Goal: Find specific page/section: Find specific page/section

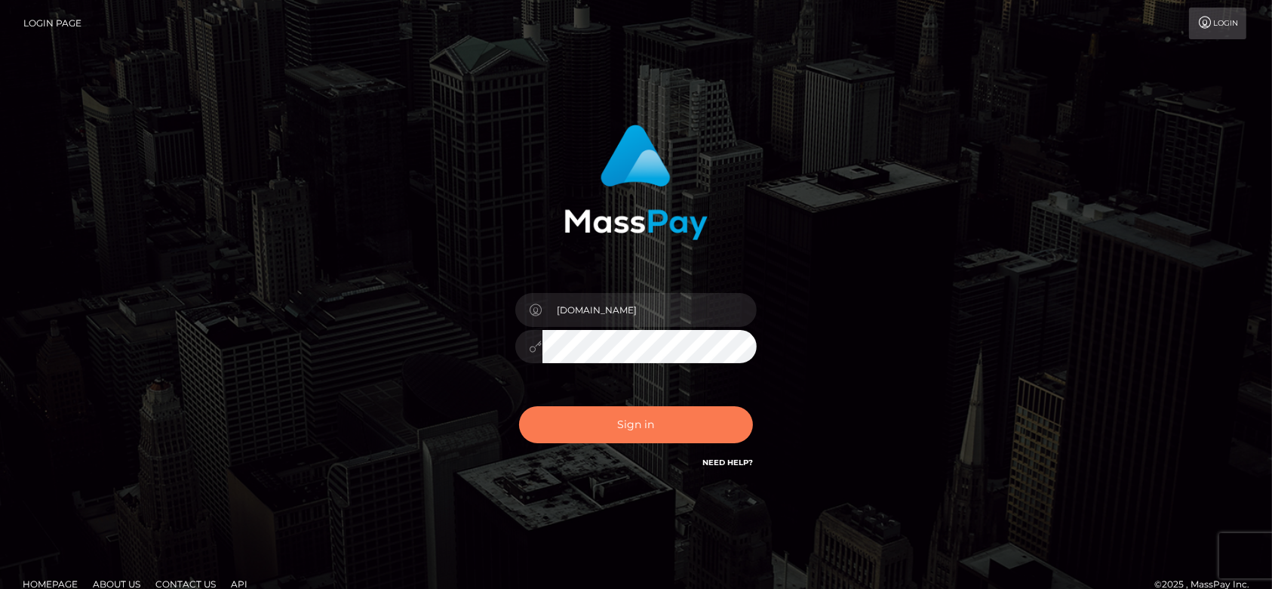
click at [663, 424] on button "Sign in" at bounding box center [636, 424] width 234 height 37
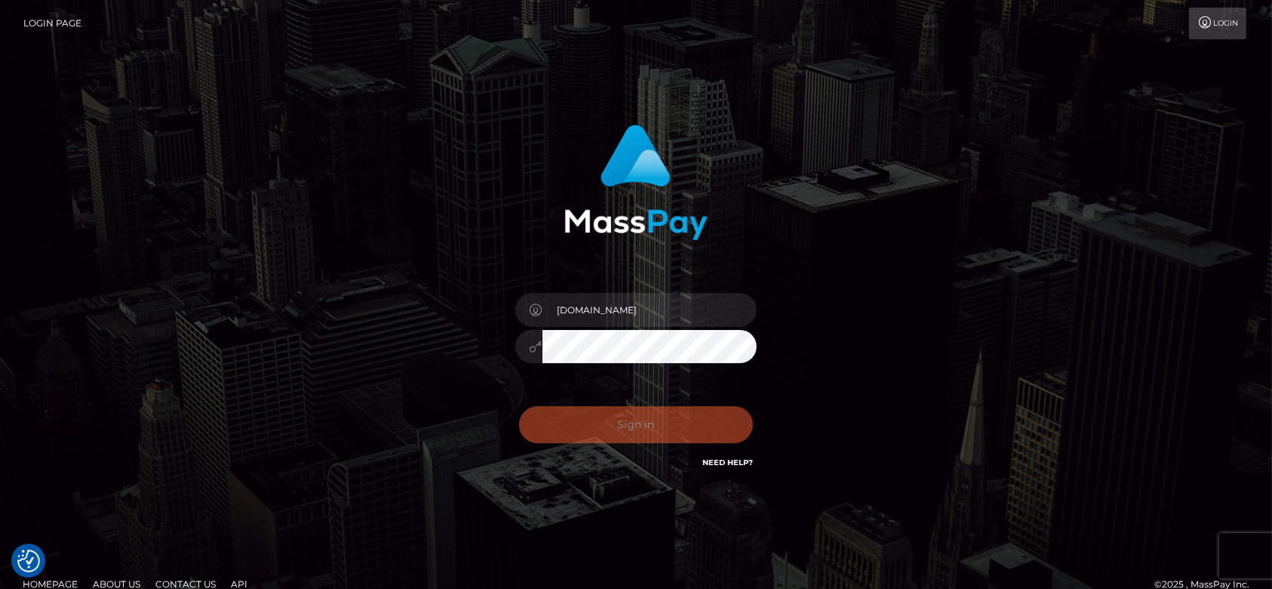
checkbox input "true"
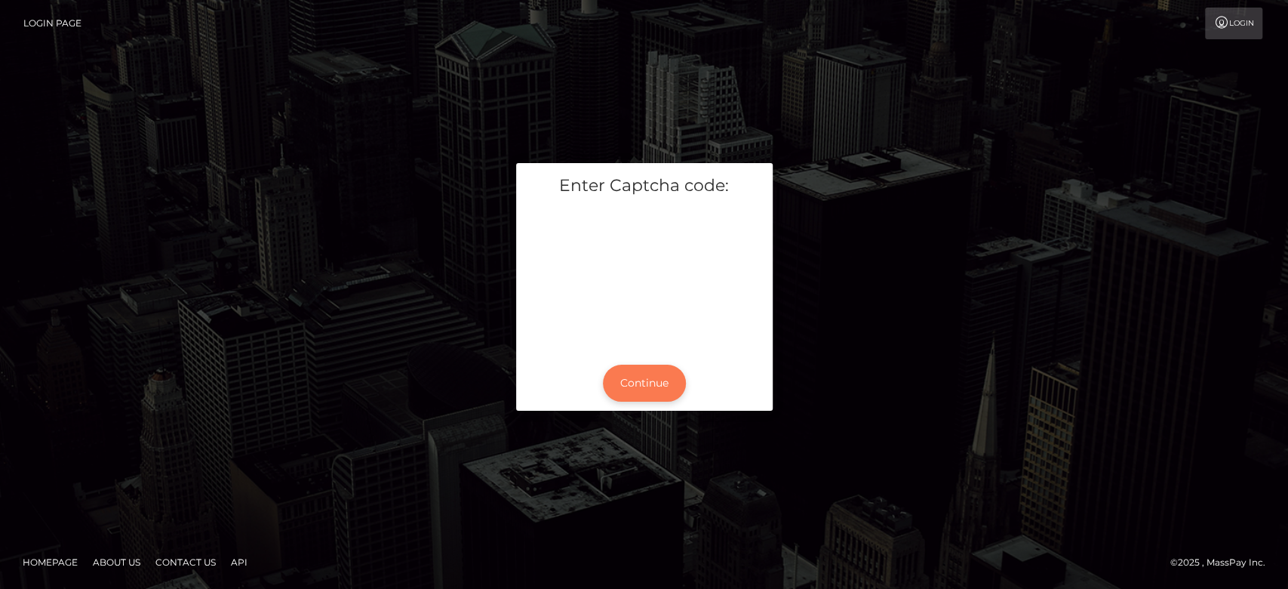
click at [657, 382] on button "Continue" at bounding box center [644, 382] width 83 height 37
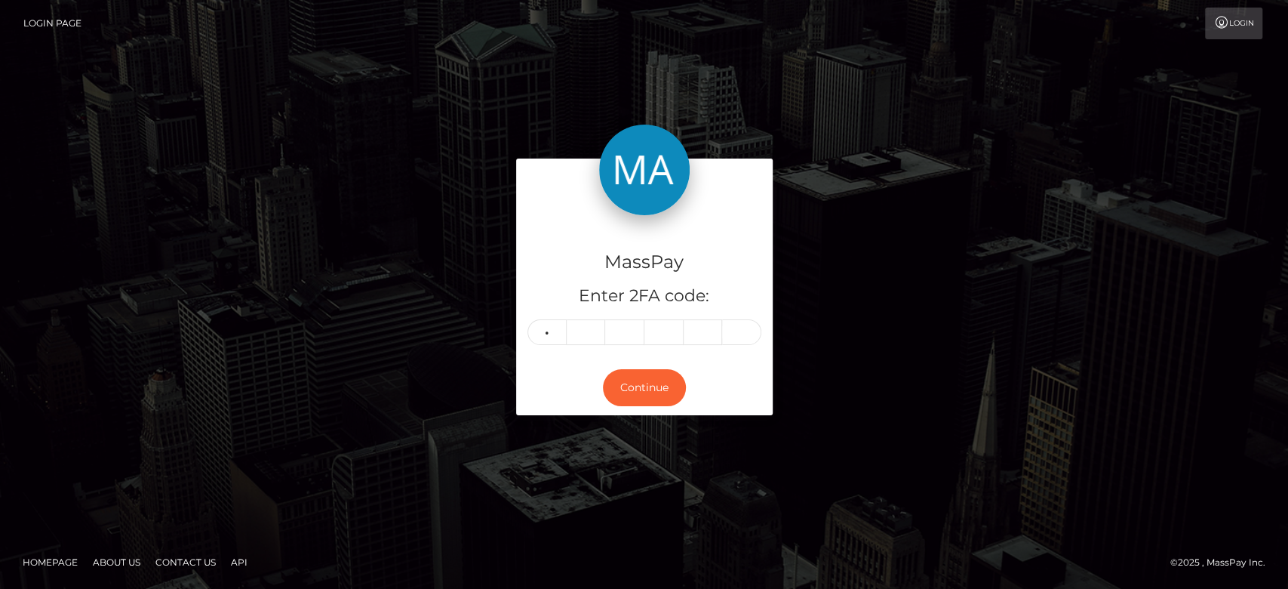
type input "3"
type input "9"
type input "6"
type input "9"
type input "5"
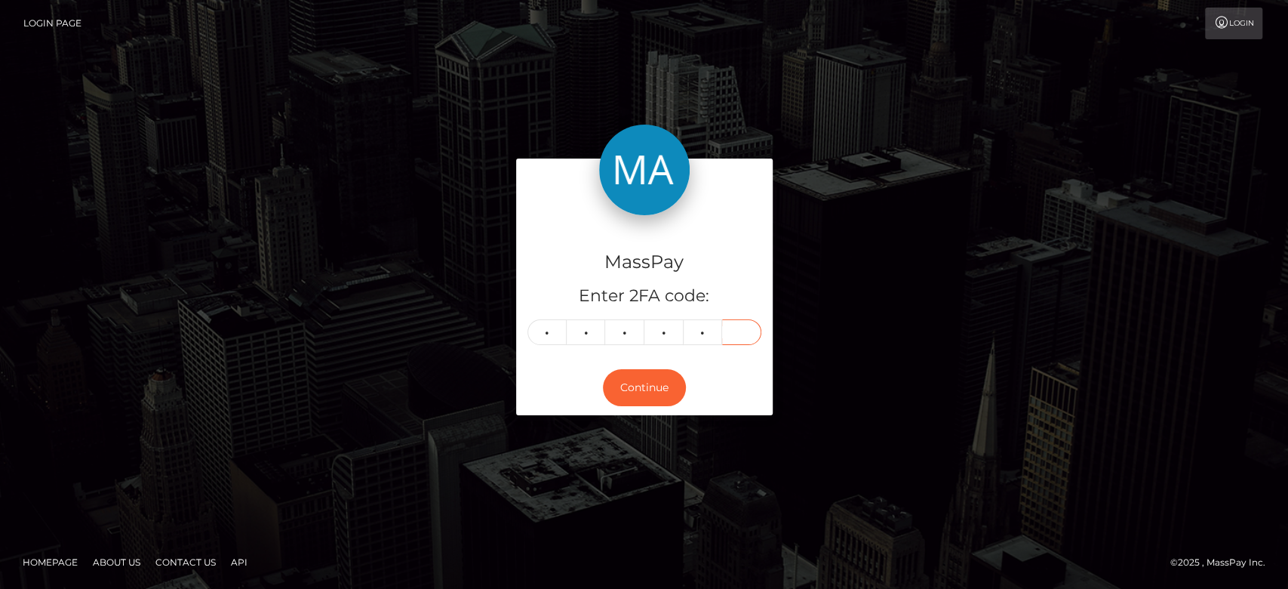
type input "2"
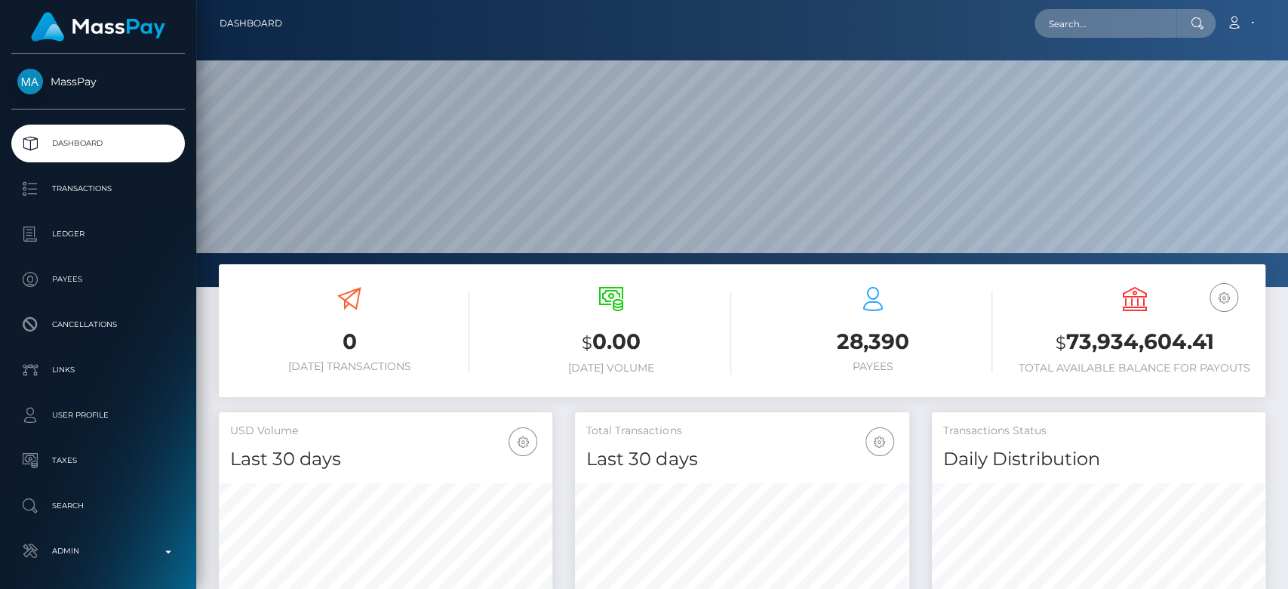
scroll to position [266, 334]
click at [1117, 20] on input "text" at bounding box center [1106, 23] width 142 height 29
paste input "papathanasioumitsos312@gmail.com"
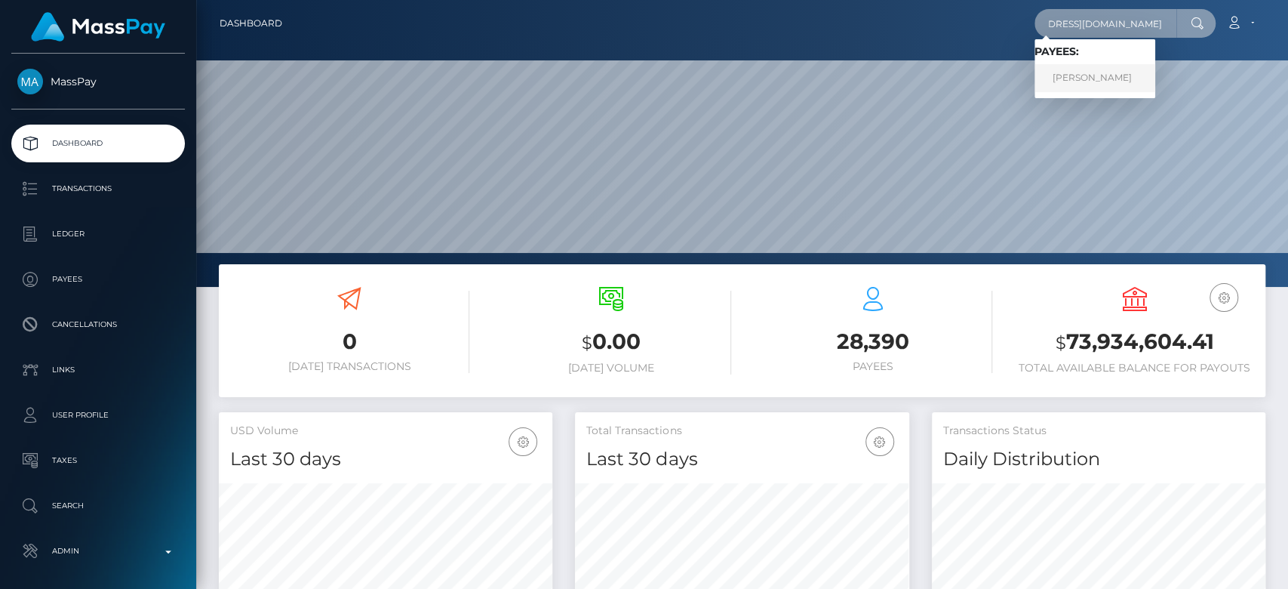
type input "[EMAIL_ADDRESS][DOMAIN_NAME]"
click at [1082, 75] on link "DIMITRIOS PAPATHANASIOU" at bounding box center [1095, 78] width 121 height 28
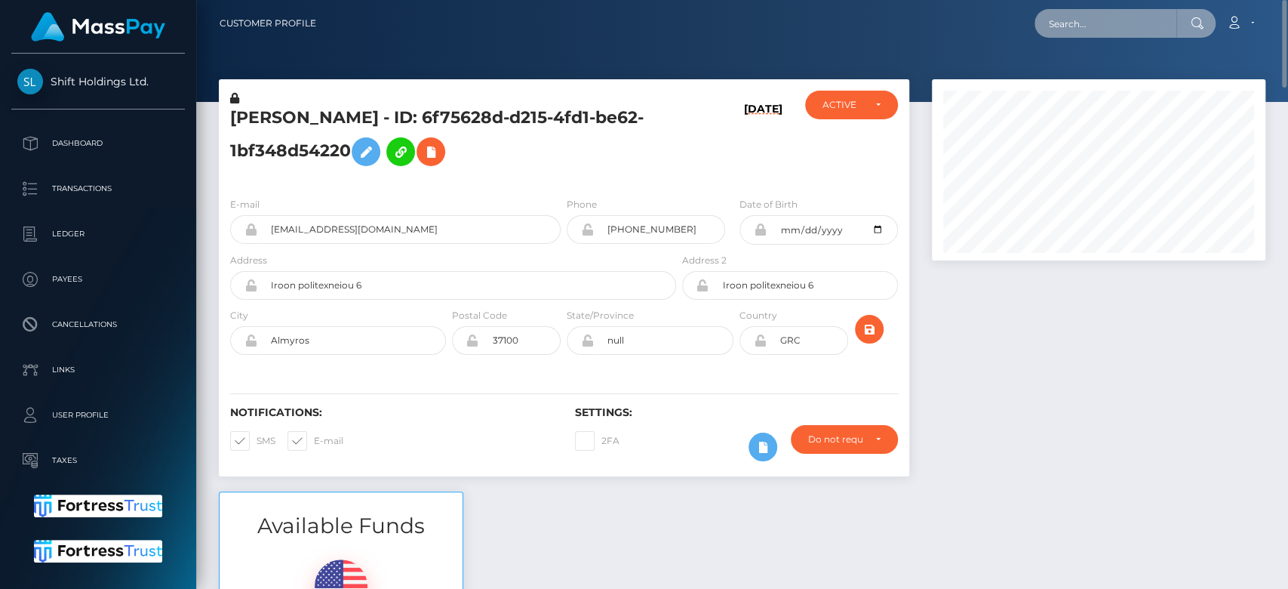
click at [1124, 33] on input "text" at bounding box center [1106, 23] width 142 height 29
paste input "clNKhAyoSmK_tP-q9-dRjg"
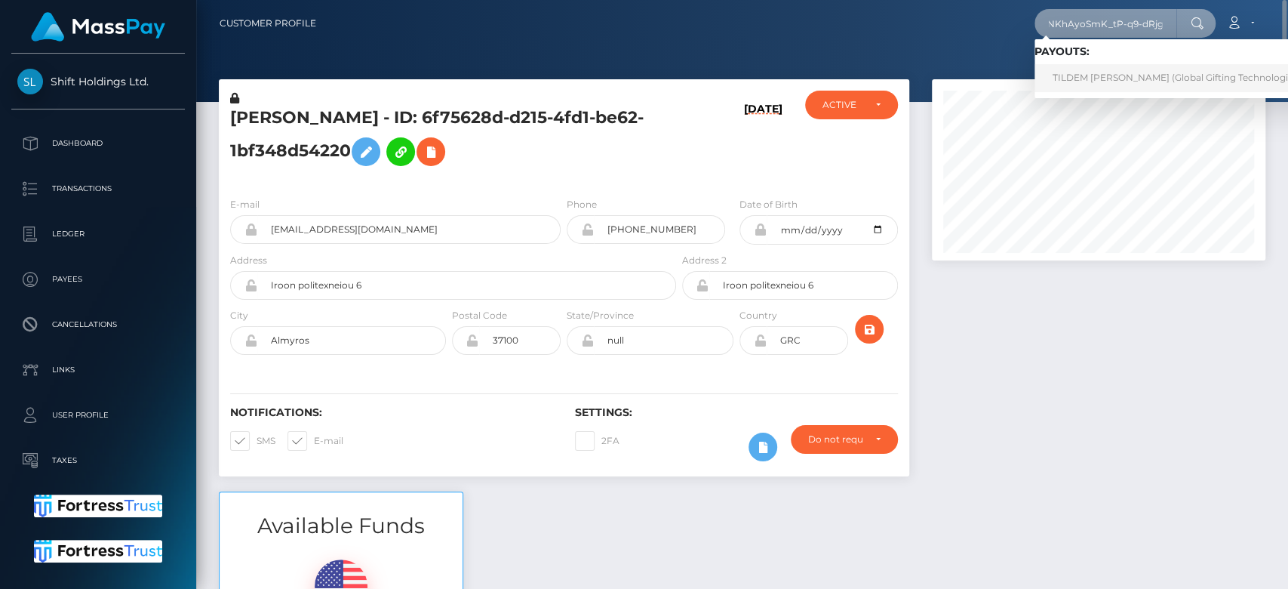
type input "clNKhAyoSmK_tP-q9-dRjg"
click at [1093, 73] on link "TILDEM YURTMAN (Global Gifting Technologies Inc - Throne)" at bounding box center [1206, 78] width 342 height 28
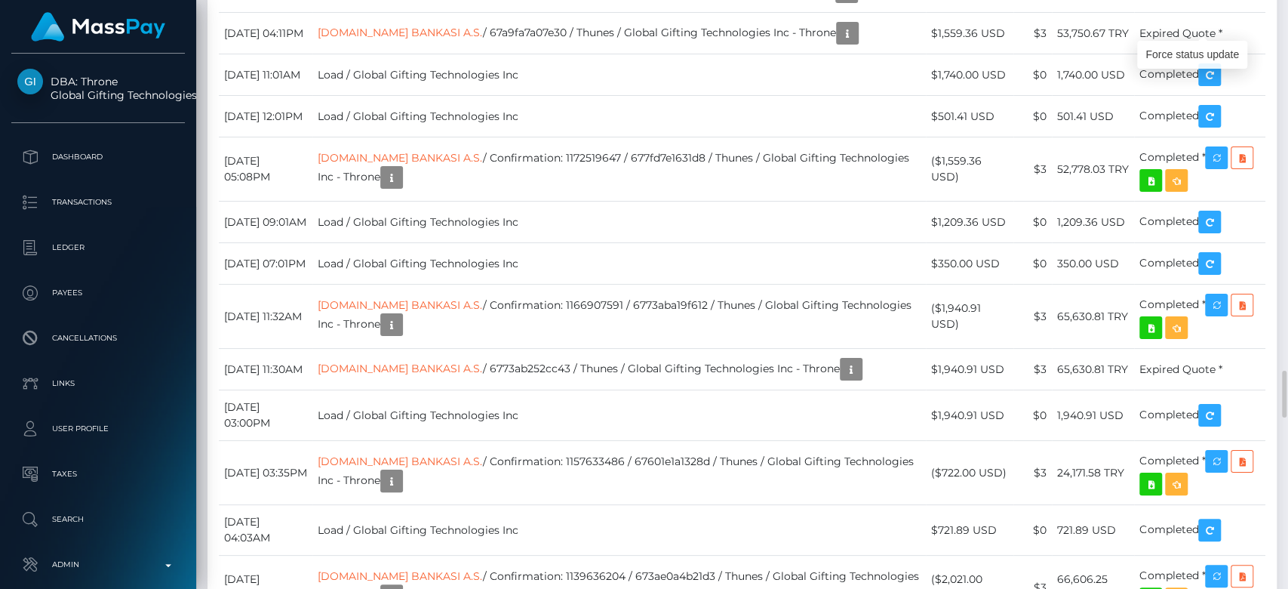
scroll to position [181, 334]
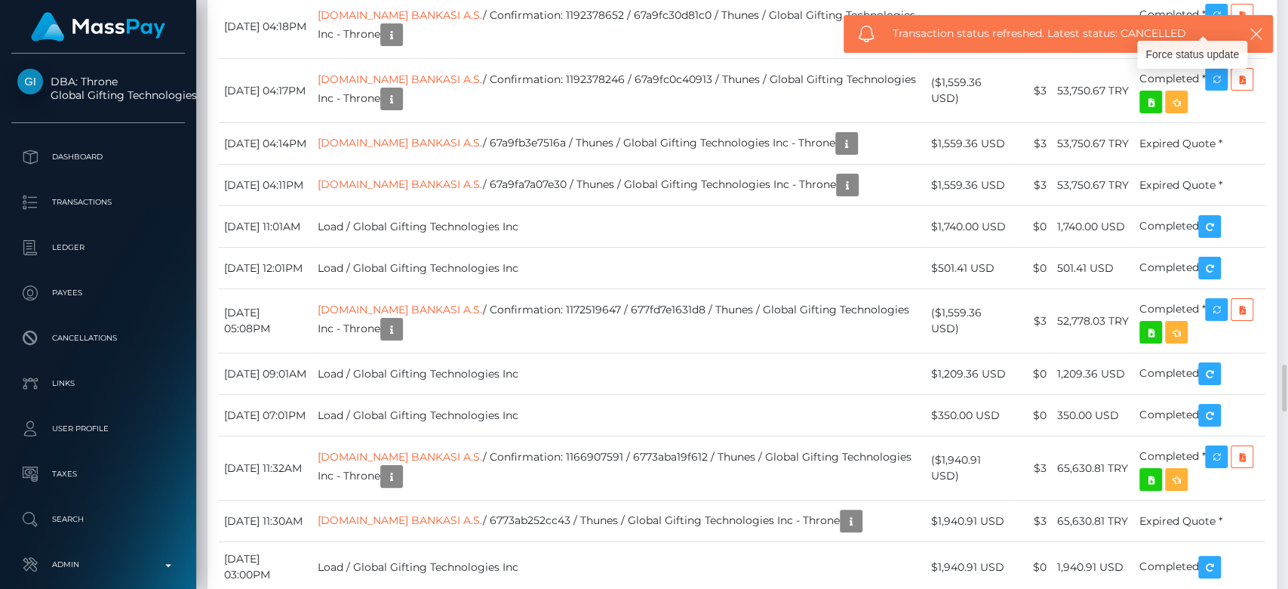
scroll to position [4253, 0]
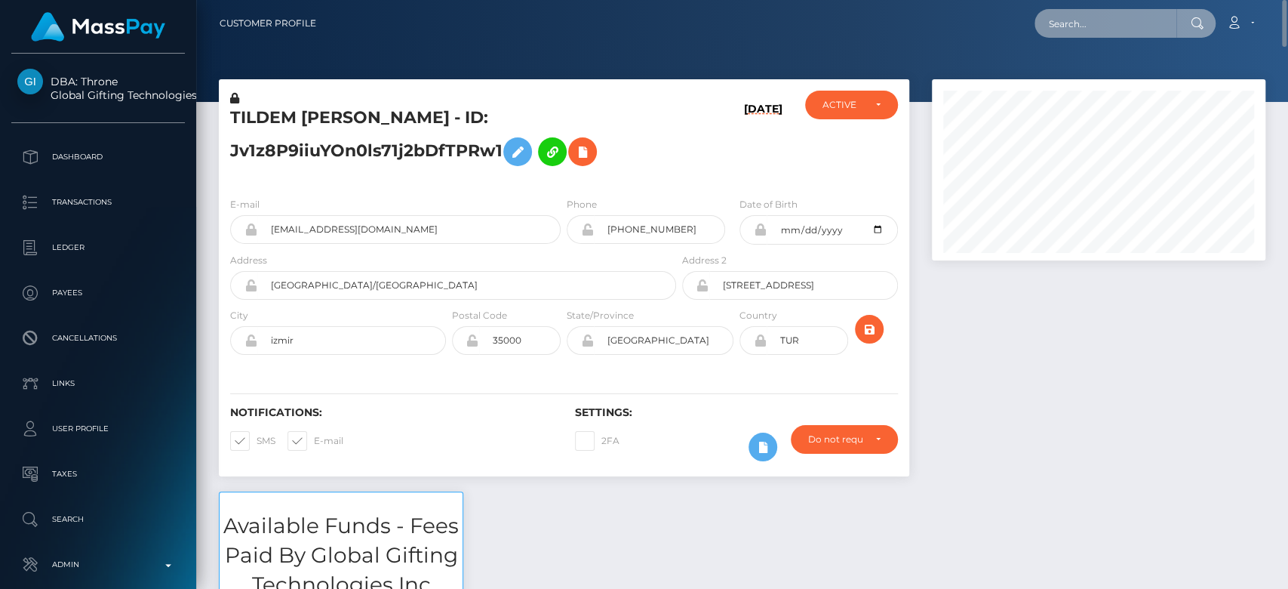
click at [1068, 26] on input "text" at bounding box center [1106, 23] width 142 height 29
paste input "[EMAIL_ADDRESS][DOMAIN_NAME]"
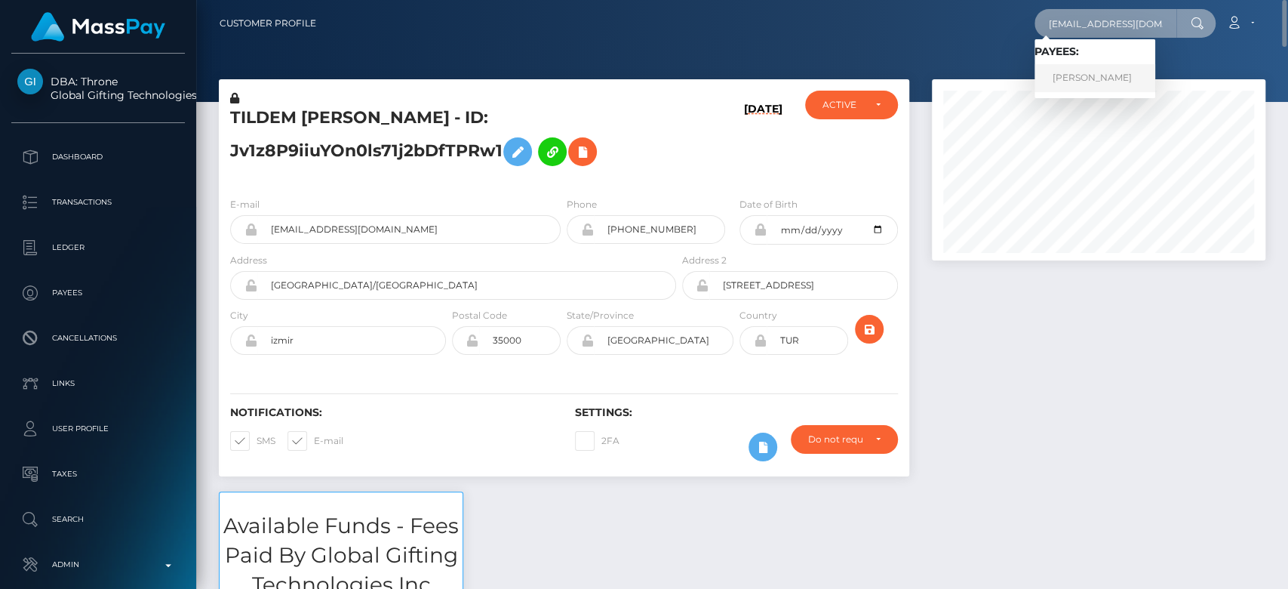
type input "[EMAIL_ADDRESS][DOMAIN_NAME]"
click at [1084, 72] on link "NANCY MARIE MAKORI" at bounding box center [1095, 78] width 121 height 28
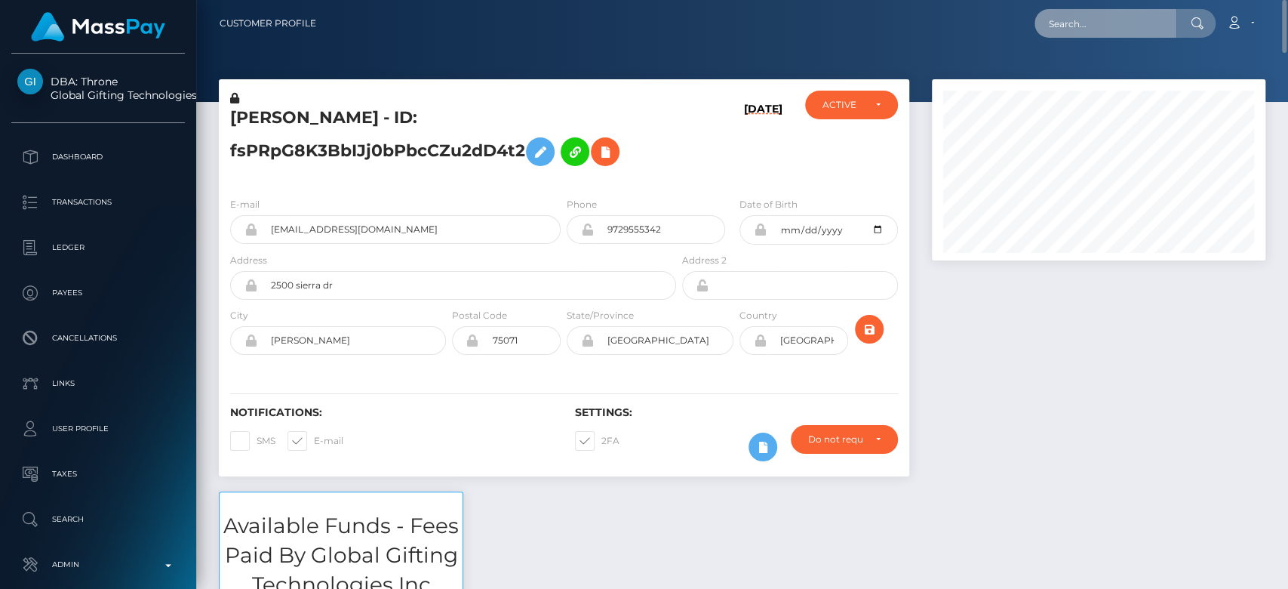
click at [1108, 20] on input "text" at bounding box center [1106, 23] width 142 height 29
paste input "[EMAIL_ADDRESS][PERSON_NAME][DOMAIN_NAME]"
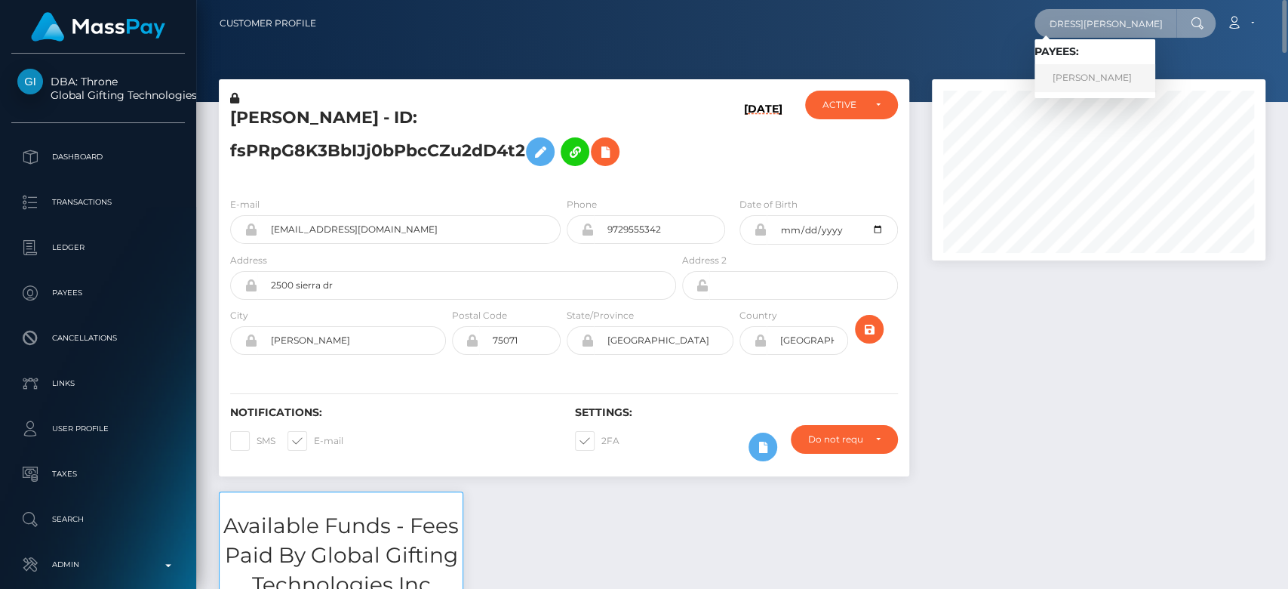
type input "mistressjoy.abramovich@gmail.com"
click at [1089, 81] on link "ELLINA SAMOYLOVA" at bounding box center [1095, 78] width 121 height 28
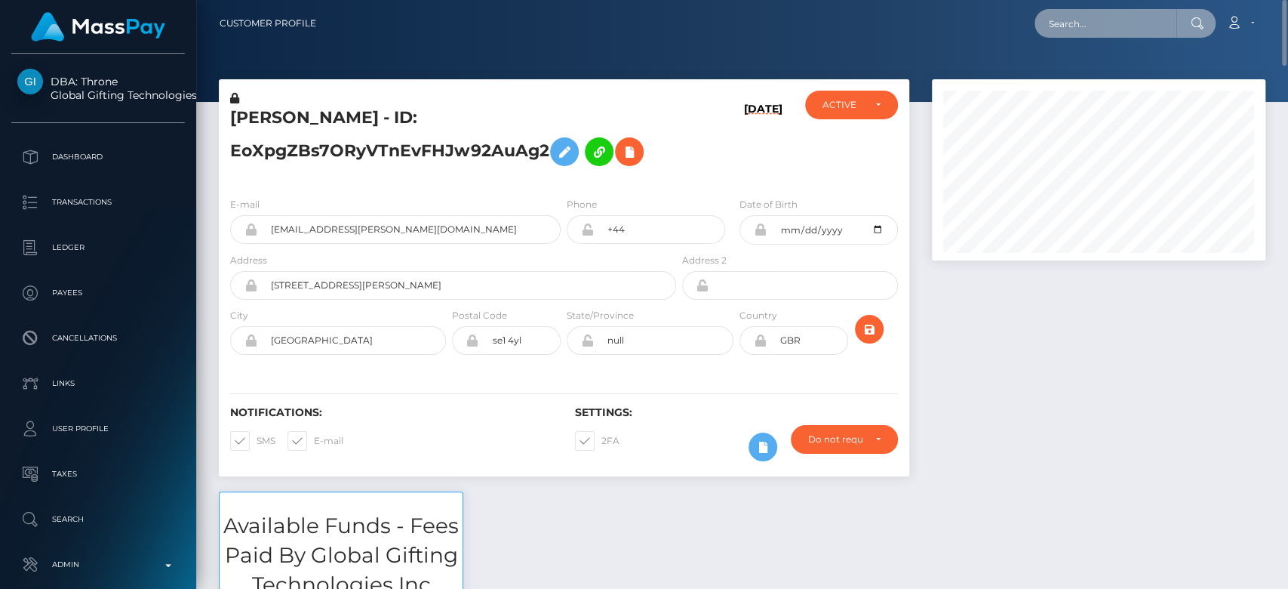
click at [1078, 30] on input "text" at bounding box center [1106, 23] width 142 height 29
paste input "anton@antonmoody.com"
click at [1119, 30] on input "anton@antonmoody.com" at bounding box center [1106, 23] width 142 height 29
paste input "rolon.andrew@yahoo"
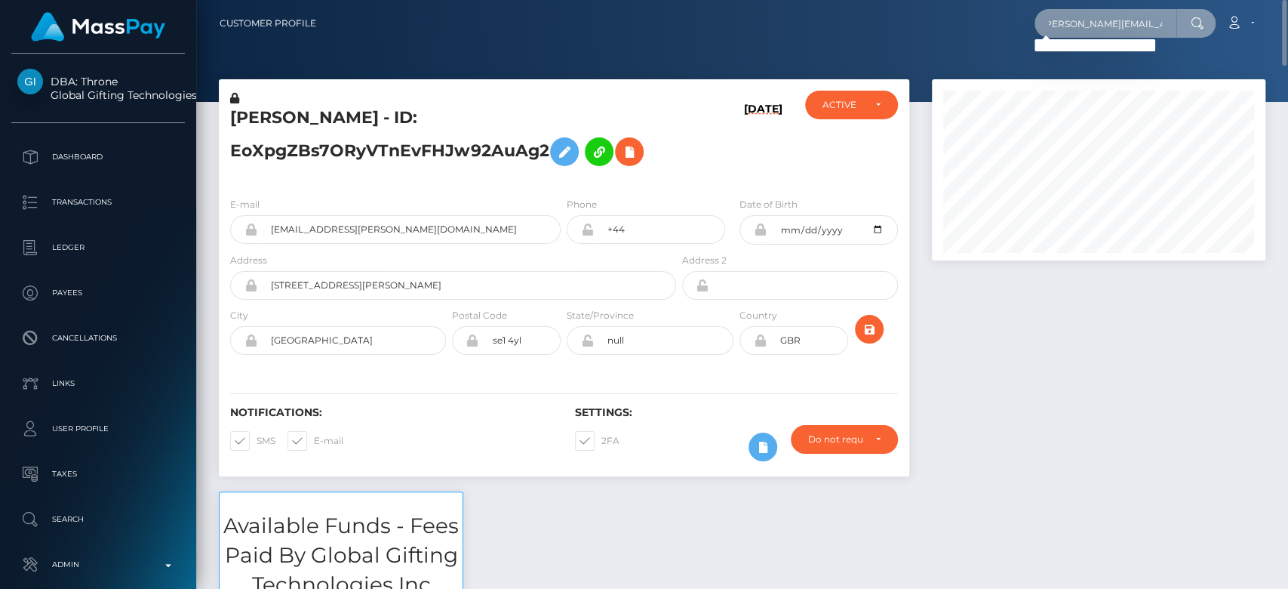
type input "rolon.andrew@yahoo.com"
click at [1111, 16] on input "rolon.andrew@yahoo.com" at bounding box center [1106, 23] width 142 height 29
paste input "[EMAIL_ADDRESS][DOMAIN_NAME]"
type input "[EMAIL_ADDRESS][DOMAIN_NAME]"
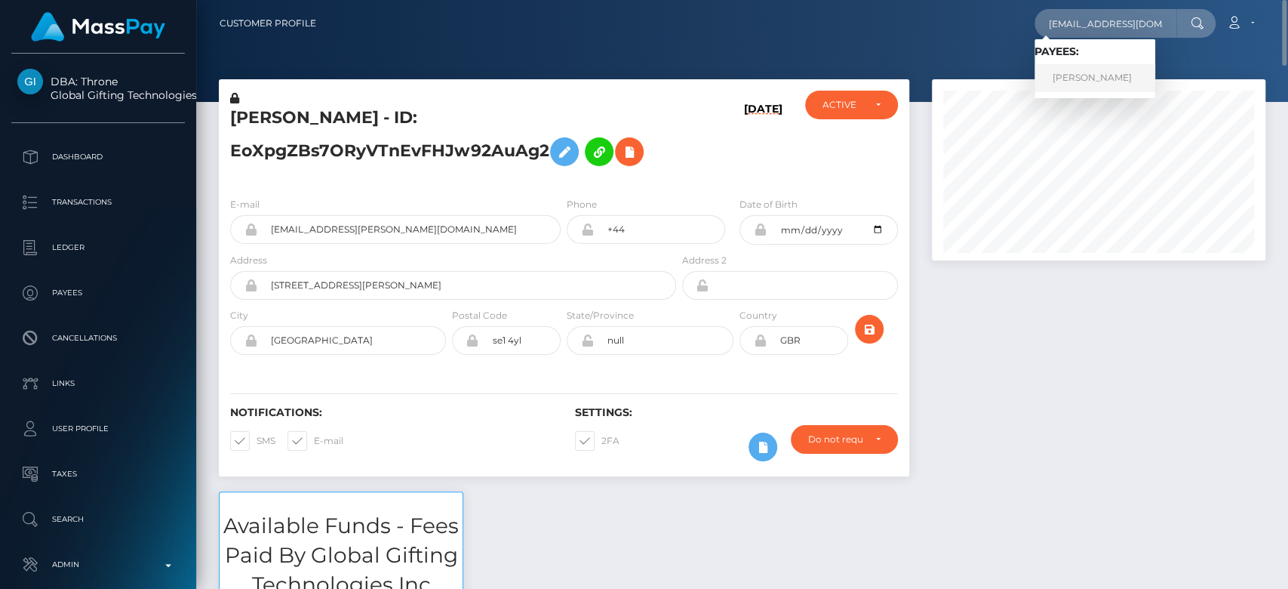
click at [1102, 83] on link "EMILY MAE LONG" at bounding box center [1095, 78] width 121 height 28
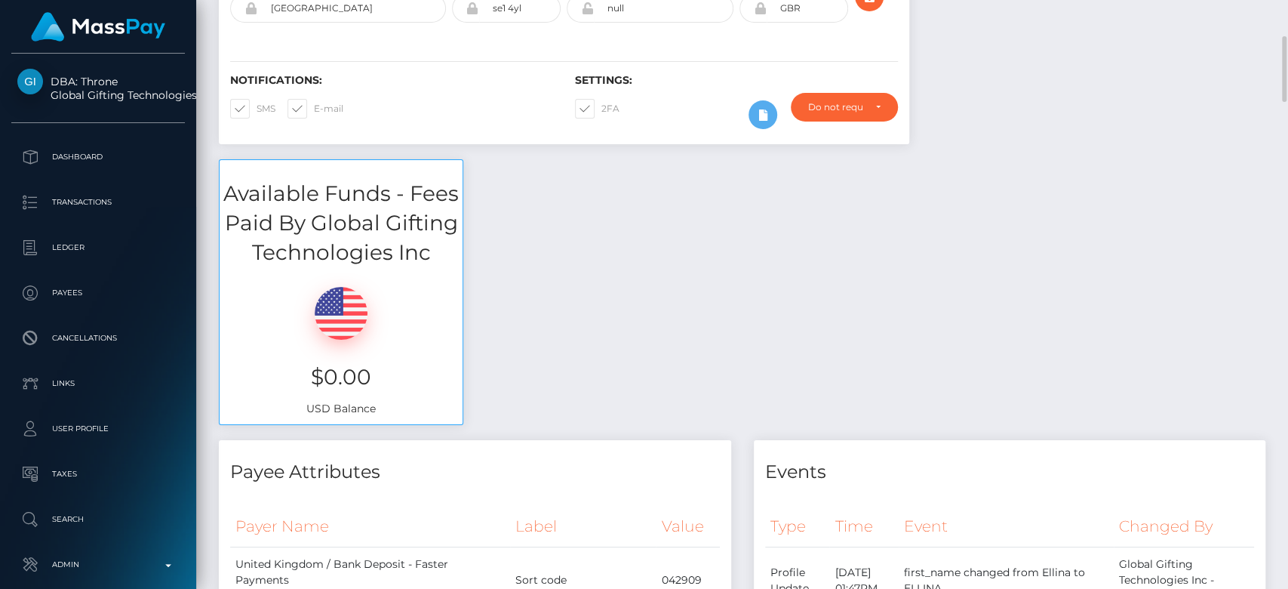
scroll to position [331, 0]
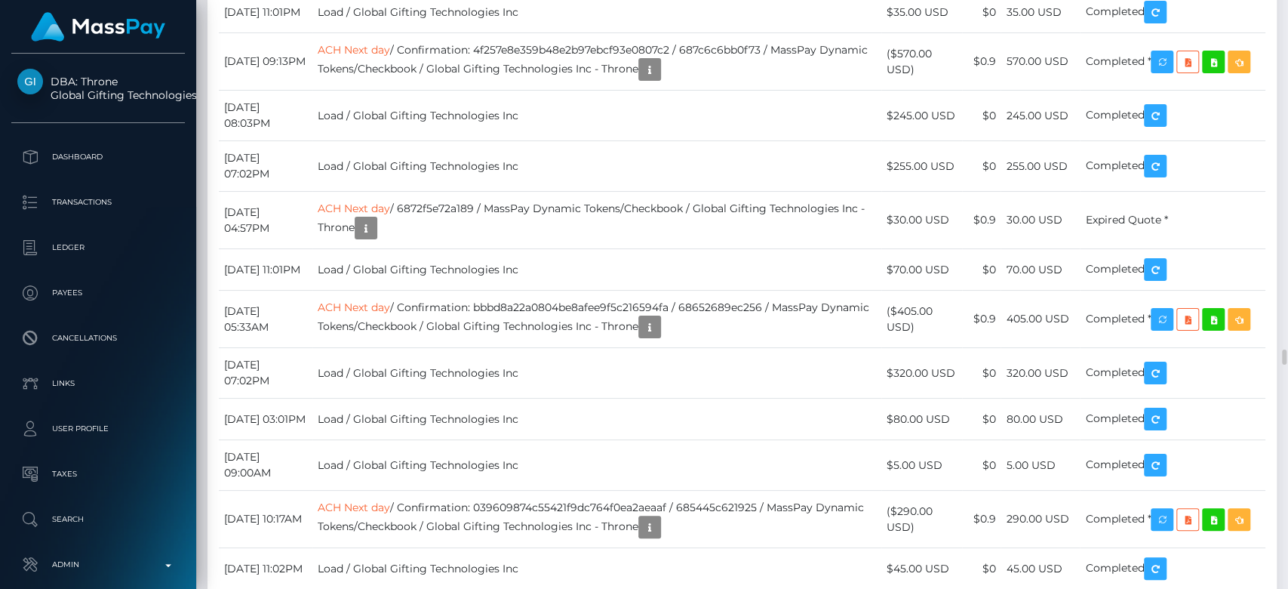
scroll to position [13135, 0]
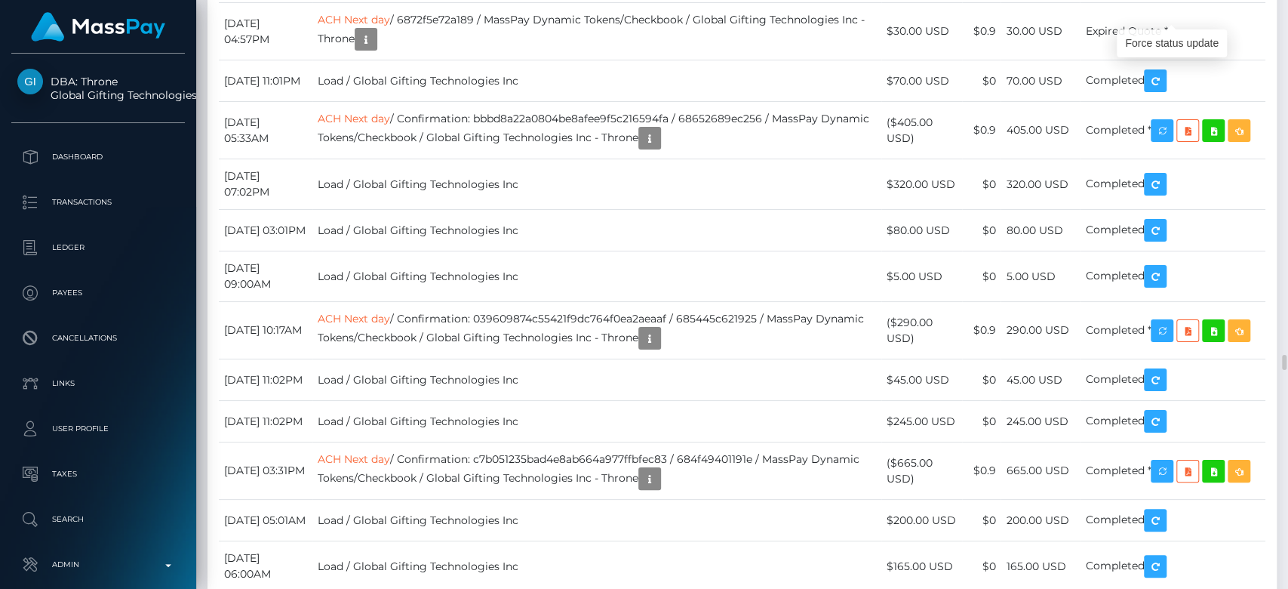
scroll to position [181, 334]
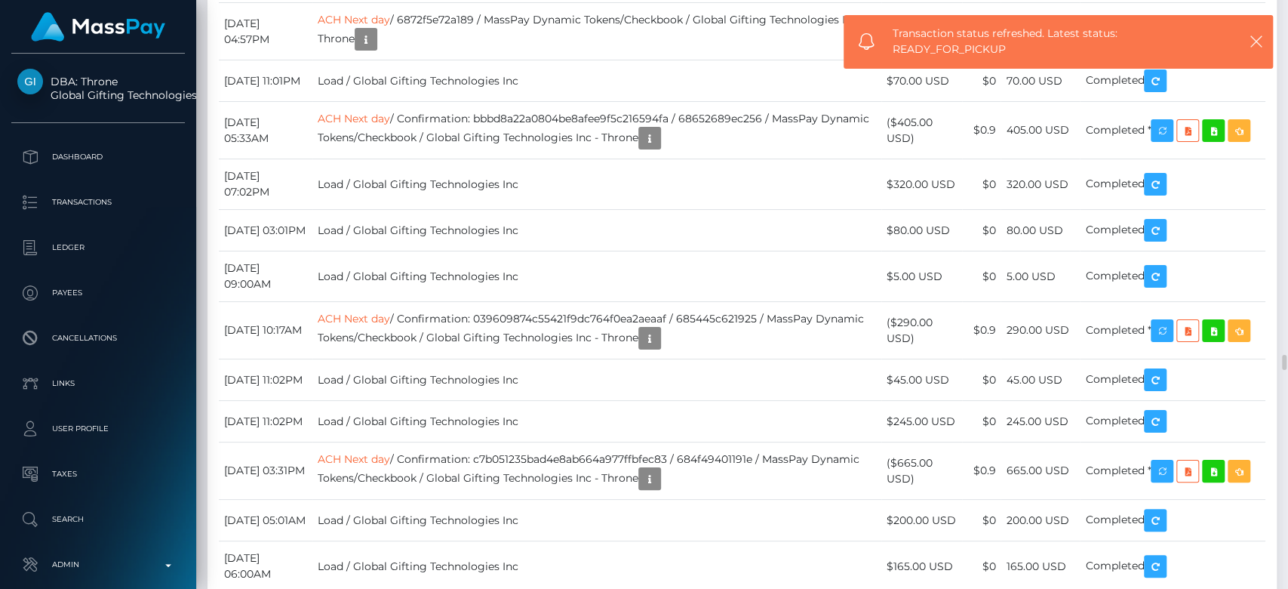
click at [1258, 42] on icon "button" at bounding box center [1256, 41] width 15 height 15
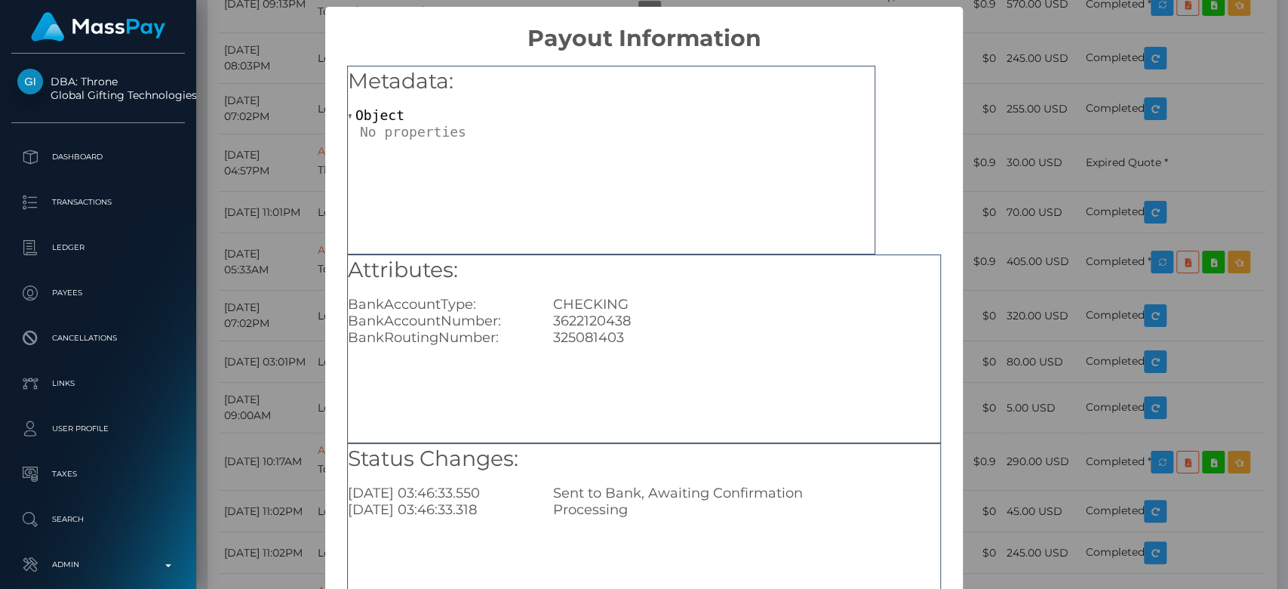
click at [1047, 241] on div "× Payout Information Metadata: Object Attributes: BankAccountType: CHECKING Ban…" at bounding box center [644, 294] width 1288 height 589
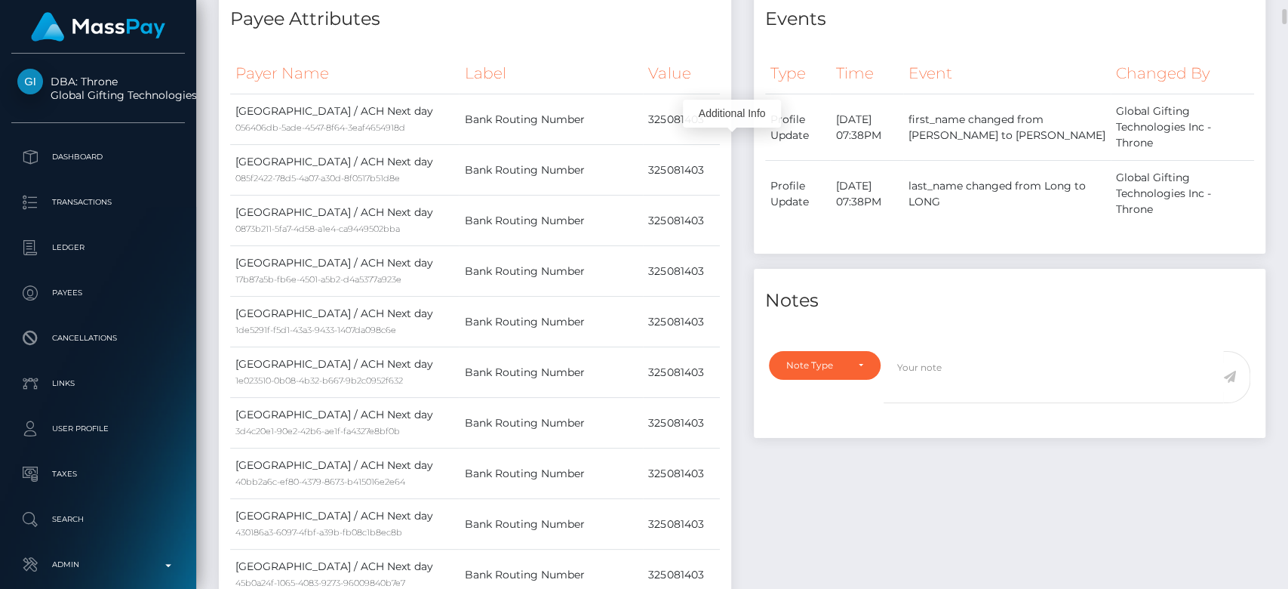
scroll to position [0, 0]
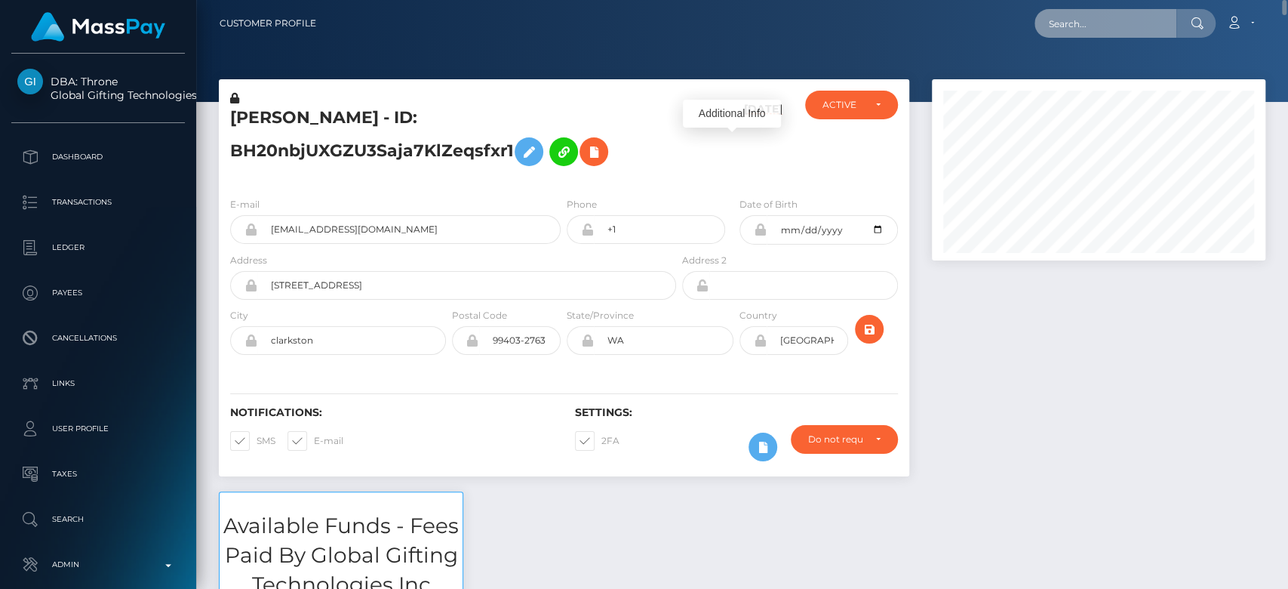
click at [1097, 28] on input "text" at bounding box center [1106, 23] width 142 height 29
paste input "delightfuldhs@gmail.com"
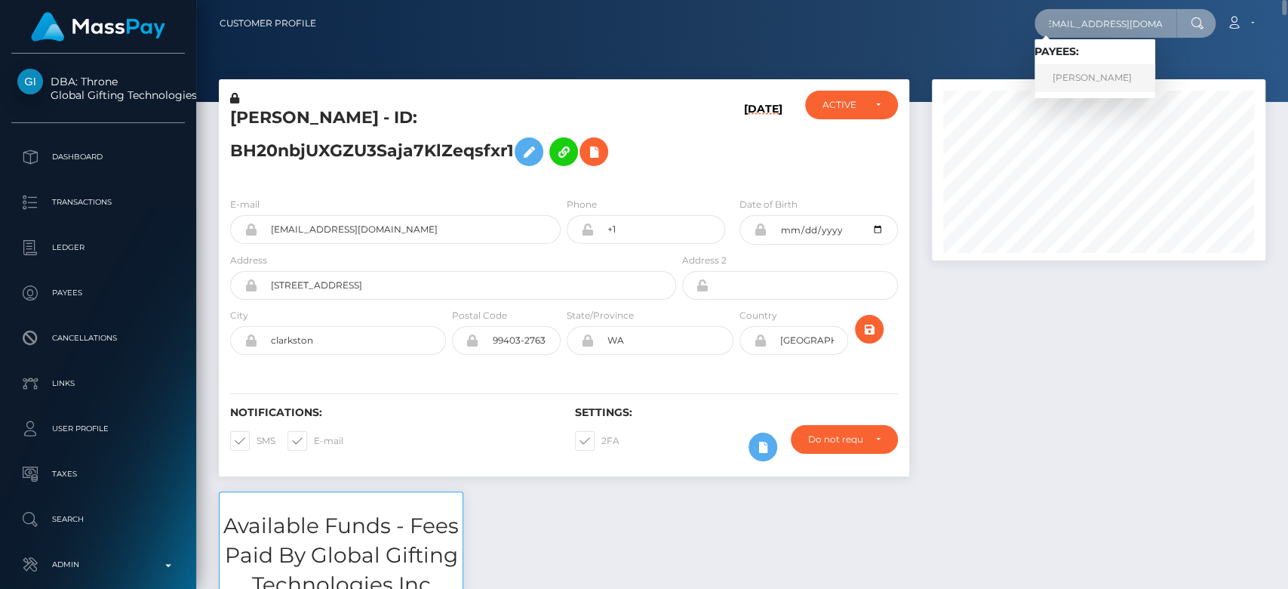
type input "delightfuldhs@gmail.com"
click at [1087, 75] on link "Dianne Jewitt" at bounding box center [1095, 78] width 121 height 28
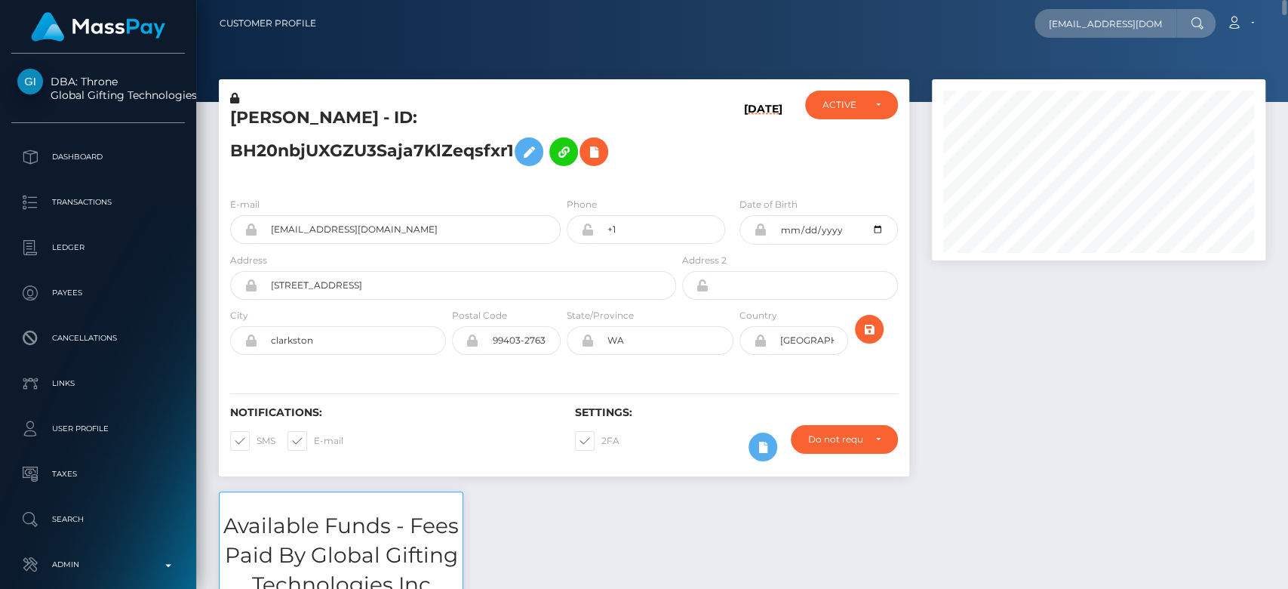
click at [1081, 323] on div at bounding box center [1099, 285] width 356 height 412
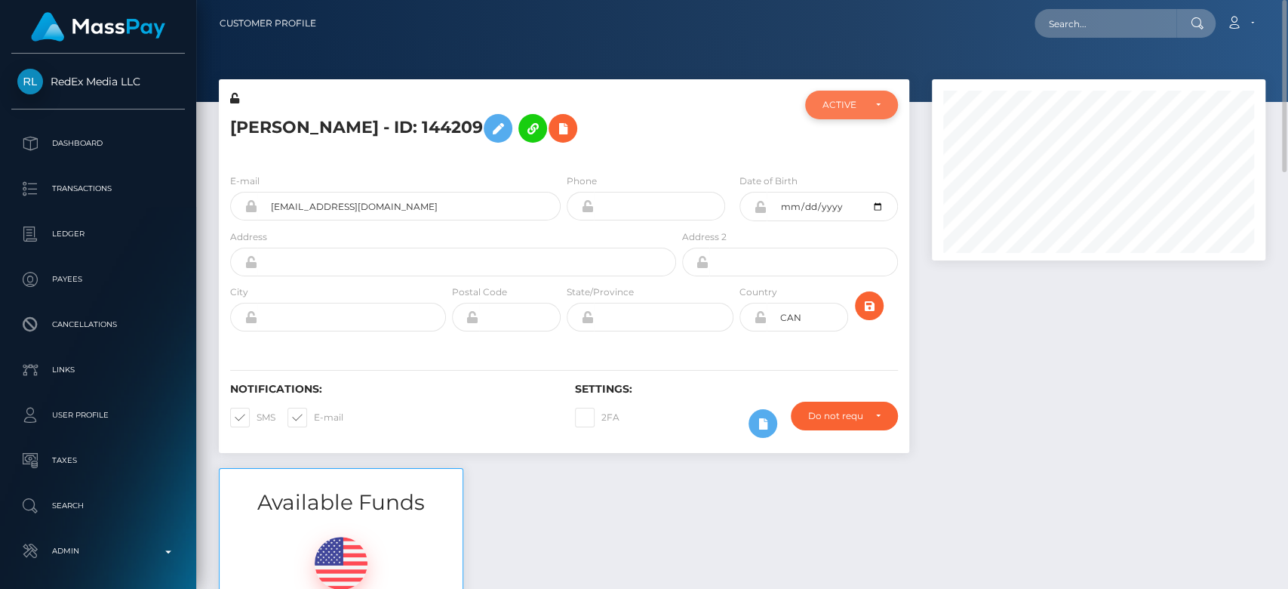
click at [864, 112] on div "ACTIVE" at bounding box center [851, 105] width 92 height 29
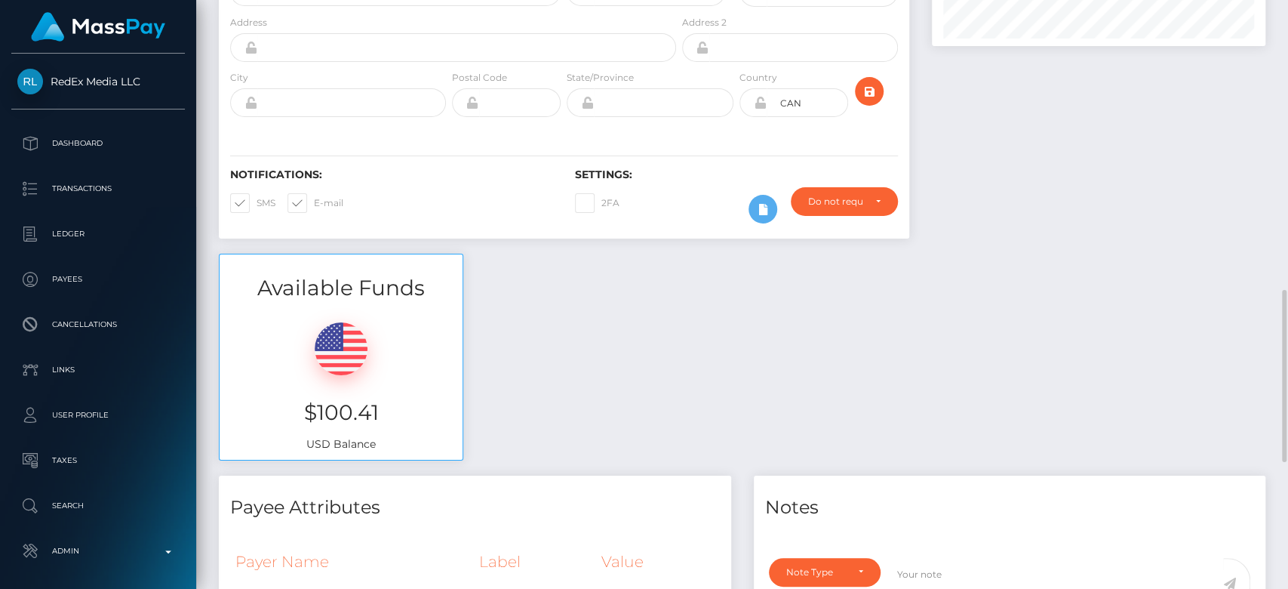
scroll to position [0, 0]
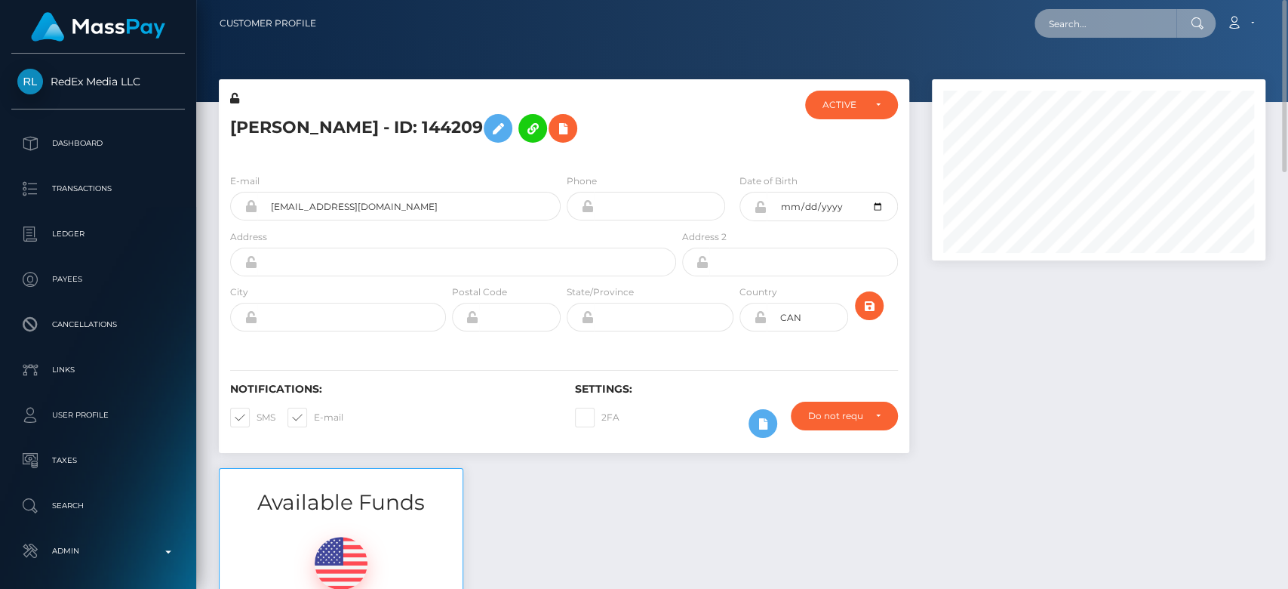
click at [1075, 33] on input "text" at bounding box center [1106, 23] width 142 height 29
paste input "graceducky123@gmail.com"
type input "graceducky123@gmail.com"
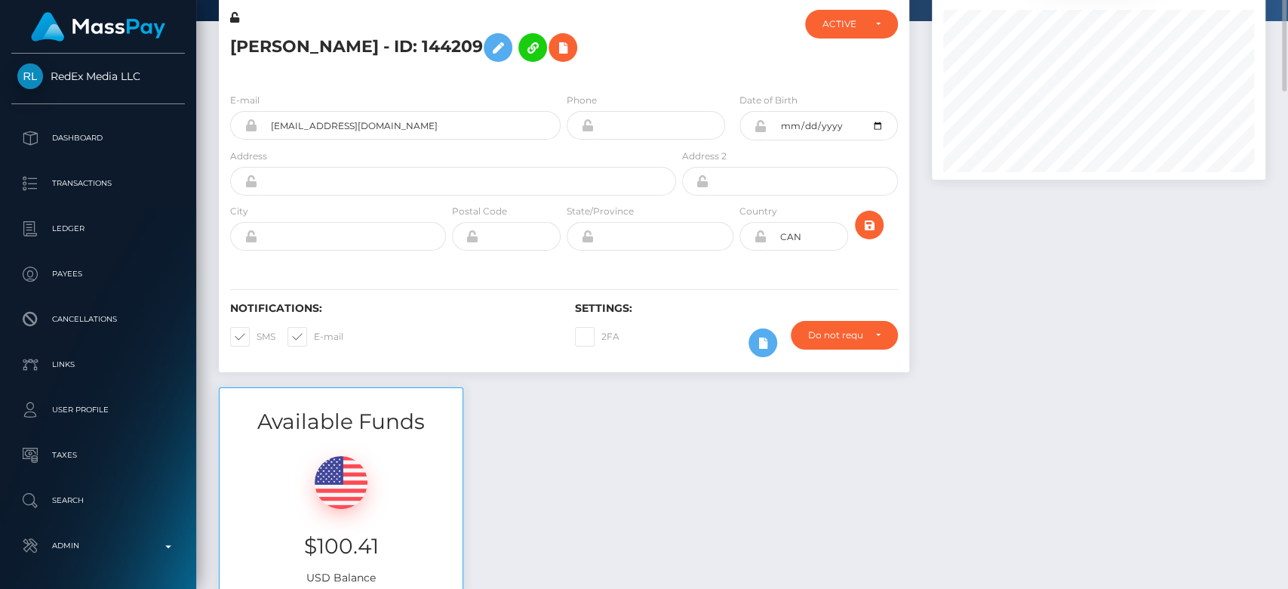
scroll to position [0, 0]
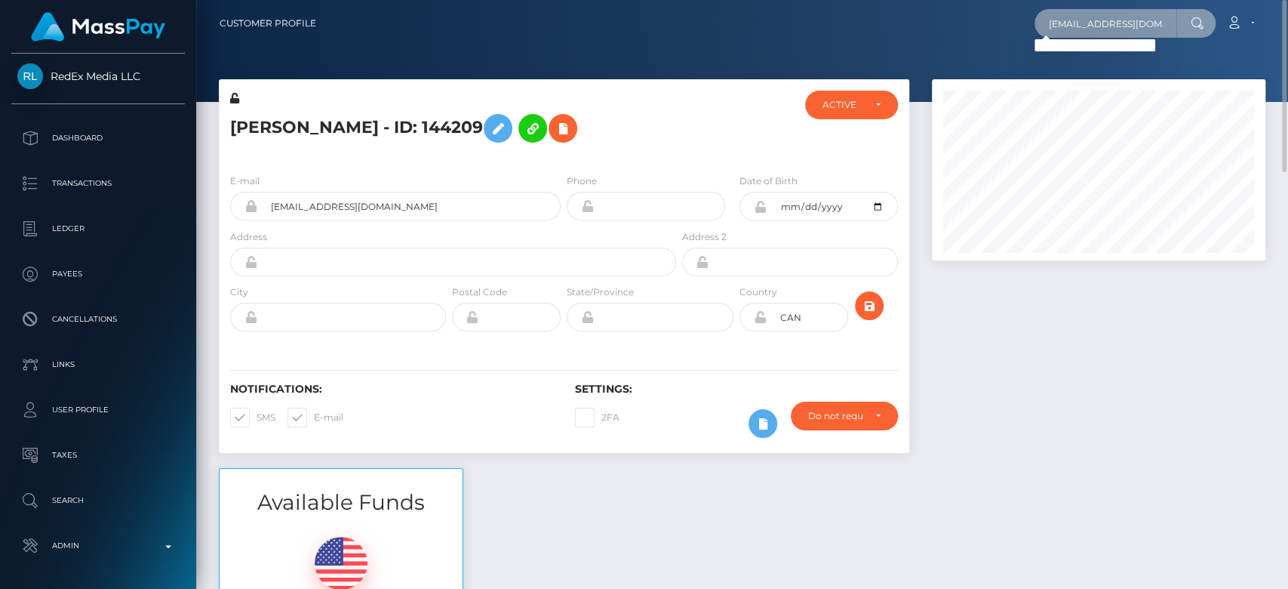
click at [1117, 21] on input "graceducky123@gmail.com" at bounding box center [1106, 23] width 142 height 29
paste input "[EMAIL_ADDRESS][DOMAIN_NAME]"
type input "[EMAIL_ADDRESS][DOMAIN_NAME]"
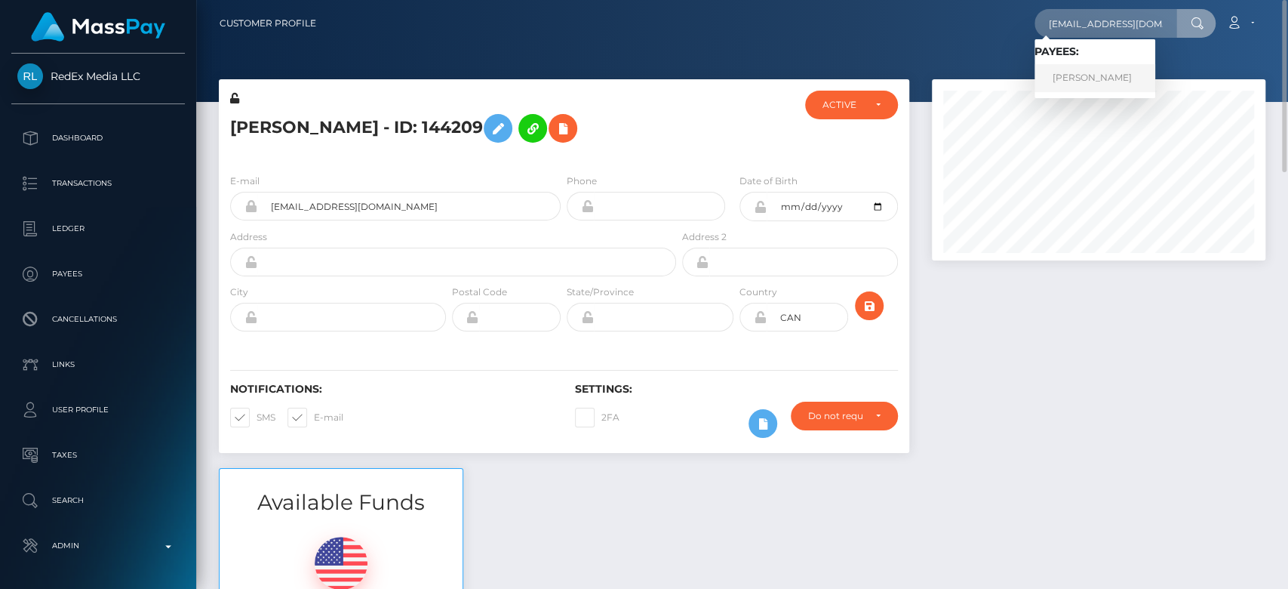
click at [1106, 69] on link "EMILY MAE LONG" at bounding box center [1095, 78] width 121 height 28
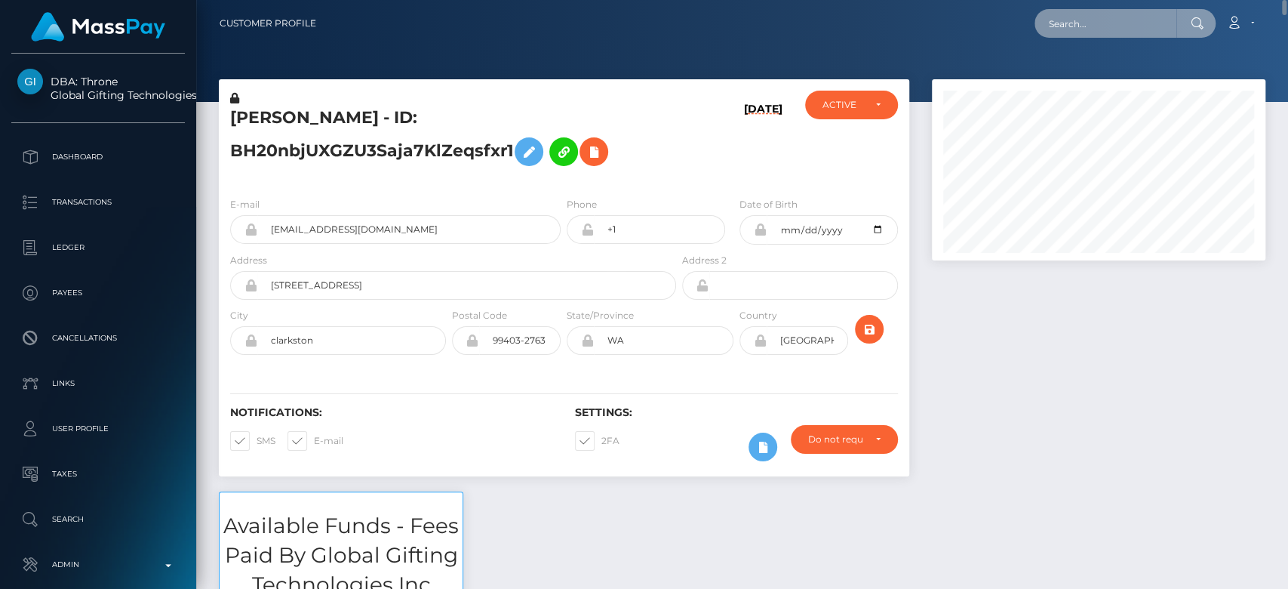
click at [1100, 17] on input "text" at bounding box center [1106, 23] width 142 height 29
paste input "[EMAIL_ADDRESS][DOMAIN_NAME]"
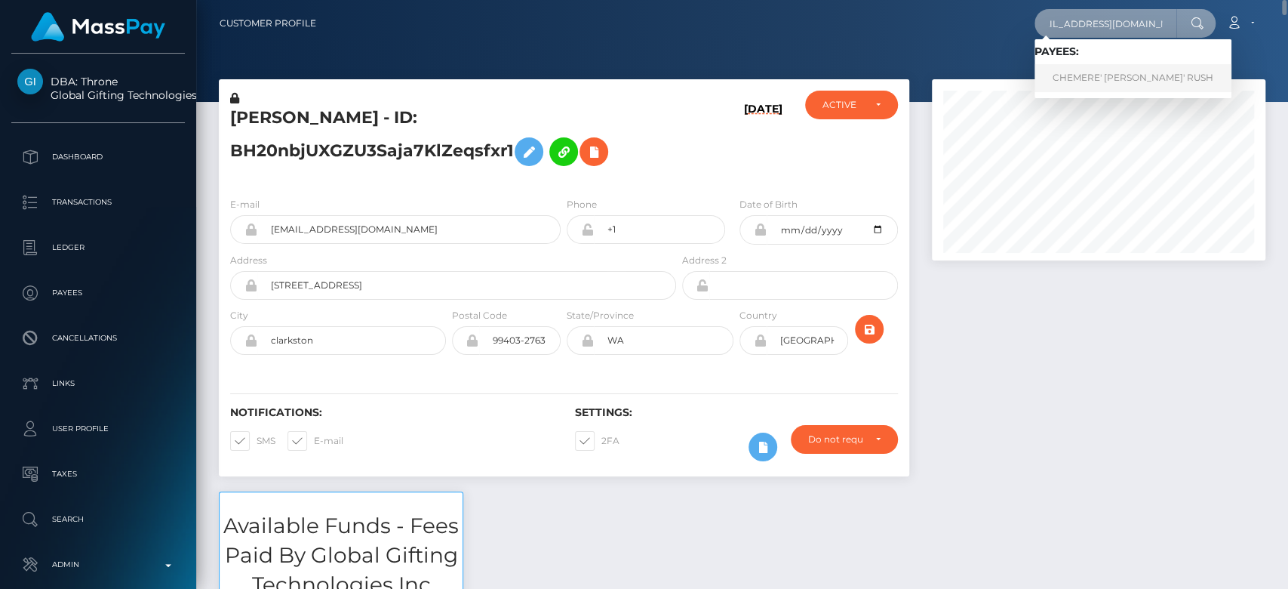
type input "[EMAIL_ADDRESS][DOMAIN_NAME]"
click at [1087, 75] on link "CHEMERE' SHANTE' RUSH" at bounding box center [1133, 78] width 197 height 28
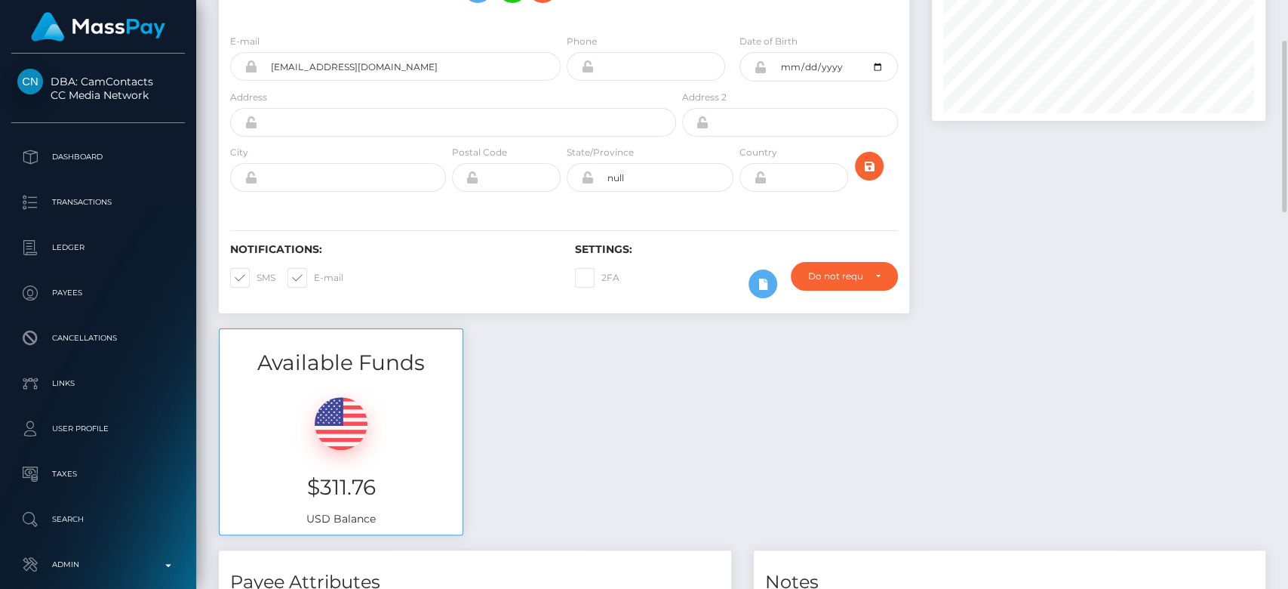
scroll to position [152, 0]
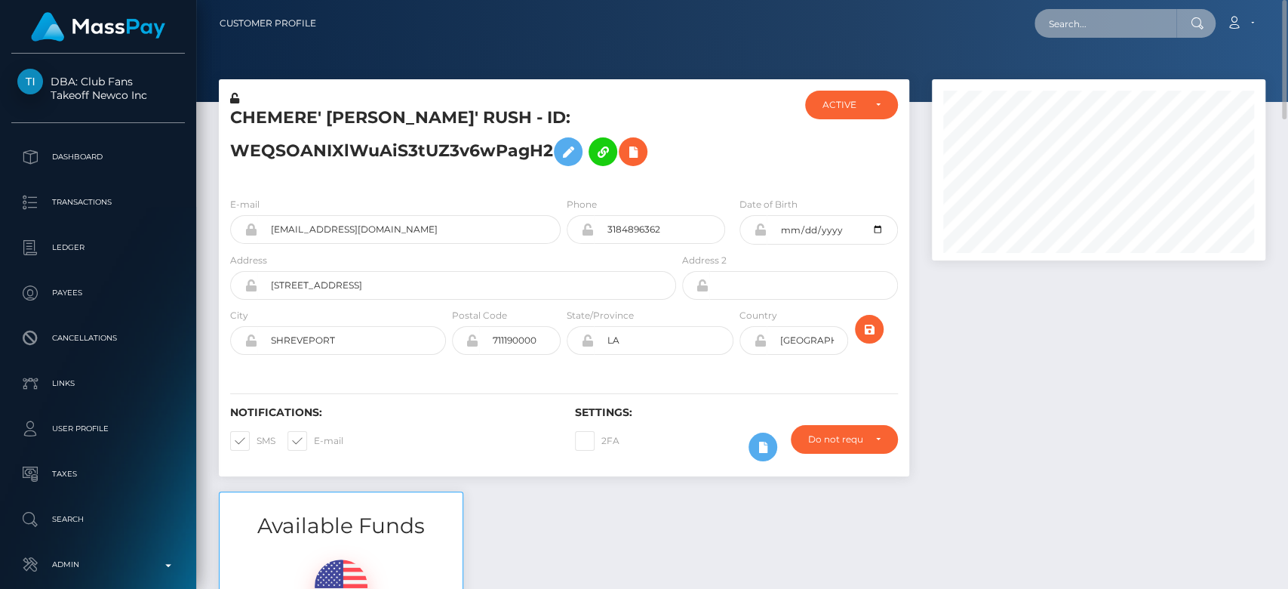
click at [1099, 26] on input "text" at bounding box center [1106, 23] width 142 height 29
paste input "ntombimlotywa33@yahoo.com"
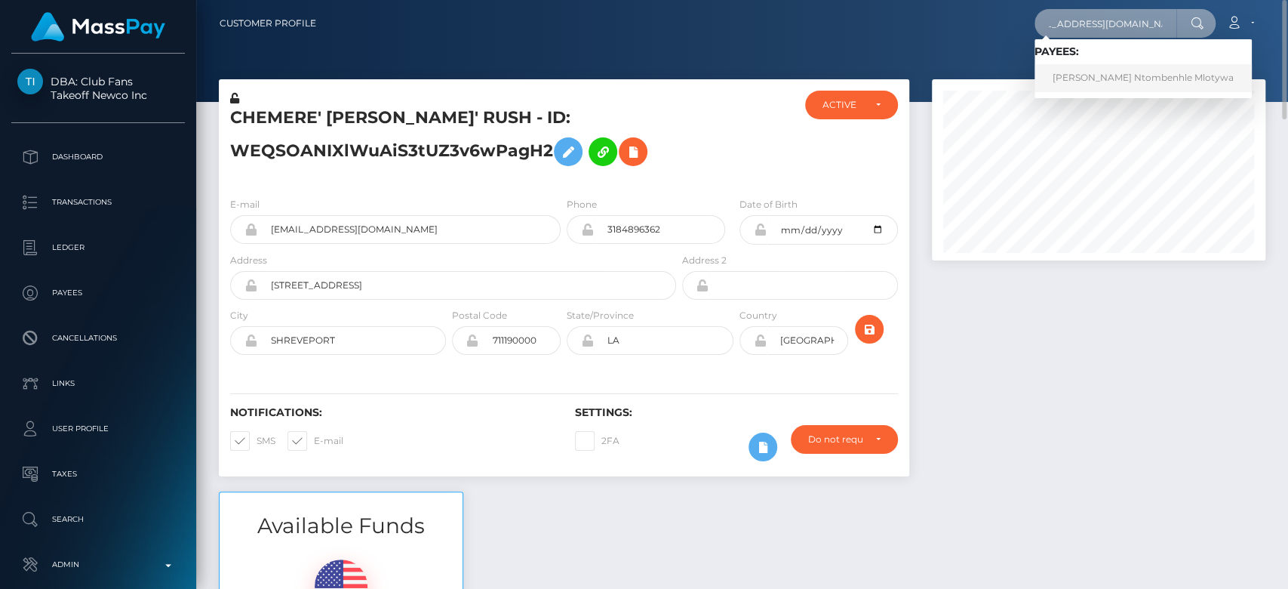
type input "ntombimlotywa33@yahoo.com"
click at [1099, 74] on link "Maria Ntombenhle Ntombenhle Mlotywa" at bounding box center [1143, 78] width 217 height 28
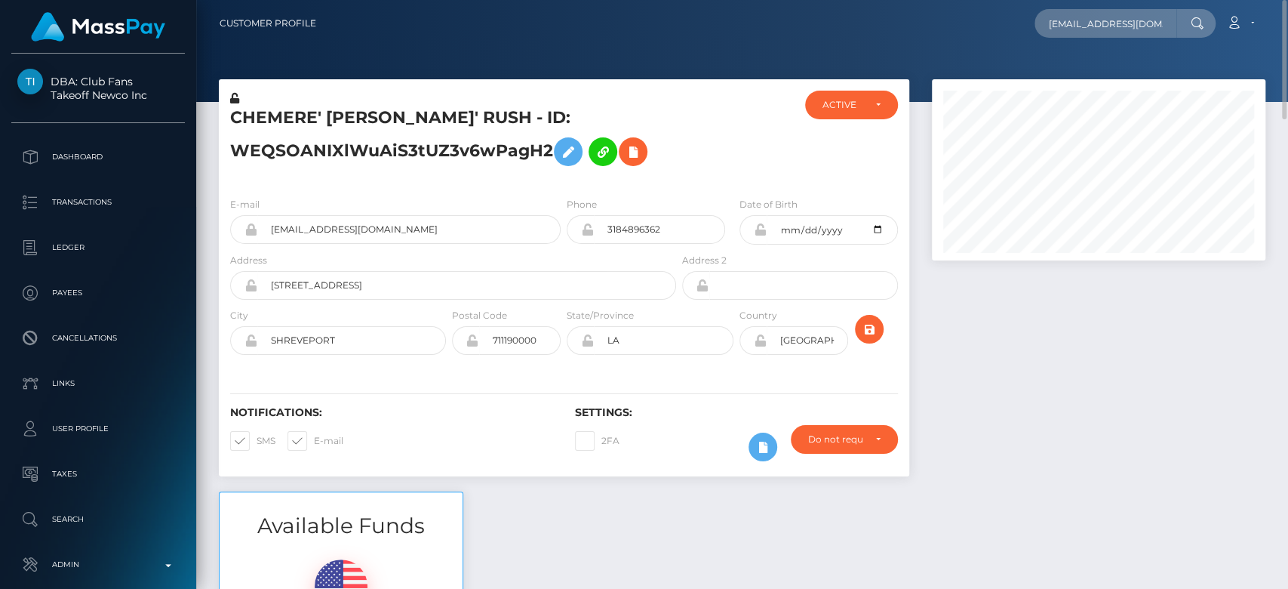
click at [997, 345] on div at bounding box center [1099, 285] width 356 height 412
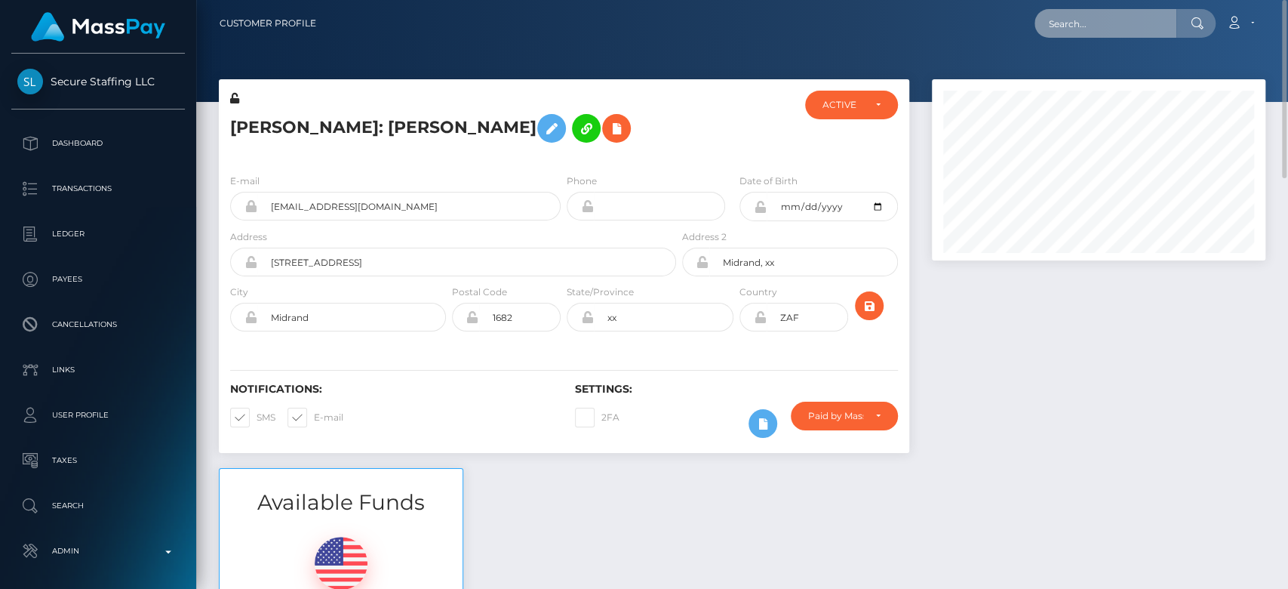
click at [1079, 23] on input "text" at bounding box center [1106, 23] width 142 height 29
paste input "[EMAIL_ADDRESS][DOMAIN_NAME]"
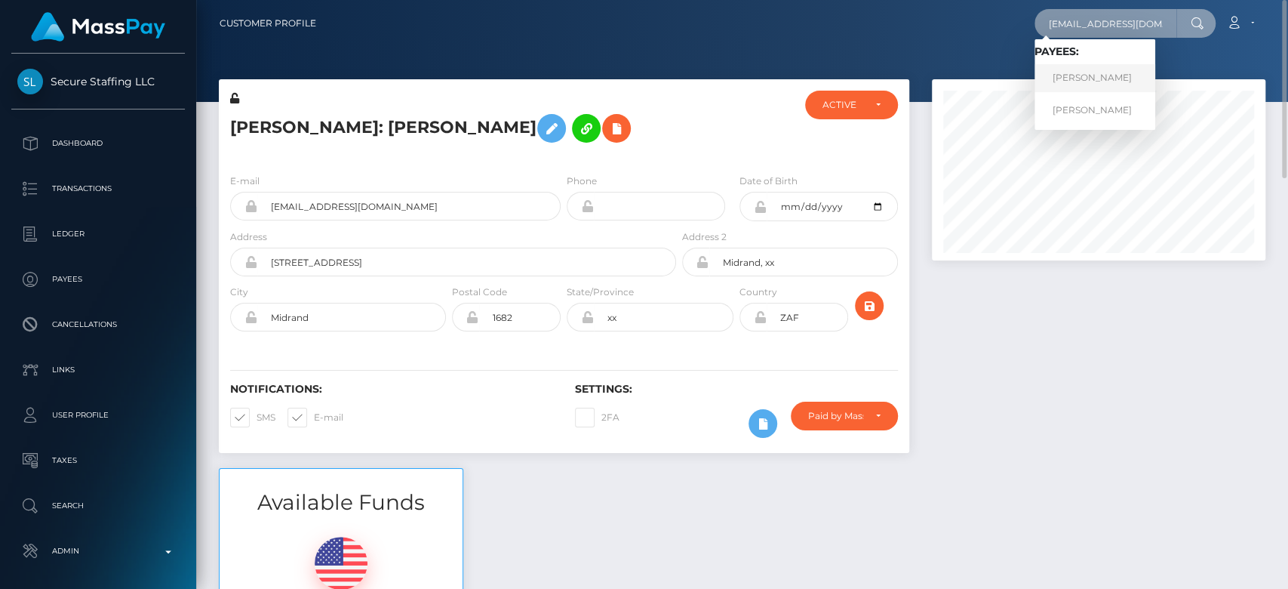
type input "[EMAIL_ADDRESS][DOMAIN_NAME]"
click at [1109, 72] on link "Elizabeth Siebert" at bounding box center [1095, 78] width 121 height 28
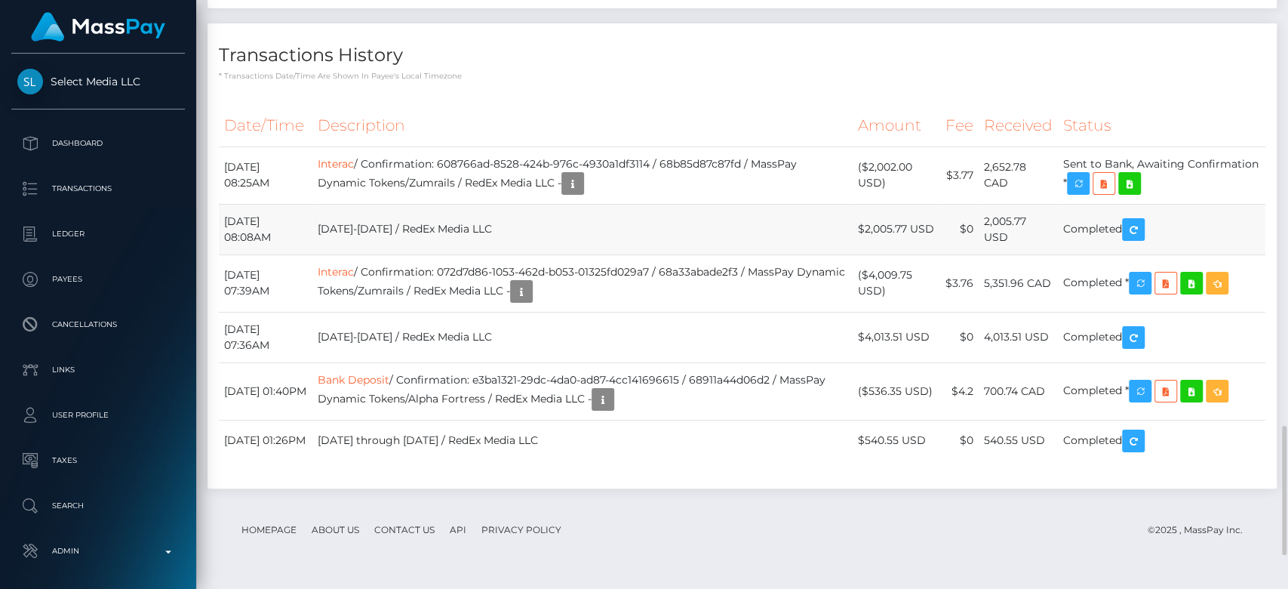
scroll to position [1939, 0]
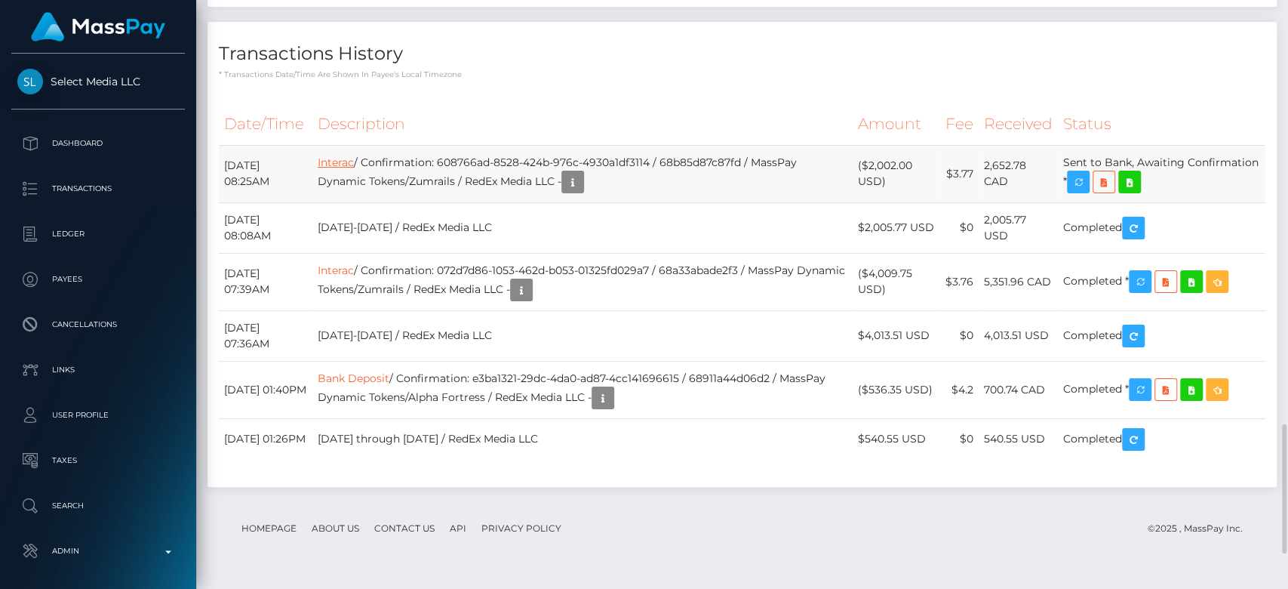
click at [354, 169] on link "Interac" at bounding box center [336, 162] width 36 height 14
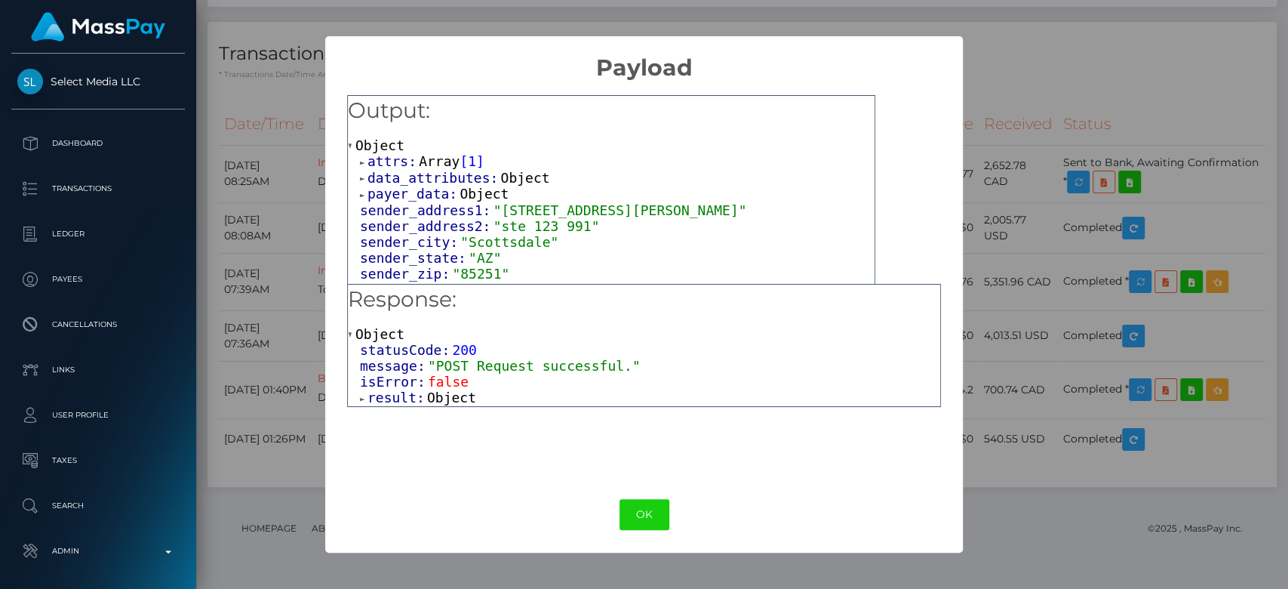
click at [465, 396] on span "Object" at bounding box center [451, 397] width 49 height 16
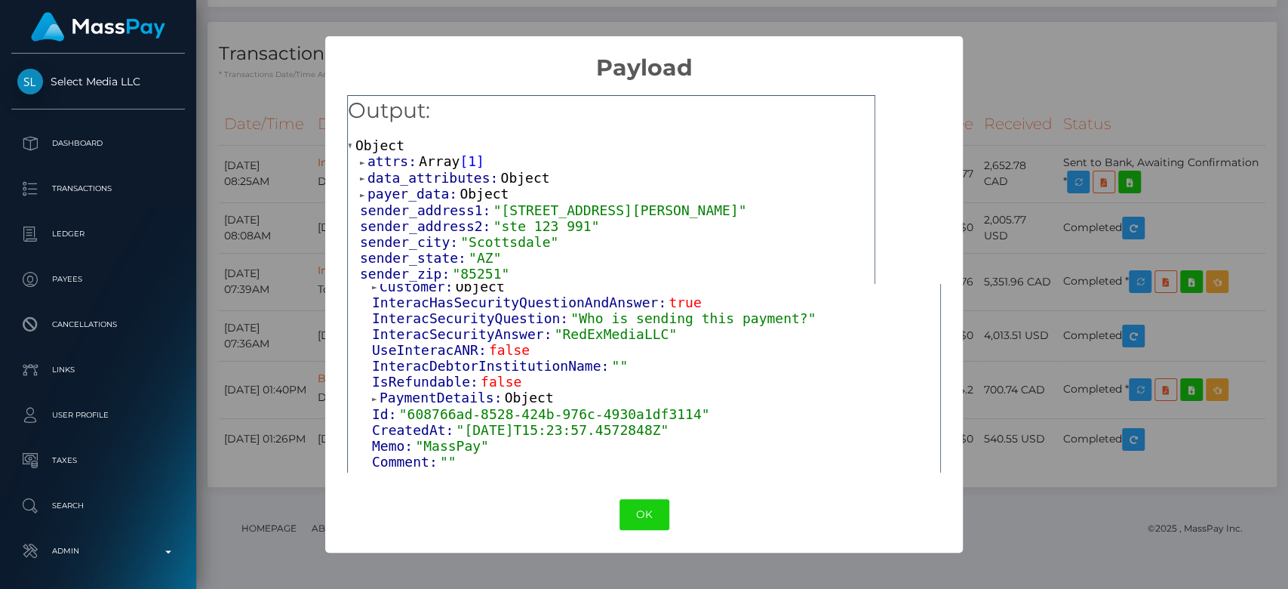
scroll to position [128, 0]
drag, startPoint x: 644, startPoint y: 334, endPoint x: 549, endPoint y: 336, distance: 94.3
click at [555, 336] on span ""RedExMediaLLC"" at bounding box center [616, 333] width 123 height 16
copy span "RedExMediaLLC"
click at [295, 172] on div "× Payload Output: Object attrs: Array [ 1 ] data_attributes: Object payer_data:…" at bounding box center [644, 294] width 1288 height 589
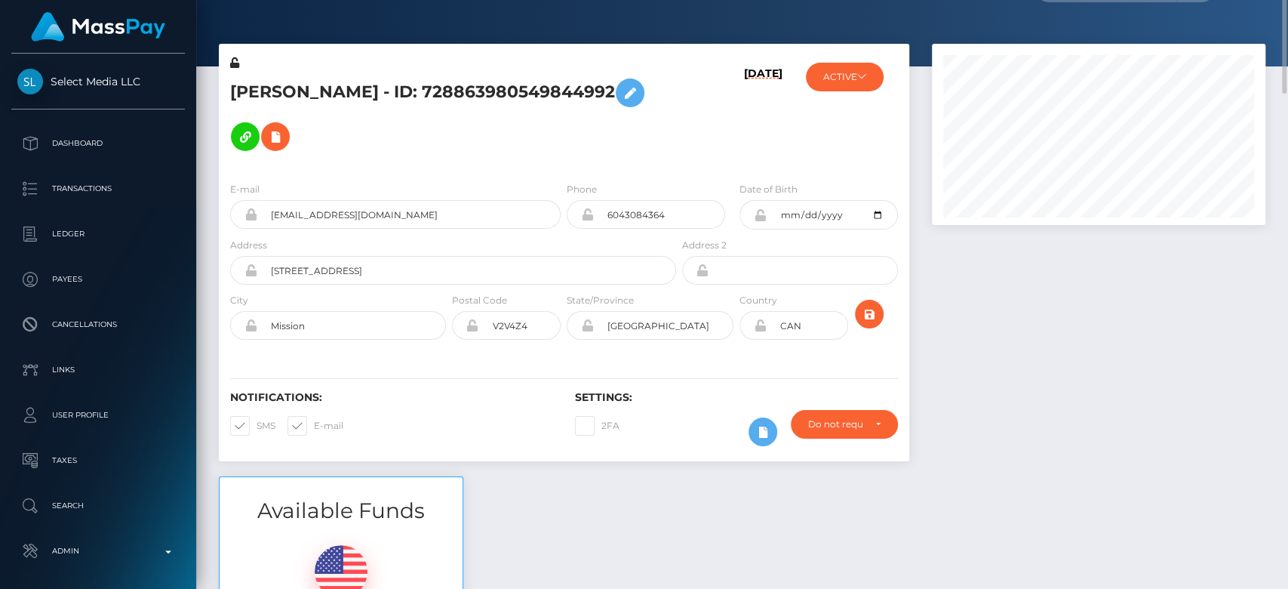
scroll to position [0, 0]
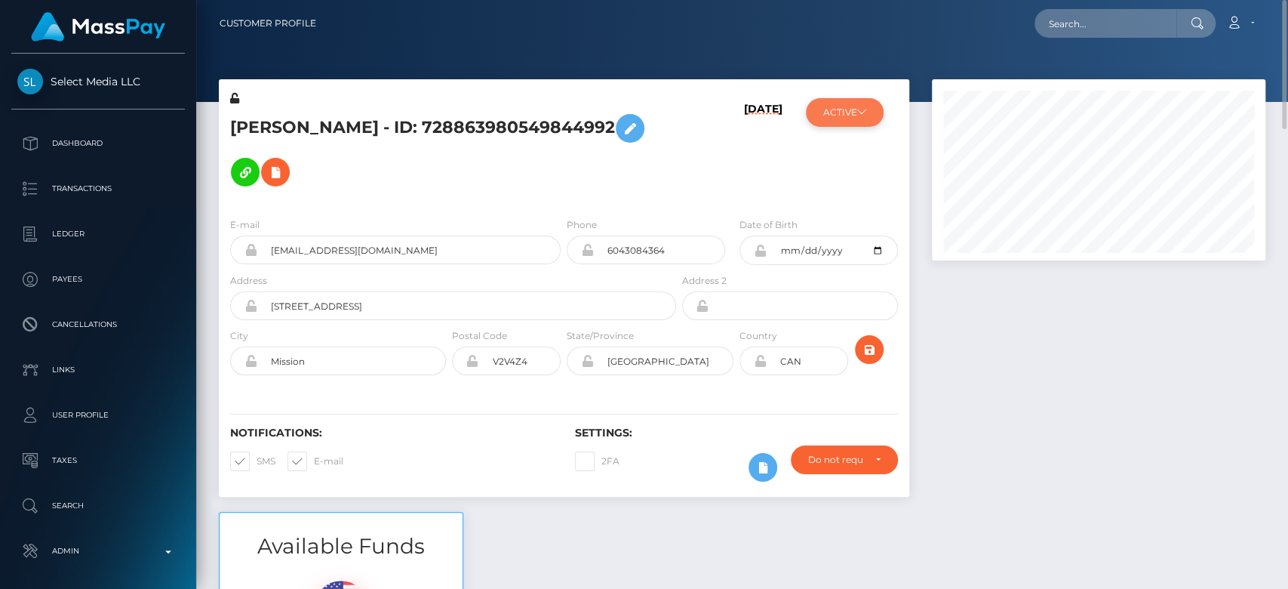
click at [856, 116] on button "ACTIVE" at bounding box center [845, 112] width 78 height 29
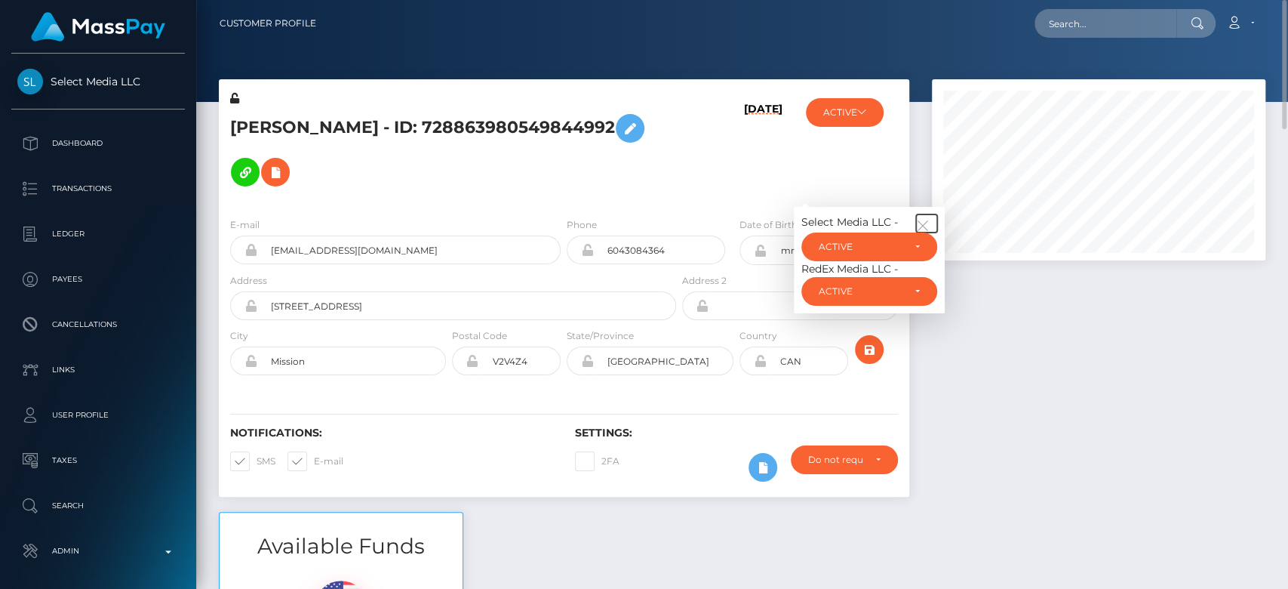
click at [923, 218] on button "button" at bounding box center [926, 223] width 21 height 18
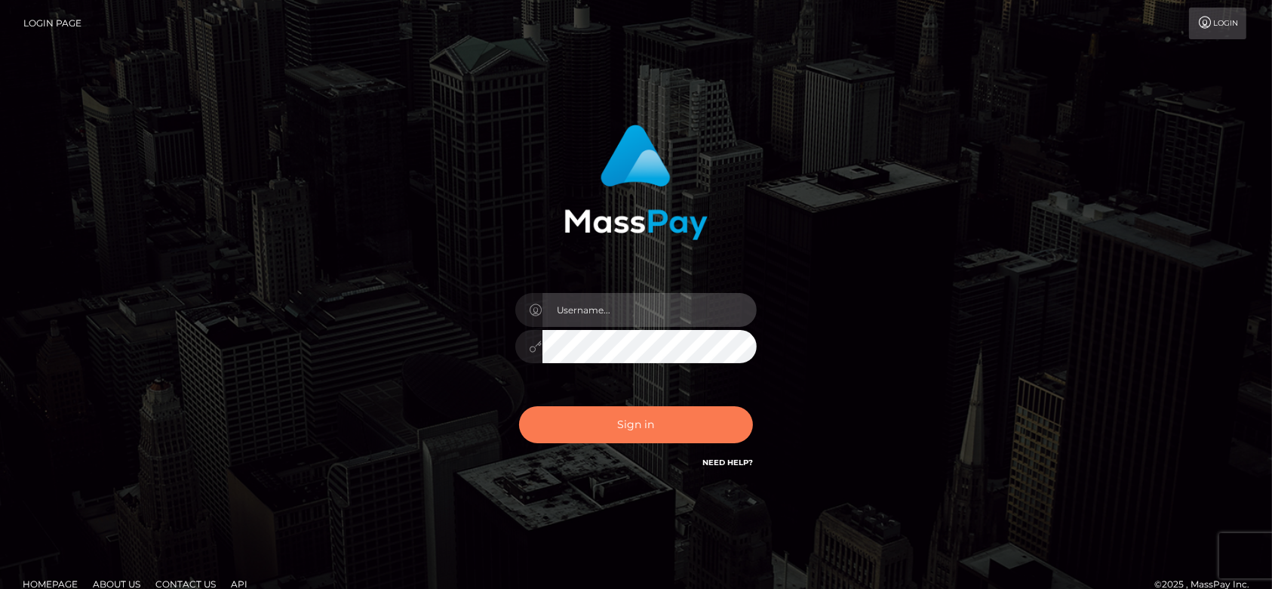
type input "[DOMAIN_NAME]"
click at [641, 420] on button "Sign in" at bounding box center [636, 424] width 234 height 37
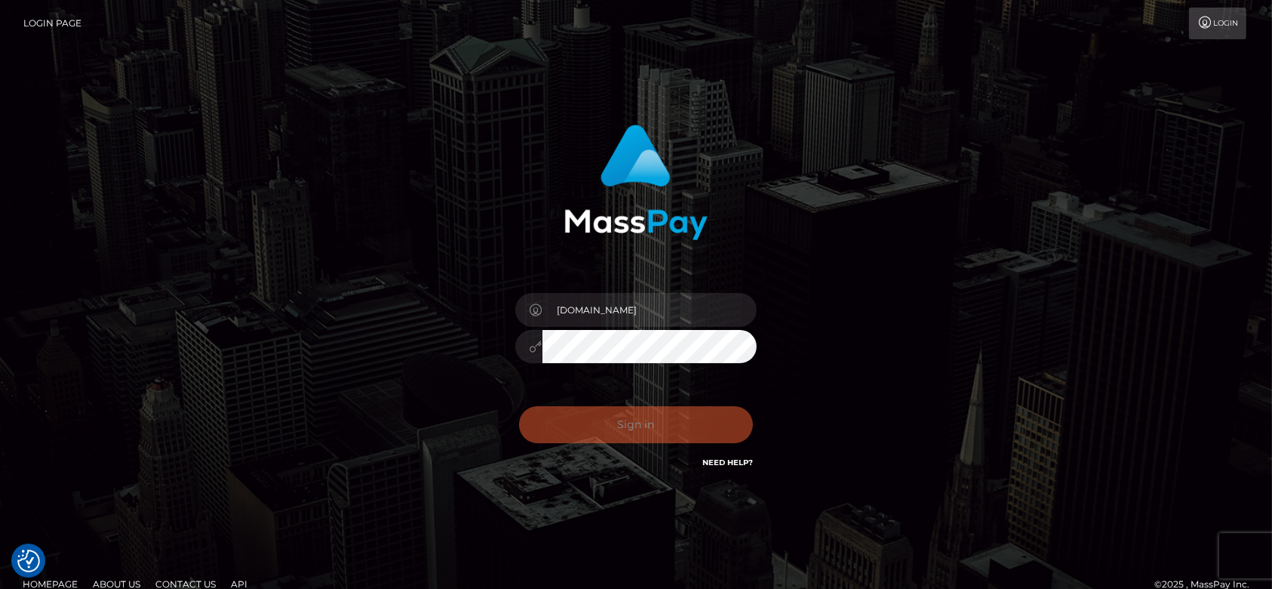
checkbox input "true"
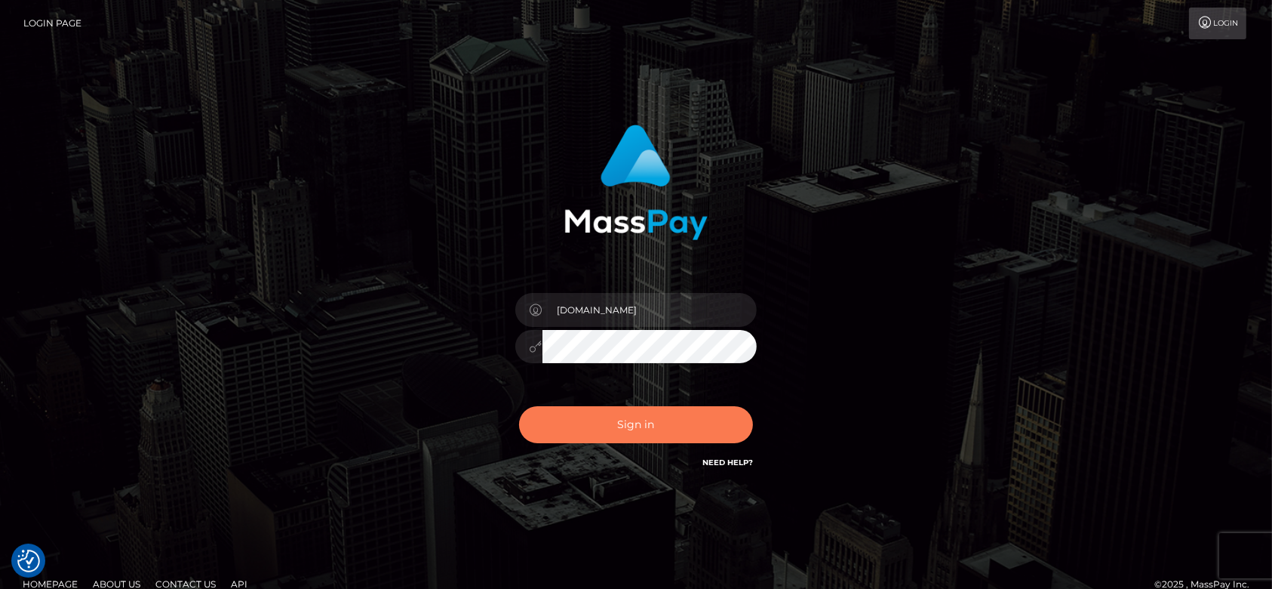
click at [642, 435] on button "Sign in" at bounding box center [636, 424] width 234 height 37
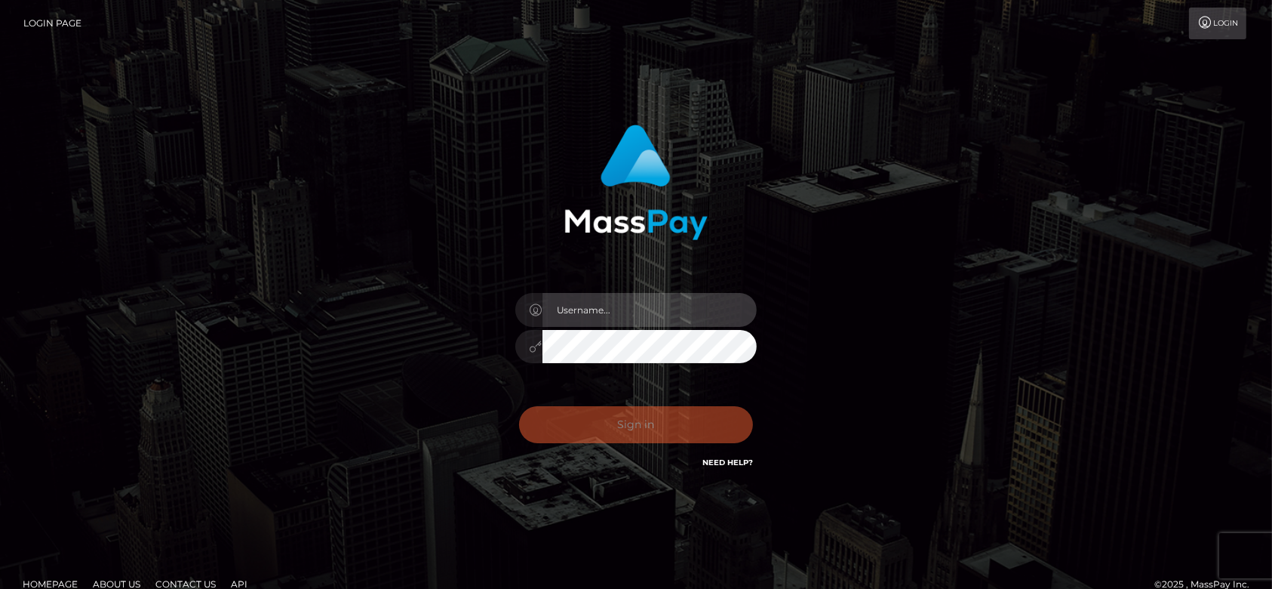
type input "[DOMAIN_NAME]"
click at [645, 426] on div "Sign in Need Help?" at bounding box center [636, 430] width 264 height 67
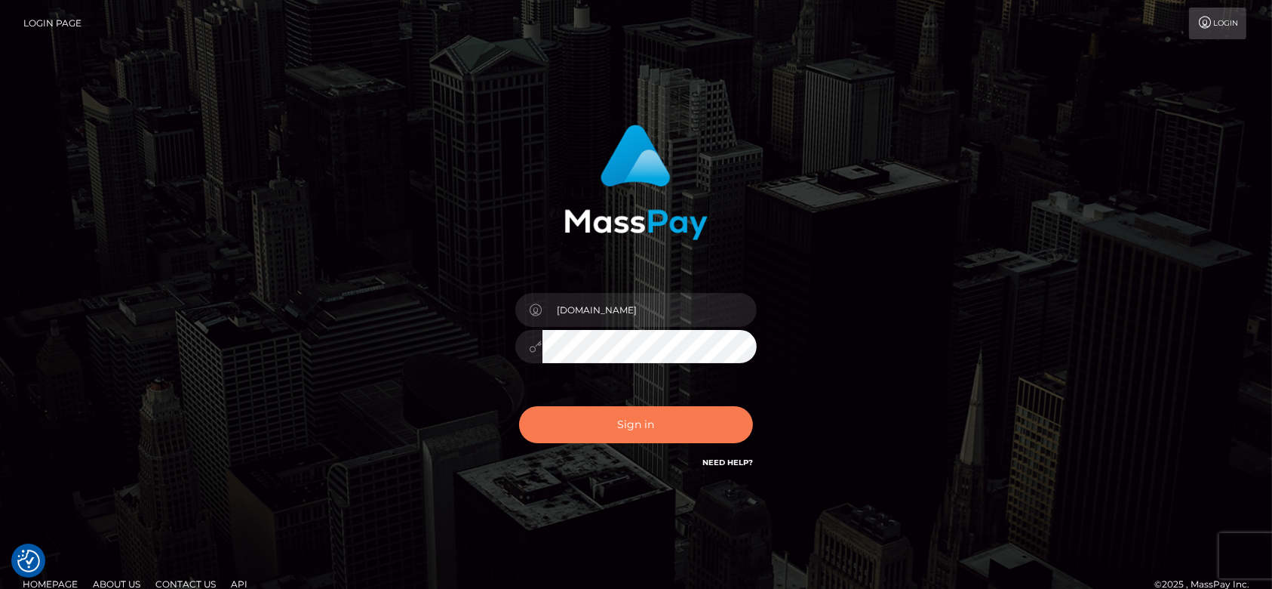
click at [645, 426] on button "Sign in" at bounding box center [636, 424] width 234 height 37
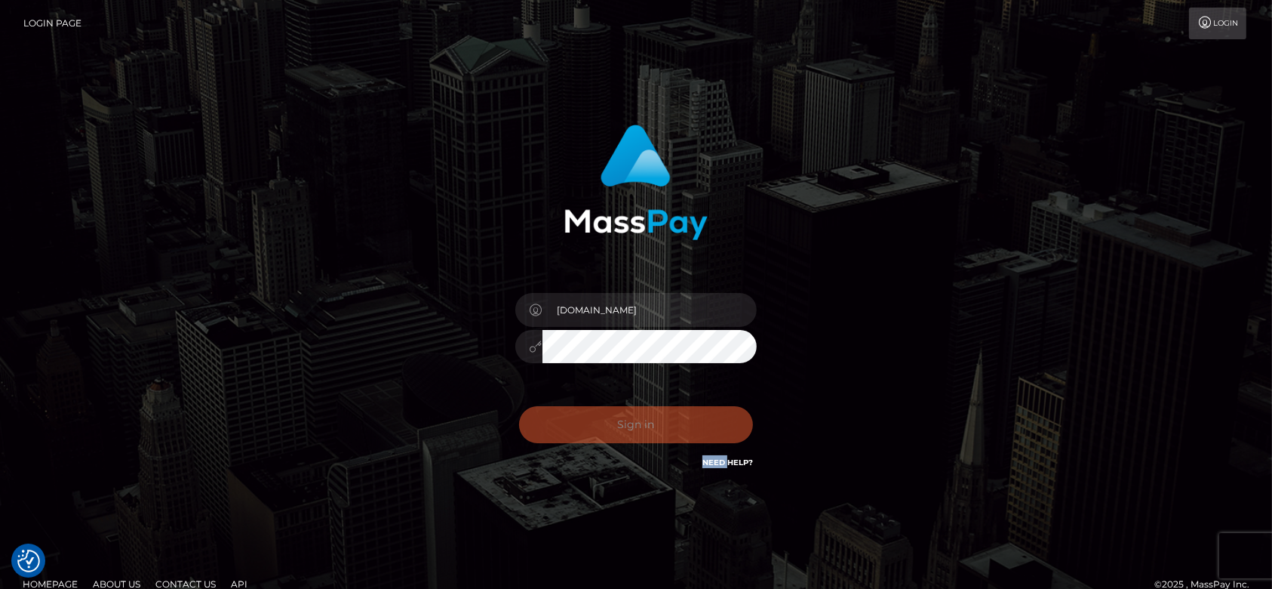
click at [645, 426] on div "0cAFcWeA6s8xwy8sbU2FUcOxO0ZfMqZ7OeG57oUhF2wXszH5LDbiO5ieHL6tmWZNQxfrzbuwxe9g6Jm…" at bounding box center [636, 430] width 264 height 67
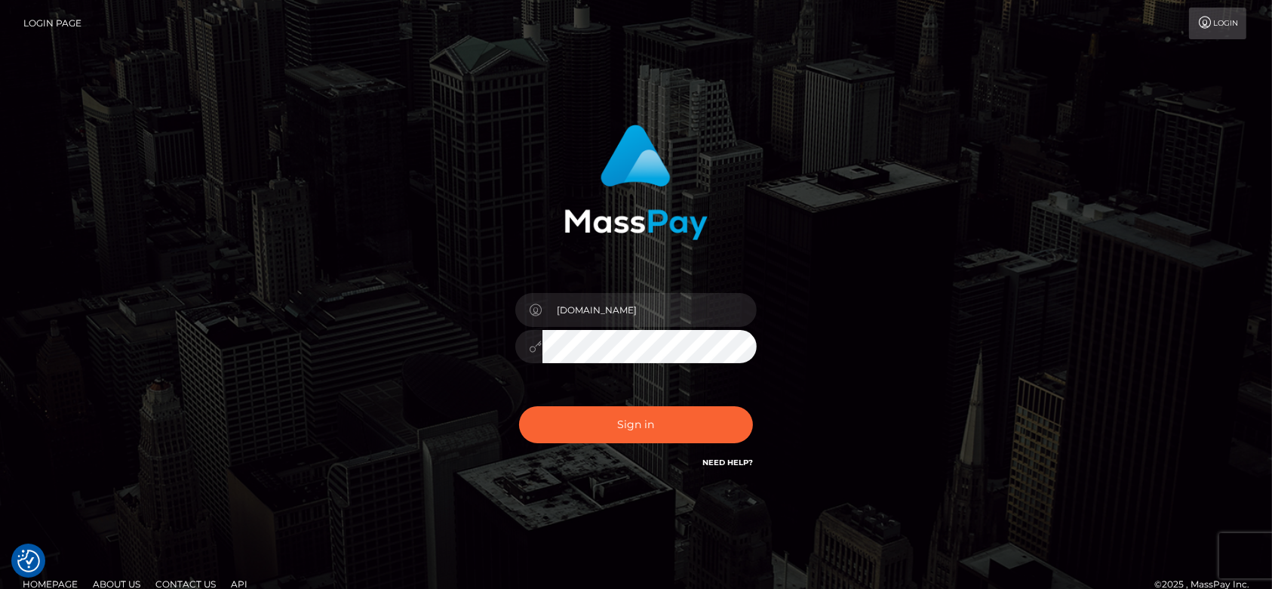
click at [403, 328] on div "fr.es Sign in" at bounding box center [636, 305] width 860 height 384
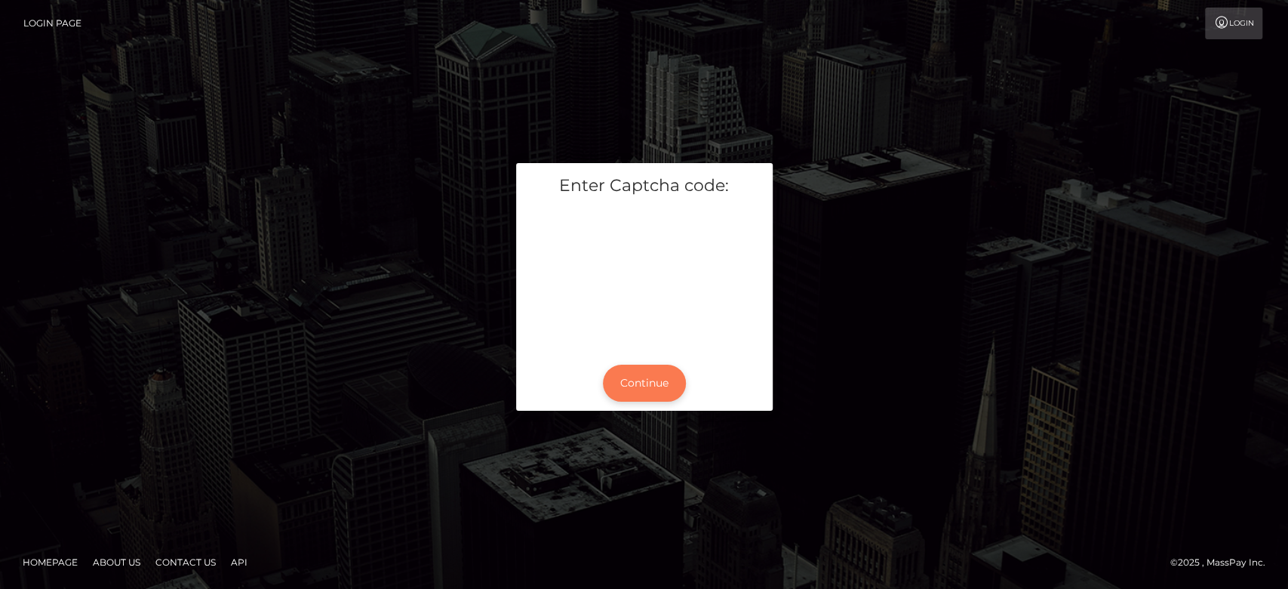
click at [647, 371] on button "Continue" at bounding box center [644, 382] width 83 height 37
click at [878, 190] on div "Enter Captcha code: Continue" at bounding box center [644, 294] width 860 height 263
click at [650, 374] on button "Continue" at bounding box center [644, 382] width 83 height 37
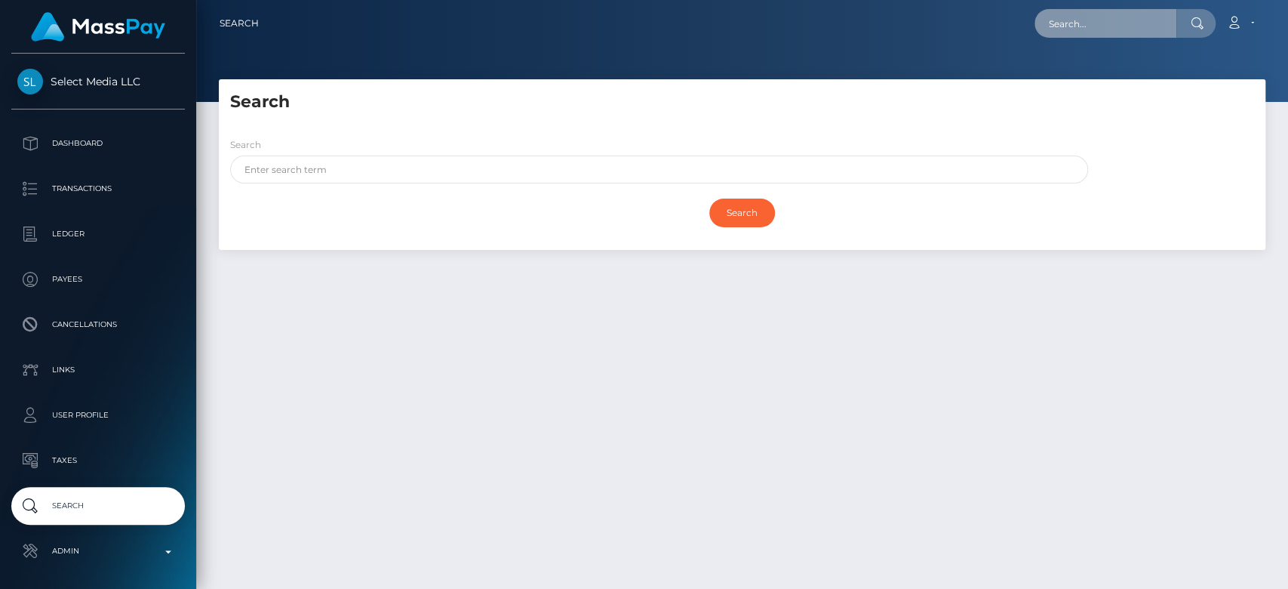
click at [965, 24] on input "text" at bounding box center [1106, 23] width 142 height 29
paste input "1325576708"
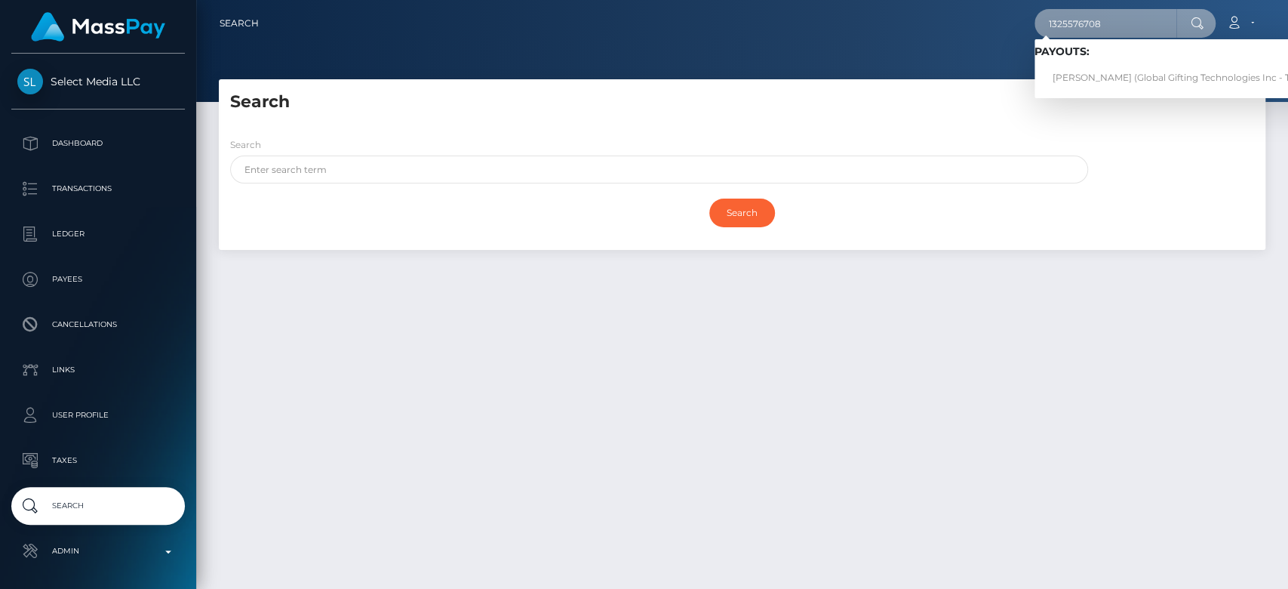
type input "1325576708"
click at [965, 69] on link "[PERSON_NAME] (Global Gifting Technologies Inc - Throne)" at bounding box center [1187, 78] width 304 height 28
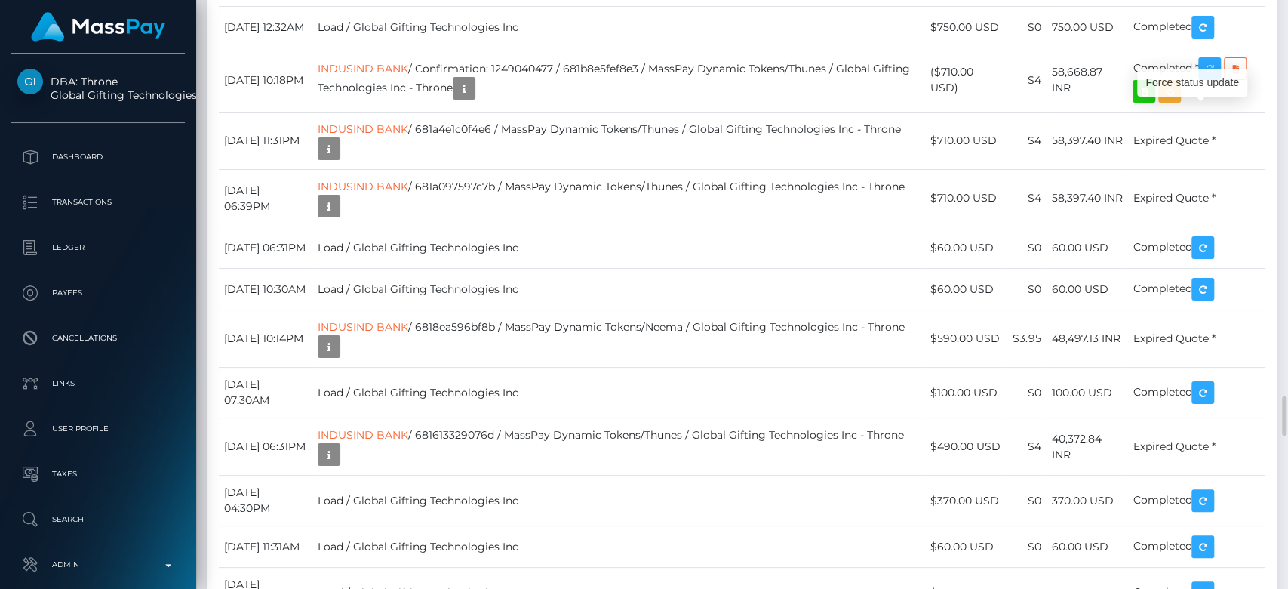
scroll to position [181, 334]
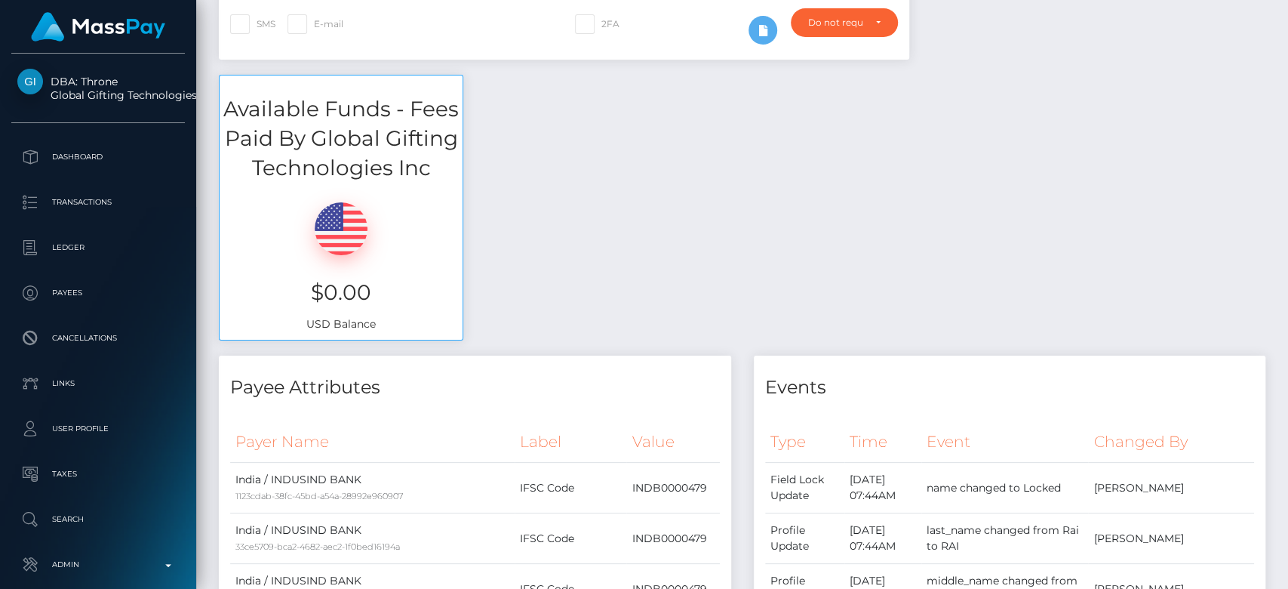
scroll to position [0, 0]
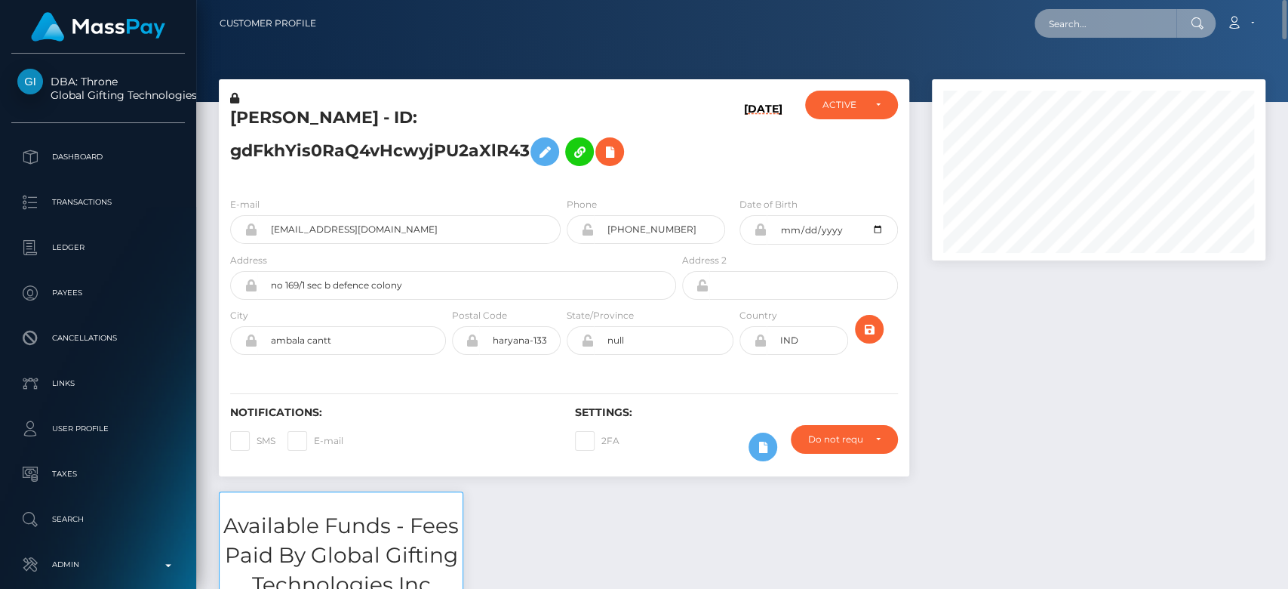
click at [1121, 9] on input "text" at bounding box center [1106, 23] width 142 height 29
paste input "dorcasrosemari@gmail.com"
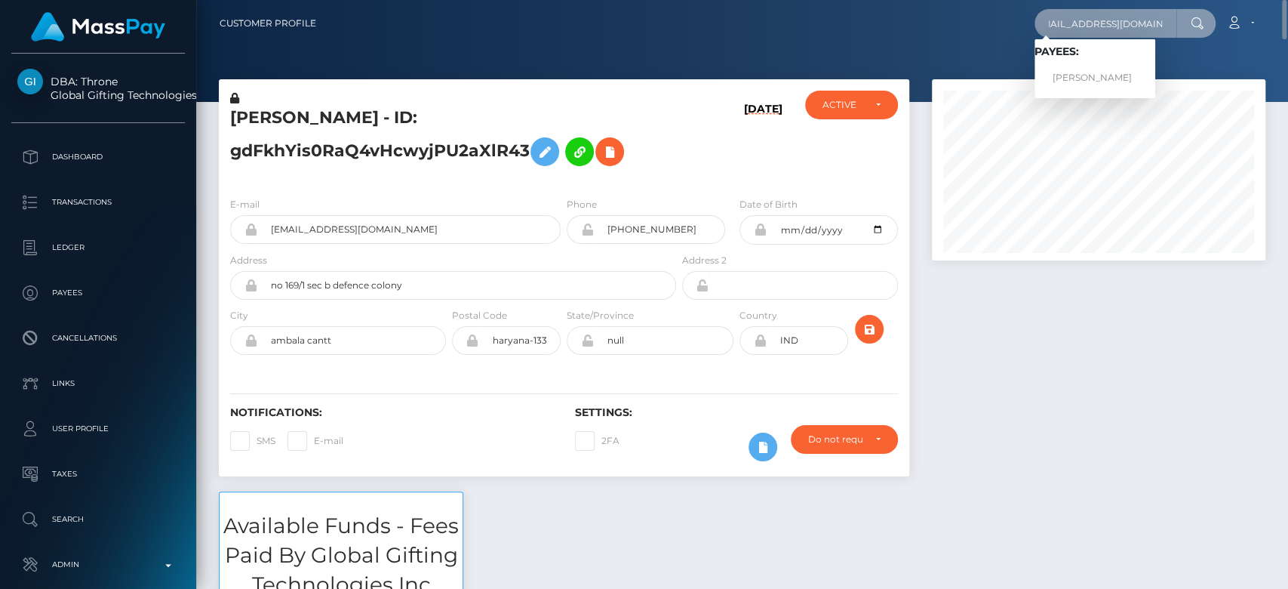
type input "dorcasrosemari@gmail.com"
click at [1093, 65] on link "WERONIKA NAWROTEK" at bounding box center [1095, 78] width 121 height 28
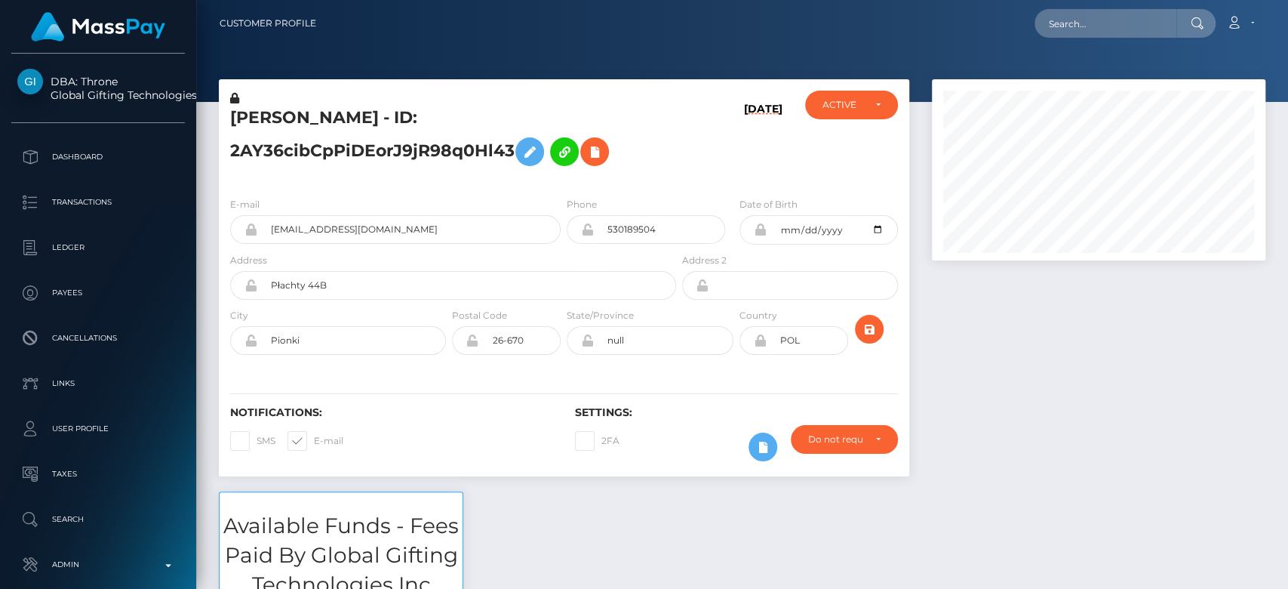
scroll to position [181, 334]
click at [970, 420] on div at bounding box center [1099, 285] width 356 height 412
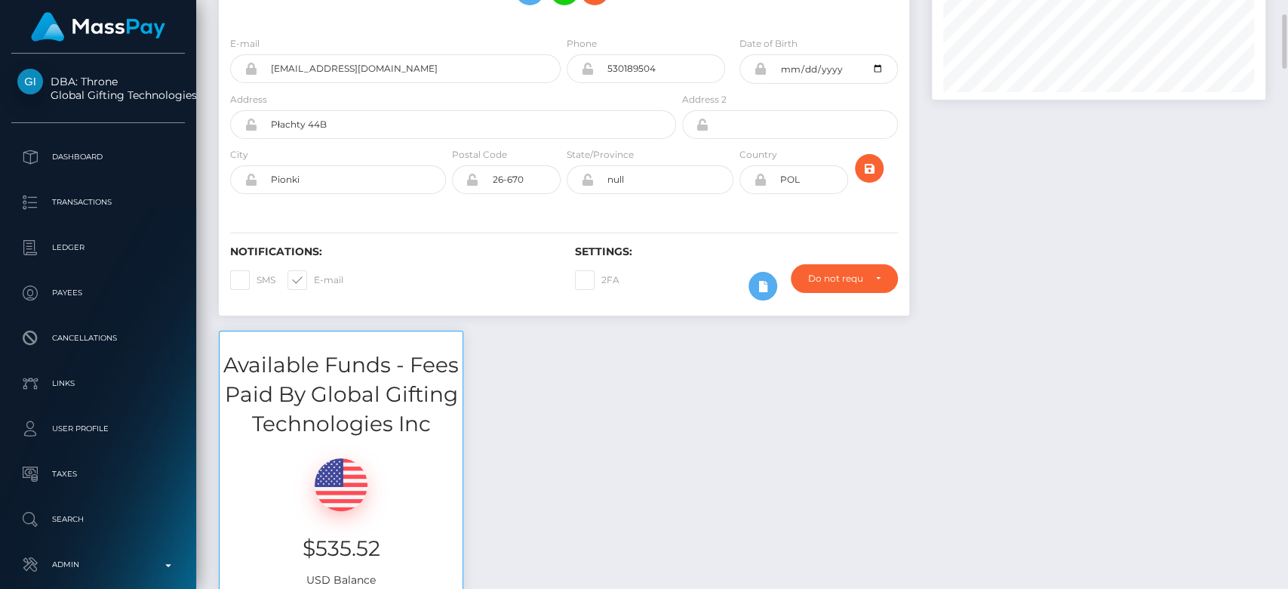
scroll to position [0, 0]
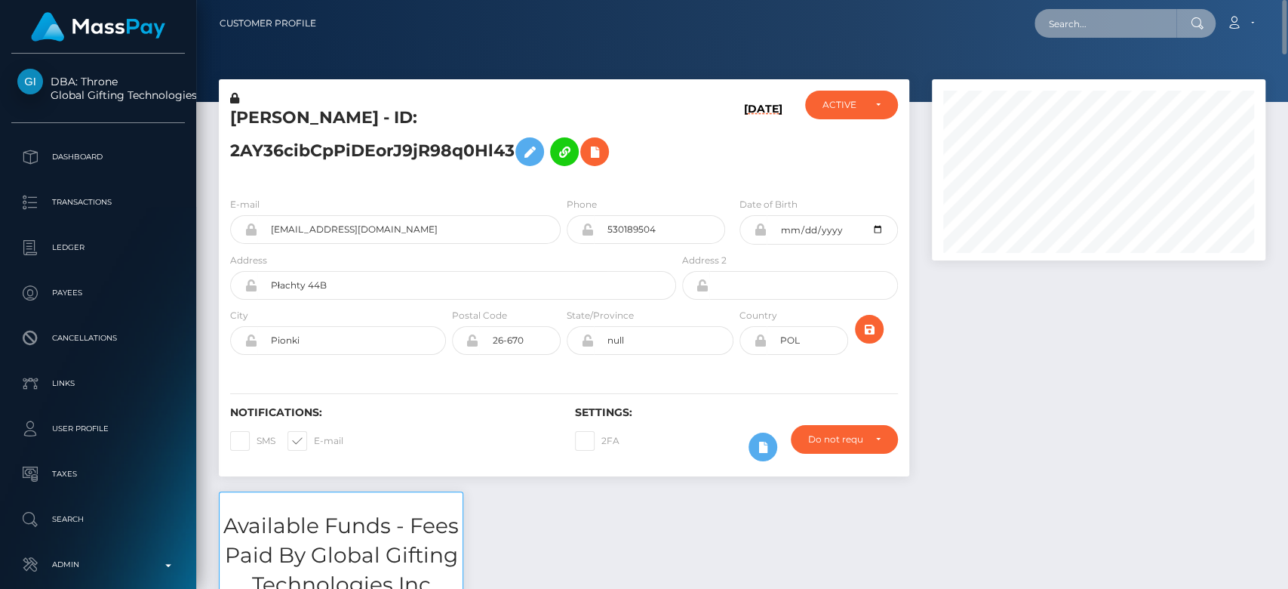
click at [1099, 15] on input "text" at bounding box center [1106, 23] width 142 height 29
paste input "alexia_evans@outlook.com"
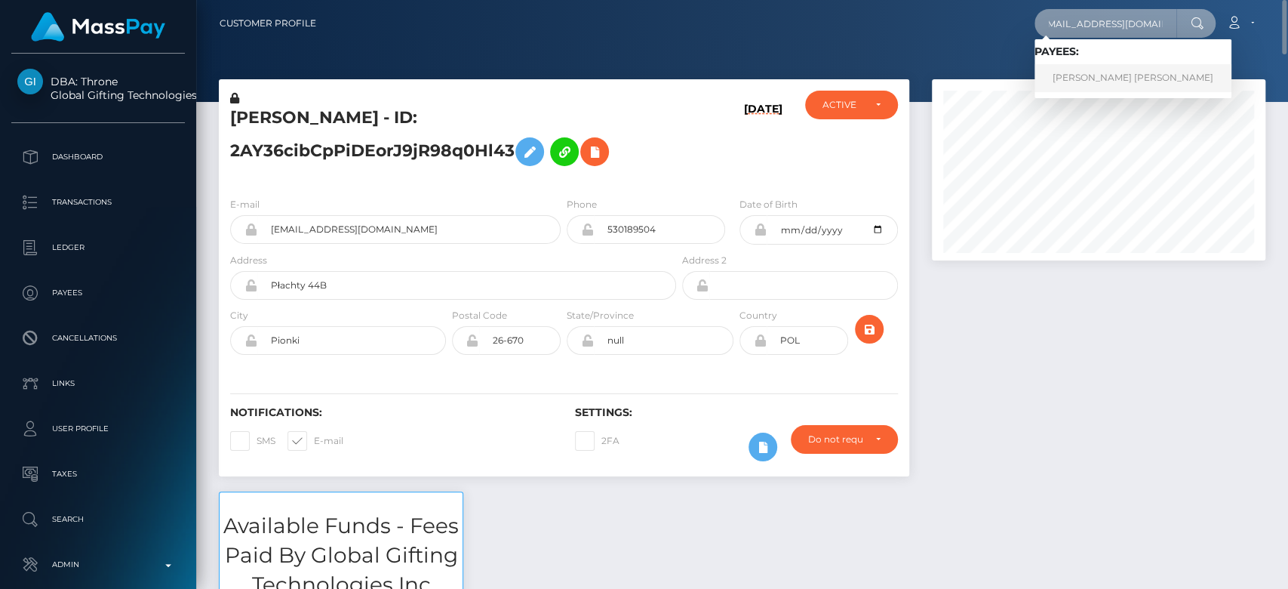
type input "alexia_evans@outlook.com"
click at [1097, 79] on link "PAOLA ANDREA DELGADO ARGUELLO" at bounding box center [1133, 78] width 197 height 28
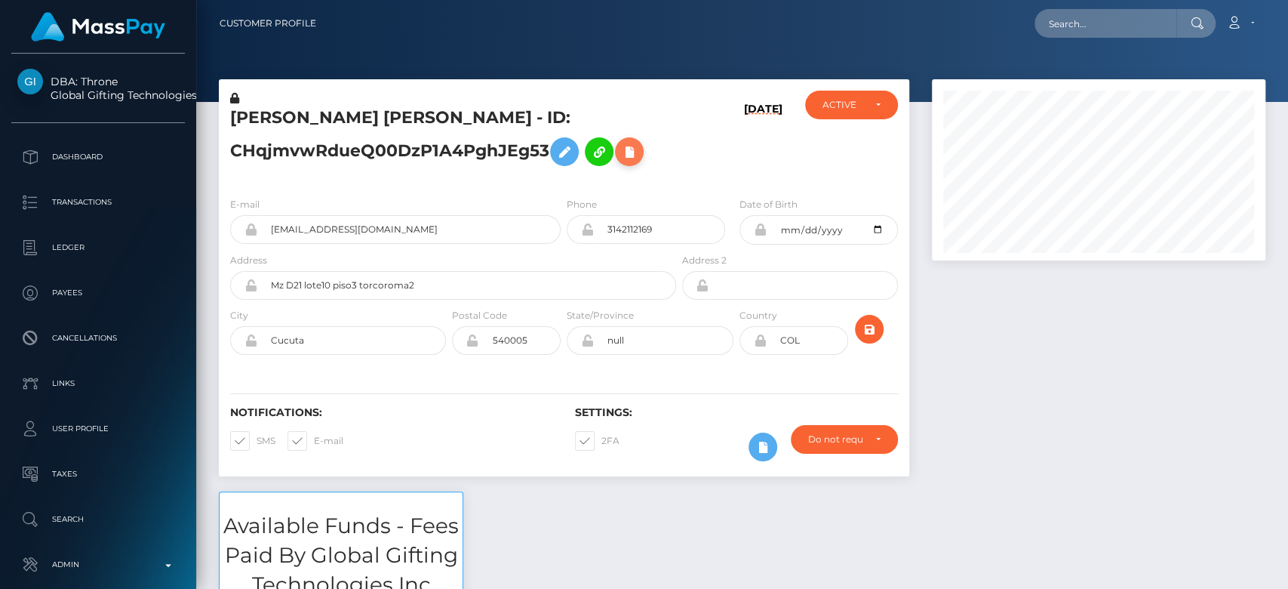
scroll to position [181, 334]
click at [1171, 456] on div at bounding box center [1099, 285] width 356 height 412
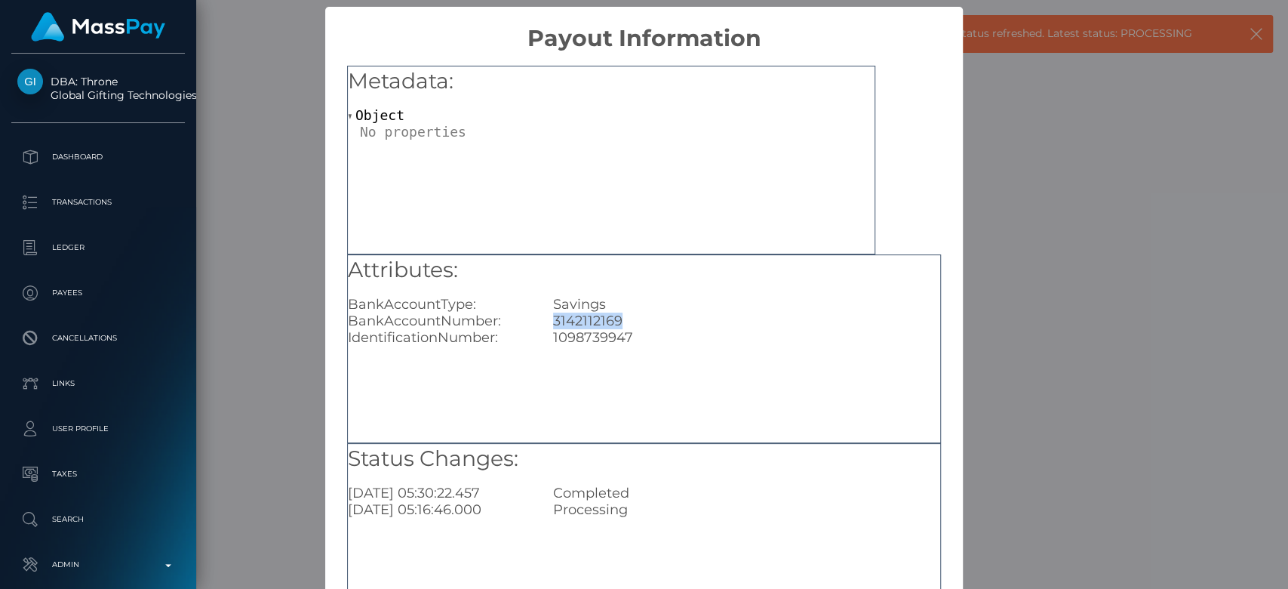
drag, startPoint x: 634, startPoint y: 317, endPoint x: 548, endPoint y: 319, distance: 86.1
click at [548, 319] on div "3142112169" at bounding box center [747, 320] width 410 height 17
copy div "3142112169"
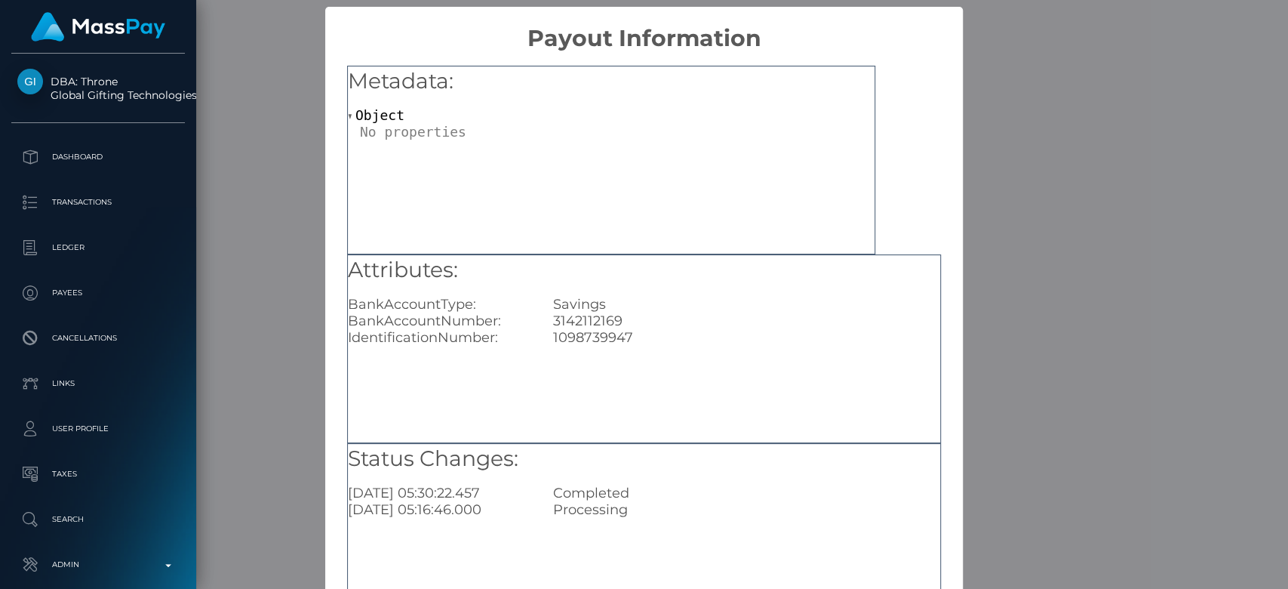
click at [1022, 235] on div "× Payout Information Metadata: Object Attributes: BankAccountType: Savings Bank…" at bounding box center [644, 294] width 1288 height 589
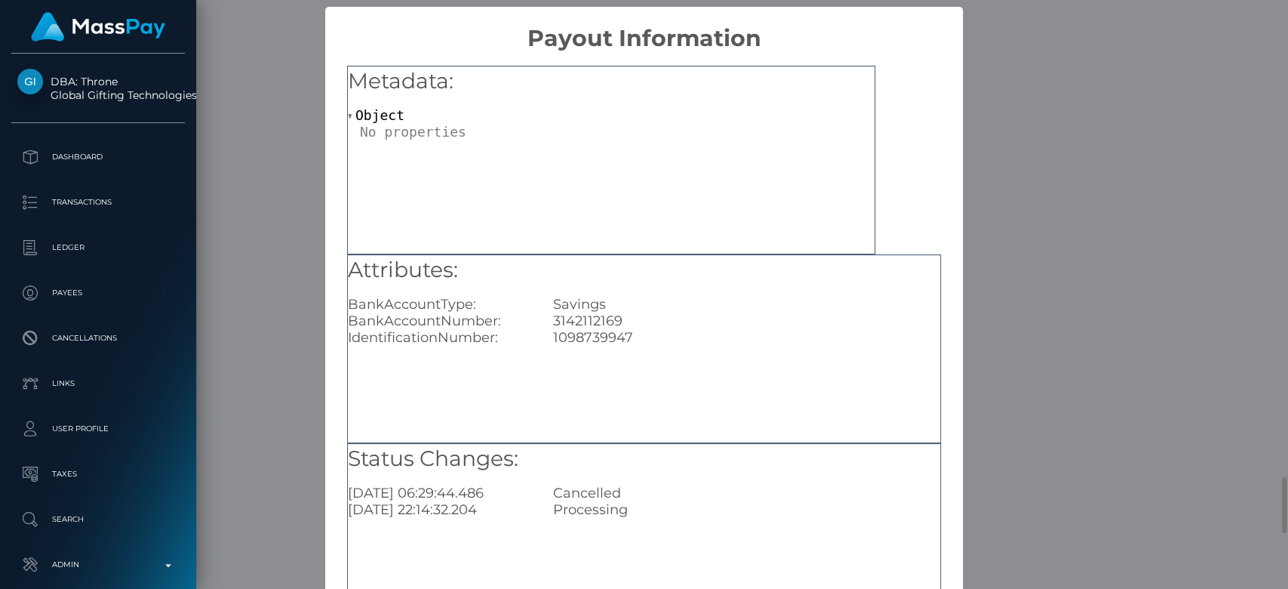
scroll to position [0, 0]
click at [993, 319] on div "× Payout Information Metadata: Object Attributes: BankAccountType: Savings Bank…" at bounding box center [644, 294] width 1288 height 589
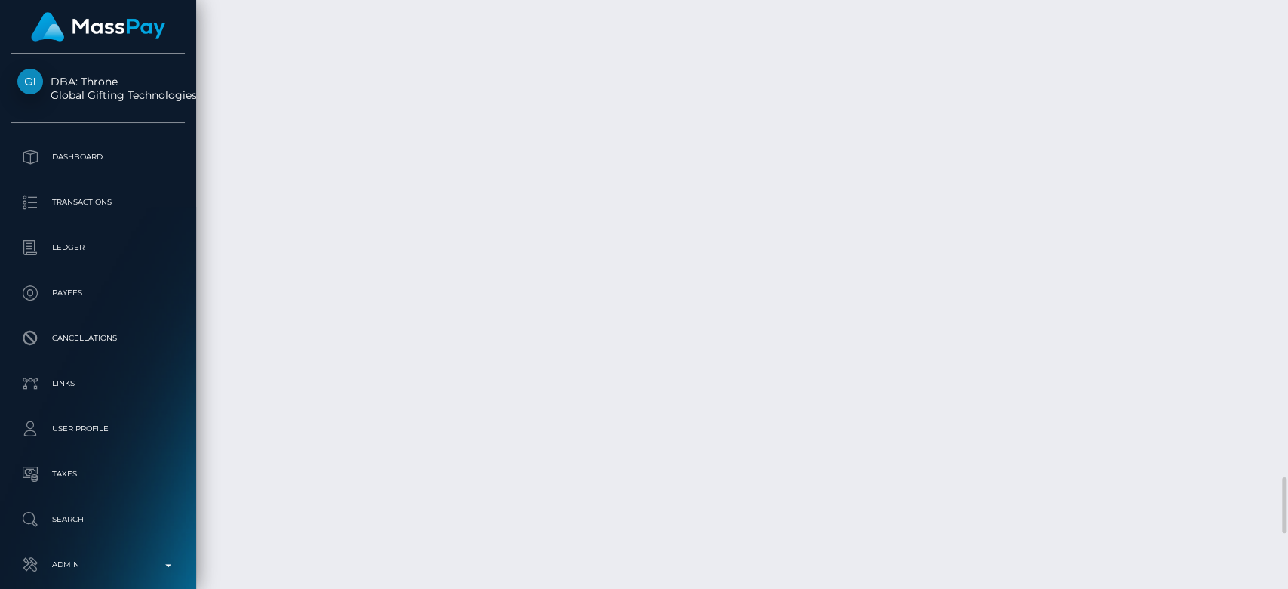
scroll to position [181, 334]
click at [684, 157] on div "Additional Info" at bounding box center [678, 176] width 98 height 38
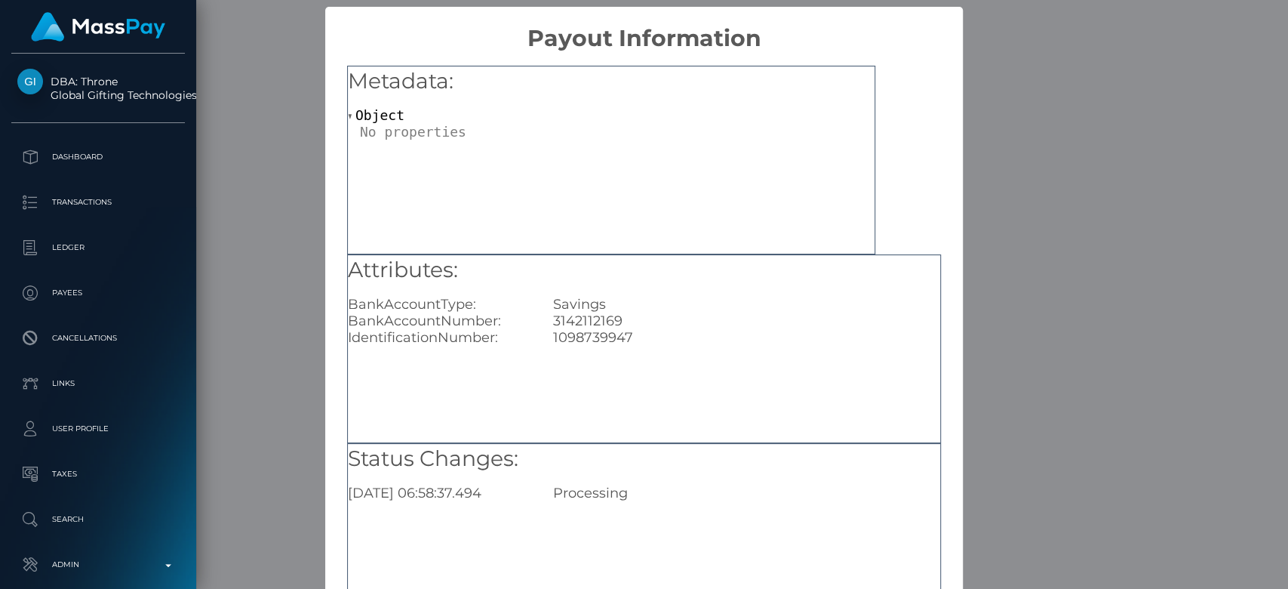
click at [284, 76] on div "× Payout Information Metadata: Object Attributes: BankAccountType: Savings Bank…" at bounding box center [644, 294] width 1288 height 589
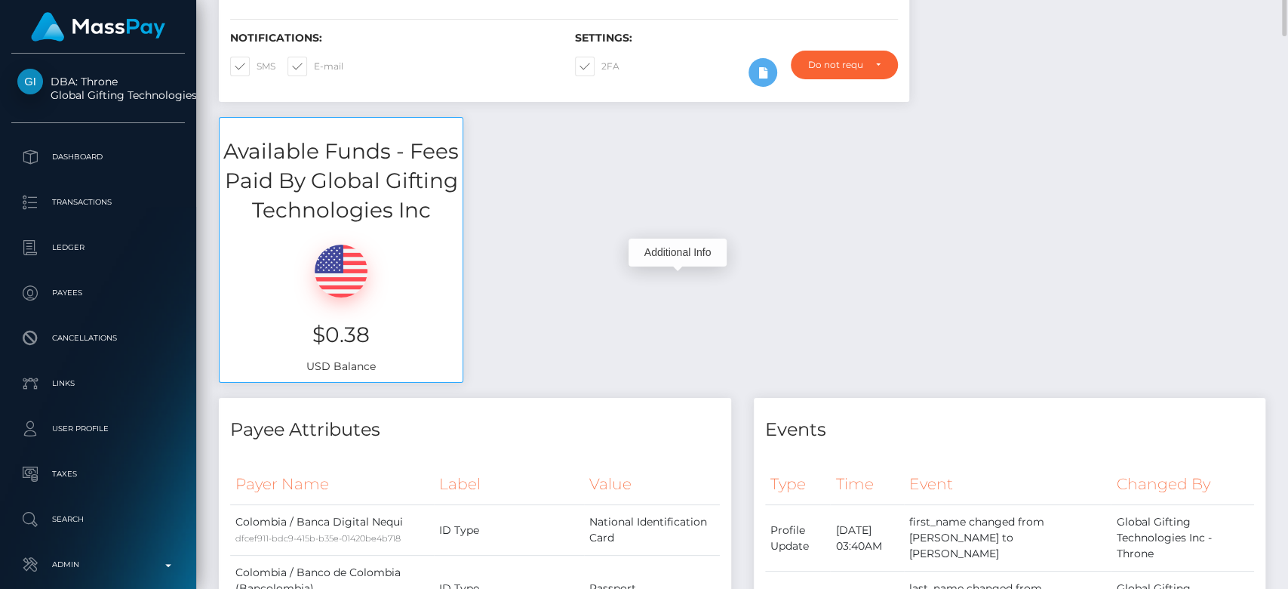
scroll to position [0, 0]
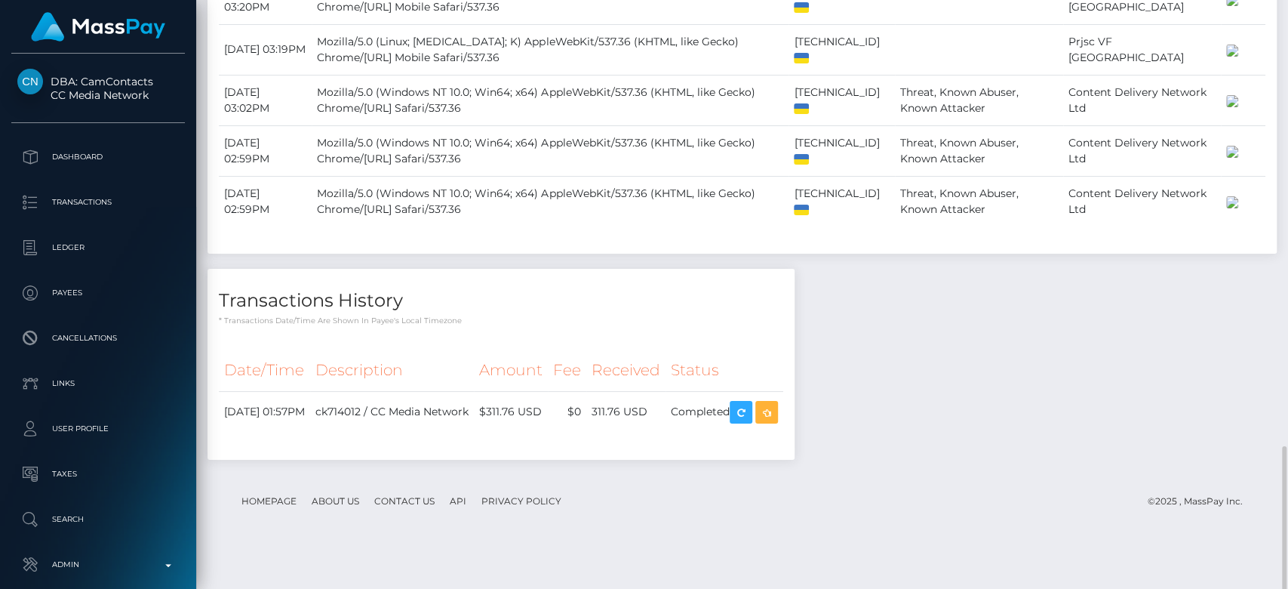
scroll to position [1405, 0]
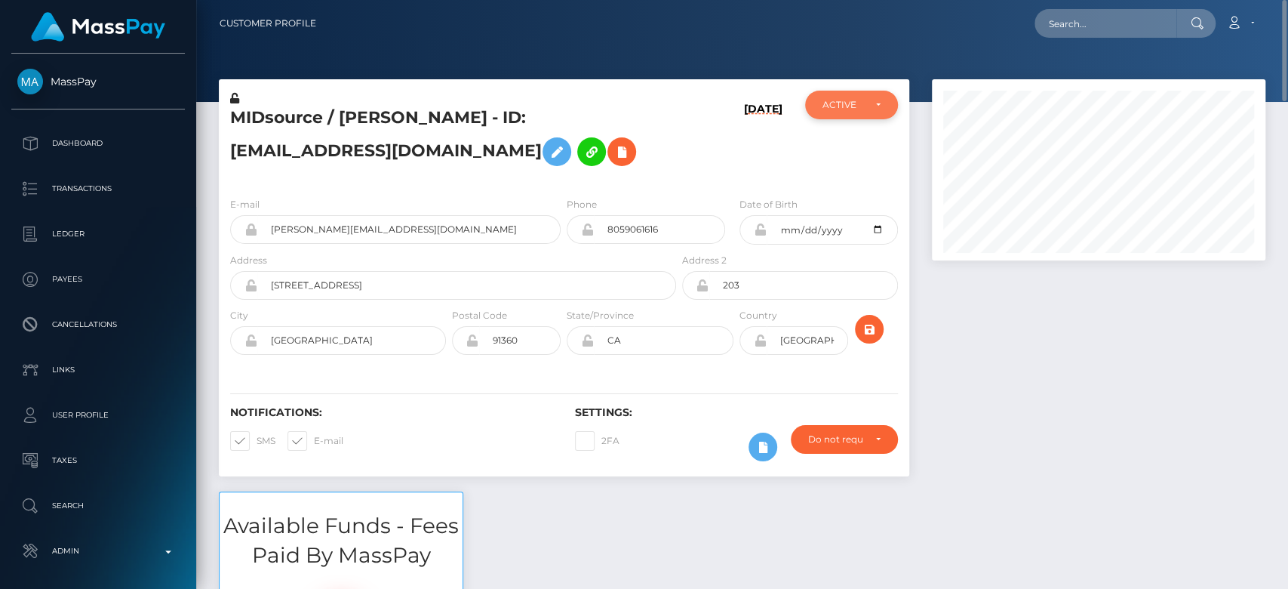
click at [890, 105] on div "ACTIVE" at bounding box center [851, 105] width 92 height 29
click at [889, 105] on div "ACTIVE" at bounding box center [851, 105] width 92 height 29
click at [1061, 17] on input "text" at bounding box center [1106, 23] width 142 height 29
paste input "[EMAIL_ADDRESS][DOMAIN_NAME]"
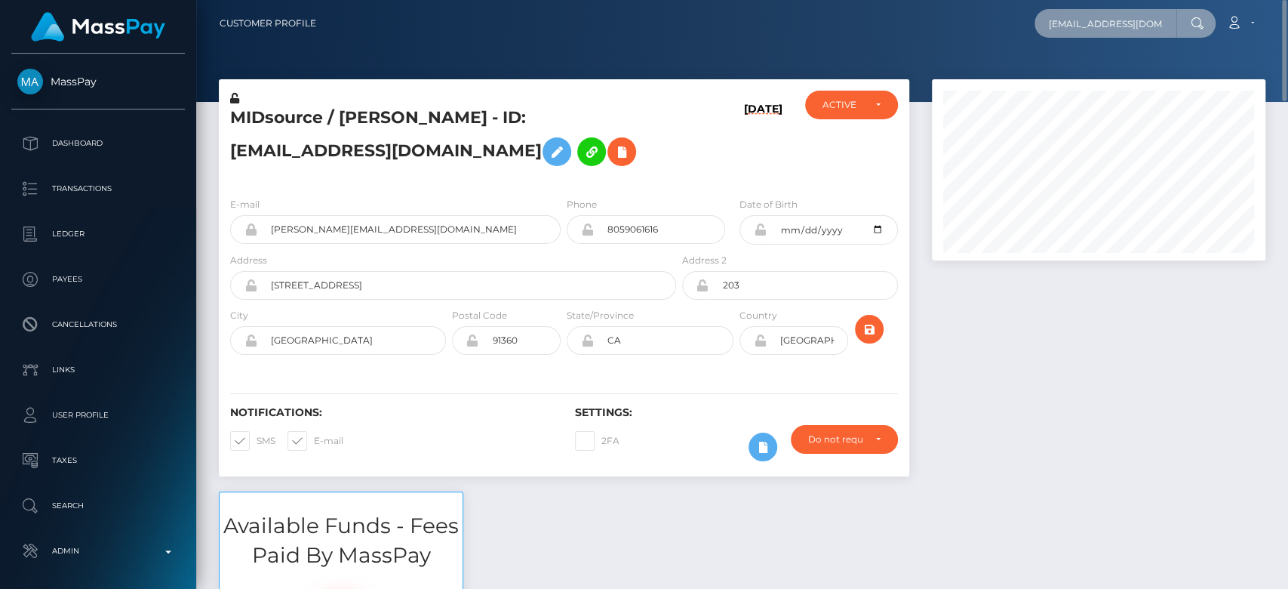
scroll to position [0, 15]
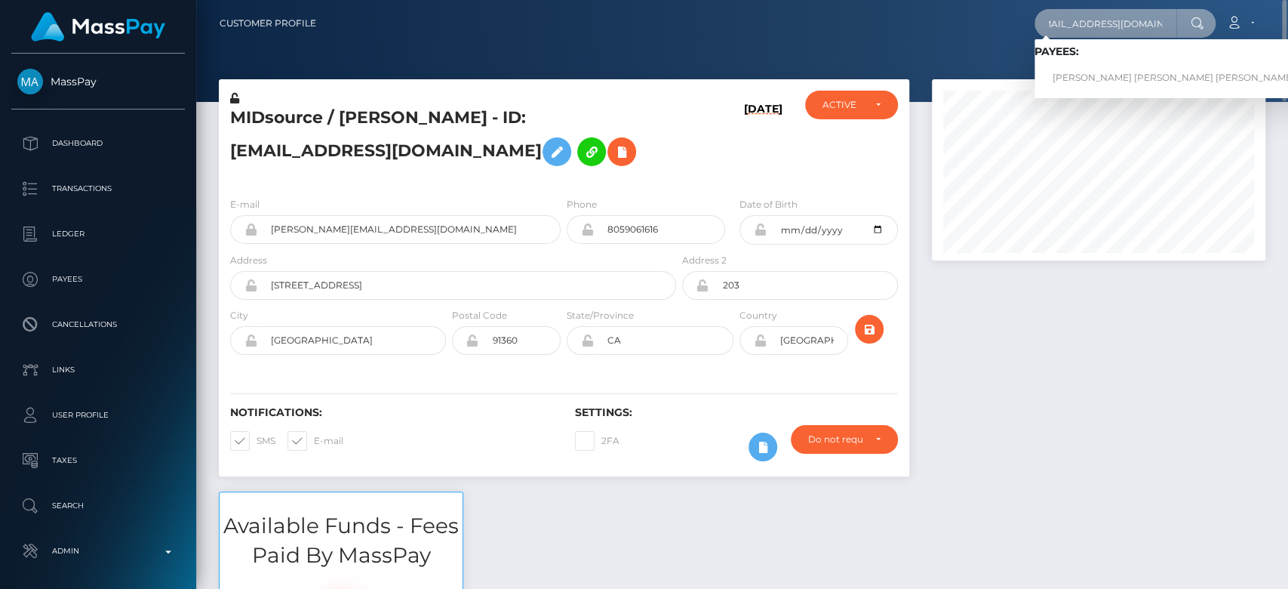
type input "Herrerajeimy39@gmail.com"
click at [1091, 77] on link "JEIMY CAROLINA HERRERA LOPEZ" at bounding box center [1174, 78] width 278 height 28
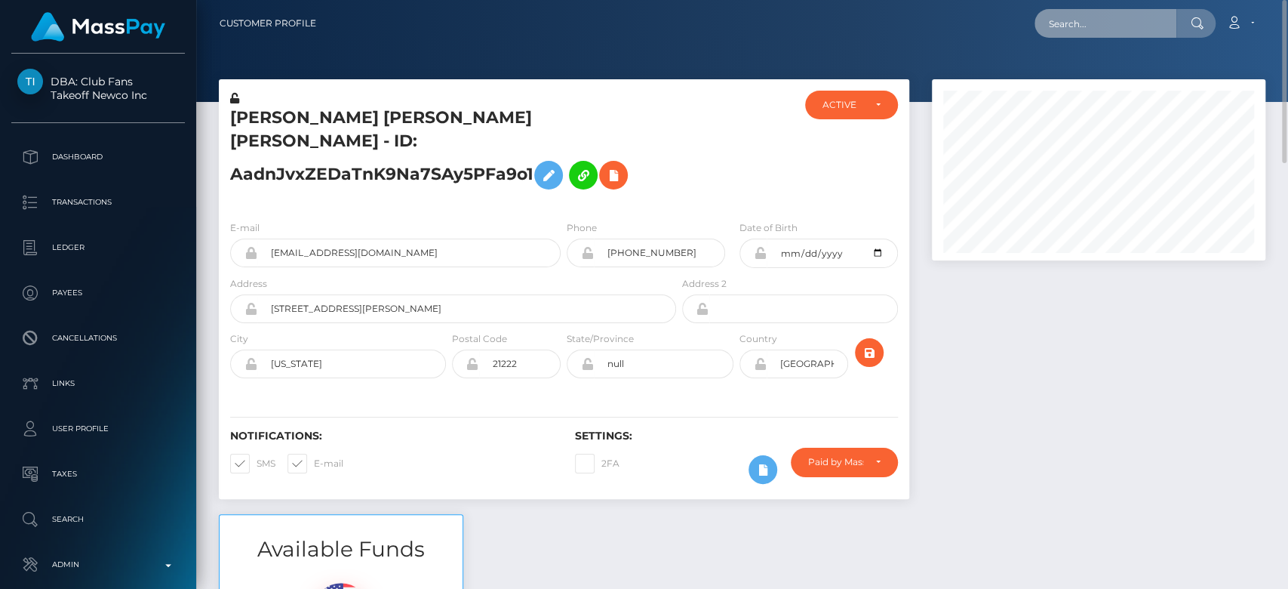
click at [1094, 22] on input "text" at bounding box center [1106, 23] width 142 height 29
paste input "[EMAIL_ADDRESS][DOMAIN_NAME]"
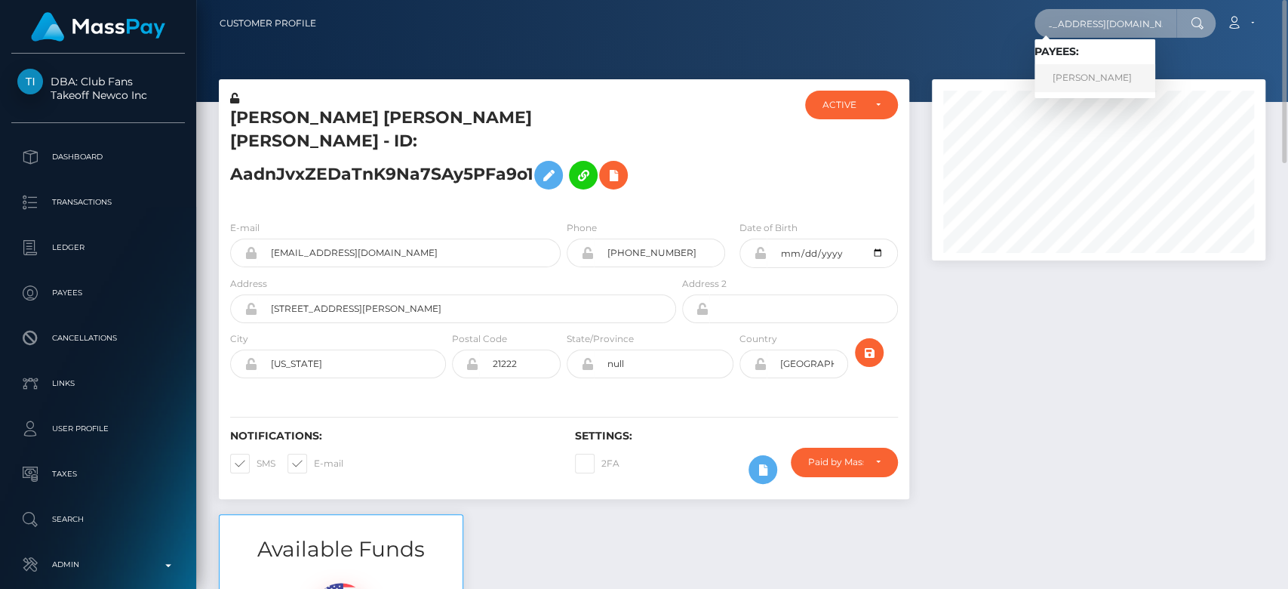
type input "[EMAIL_ADDRESS][DOMAIN_NAME]"
click at [1113, 72] on link "SUZANNE HELEN BRIND" at bounding box center [1095, 78] width 121 height 28
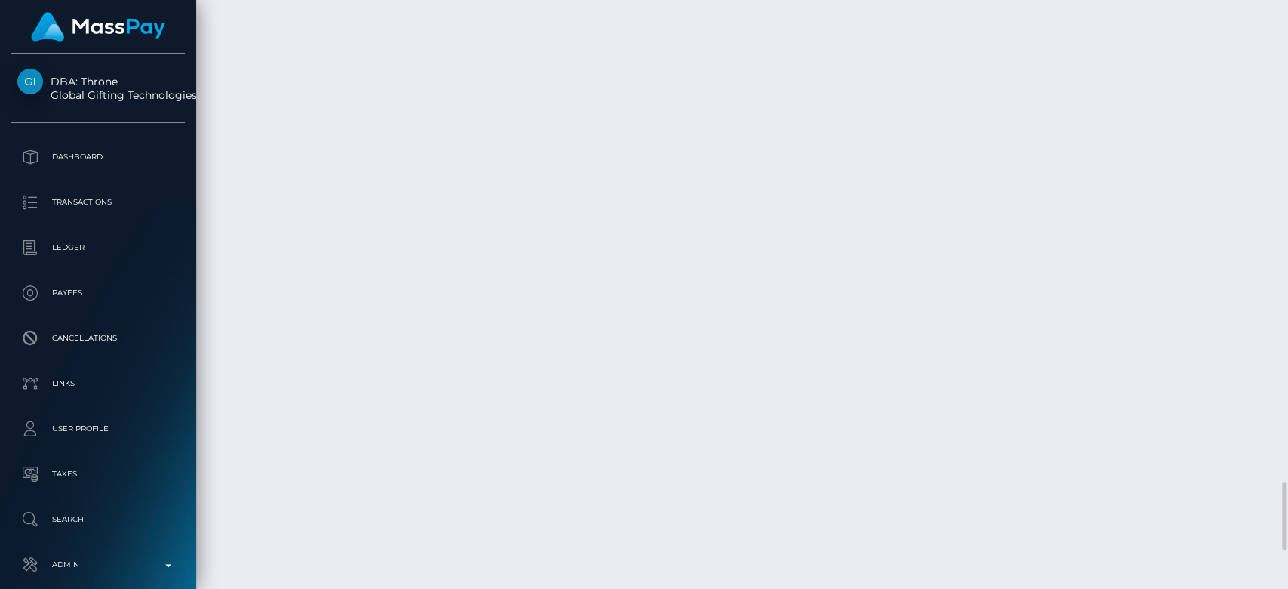
scroll to position [4036, 0]
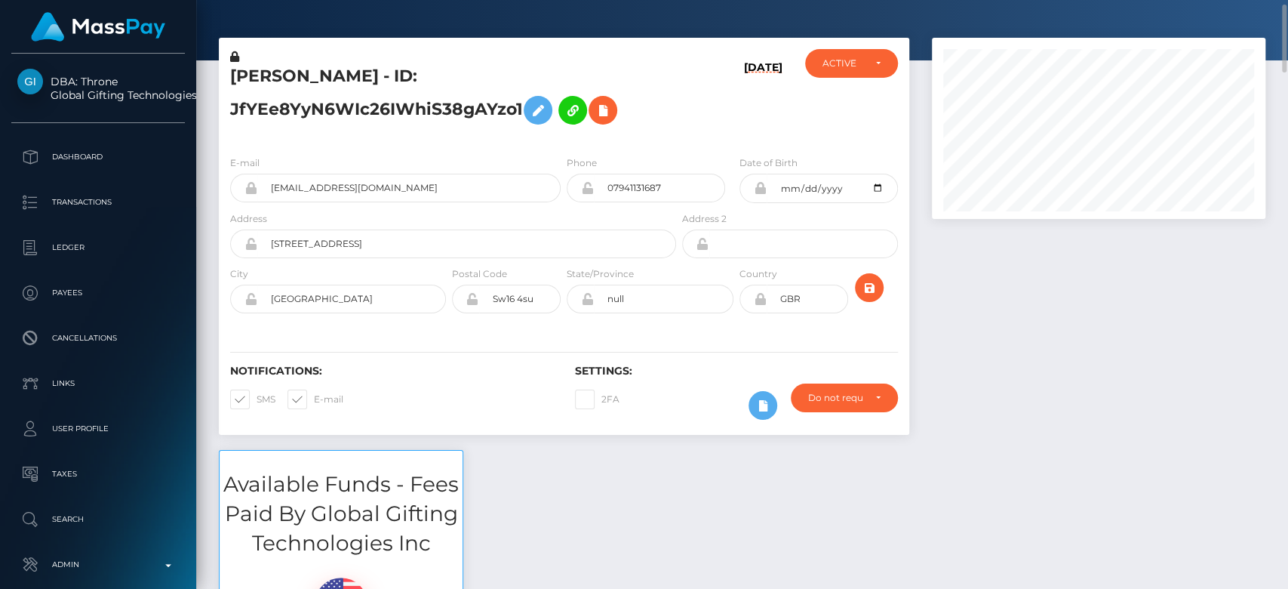
scroll to position [42, 0]
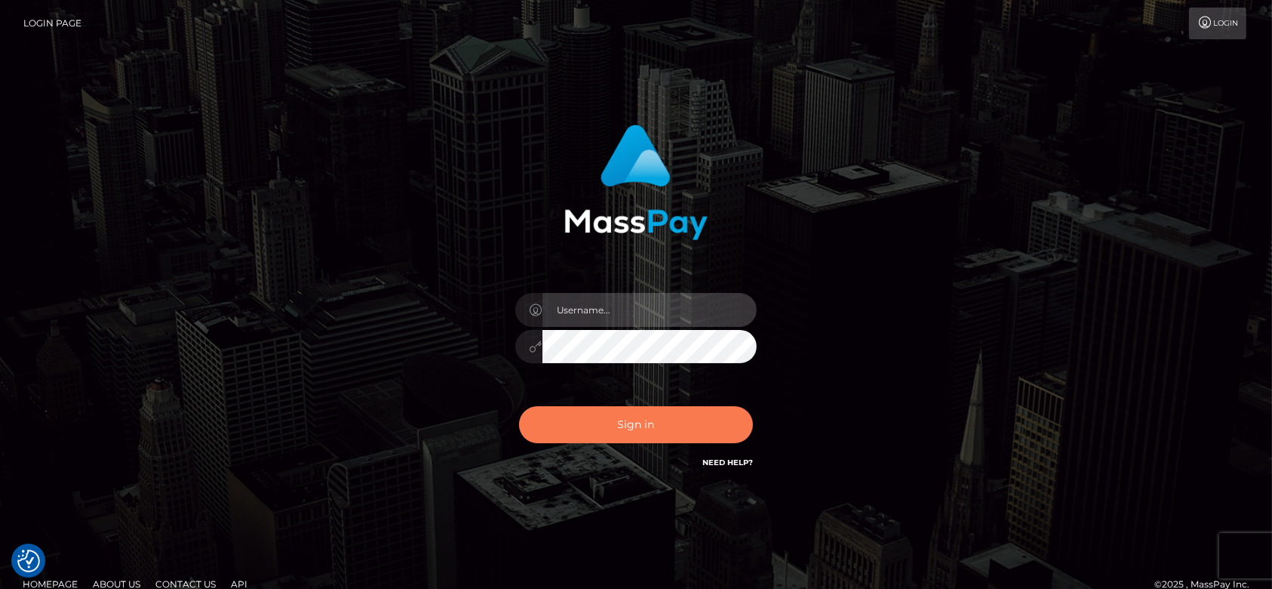
type input "[DOMAIN_NAME]"
click at [685, 420] on button "Sign in" at bounding box center [636, 424] width 234 height 37
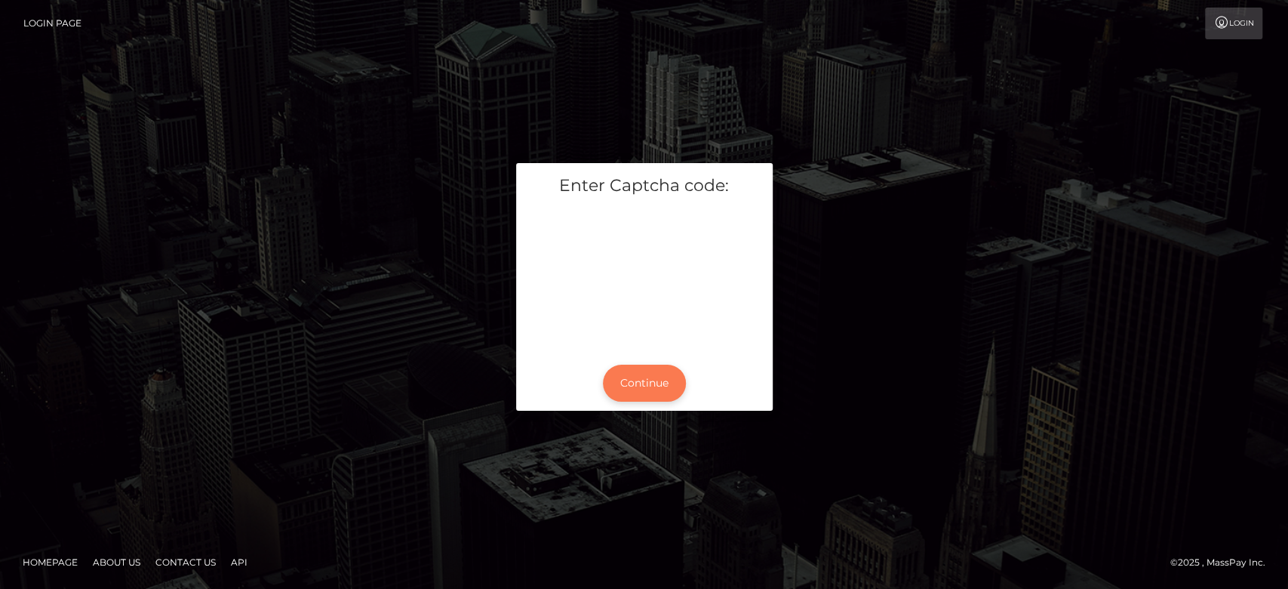
click at [662, 381] on button "Continue" at bounding box center [644, 382] width 83 height 37
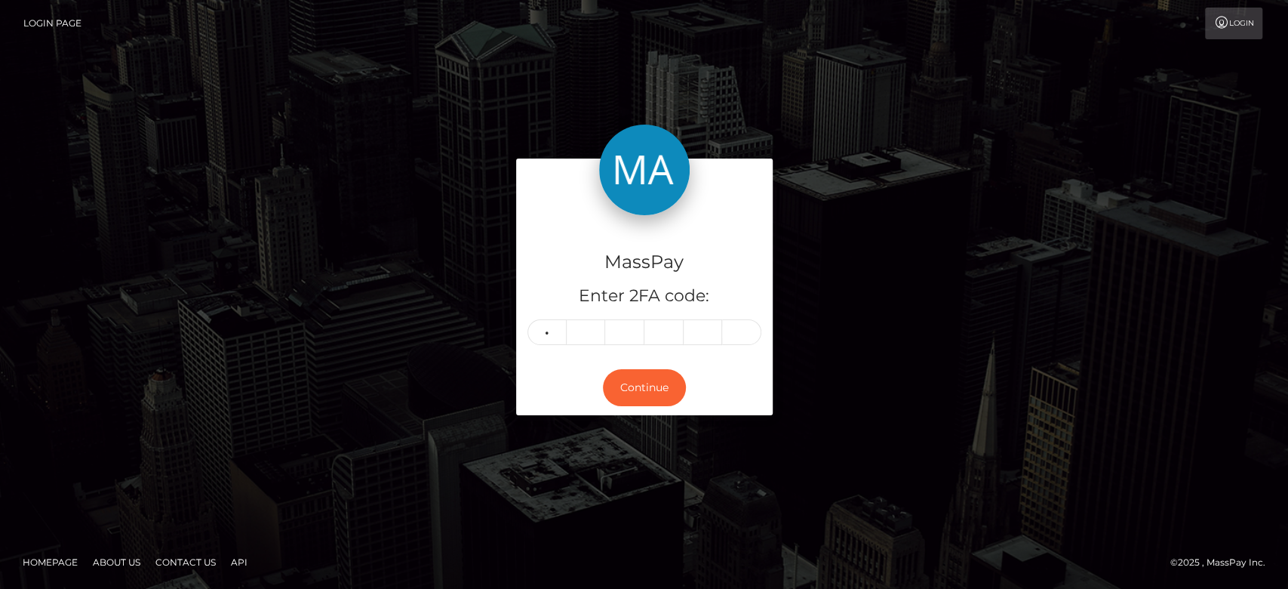
type input "2"
type input "1"
type input "3"
type input "9"
type input "6"
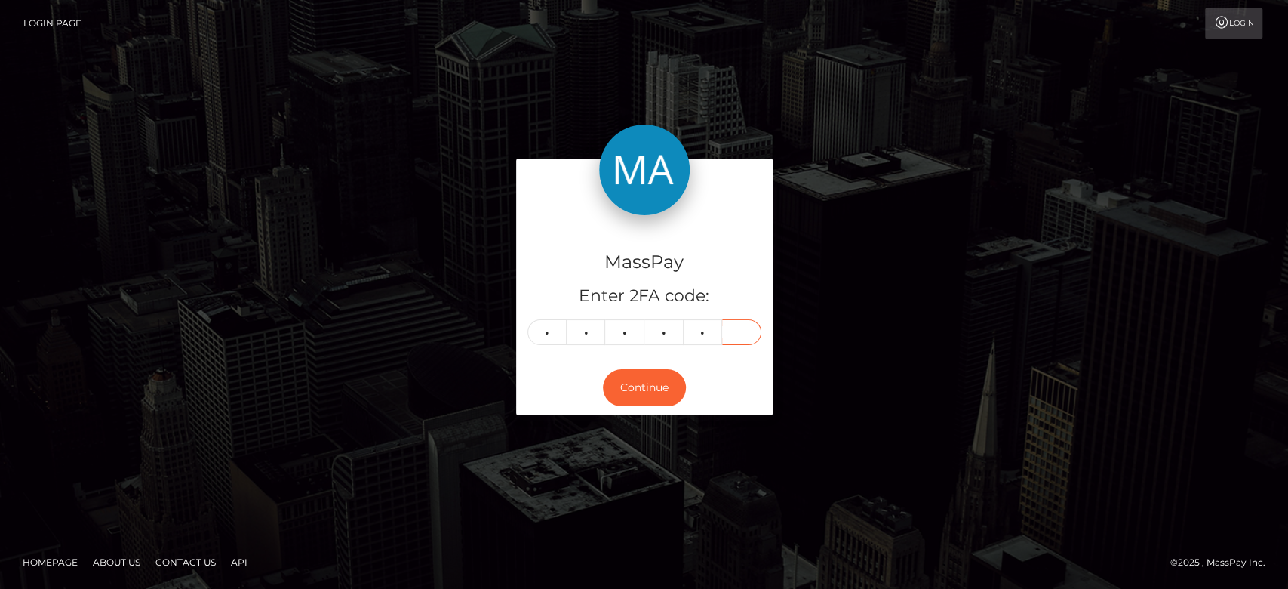
type input "1"
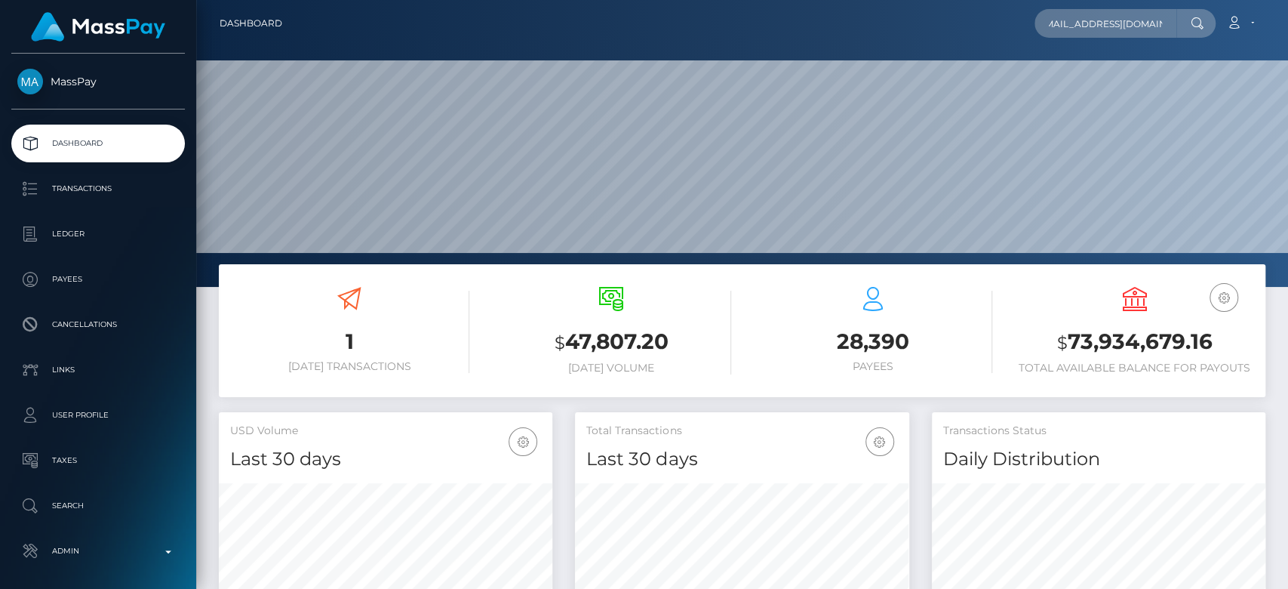
scroll to position [266, 334]
type input "[EMAIL_ADDRESS][DOMAIN_NAME]"
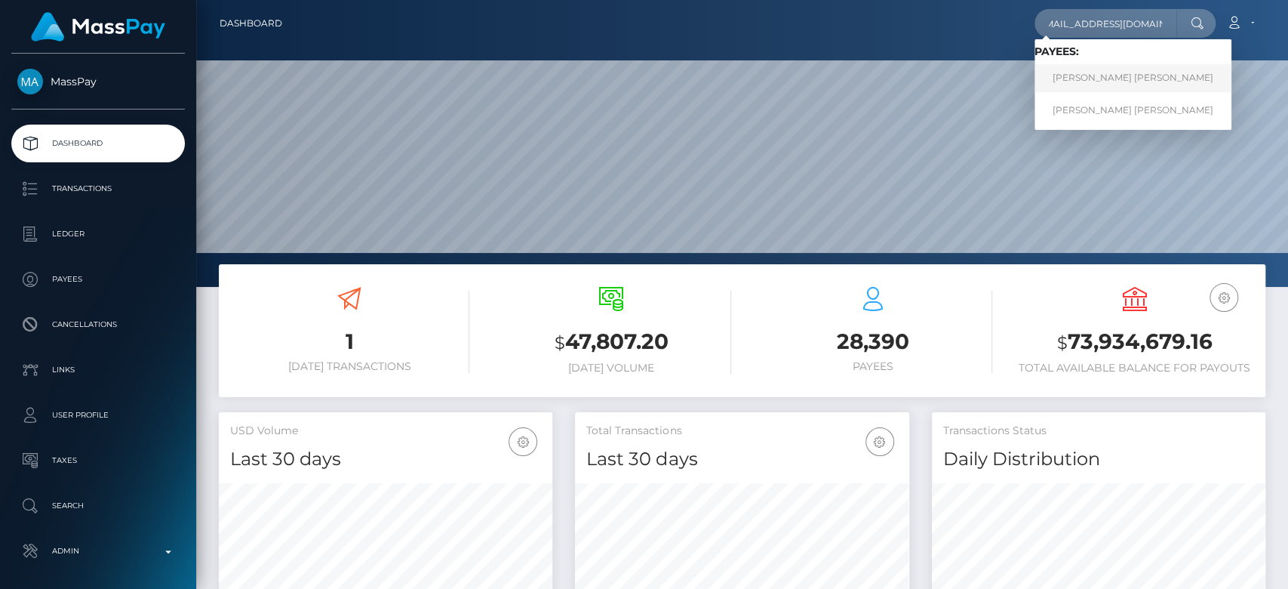
scroll to position [0, 0]
click at [1116, 78] on link "Nicole Caitlin Clarke" at bounding box center [1133, 78] width 197 height 28
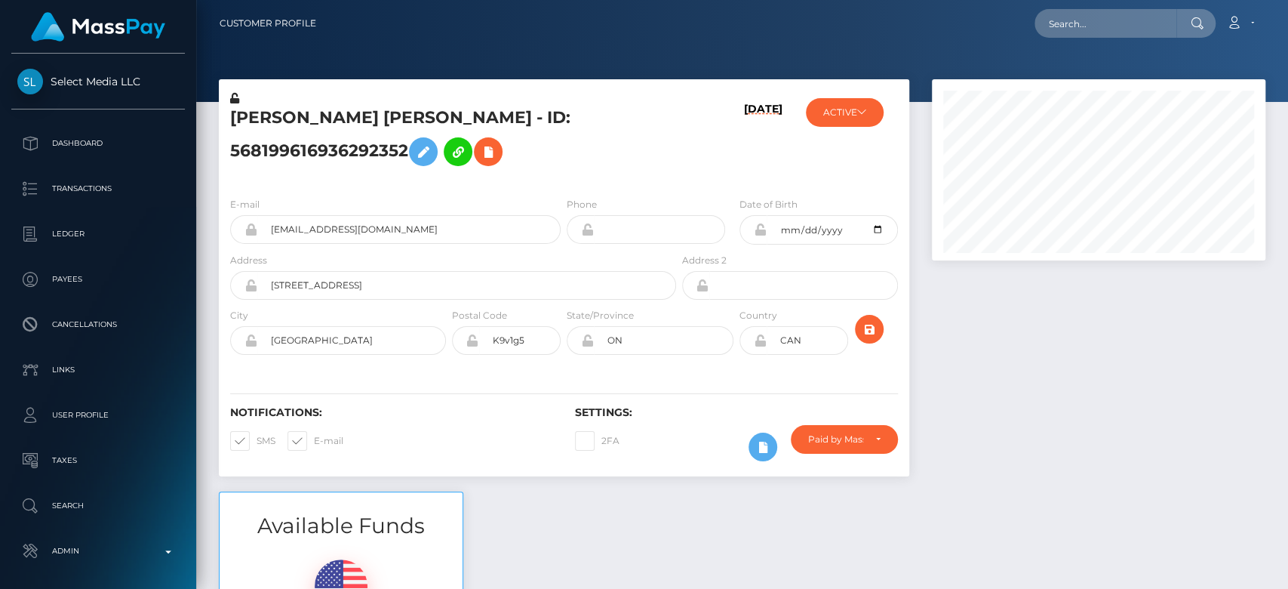
scroll to position [181, 334]
click at [929, 315] on div at bounding box center [1099, 285] width 356 height 412
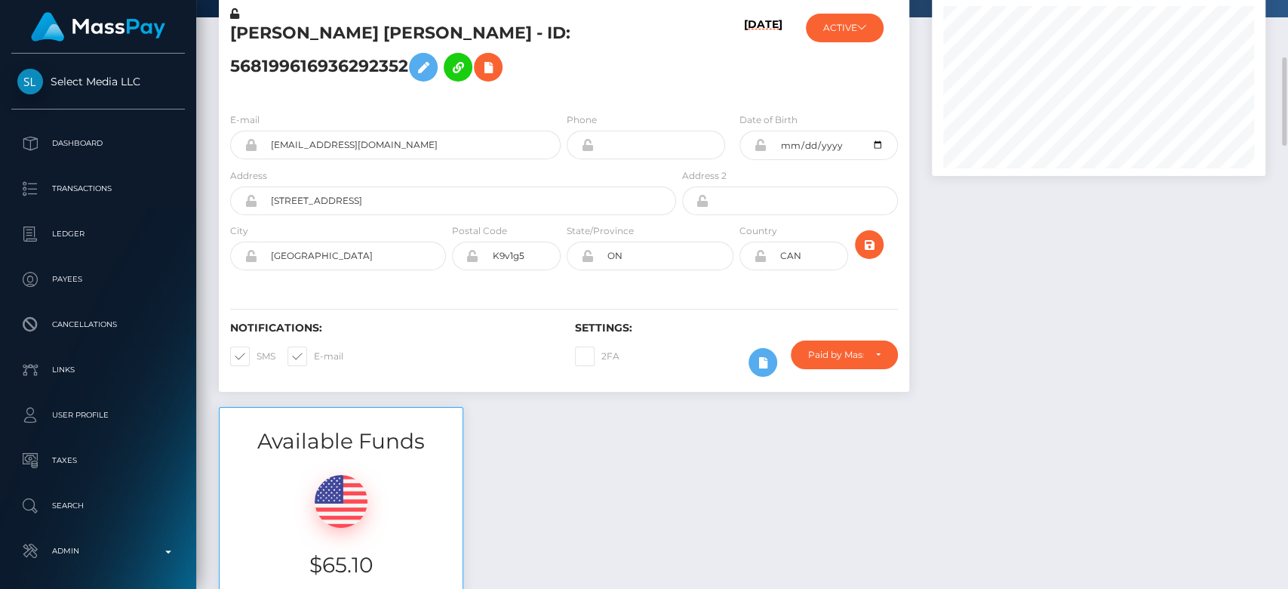
scroll to position [0, 0]
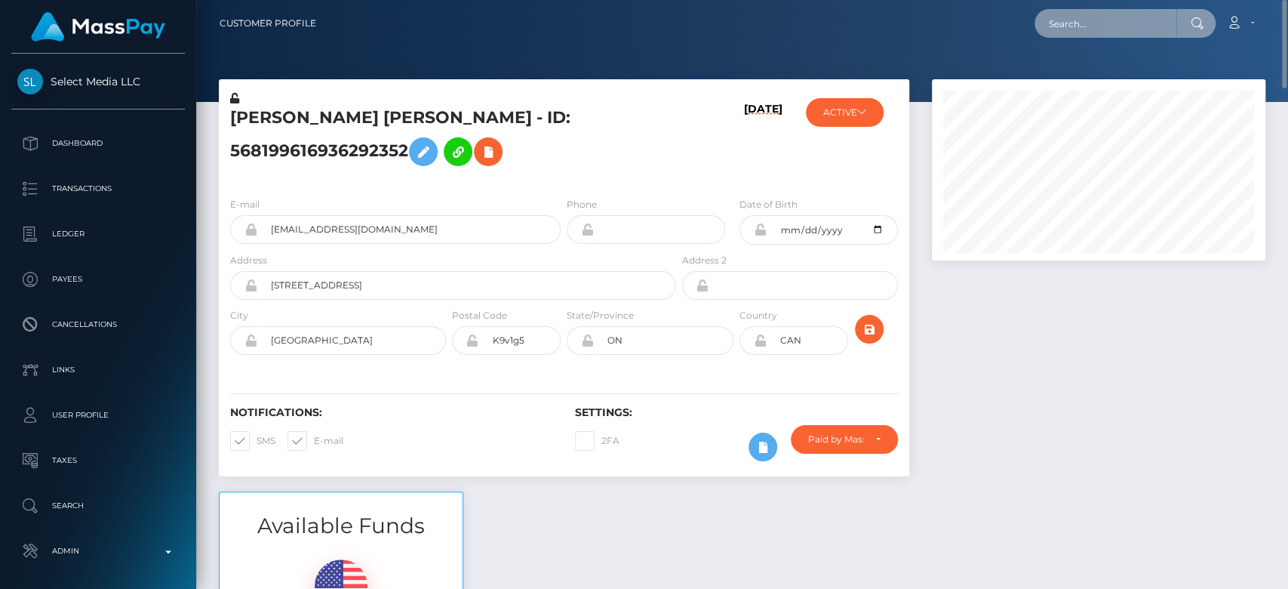
paste input "[EMAIL_ADDRESS][DOMAIN_NAME]"
click at [1099, 31] on input "askjacki@gmail.com" at bounding box center [1106, 23] width 142 height 29
type input "askjacki@gmail.com"
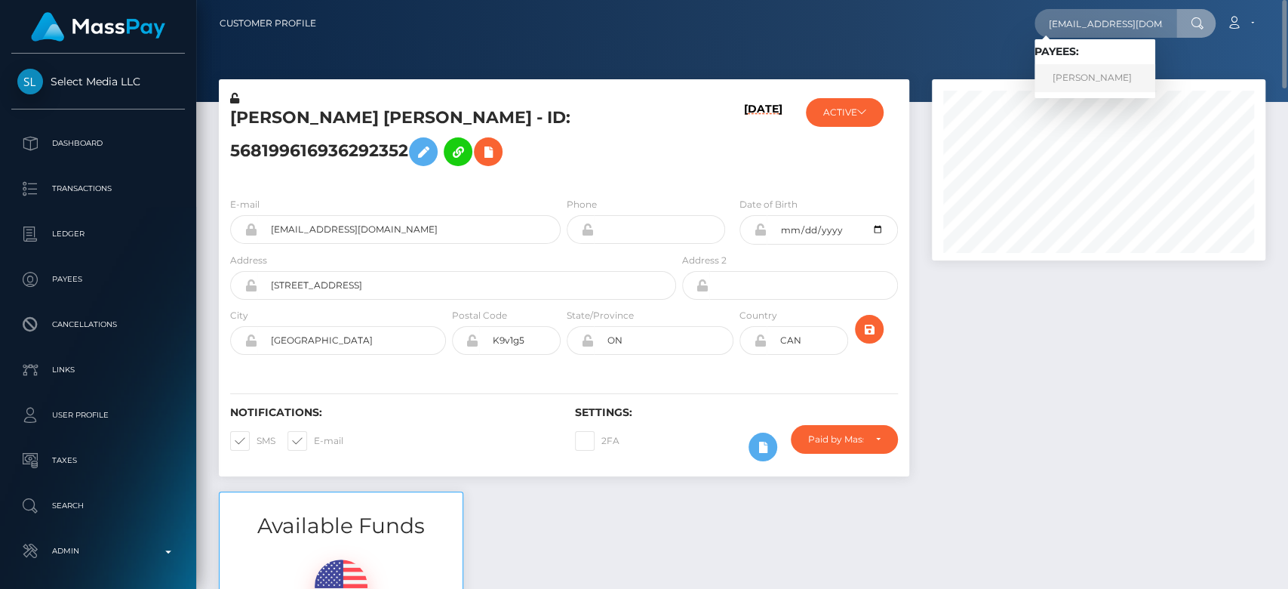
click at [1119, 73] on link "Jacki Smith" at bounding box center [1095, 78] width 121 height 28
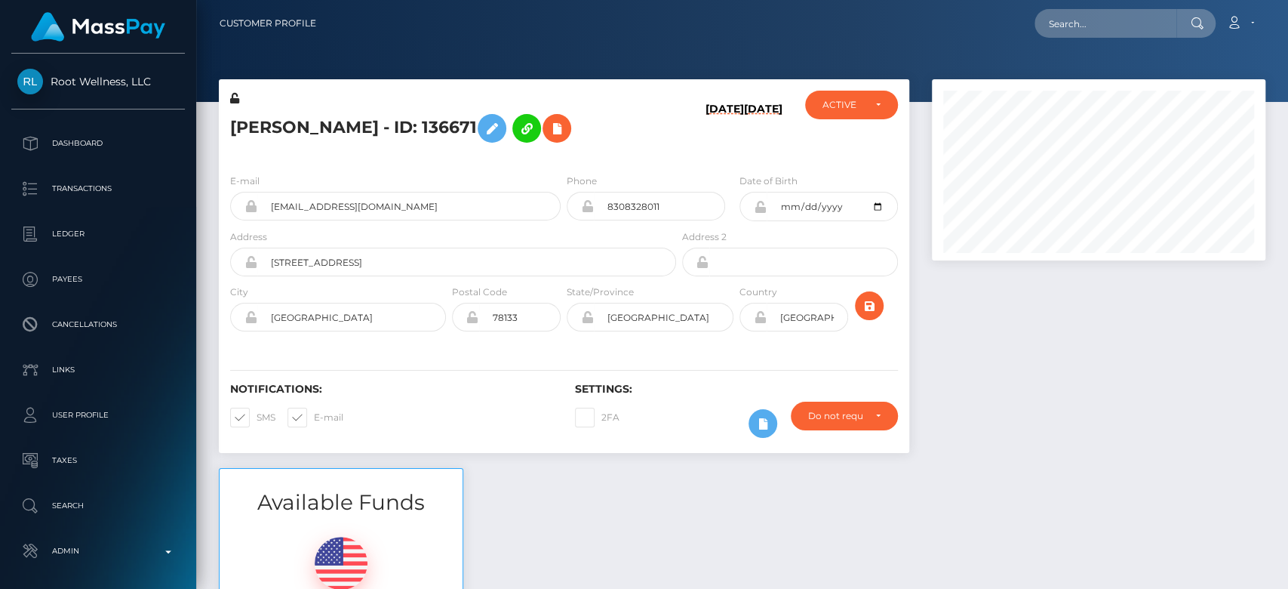
scroll to position [181, 334]
drag, startPoint x: 407, startPoint y: 209, endPoint x: 264, endPoint y: 217, distance: 142.9
click at [264, 217] on input "askjacki@gmail.com" at bounding box center [408, 206] width 303 height 29
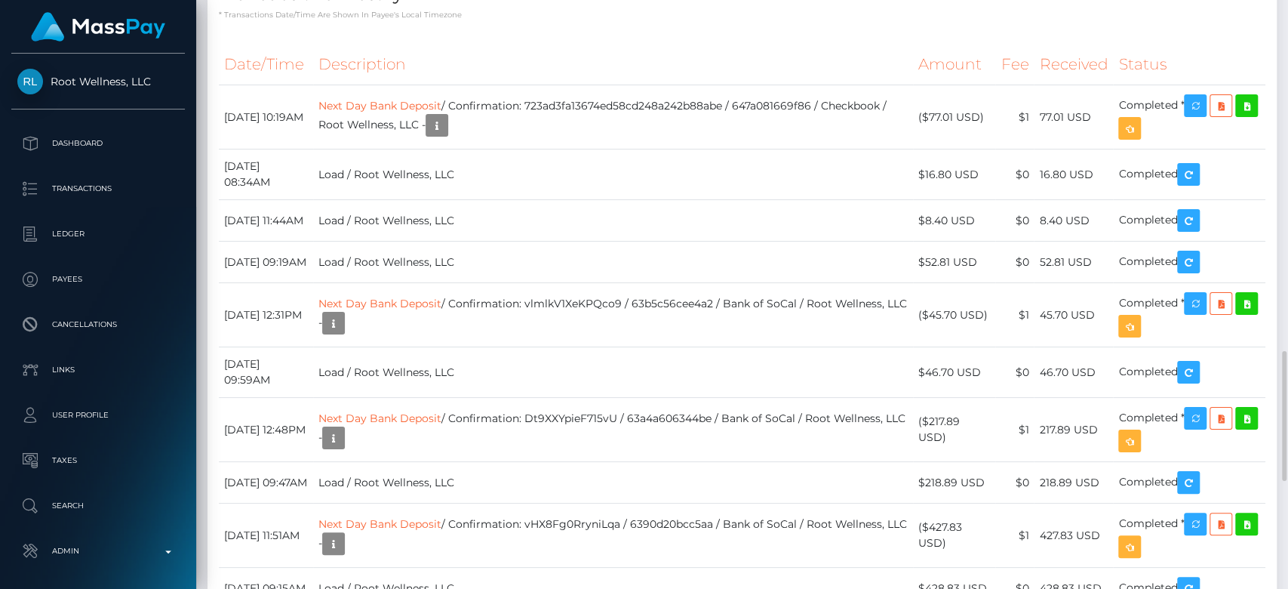
scroll to position [1608, 0]
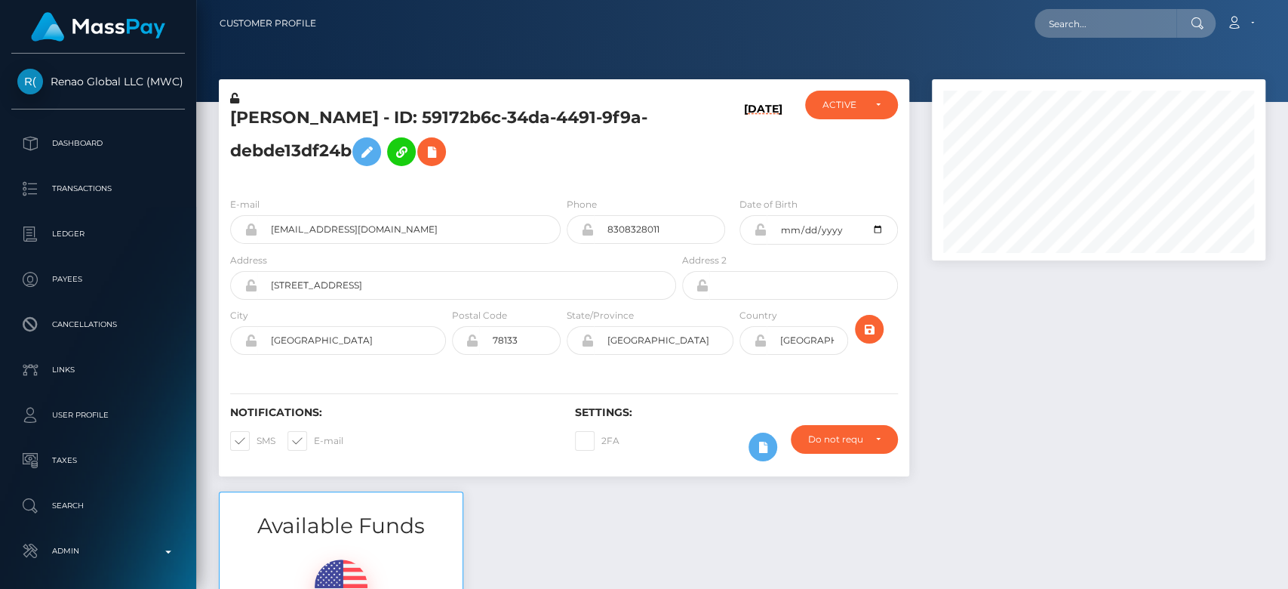
scroll to position [181, 334]
drag, startPoint x: 402, startPoint y: 224, endPoint x: 256, endPoint y: 241, distance: 147.4
click at [256, 241] on div "jackismithtx@gmail.com" at bounding box center [395, 229] width 331 height 29
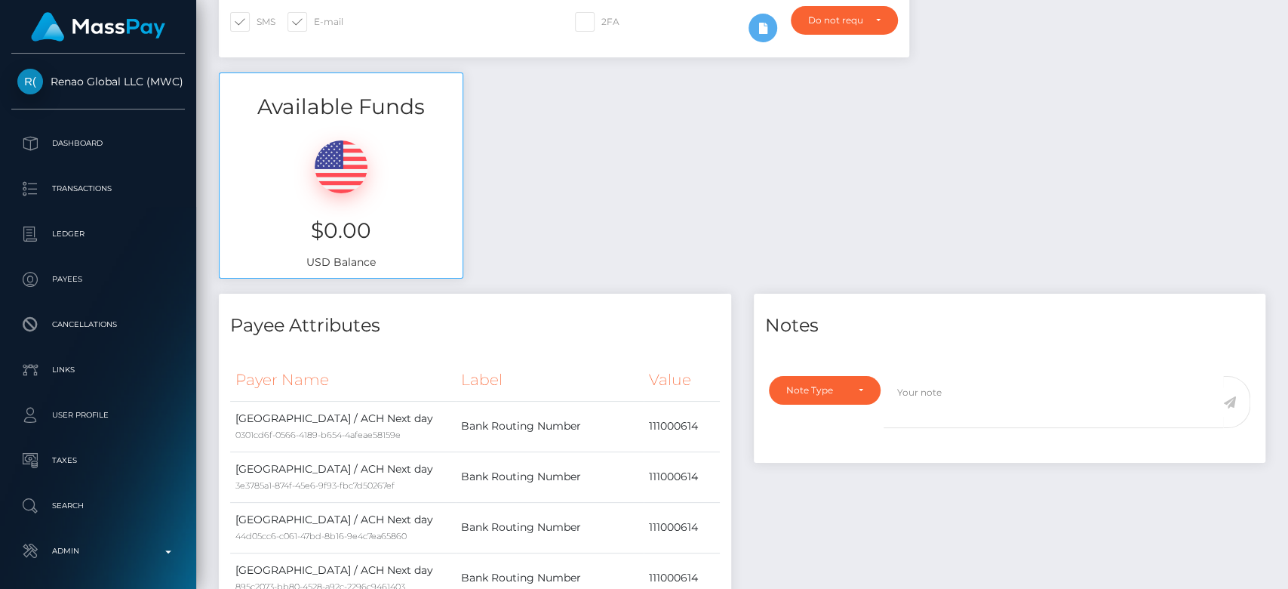
scroll to position [0, 0]
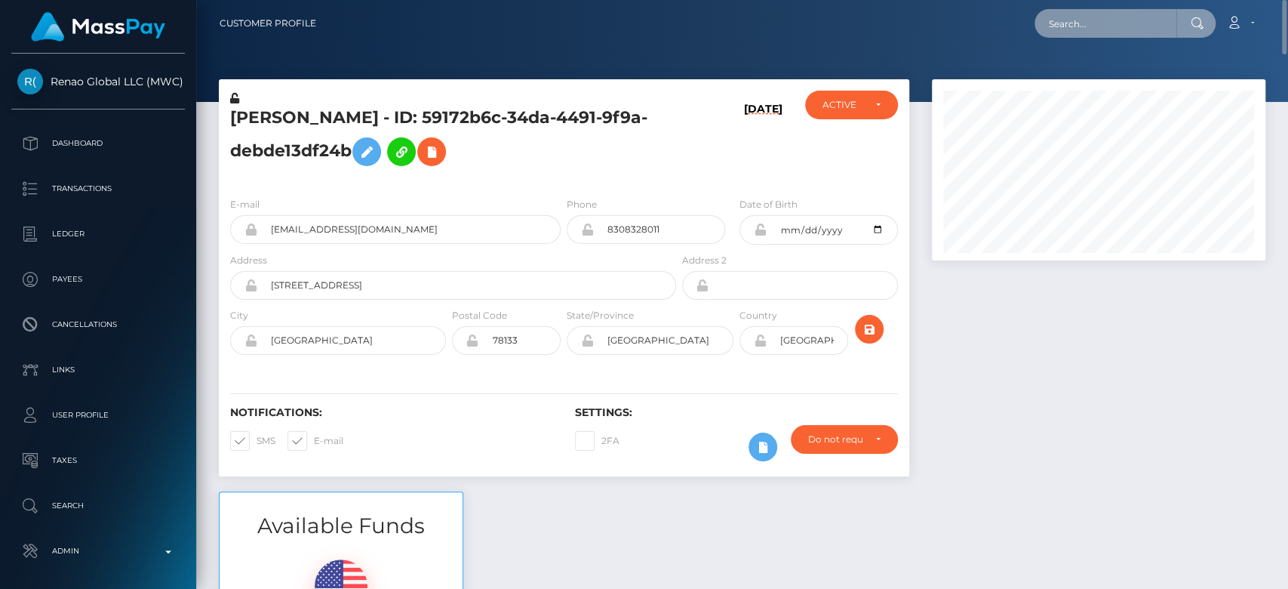
click at [1162, 26] on input "text" at bounding box center [1106, 23] width 142 height 29
paste input "peakabumraxx@gmail.com"
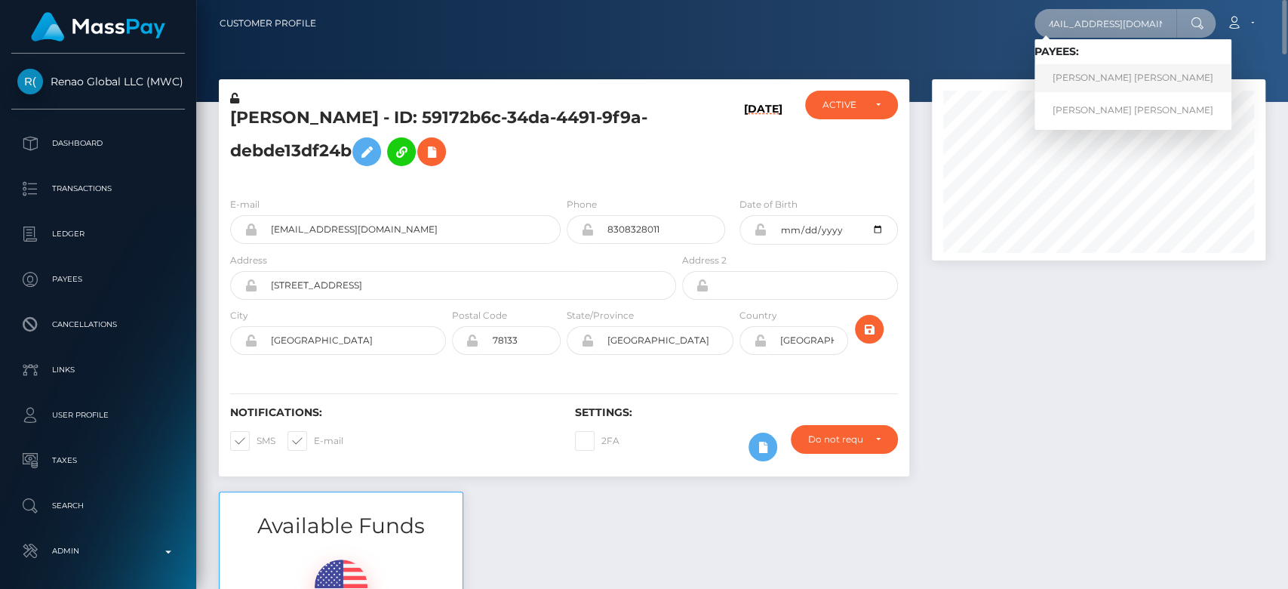
type input "peakabumraxx@gmail.com"
click at [1091, 76] on link "Nicole Caitlin Clarke" at bounding box center [1133, 78] width 197 height 28
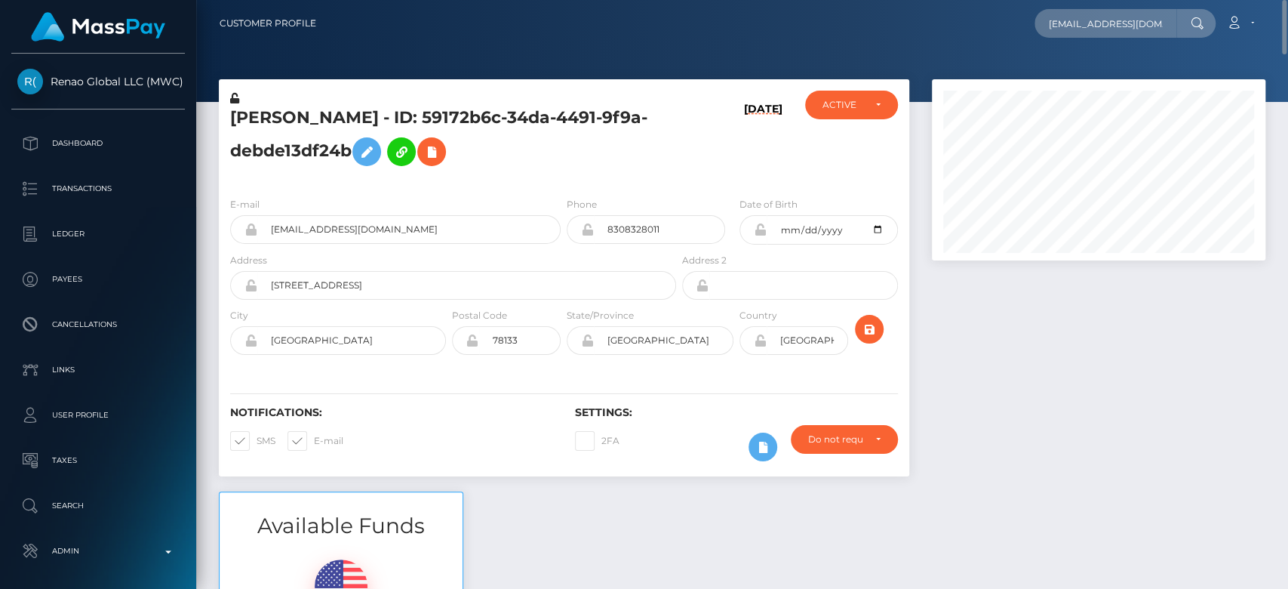
click at [1034, 318] on div at bounding box center [1099, 285] width 356 height 412
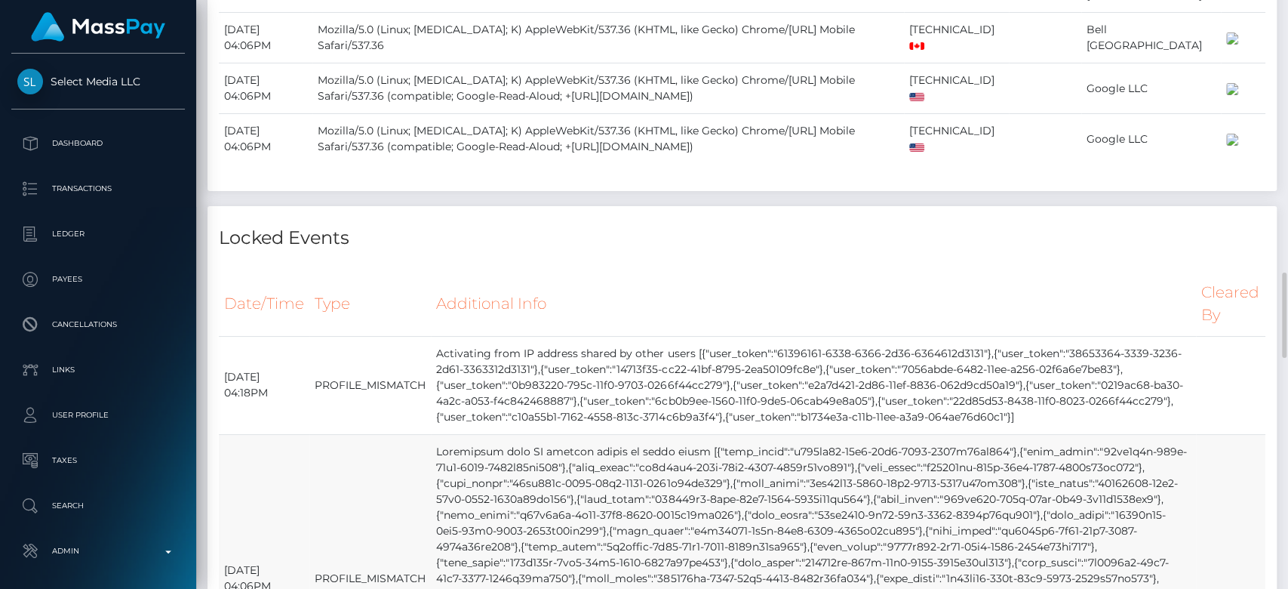
scroll to position [1870, 0]
click at [904, 115] on td "Mozilla/5.0 (Linux; Android 10; K) AppleWebKit/537.36 (KHTML, like Gecko) Chrom…" at bounding box center [608, 89] width 592 height 51
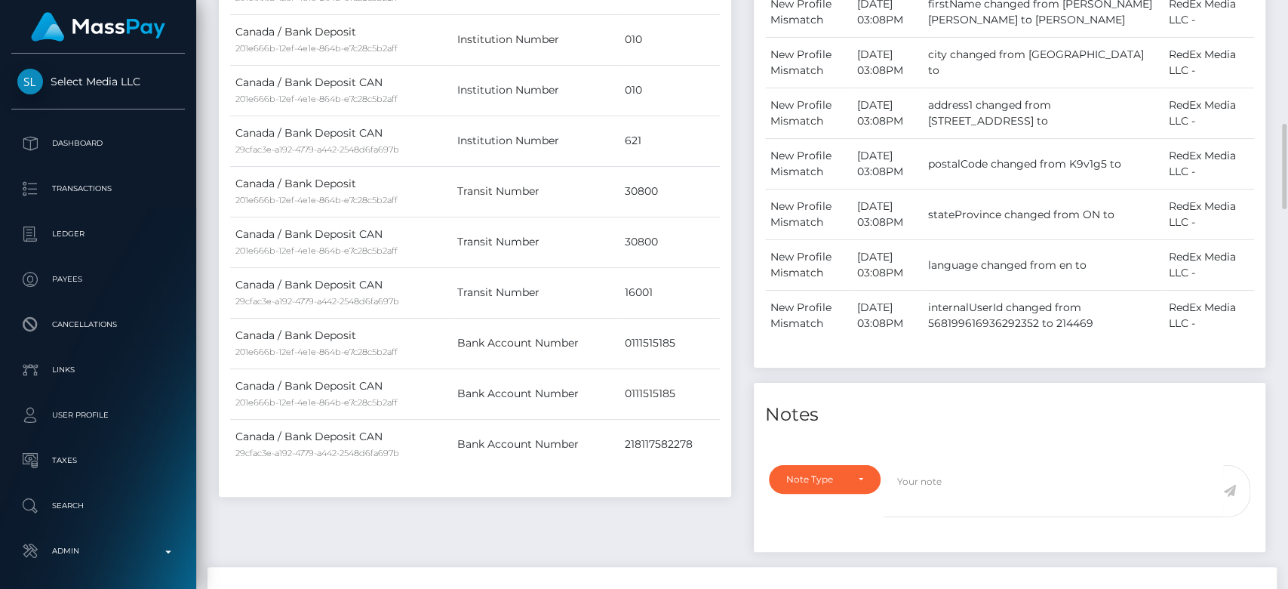
scroll to position [0, 0]
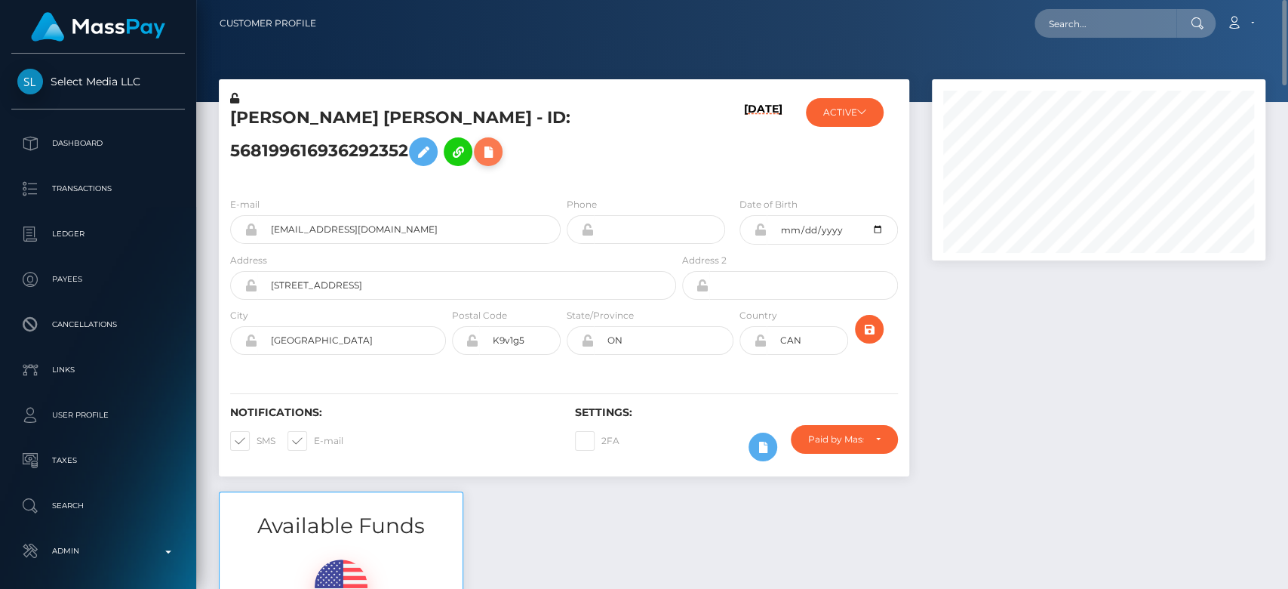
click at [479, 161] on icon at bounding box center [488, 152] width 18 height 19
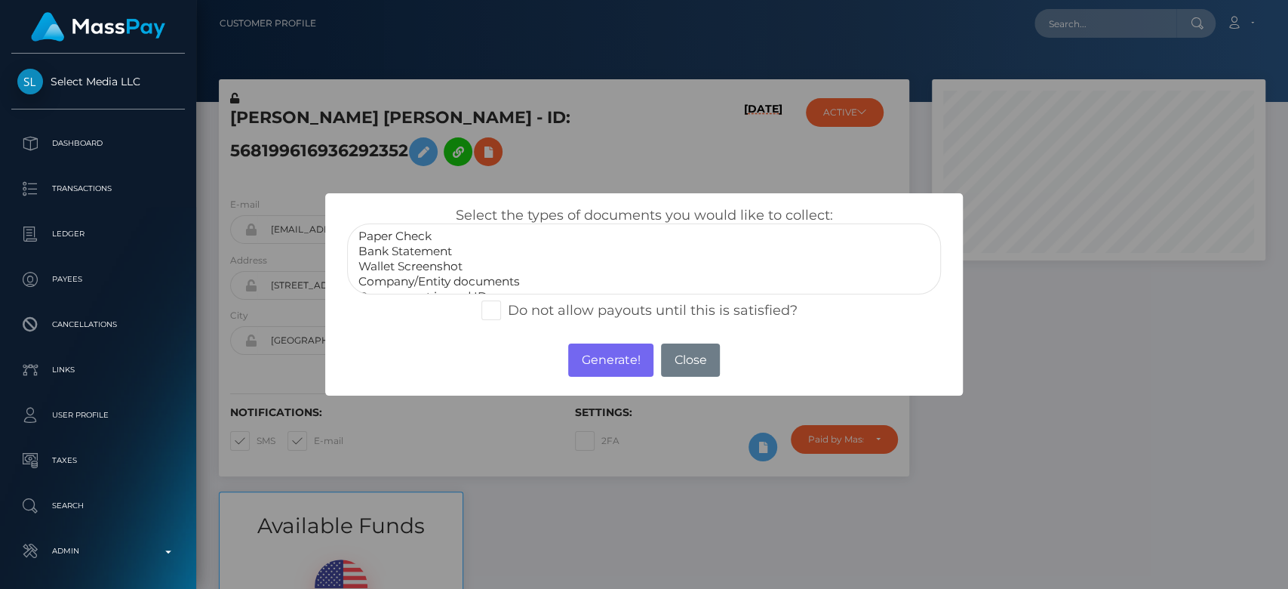
scroll to position [29, 0]
select select "Government issued ID"
click at [457, 264] on option "Government issued ID" at bounding box center [644, 267] width 574 height 15
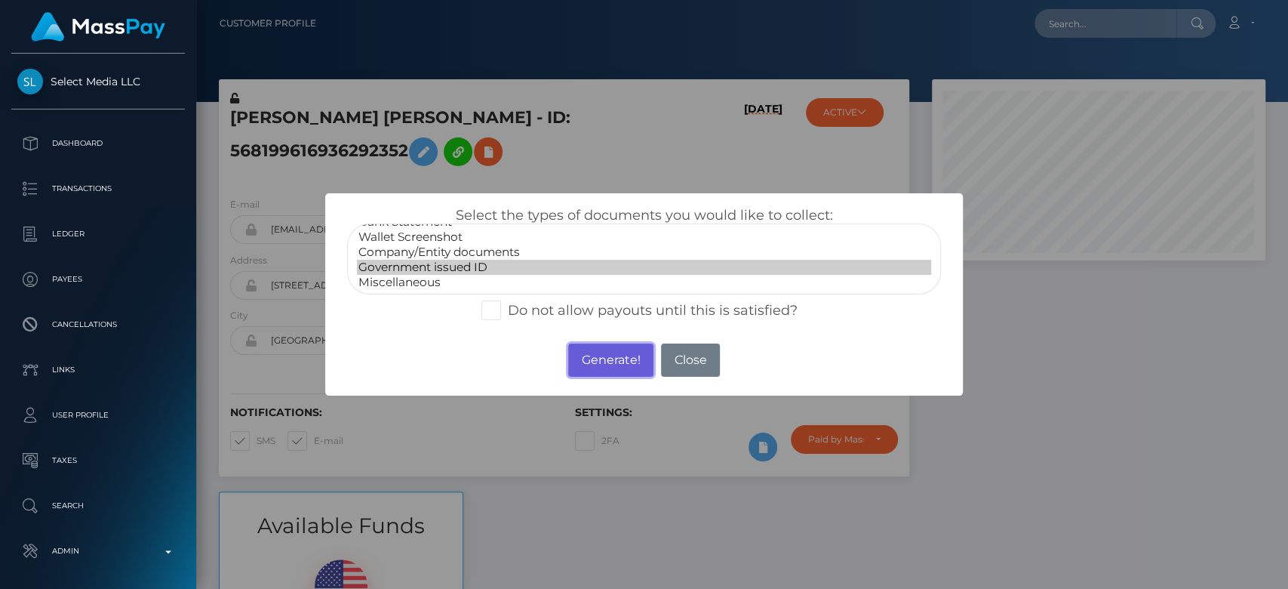
click at [614, 357] on button "Generate!" at bounding box center [610, 359] width 85 height 33
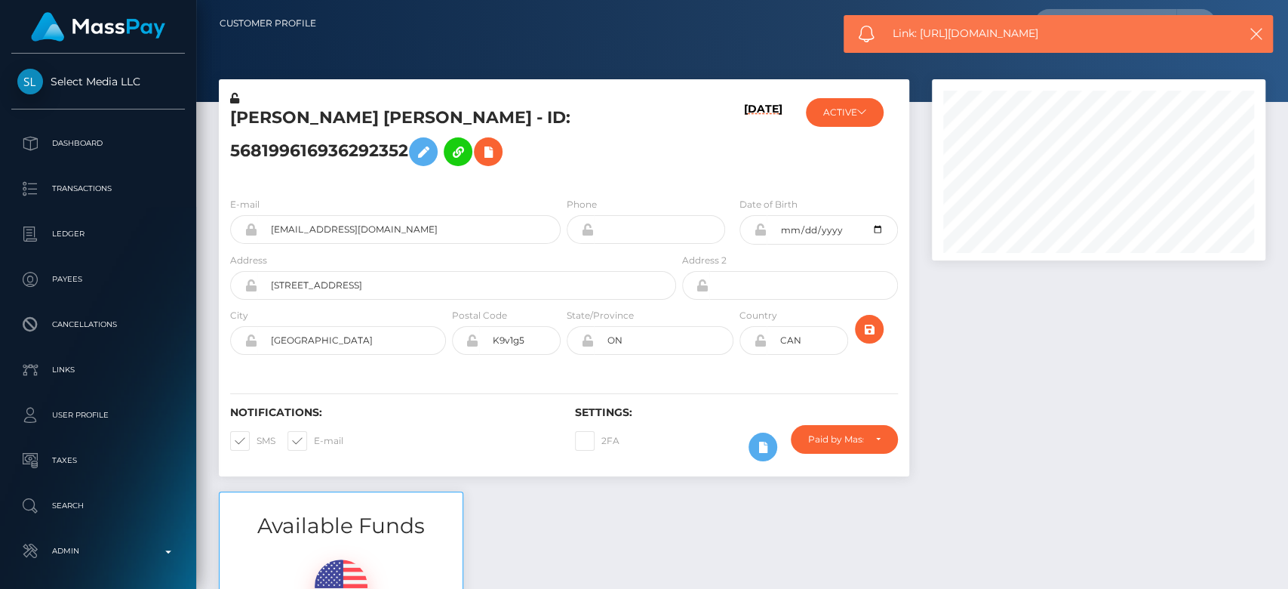
drag, startPoint x: 1057, startPoint y: 27, endPoint x: 921, endPoint y: 37, distance: 136.9
click at [921, 37] on span "Link: https://l.maspay.io/xjwe7" at bounding box center [1055, 34] width 325 height 16
copy span "https://l.maspay.io/xjwe7"
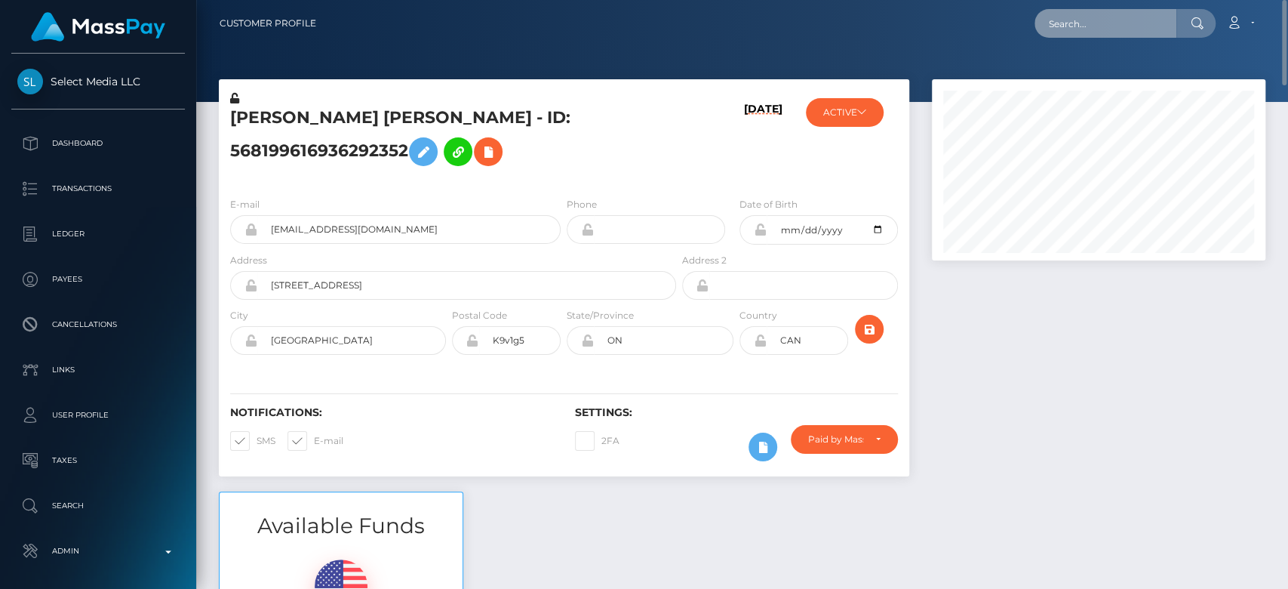
click at [1072, 27] on input "text" at bounding box center [1106, 23] width 142 height 29
paste input "nataliepkm@gmail.com"
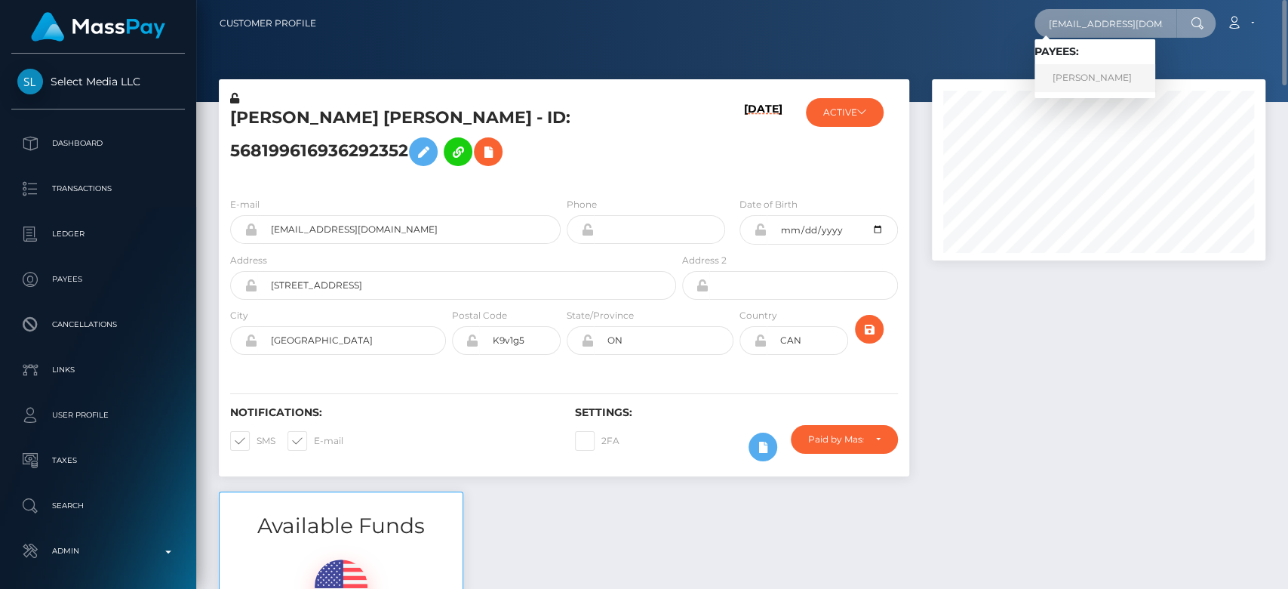
type input "nataliepkm@gmail.com"
click at [1108, 72] on link "Nataliya Peliukh" at bounding box center [1095, 78] width 121 height 28
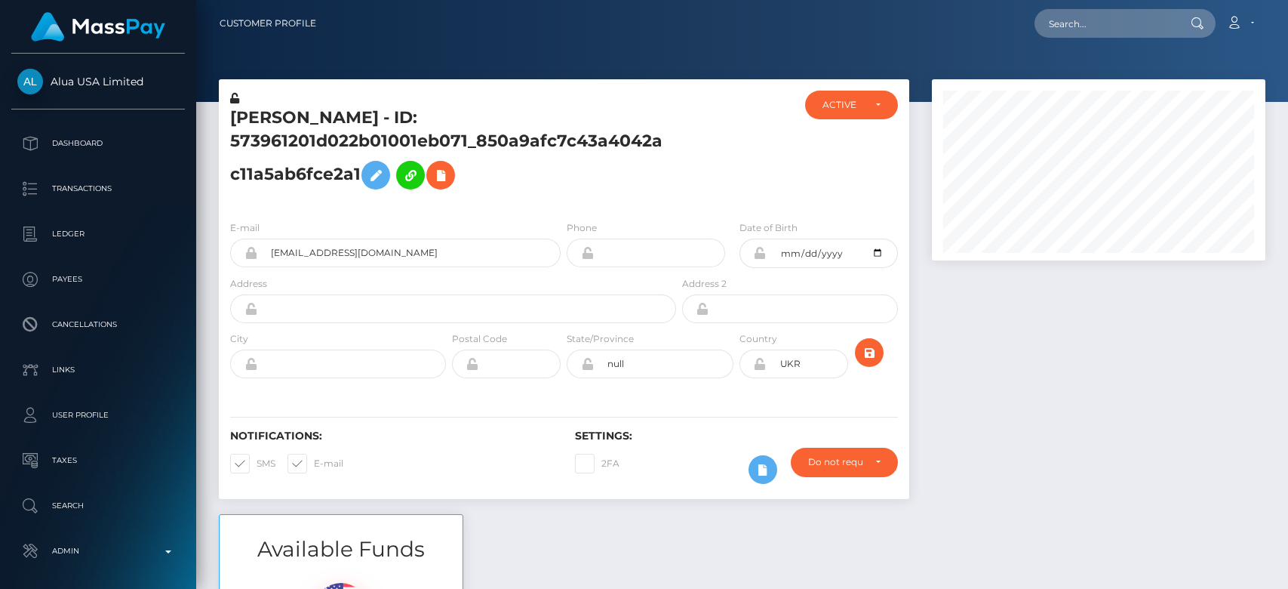
click at [974, 370] on div at bounding box center [1099, 296] width 356 height 435
click at [432, 177] on icon at bounding box center [441, 175] width 18 height 19
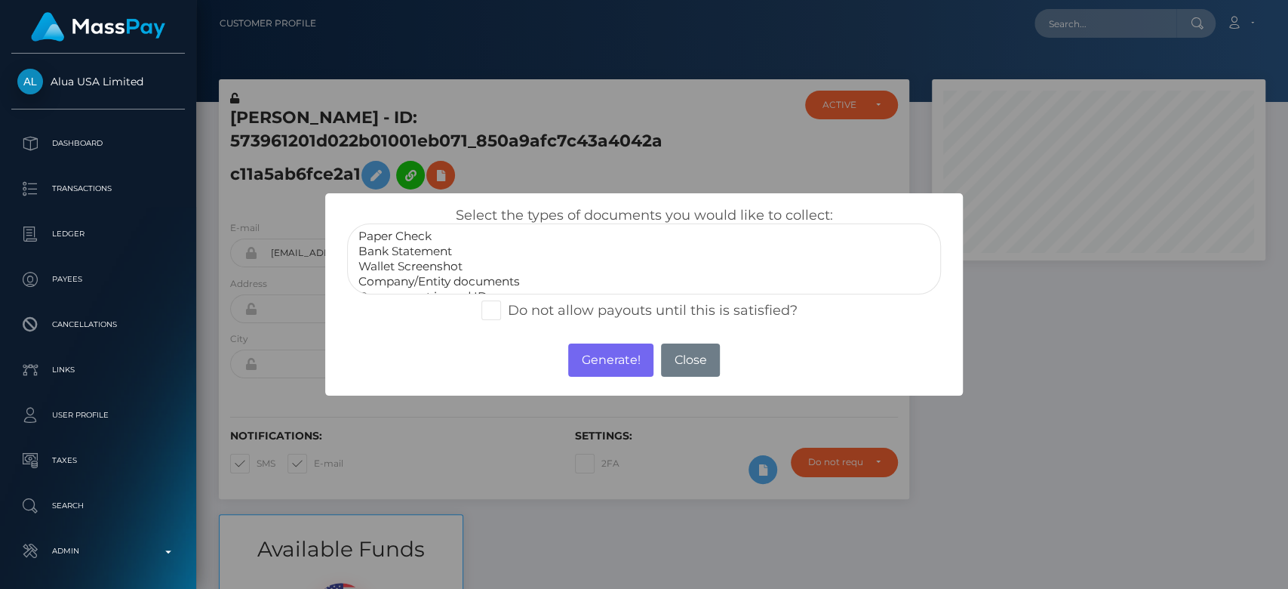
scroll to position [29, 0]
select select "Government issued ID"
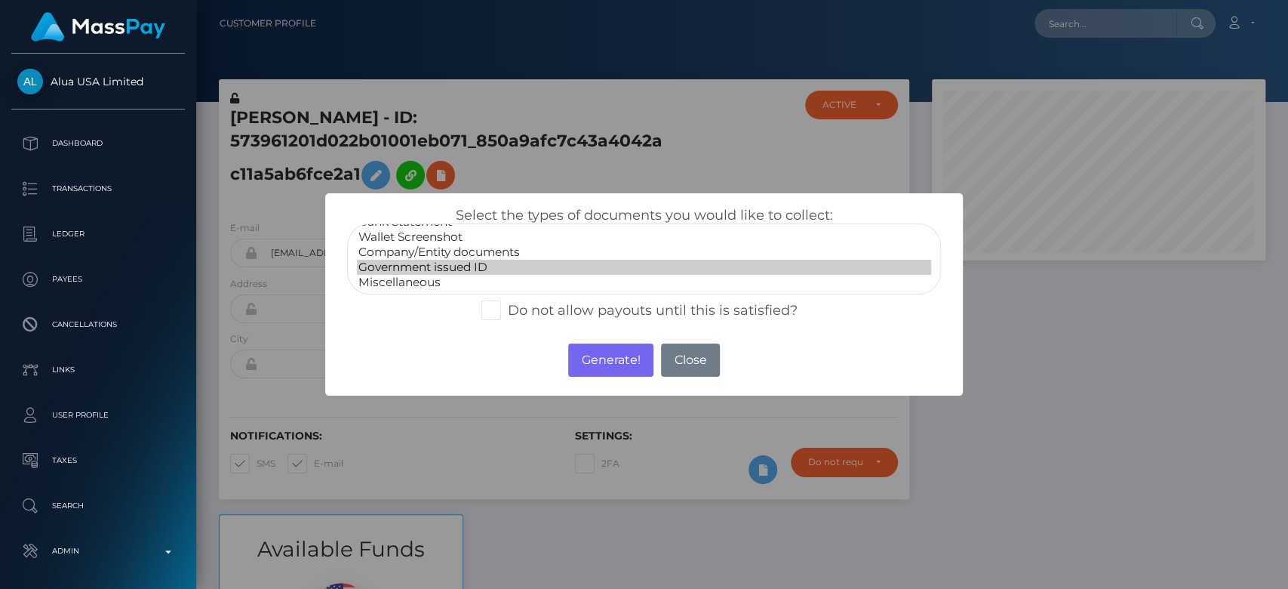
click at [438, 268] on option "Government issued ID" at bounding box center [644, 267] width 574 height 15
click at [587, 352] on button "Generate!" at bounding box center [610, 359] width 85 height 33
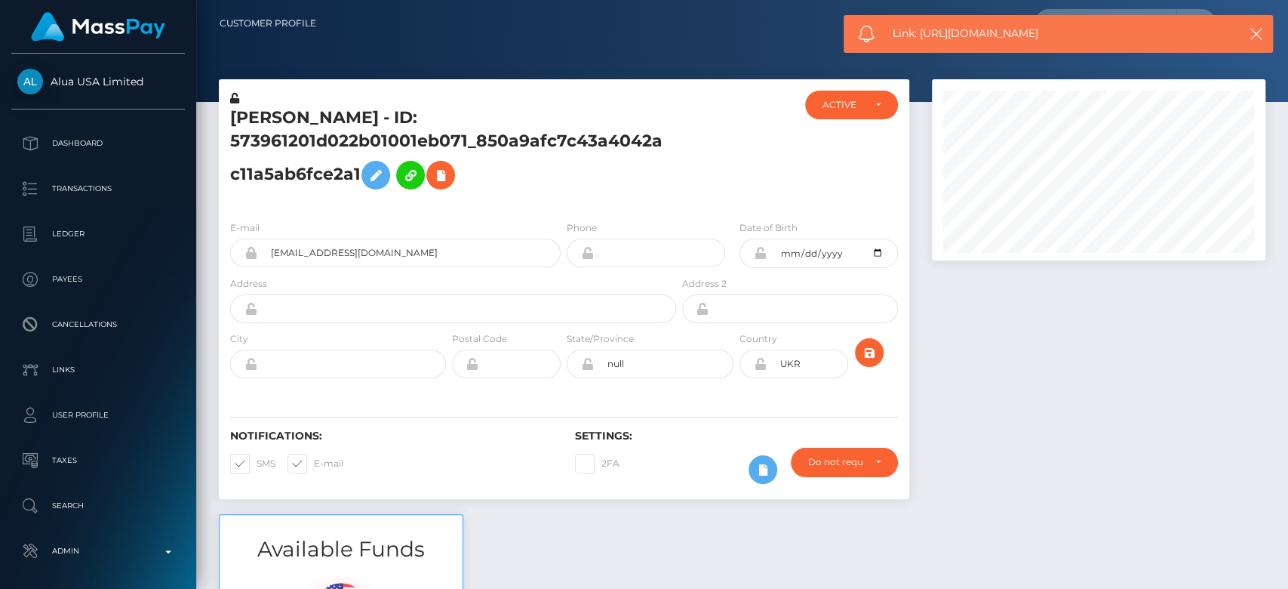
drag, startPoint x: 1064, startPoint y: 35, endPoint x: 918, endPoint y: 36, distance: 146.4
click at [918, 36] on span "Link: https://l.maspay.io/pjwr9" at bounding box center [1055, 34] width 325 height 16
copy span "https://l.maspay.io/pjwr9"
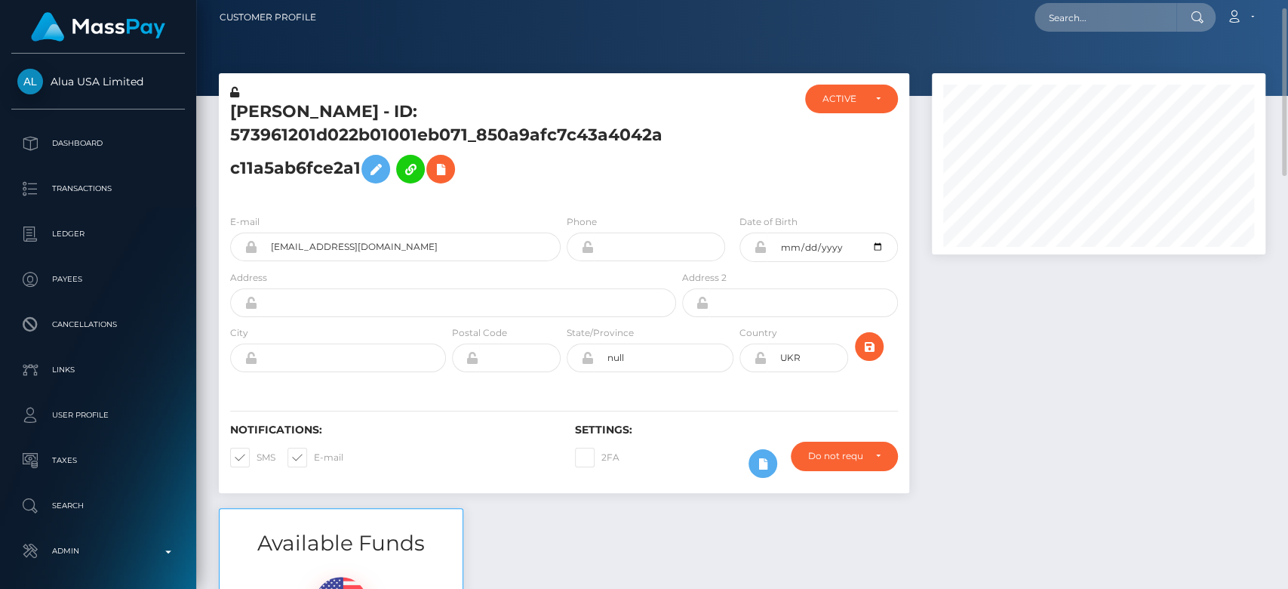
scroll to position [0, 0]
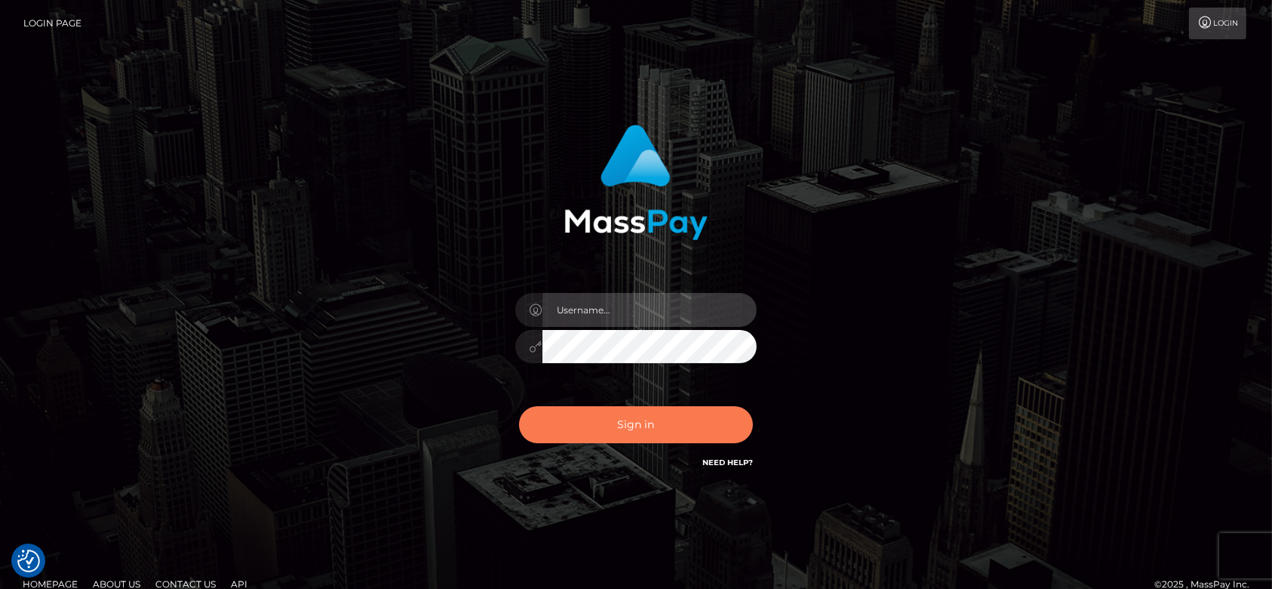
type input "fr.es"
click at [661, 412] on button "Sign in" at bounding box center [636, 424] width 234 height 37
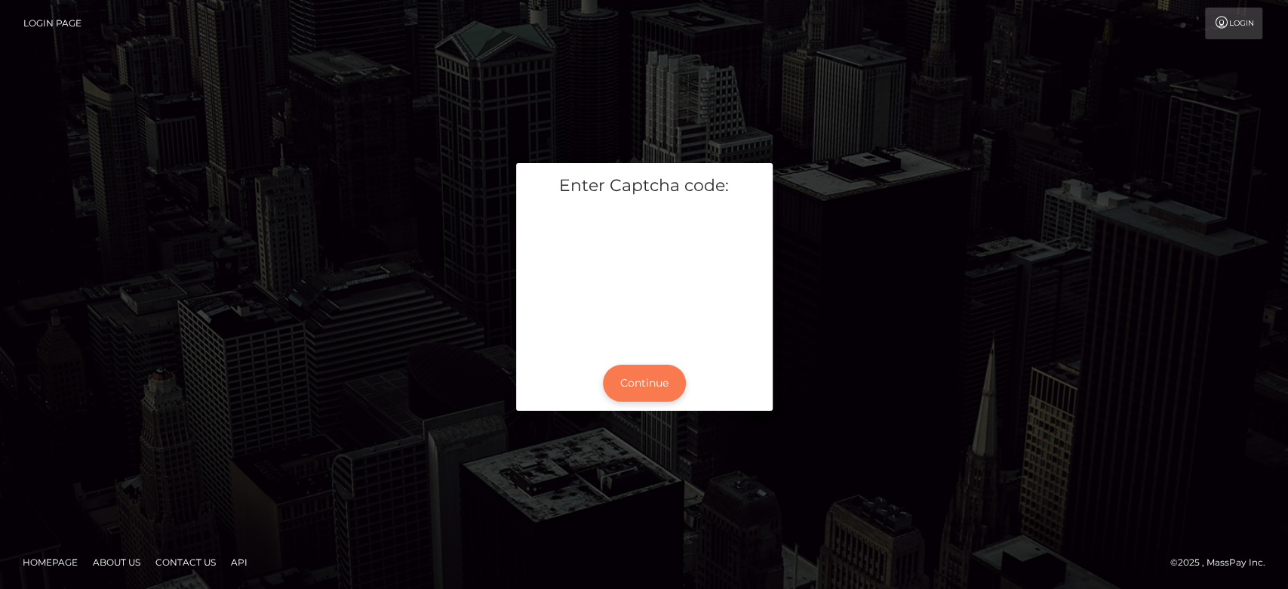
click at [634, 376] on button "Continue" at bounding box center [644, 382] width 83 height 37
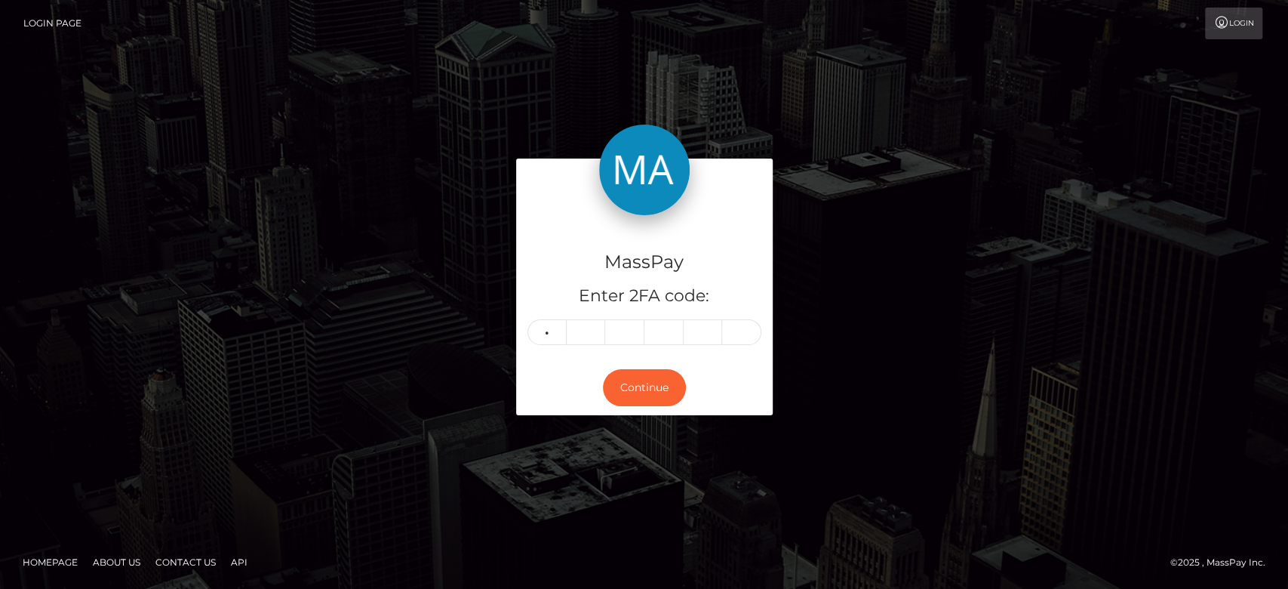
type input "2"
type input "3"
type input "5"
type input "4"
type input "3"
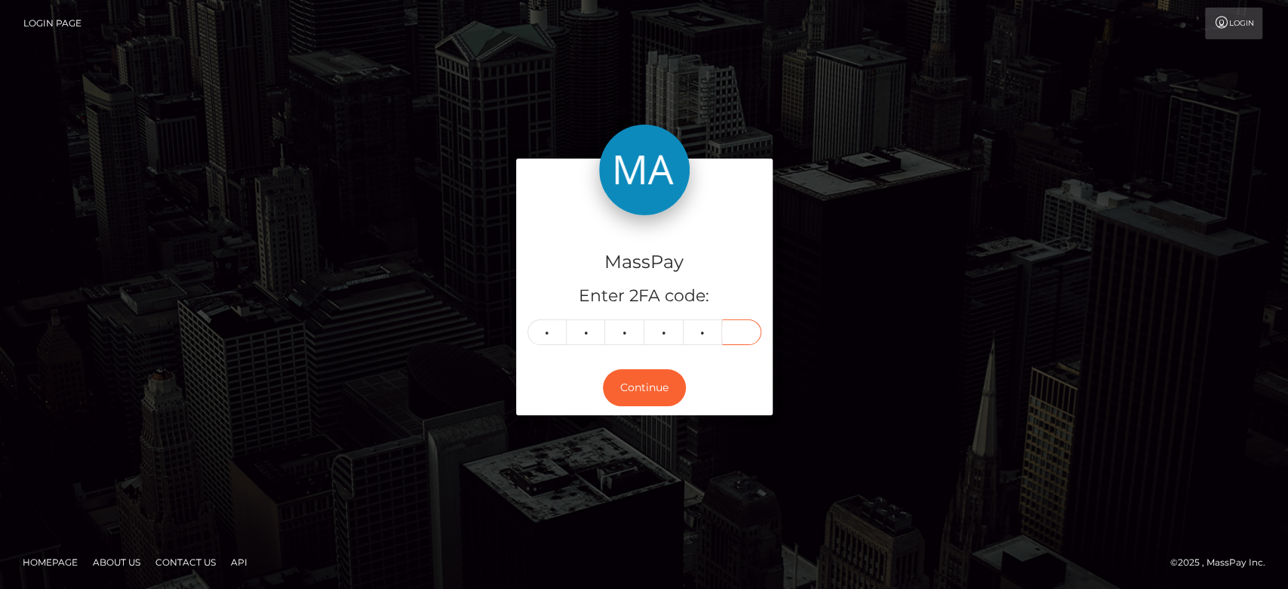
type input "9"
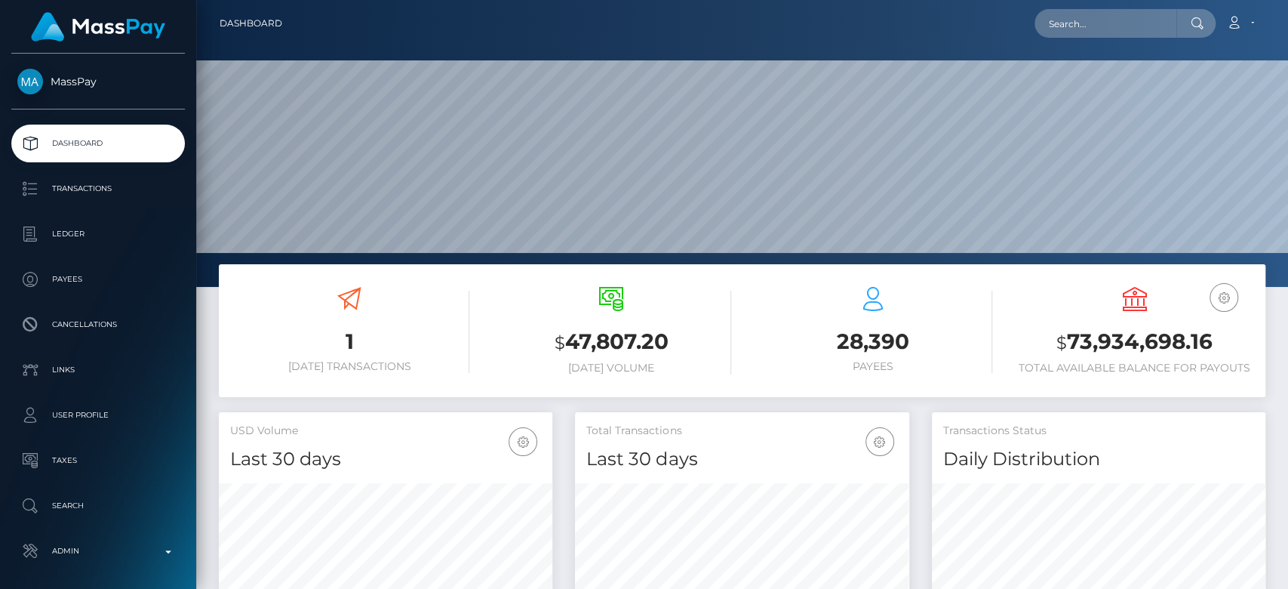
scroll to position [266, 334]
click at [1093, 31] on input "text" at bounding box center [1106, 23] width 142 height 29
paste input "suzanne654@virginmedia.com"
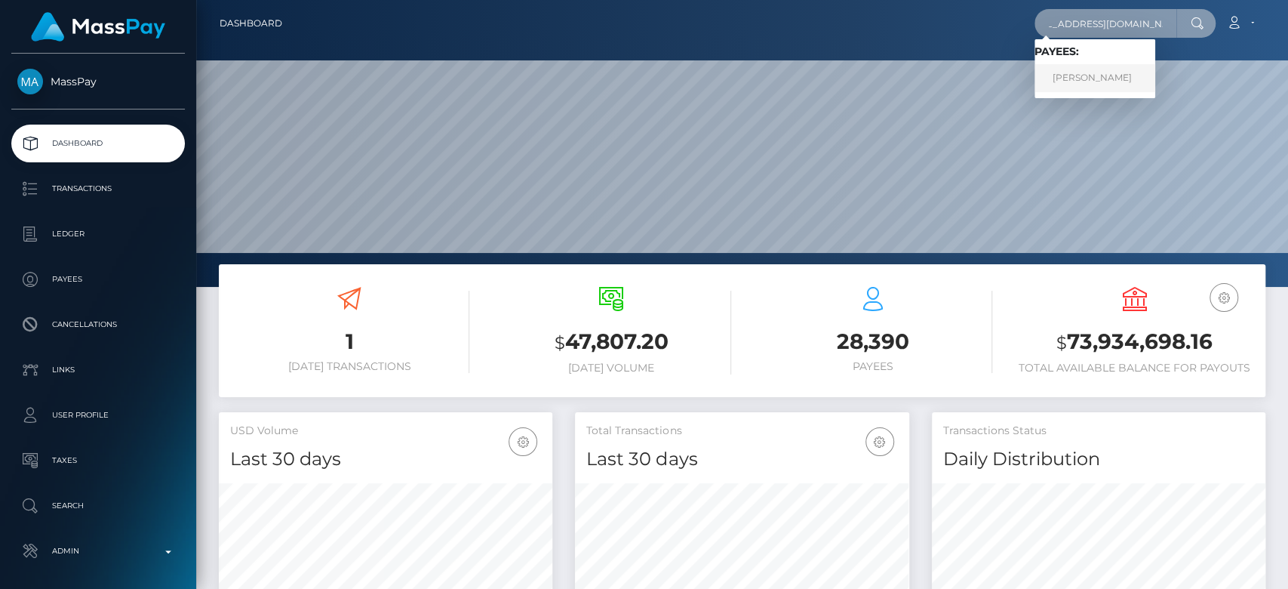
type input "suzanne654@virginmedia.com"
click at [1151, 84] on link "SUZANNE HELEN BRIND" at bounding box center [1095, 78] width 121 height 28
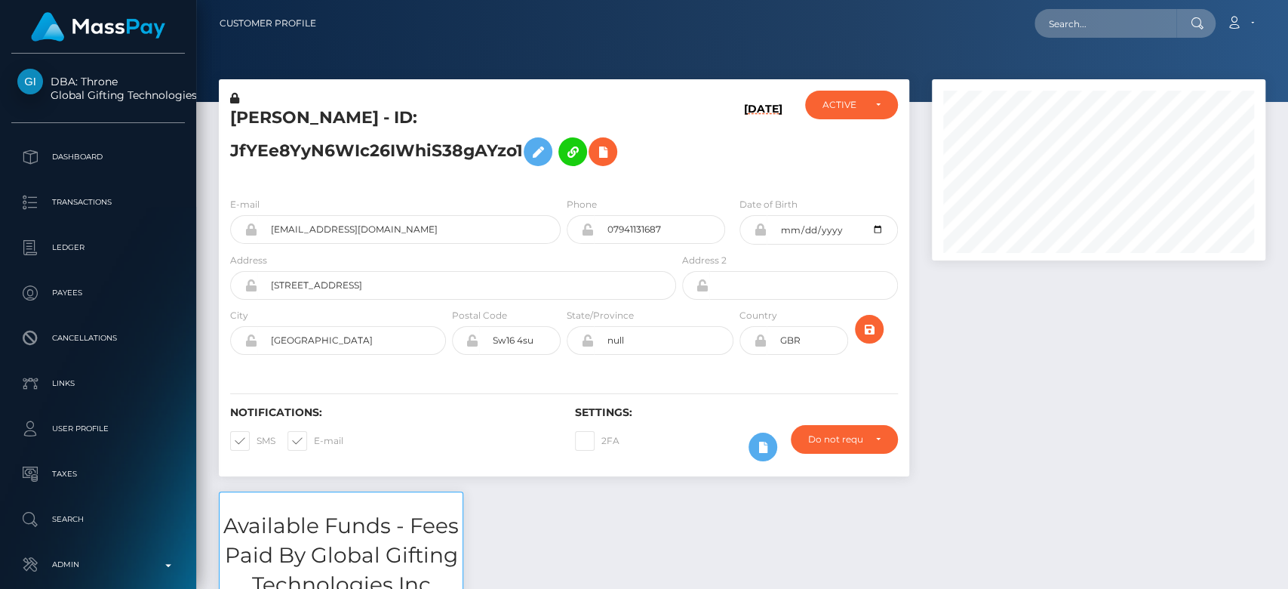
scroll to position [181, 334]
click at [996, 389] on div at bounding box center [1099, 285] width 356 height 412
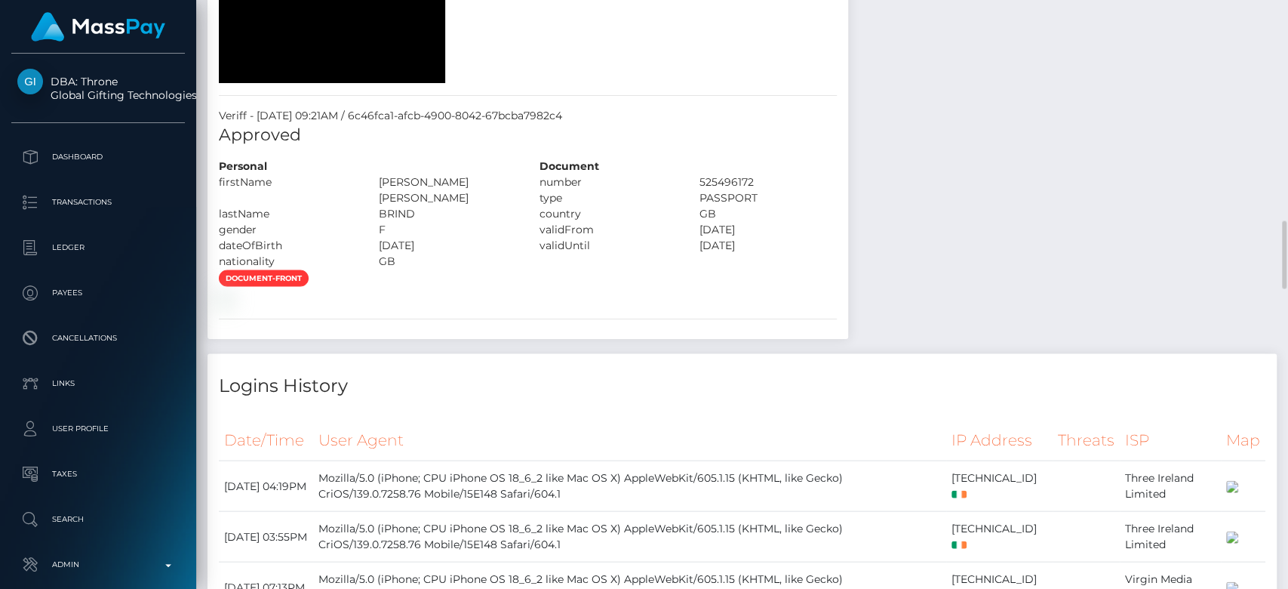
scroll to position [1956, 0]
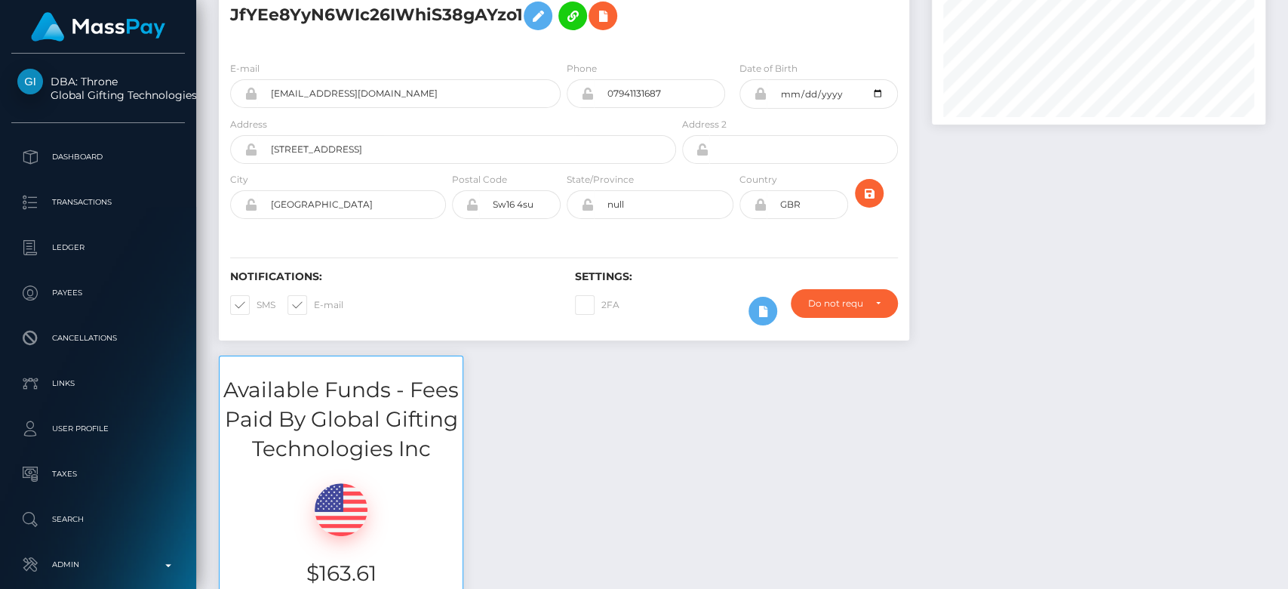
scroll to position [0, 0]
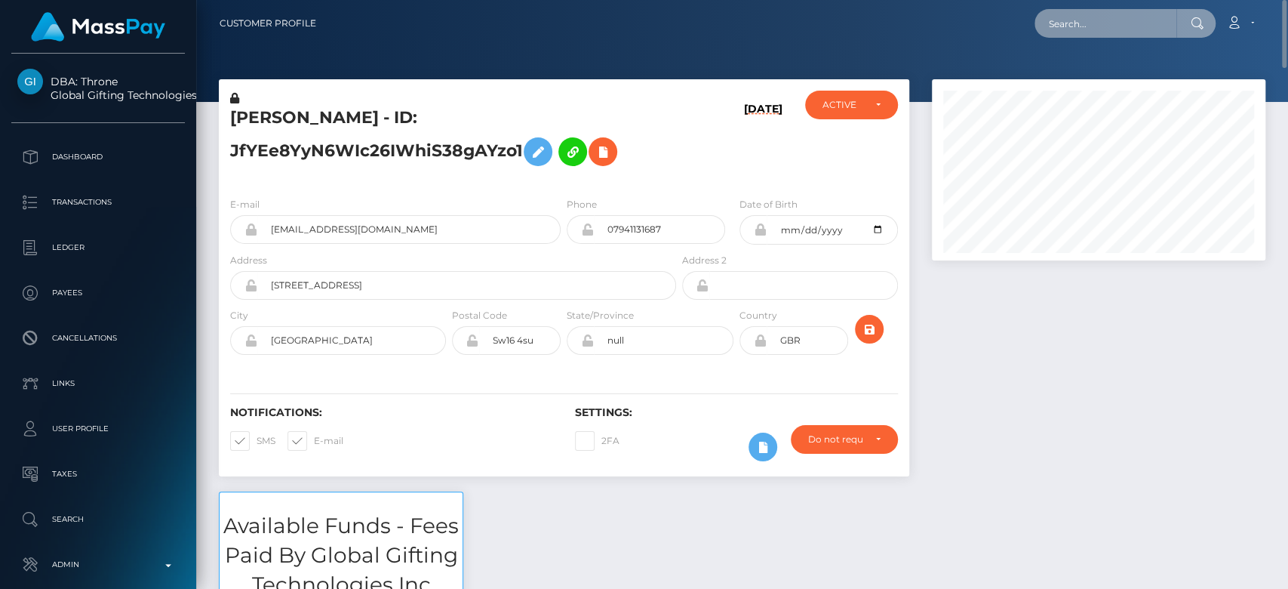
click at [1087, 21] on input "text" at bounding box center [1106, 23] width 142 height 29
paste input "shayeva.smm@gmail.com"
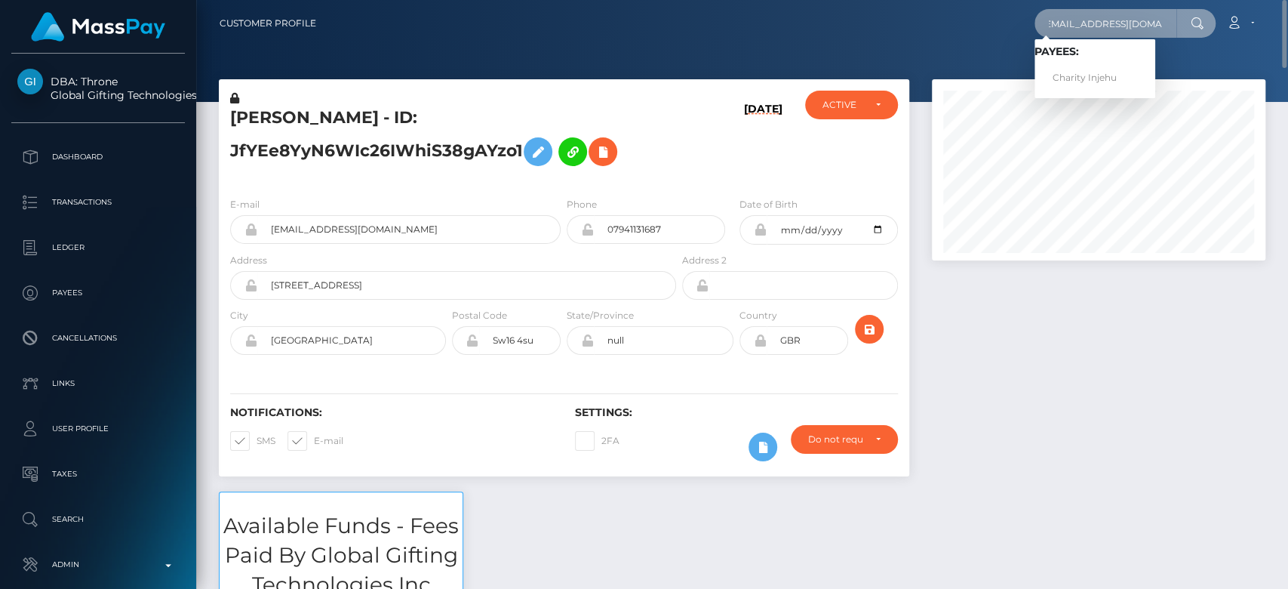
type input "shayeva.smm@gmail.com"
click at [1082, 71] on link "Charity Injehu" at bounding box center [1095, 78] width 121 height 28
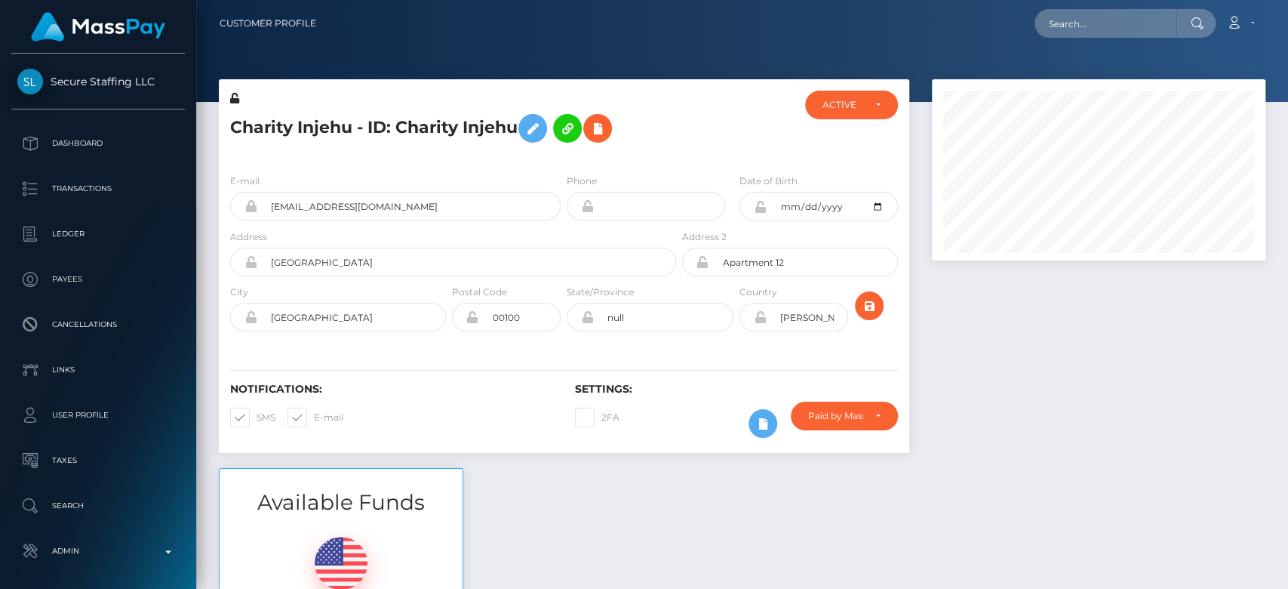
scroll to position [181, 334]
click at [929, 324] on div at bounding box center [1099, 273] width 356 height 389
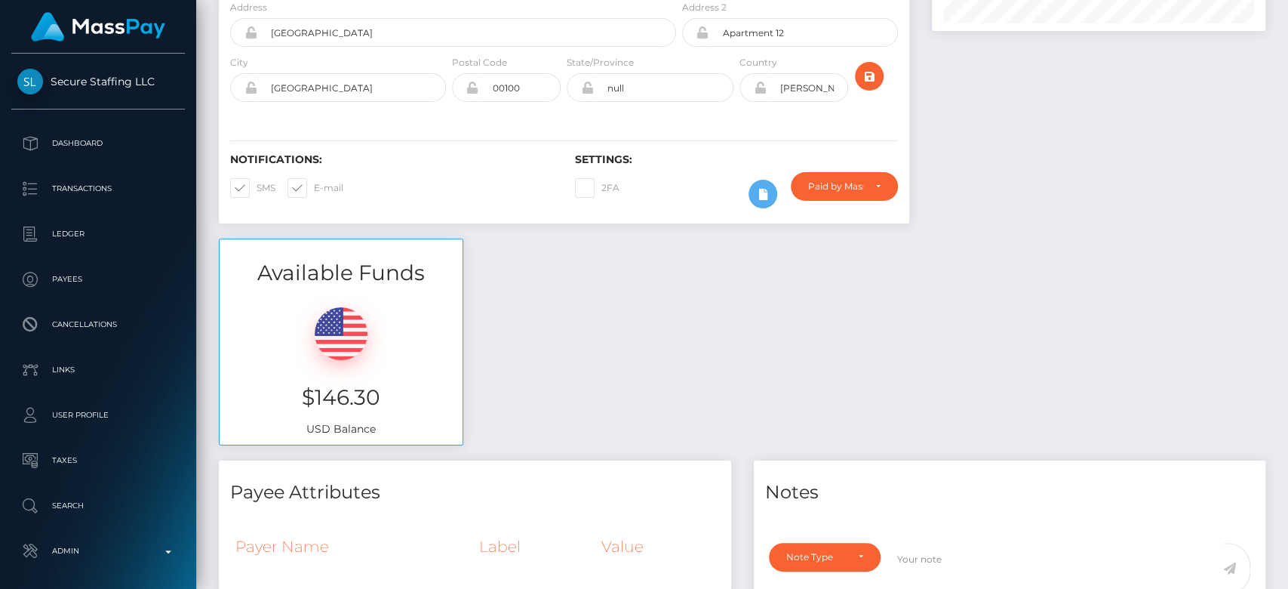
scroll to position [0, 0]
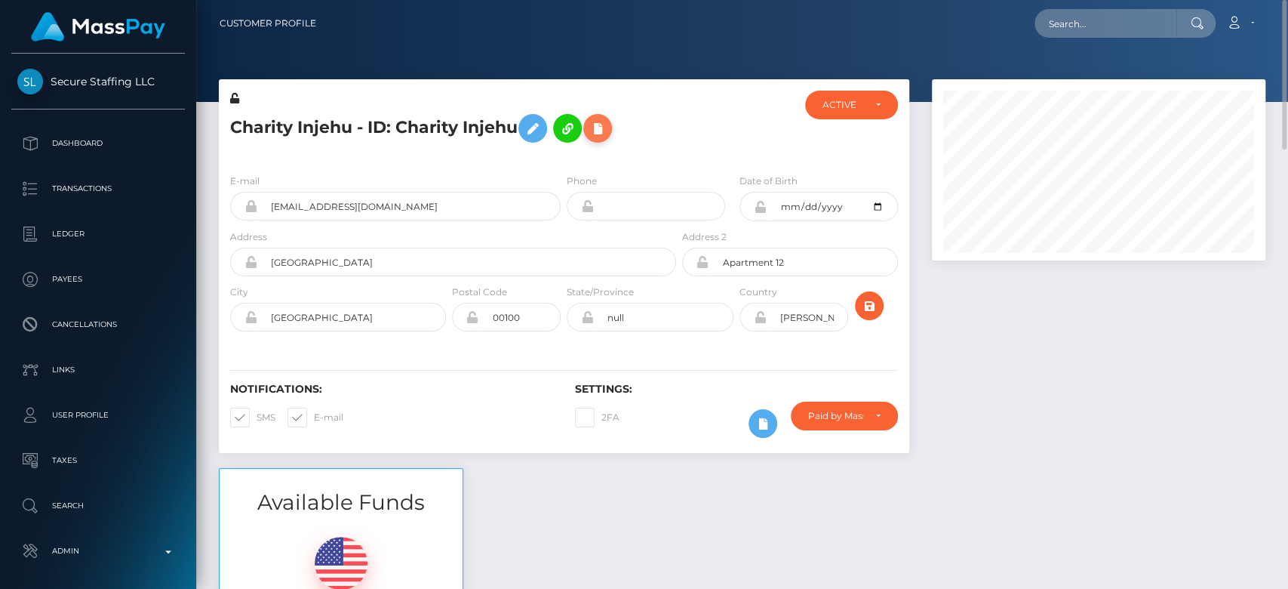
click at [604, 133] on icon at bounding box center [598, 128] width 18 height 19
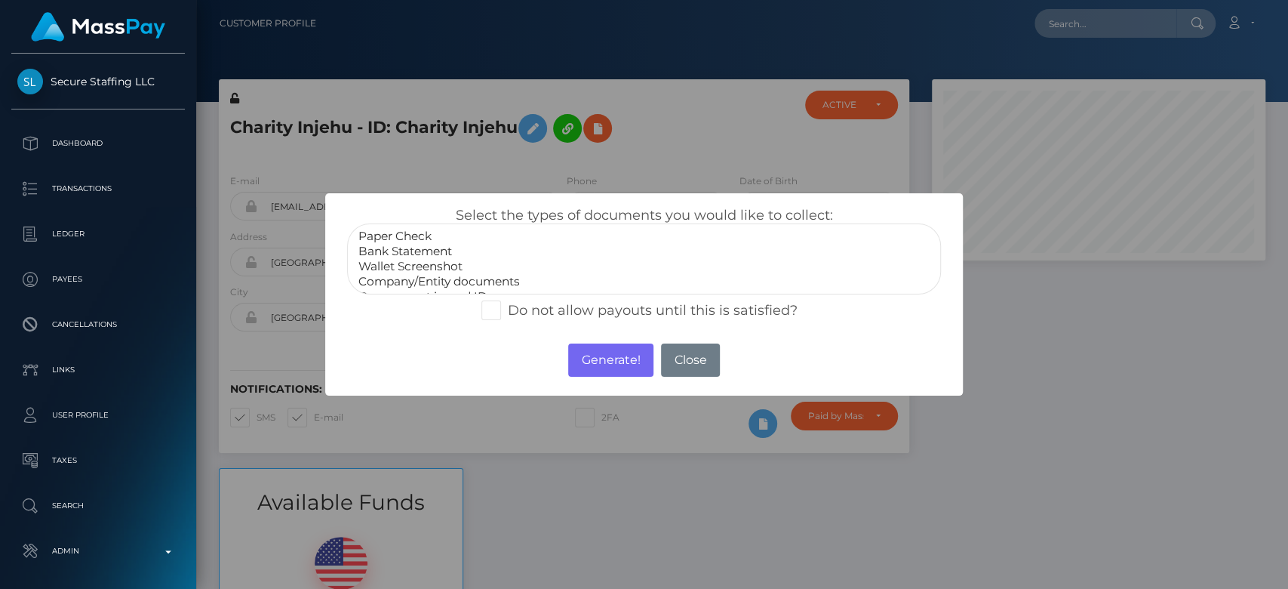
scroll to position [29, 0]
select select "Government issued ID"
click at [446, 269] on option "Government issued ID" at bounding box center [644, 267] width 574 height 15
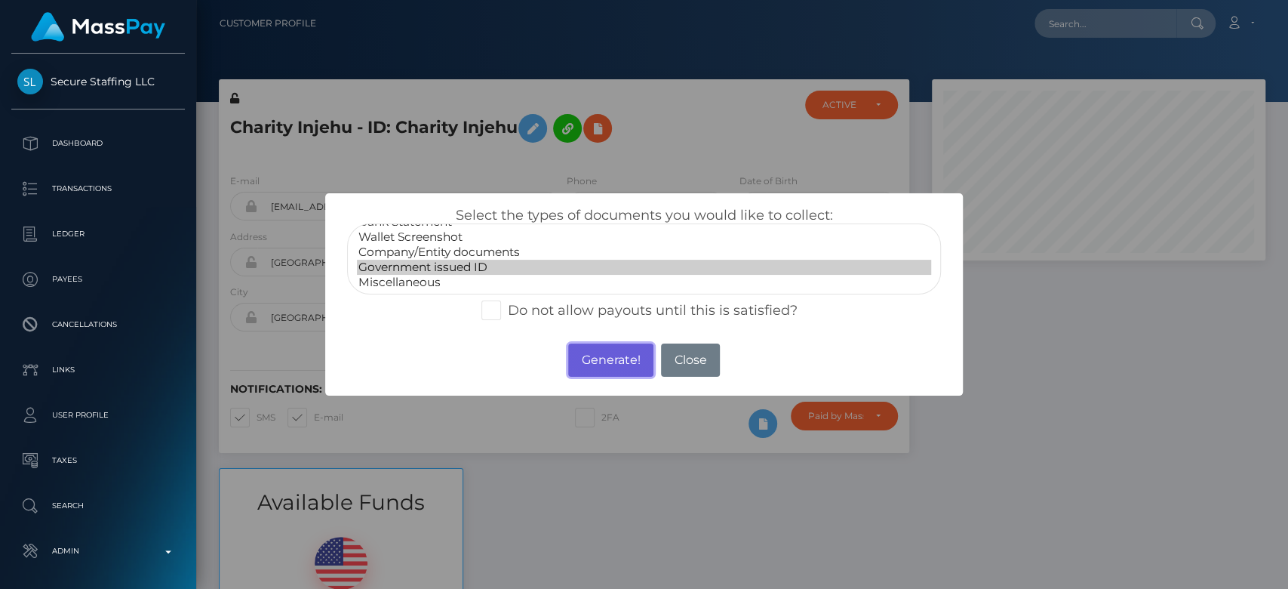
click at [592, 357] on button "Generate!" at bounding box center [610, 359] width 85 height 33
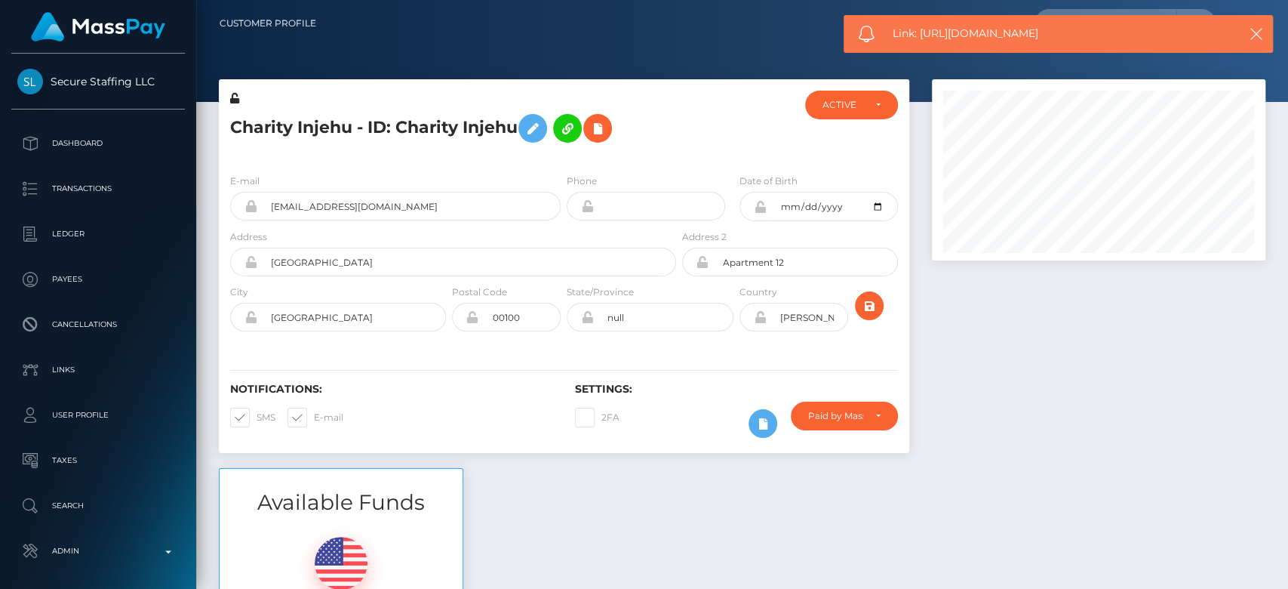
drag, startPoint x: 1064, startPoint y: 30, endPoint x: 919, endPoint y: 32, distance: 144.9
click at [919, 32] on span "Link: https://l.maspay.io/Kjwt9" at bounding box center [1055, 34] width 325 height 16
copy span "https://l.maspay.io/Kjwt9"
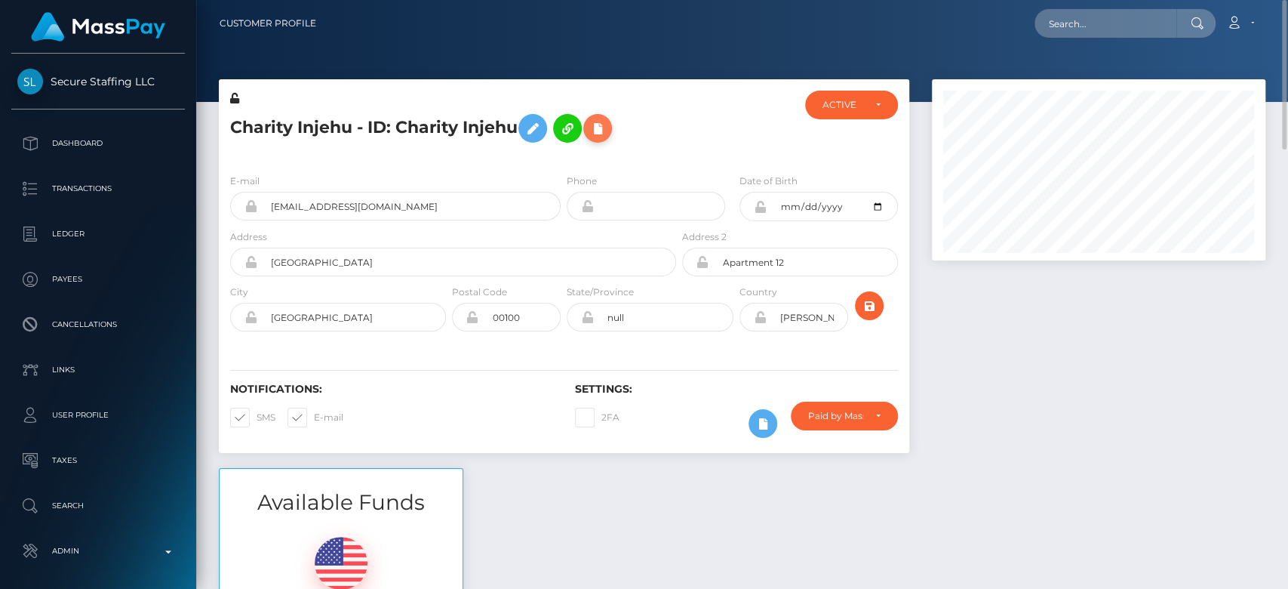
click at [603, 132] on icon at bounding box center [598, 128] width 18 height 19
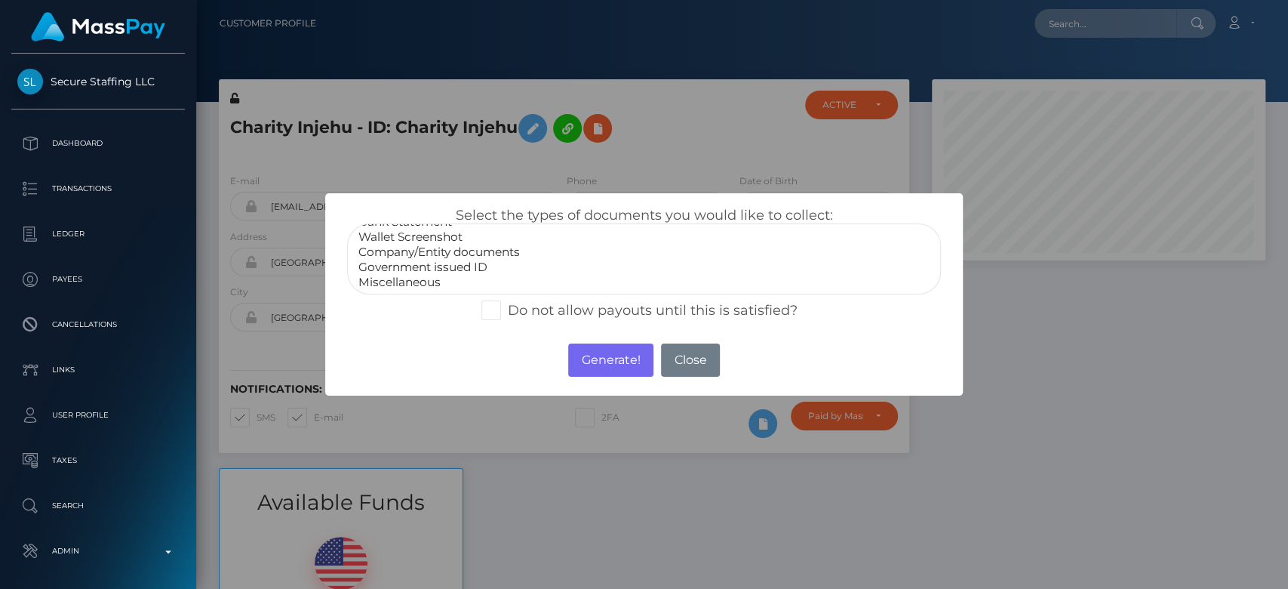
select select "Government issued ID"
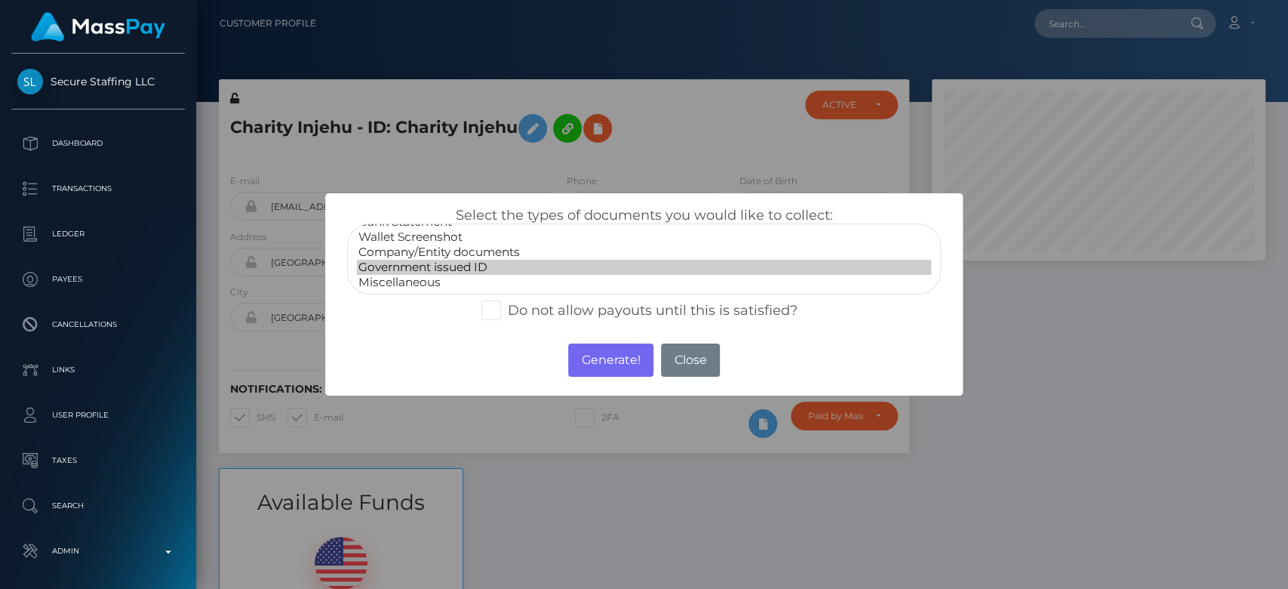
click at [460, 263] on option "Government issued ID" at bounding box center [644, 267] width 574 height 15
click at [592, 355] on button "Generate!" at bounding box center [610, 359] width 85 height 33
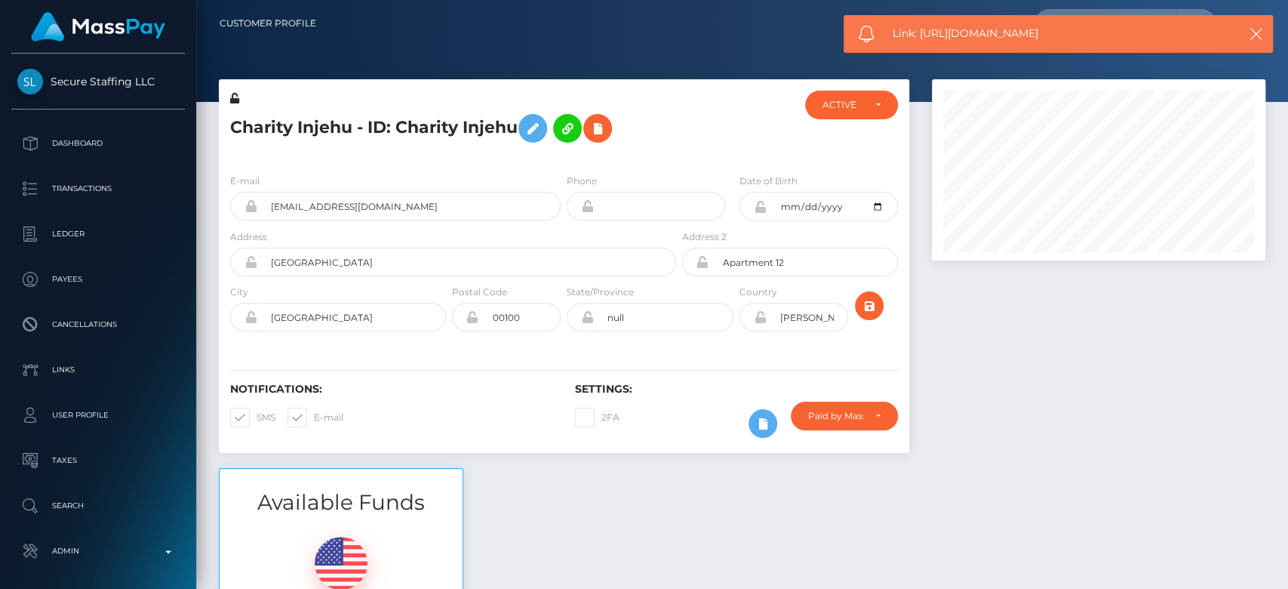
drag, startPoint x: 1079, startPoint y: 30, endPoint x: 918, endPoint y: 38, distance: 160.9
click at [918, 38] on span "Link: https://l.maspay.io/2jwyv" at bounding box center [1055, 34] width 325 height 16
copy span "https://l.maspay.io/2jwyv"
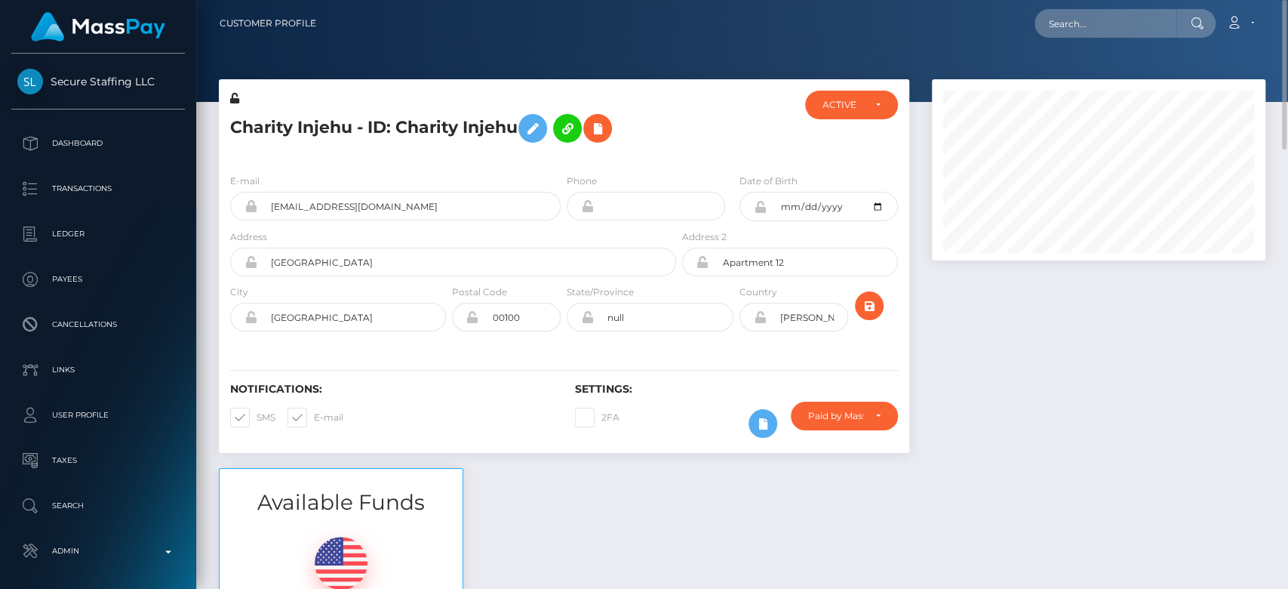
click at [1084, 39] on nav "Customer Profile Loading... Loading... Account" at bounding box center [742, 23] width 1092 height 47
click at [1084, 27] on input "text" at bounding box center [1106, 23] width 142 height 29
paste input "elseamutaga21@gmail.com"
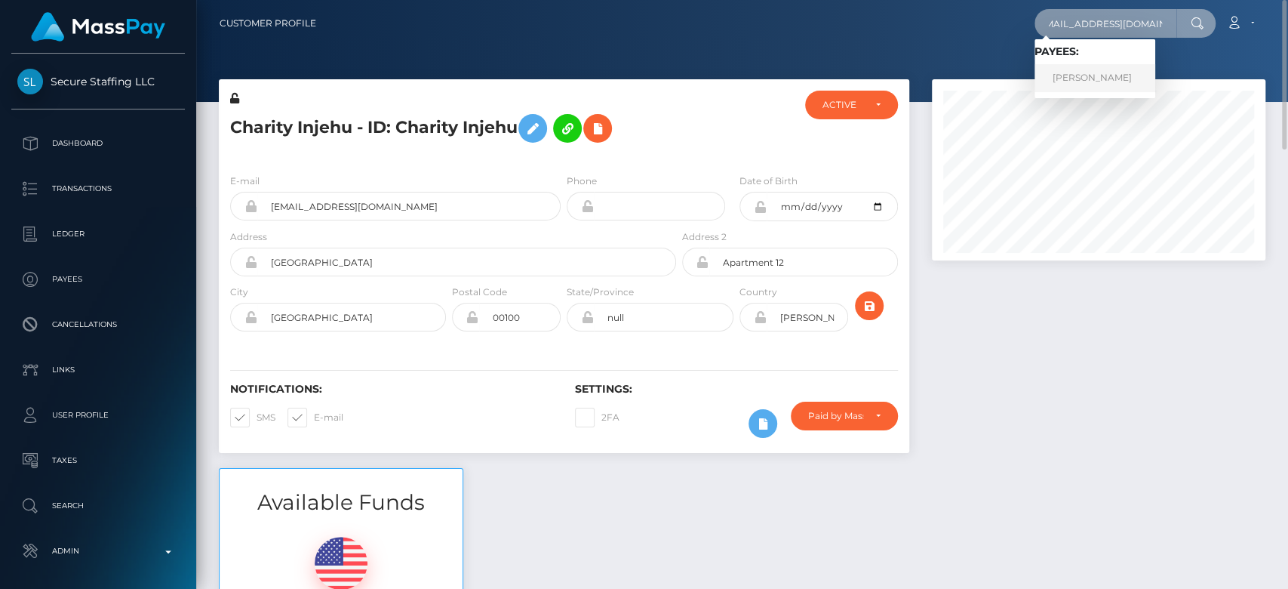
type input "elseamutaga21@gmail.com"
click at [1122, 78] on link "ELSE MUTAAGA" at bounding box center [1095, 78] width 121 height 28
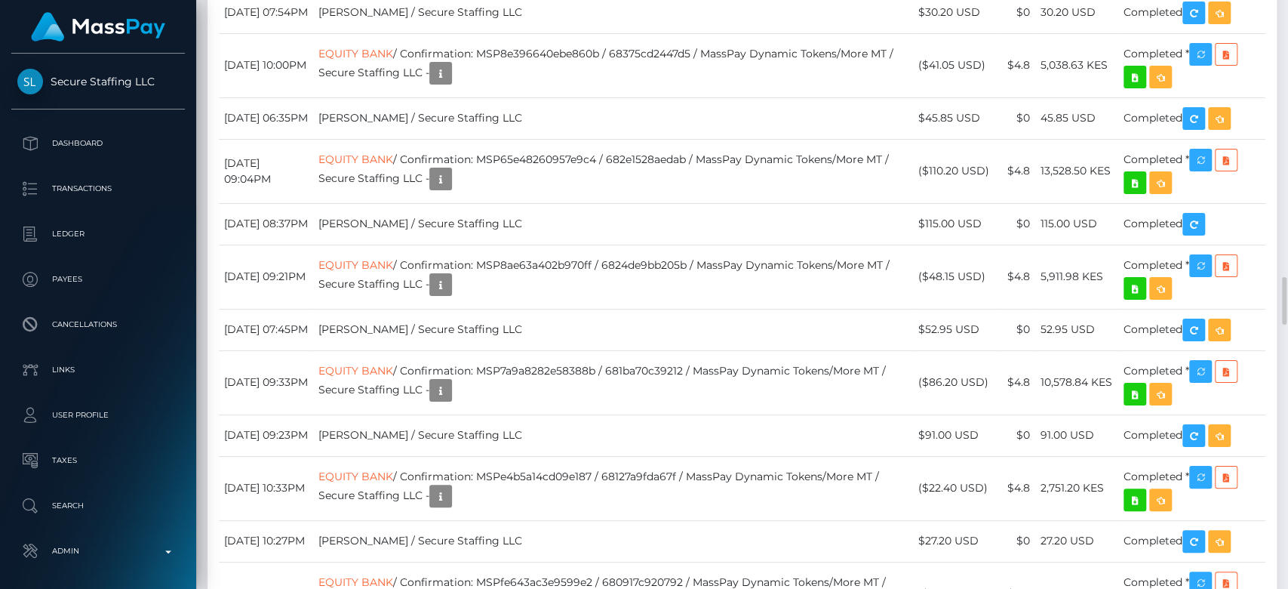
scroll to position [3396, 0]
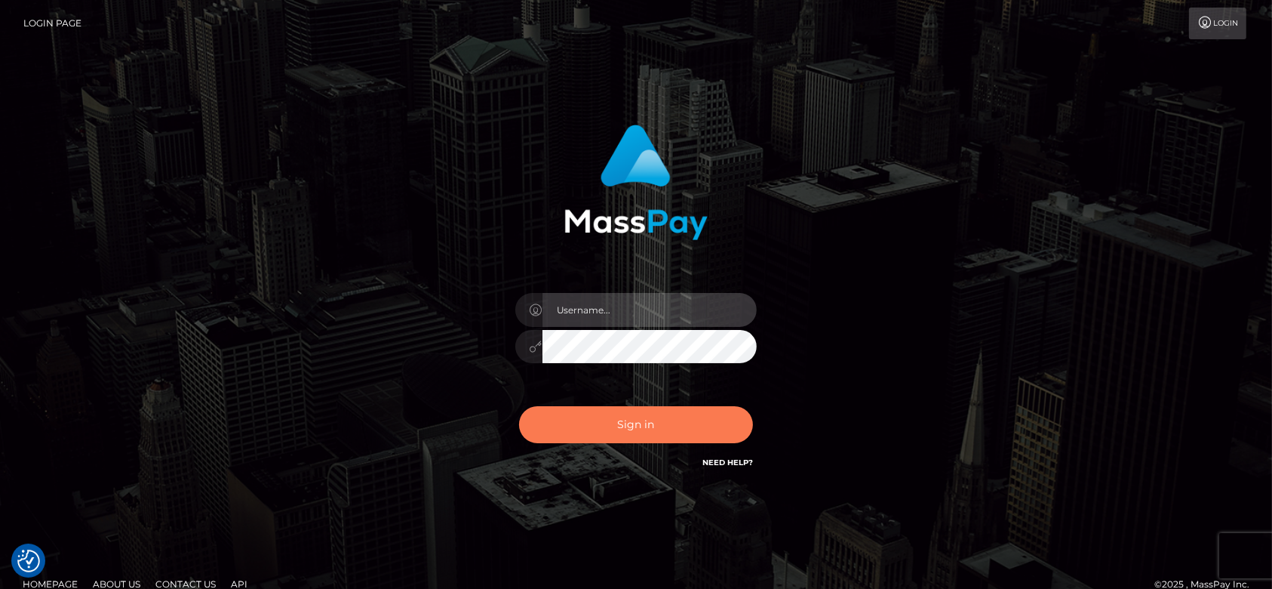
type input "[DOMAIN_NAME]"
click at [652, 424] on button "Sign in" at bounding box center [636, 424] width 234 height 37
type input "[DOMAIN_NAME]"
click at [644, 407] on button "Sign in" at bounding box center [636, 424] width 234 height 37
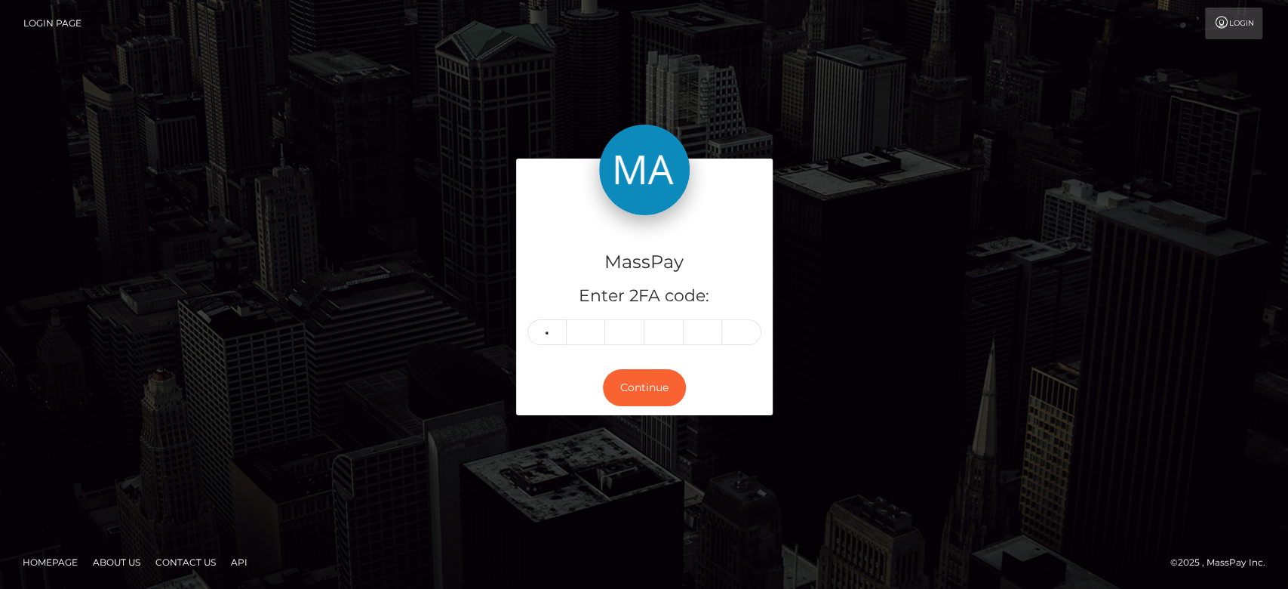
type input "3"
type input "1"
type input "0"
type input "7"
type input "4"
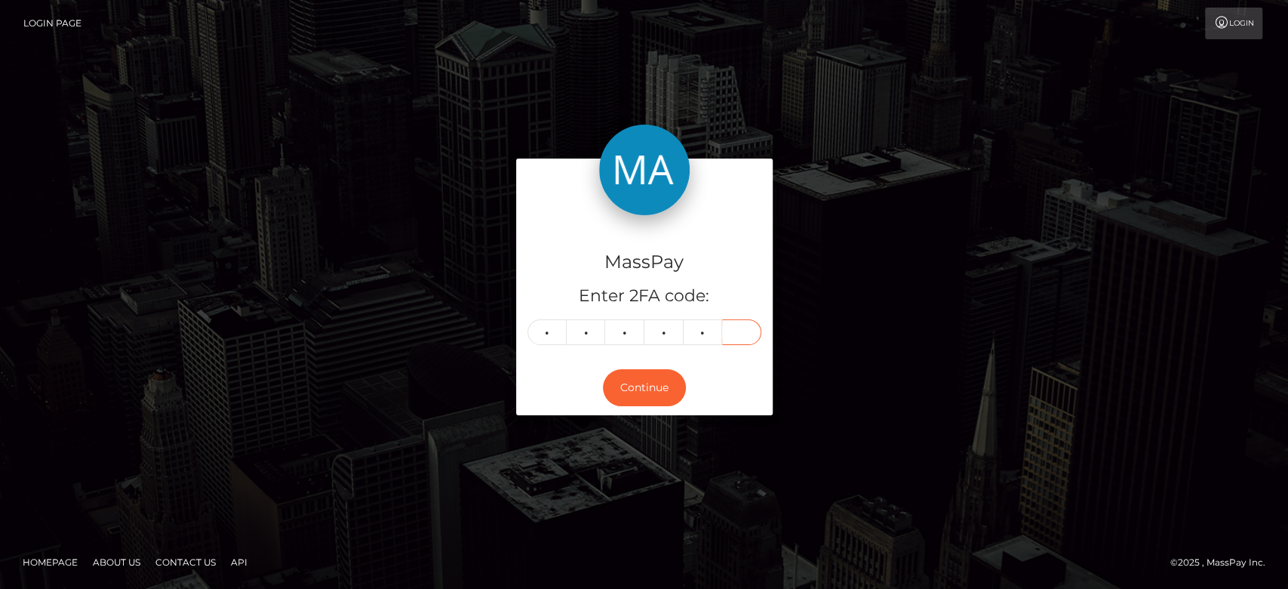
type input "7"
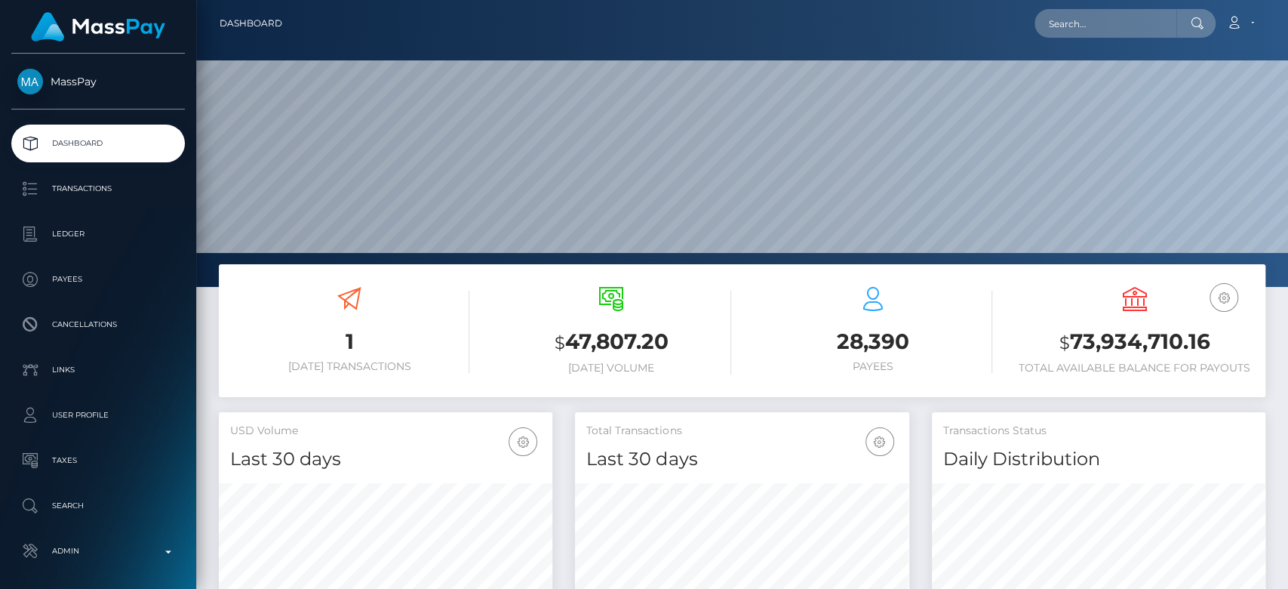
scroll to position [266, 334]
click at [1087, 29] on input "text" at bounding box center [1106, 23] width 142 height 29
paste input "agridea@wowvegas.com"
type input "agridea@wowvegas.com"
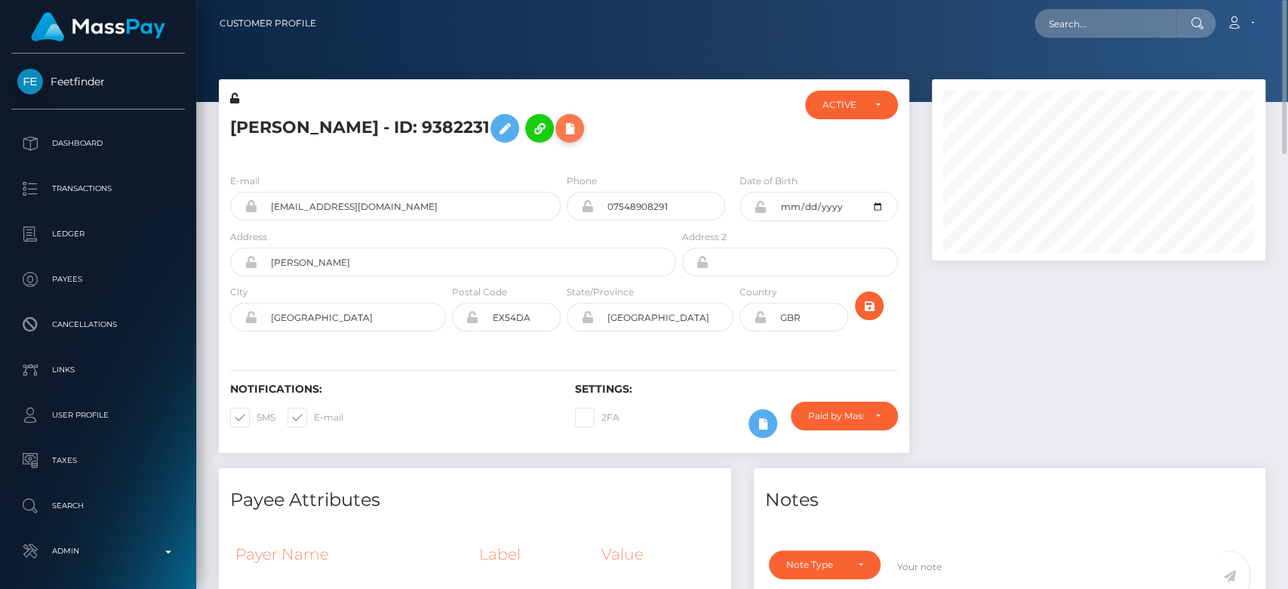
click at [579, 122] on icon at bounding box center [570, 128] width 18 height 19
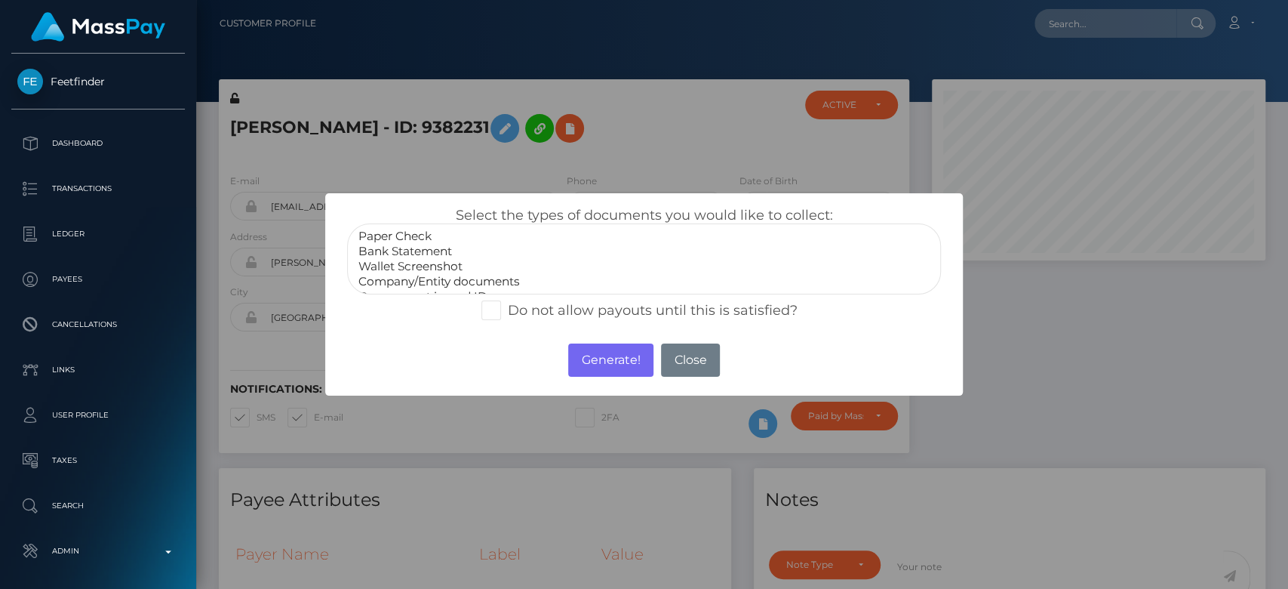
scroll to position [29, 0]
select select "Government issued ID"
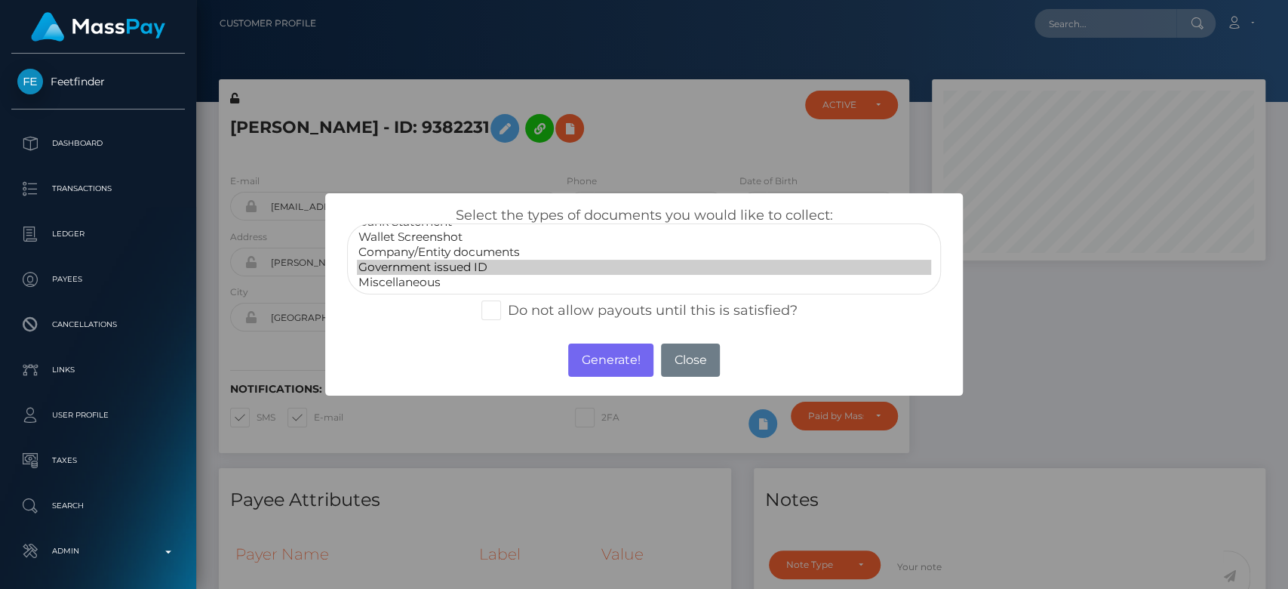
click at [441, 266] on option "Government issued ID" at bounding box center [644, 267] width 574 height 15
click at [586, 343] on button "Generate!" at bounding box center [610, 359] width 85 height 33
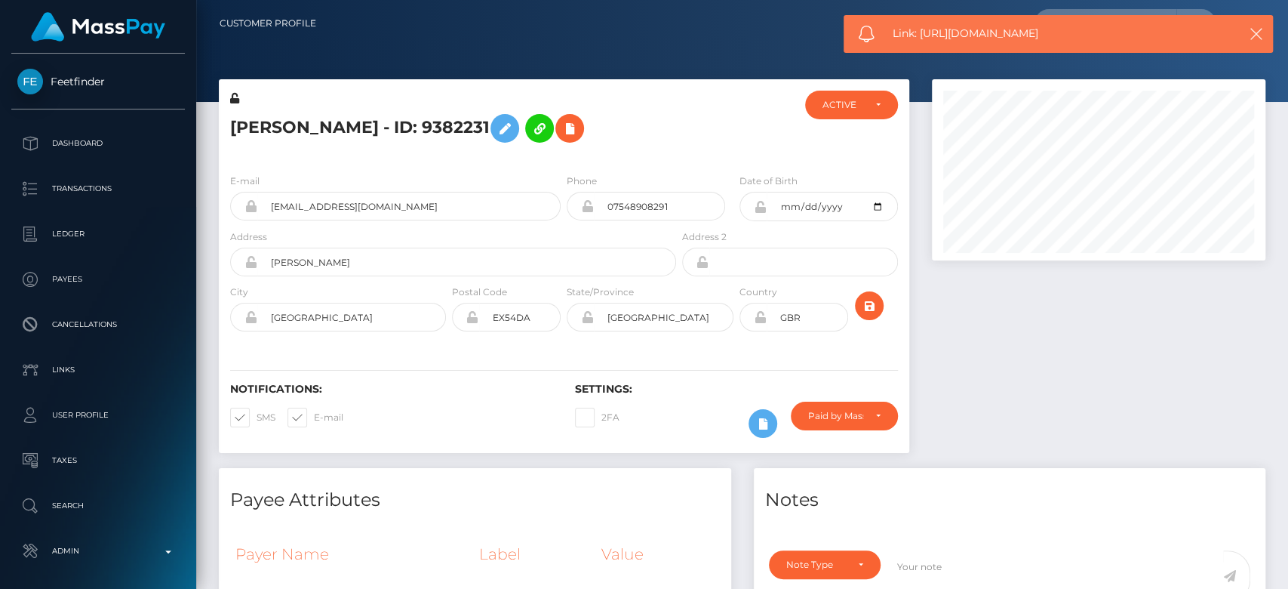
drag, startPoint x: 1075, startPoint y: 28, endPoint x: 921, endPoint y: 33, distance: 154.0
click at [921, 33] on span "Link: https://l.maspay.io/hjwyN" at bounding box center [1055, 34] width 325 height 16
copy span "https://l.maspay.io/hjwyN"
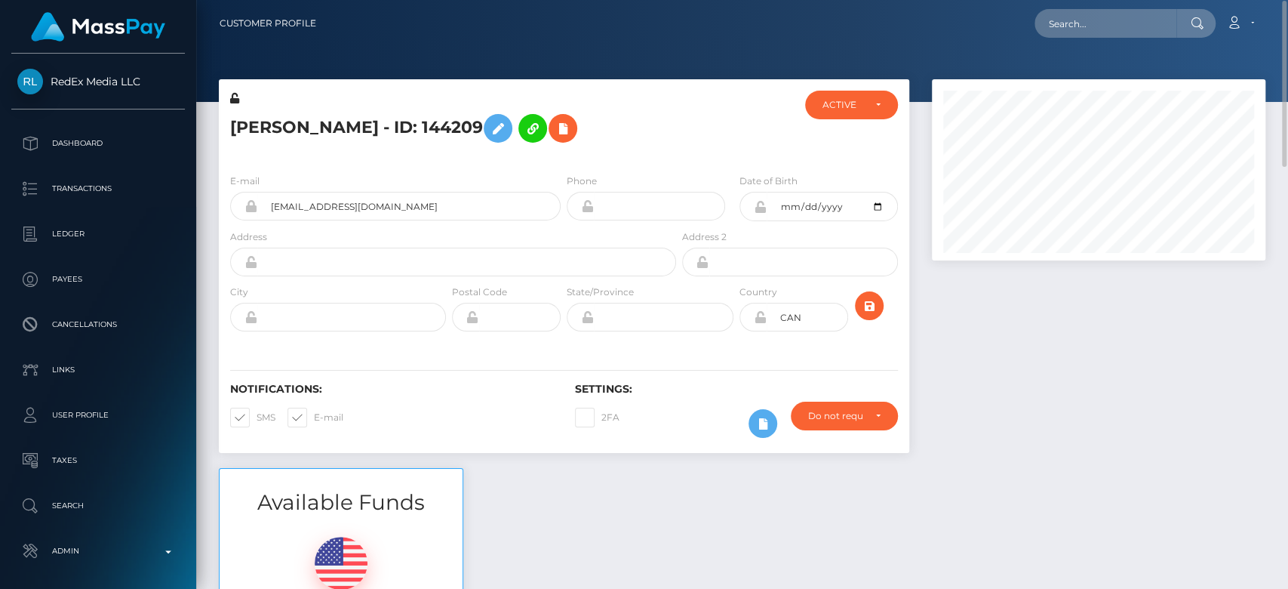
scroll to position [1, 0]
click at [554, 130] on icon at bounding box center [563, 127] width 18 height 19
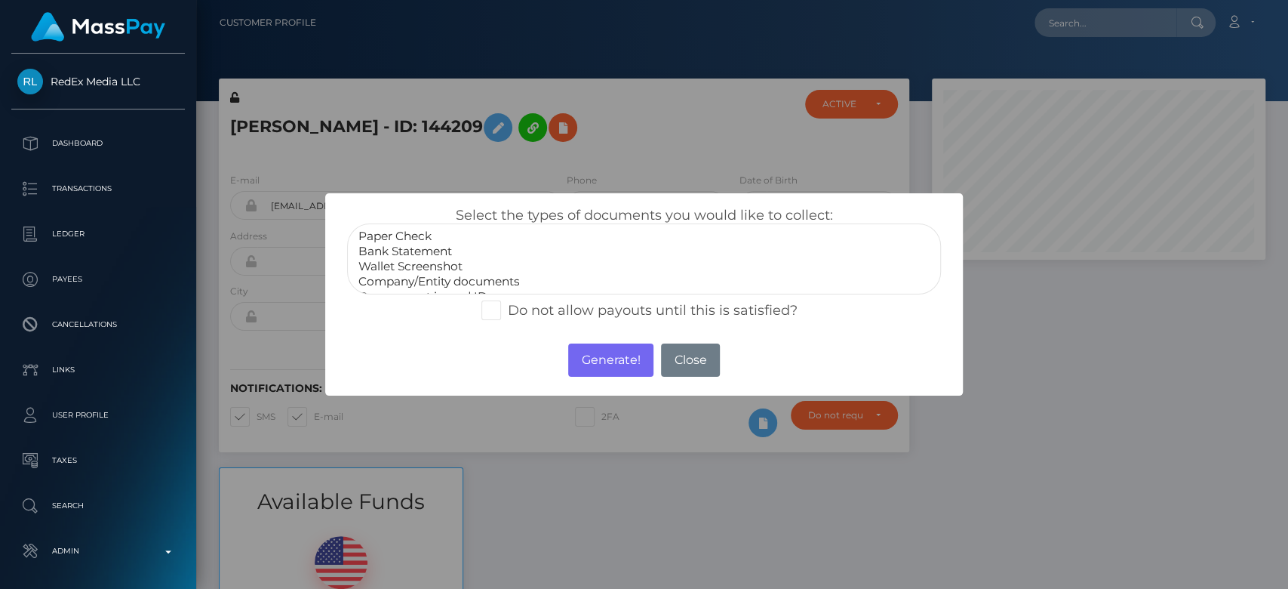
scroll to position [29, 0]
select select "Government issued ID"
click at [444, 267] on option "Government issued ID" at bounding box center [644, 267] width 574 height 15
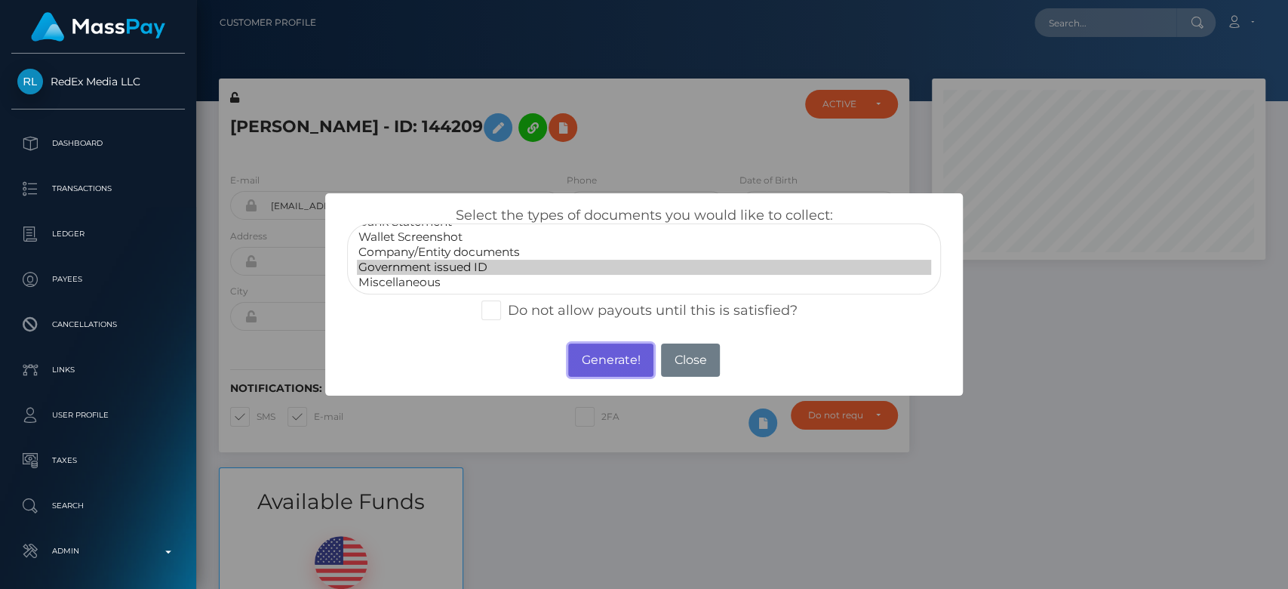
click at [609, 354] on button "Generate!" at bounding box center [610, 359] width 85 height 33
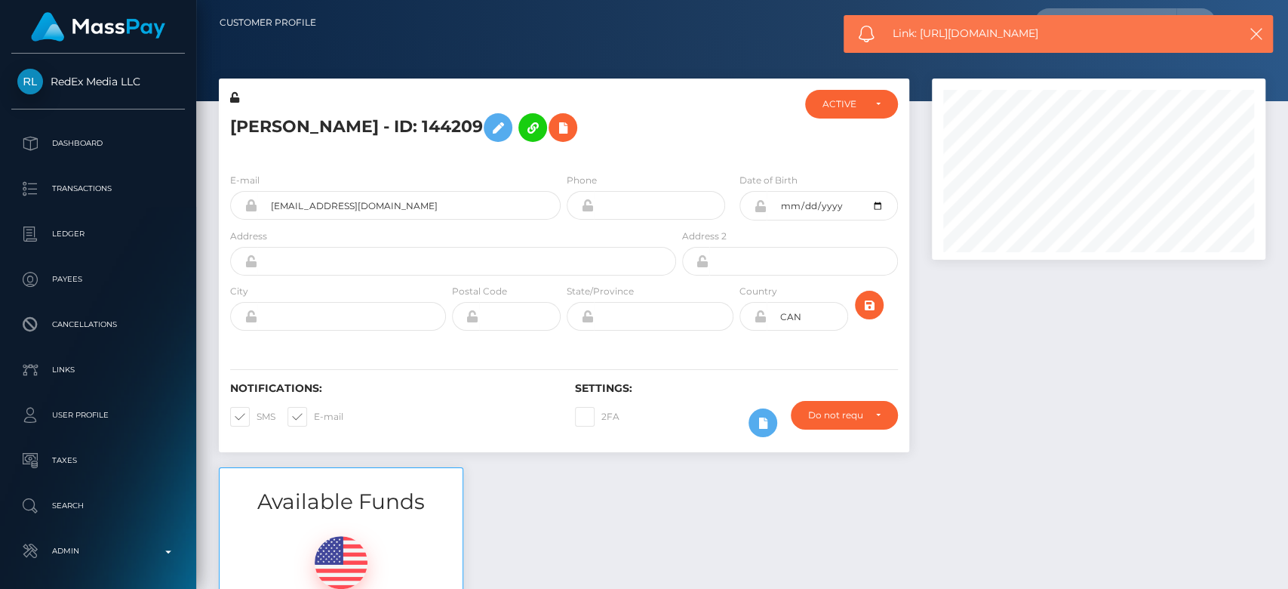
drag, startPoint x: 1053, startPoint y: 32, endPoint x: 920, endPoint y: 26, distance: 133.7
click at [920, 26] on span "Link: https://l.maspay.io/djwiL" at bounding box center [1055, 34] width 325 height 16
copy span "https://l.maspay.io/djwiL"
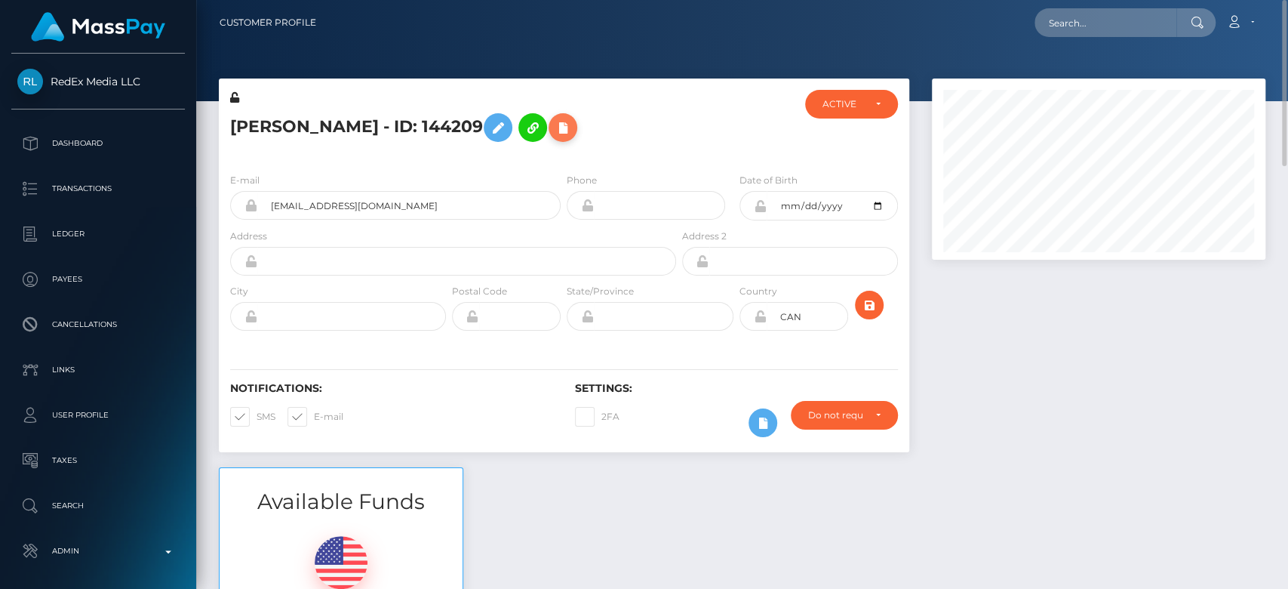
click at [554, 133] on icon at bounding box center [563, 127] width 18 height 19
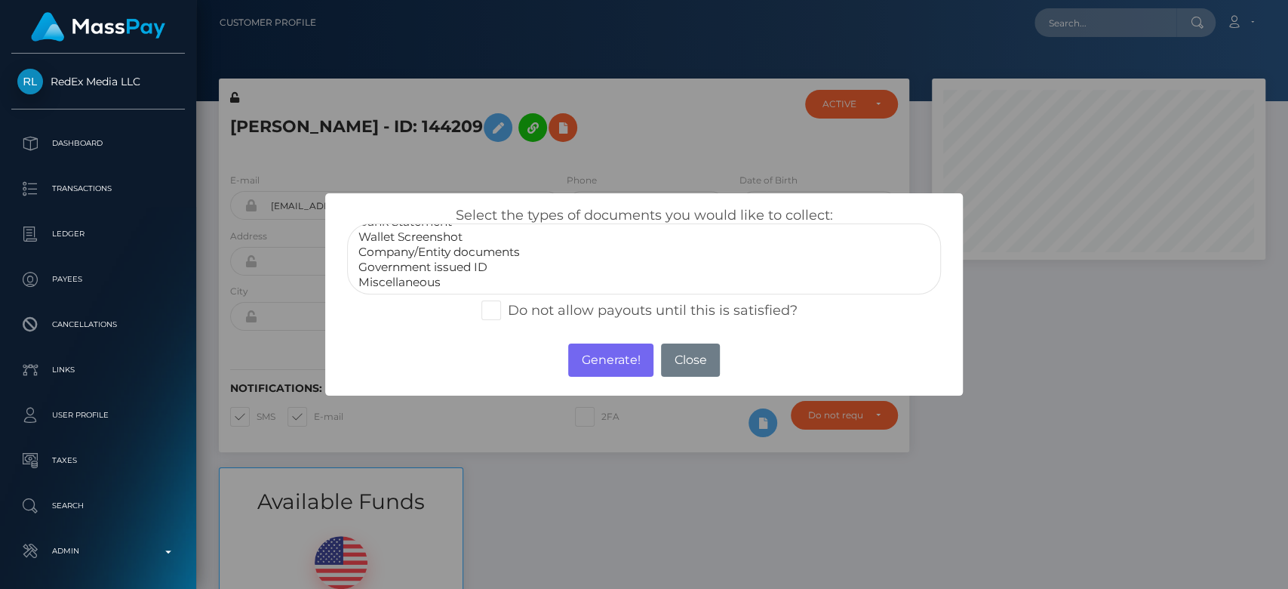
select select "Government issued ID"
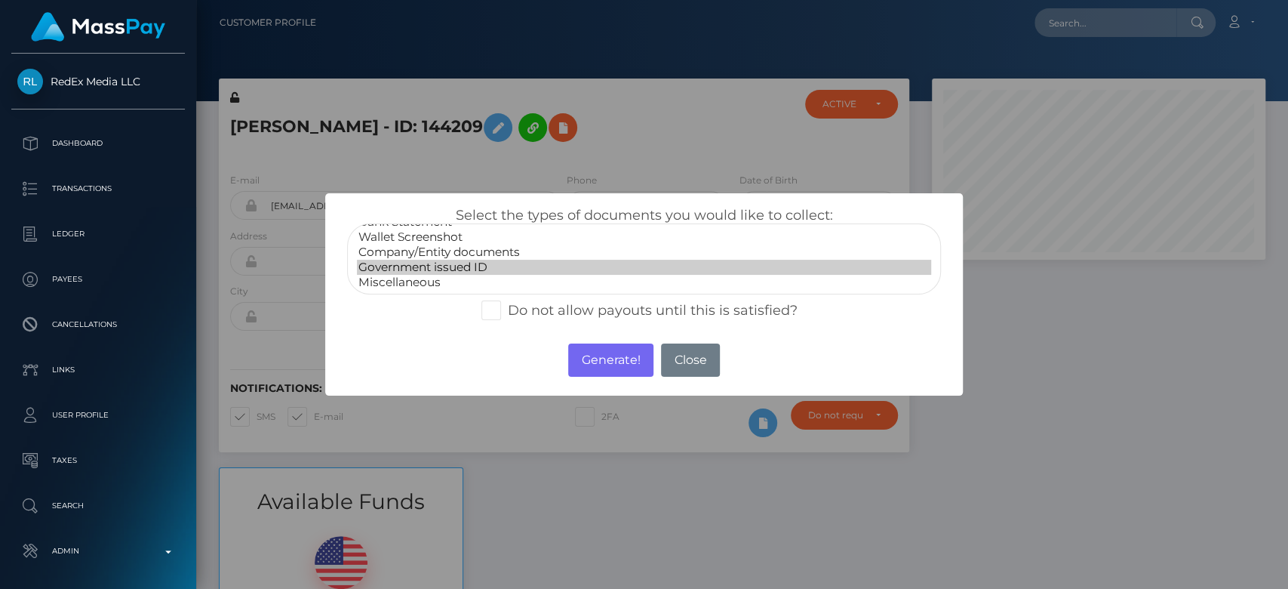
click at [465, 271] on option "Government issued ID" at bounding box center [644, 267] width 574 height 15
click at [619, 347] on button "Generate!" at bounding box center [610, 359] width 85 height 33
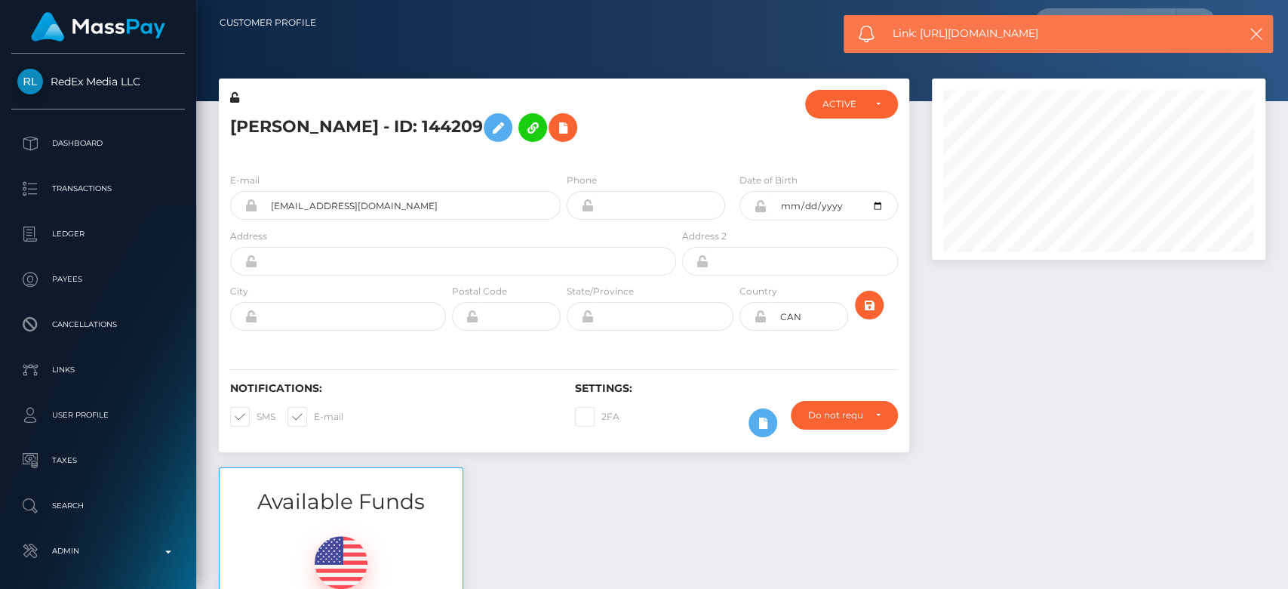
drag, startPoint x: 1075, startPoint y: 39, endPoint x: 921, endPoint y: 34, distance: 154.0
click at [921, 34] on span "Link: https://l.maspay.io/Bjwoz" at bounding box center [1055, 34] width 325 height 16
copy span "https://l.maspay.io/Bjwoz"
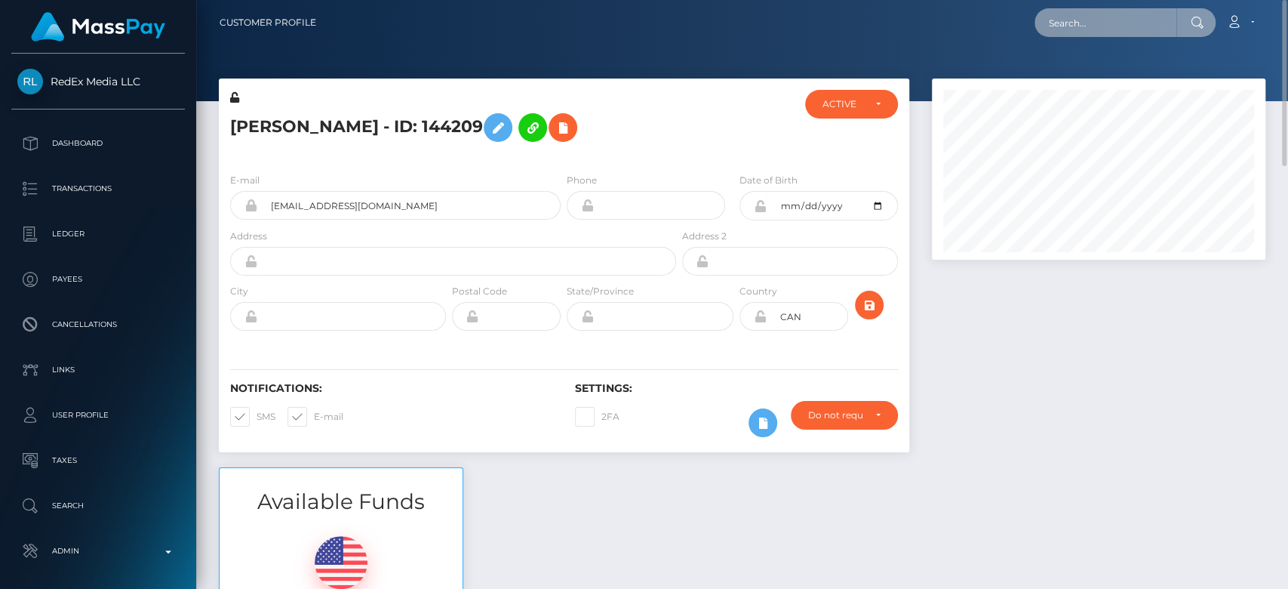
click at [1133, 14] on input "text" at bounding box center [1106, 22] width 142 height 29
paste input "dorcasrosemari@gmail.com"
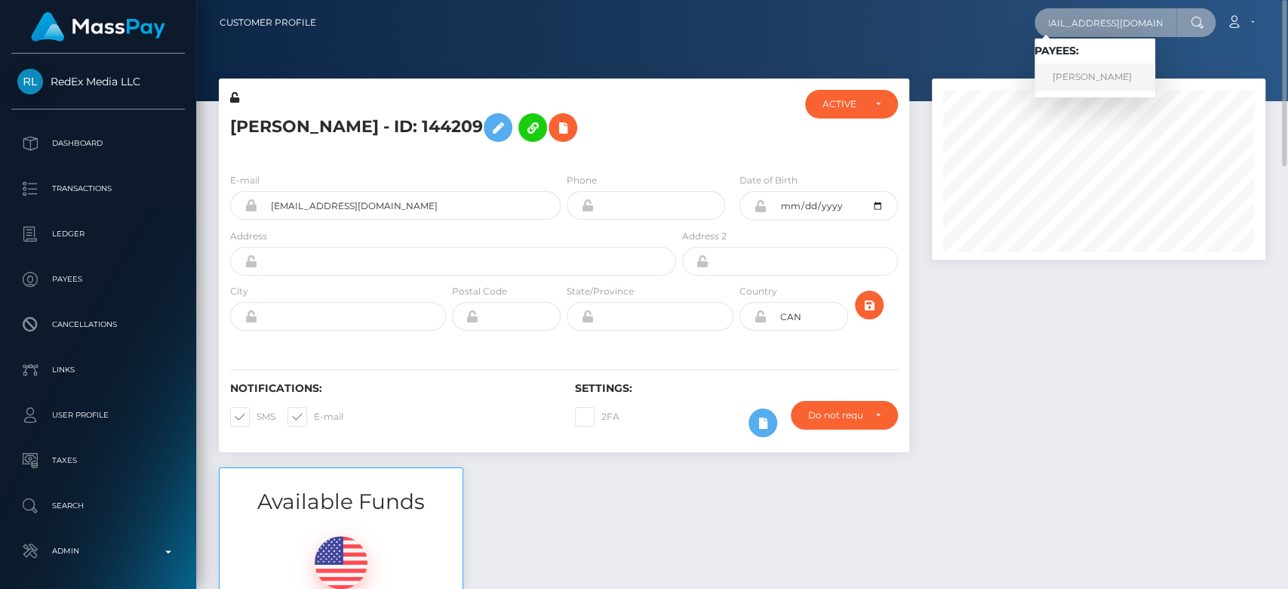
type input "dorcasrosemari@gmail.com"
click at [1129, 68] on link "WERONIKA NAWROTEK" at bounding box center [1095, 77] width 121 height 28
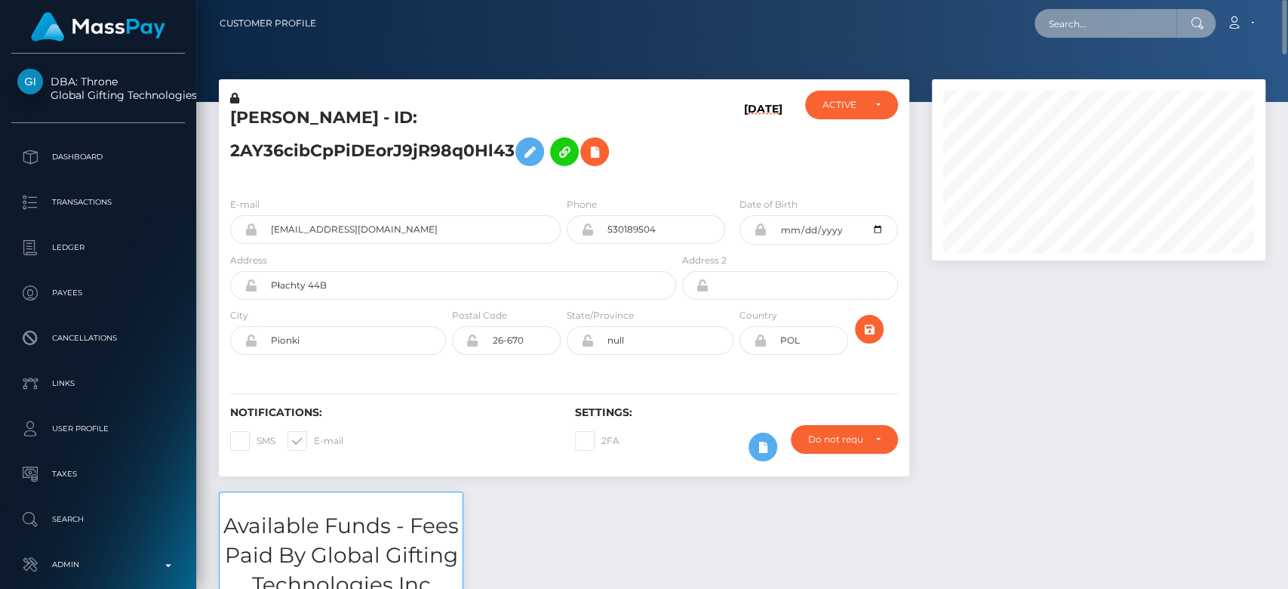
click at [1073, 15] on input "text" at bounding box center [1106, 23] width 142 height 29
paste input "[EMAIL_ADDRESS][DOMAIN_NAME]"
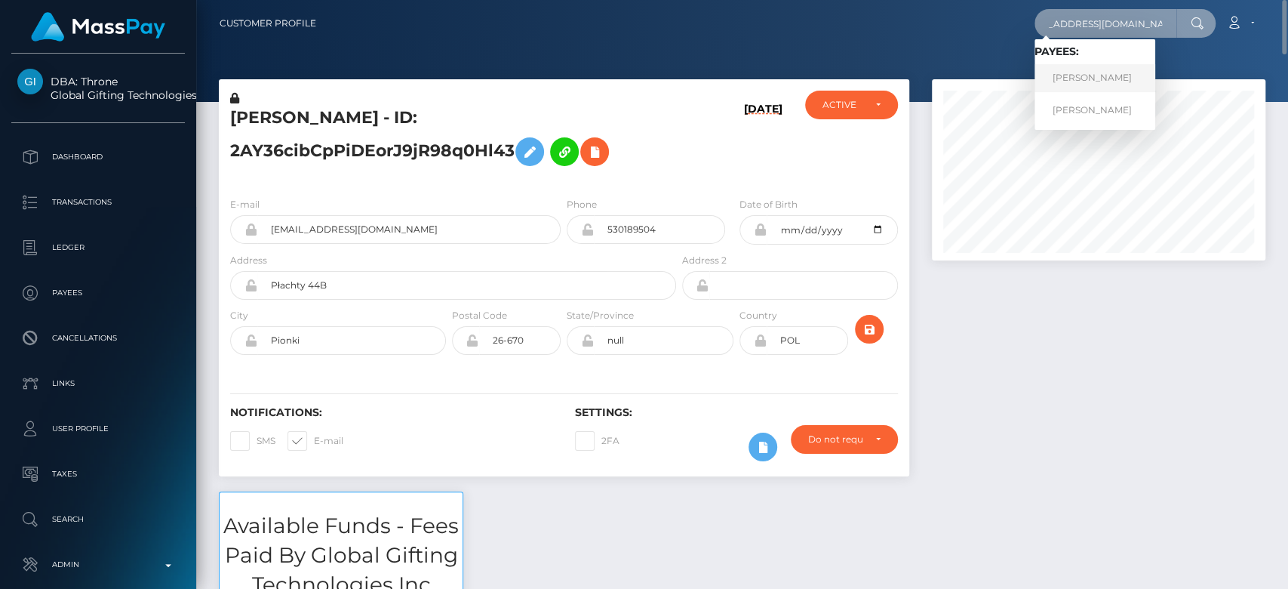
type input "[EMAIL_ADDRESS][DOMAIN_NAME]"
click at [1101, 70] on link "AGOSTINA SPELLANZON" at bounding box center [1095, 78] width 121 height 28
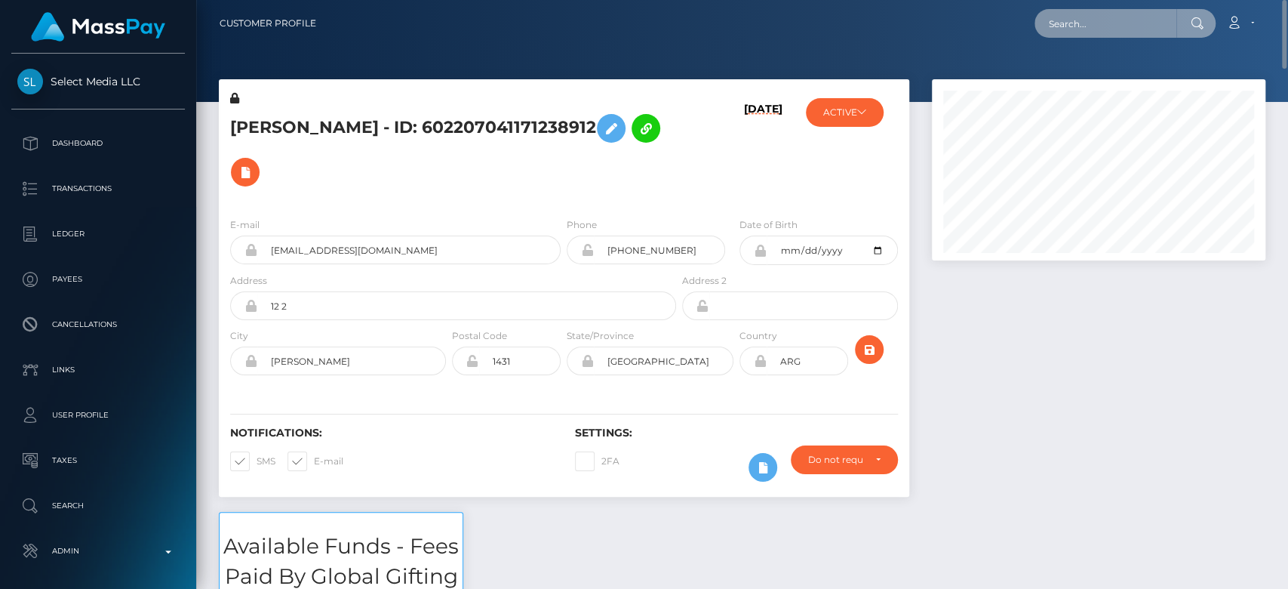
click at [1084, 29] on input "text" at bounding box center [1106, 23] width 142 height 29
paste input "nagy.tunde158@gmail.com"
type input "nagy.tunde158@gmail.com"
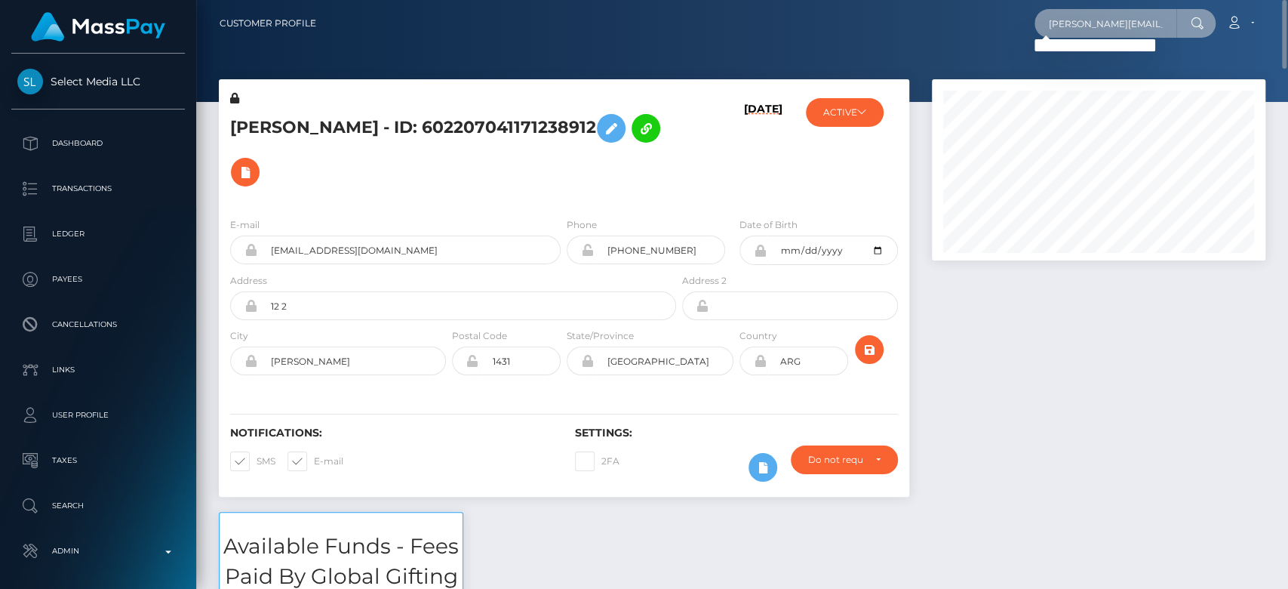
click at [1091, 14] on input "nagy.tunde158@gmail.com" at bounding box center [1106, 23] width 142 height 29
paste input "ashleynicole.g0705@gmail.com"
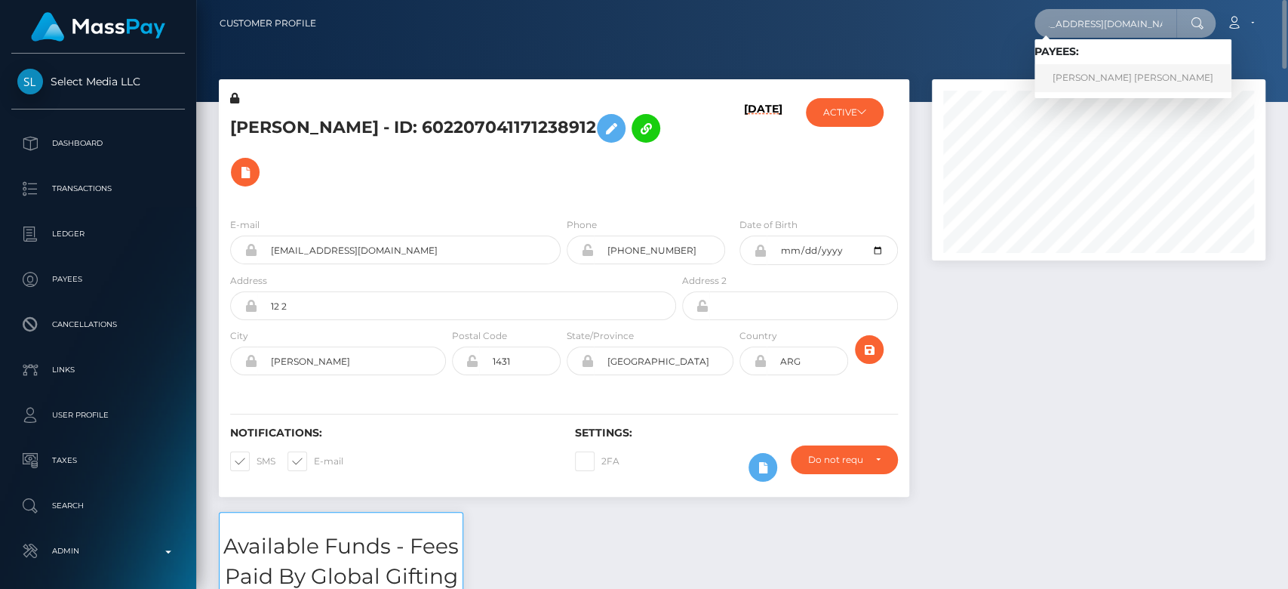
type input "ashleynicole.g0705@gmail.com"
click at [1086, 73] on link "ASHLEY NICOLE GARCIA" at bounding box center [1133, 78] width 197 height 28
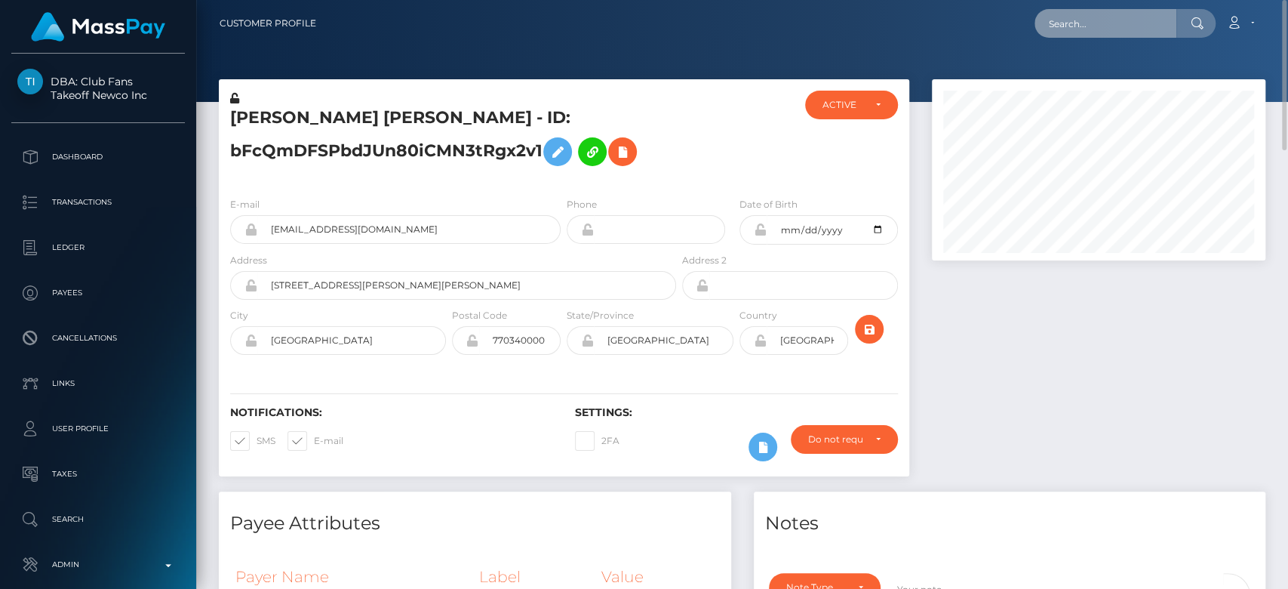
click at [1108, 23] on input "text" at bounding box center [1106, 23] width 142 height 29
paste input "[EMAIL_ADDRESS][DOMAIN_NAME]"
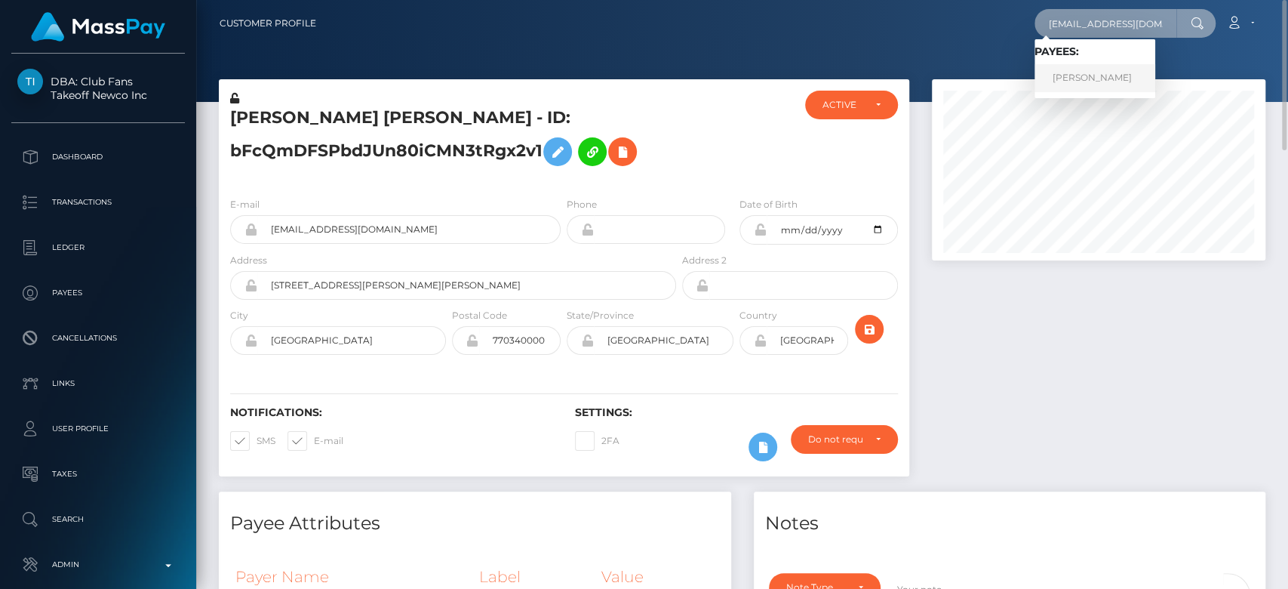
type input "[EMAIL_ADDRESS][DOMAIN_NAME]"
click at [1104, 72] on link "Susanne Wilhoft" at bounding box center [1095, 78] width 121 height 28
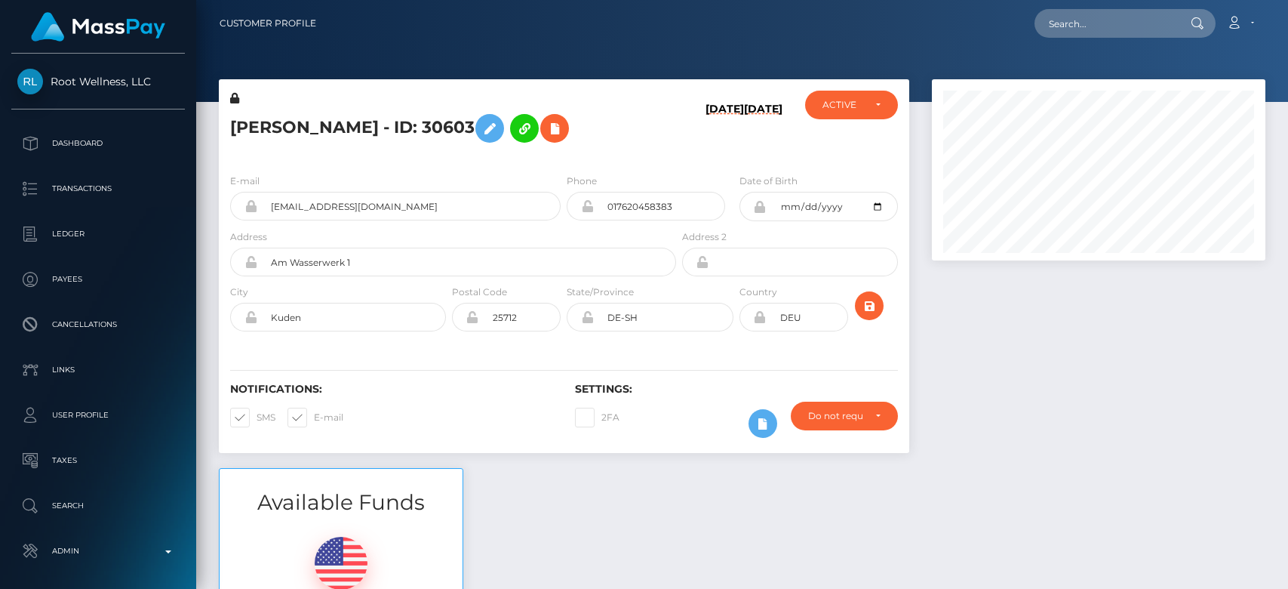
click at [946, 395] on div at bounding box center [1099, 273] width 356 height 389
click at [1056, 21] on input "text" at bounding box center [1106, 23] width 142 height 29
paste input "naderinvestment@gmail.com"
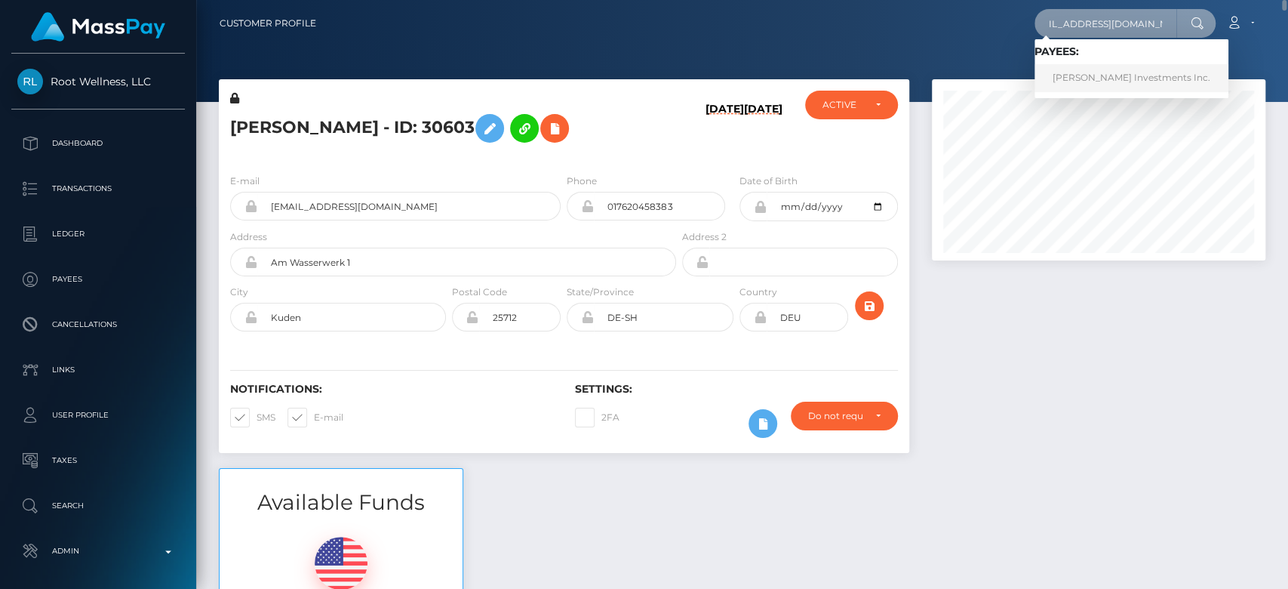
type input "naderinvestment@gmail.com"
click at [1114, 69] on link "Nader Investments Inc." at bounding box center [1132, 78] width 194 height 28
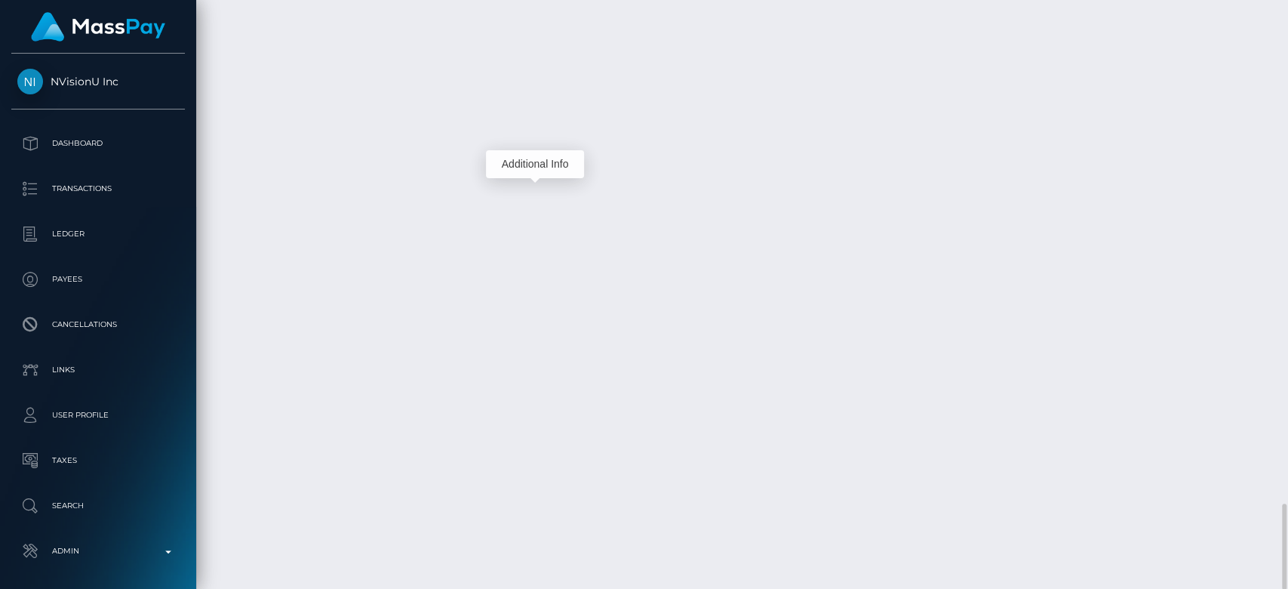
scroll to position [181, 334]
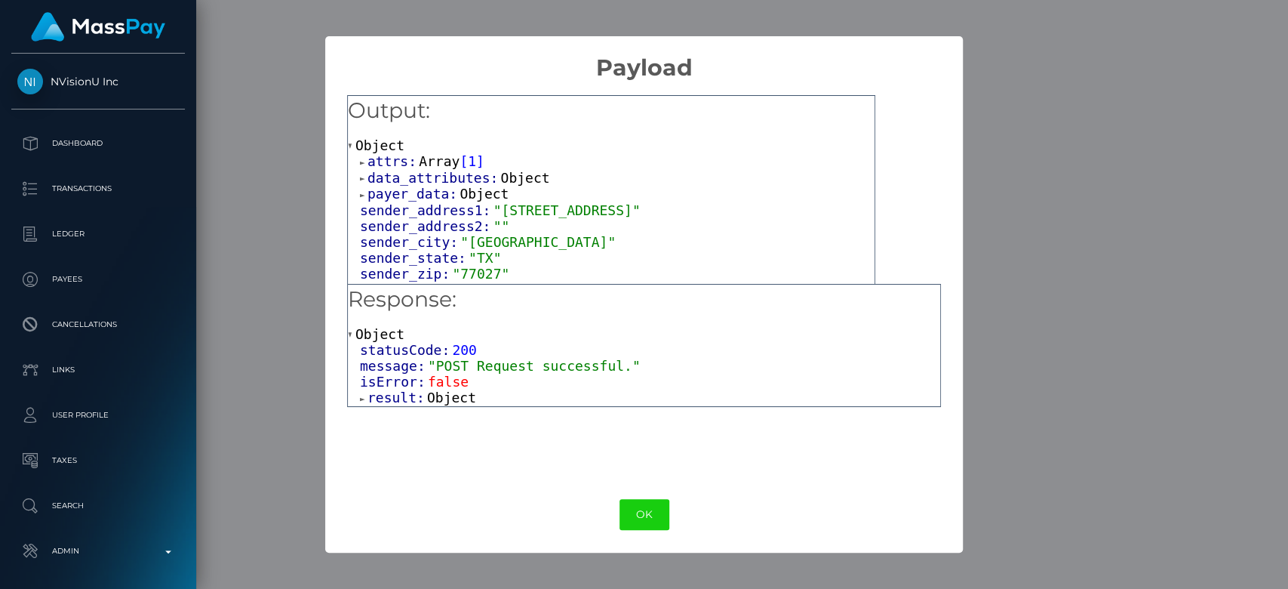
click at [458, 395] on span "Object" at bounding box center [451, 397] width 49 height 16
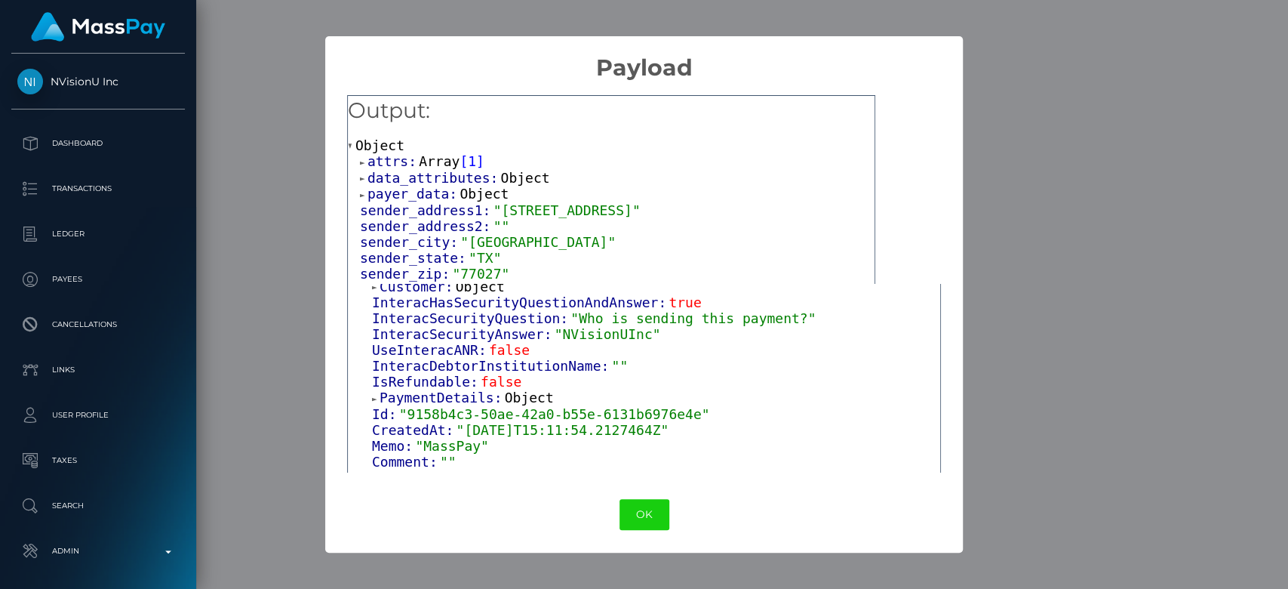
scroll to position [128, 0]
drag, startPoint x: 626, startPoint y: 338, endPoint x: 546, endPoint y: 343, distance: 80.2
click at [546, 343] on div "Customer: Object InteracHasSecurityQuestionAndAnswer: true InteracSecurityQuest…" at bounding box center [650, 461] width 580 height 367
copy span "NVisionUInc"
click at [1028, 106] on div "× Payload Output: Object attrs: Array [ 1 ] data_attributes: Object payer_data:…" at bounding box center [644, 294] width 1288 height 589
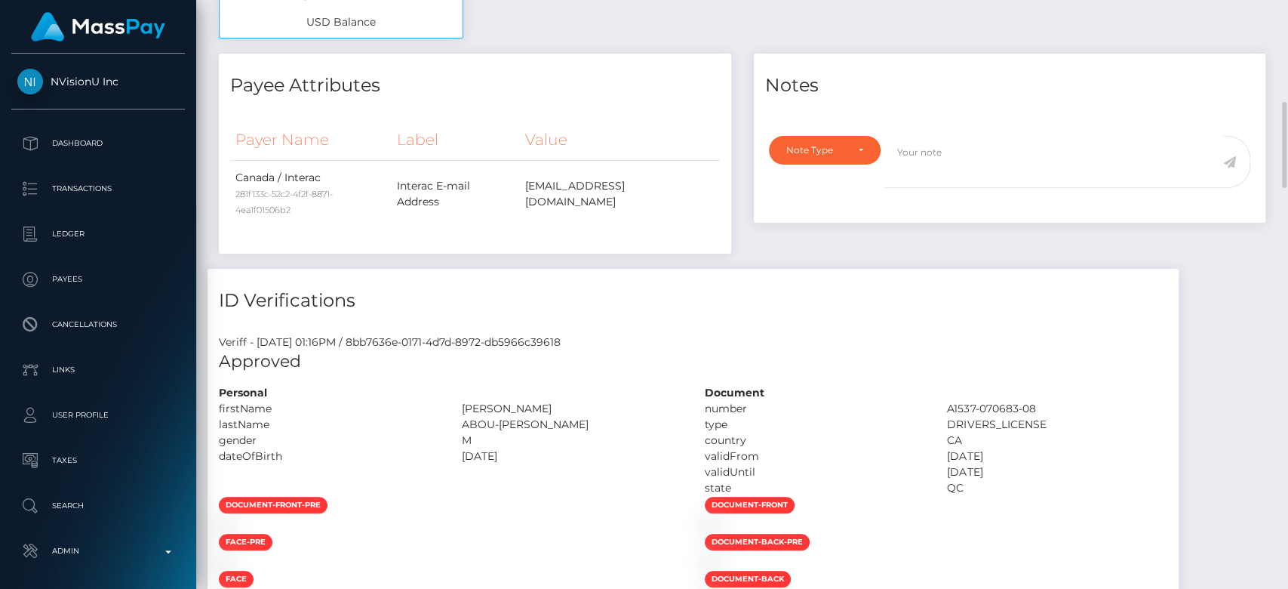
scroll to position [0, 0]
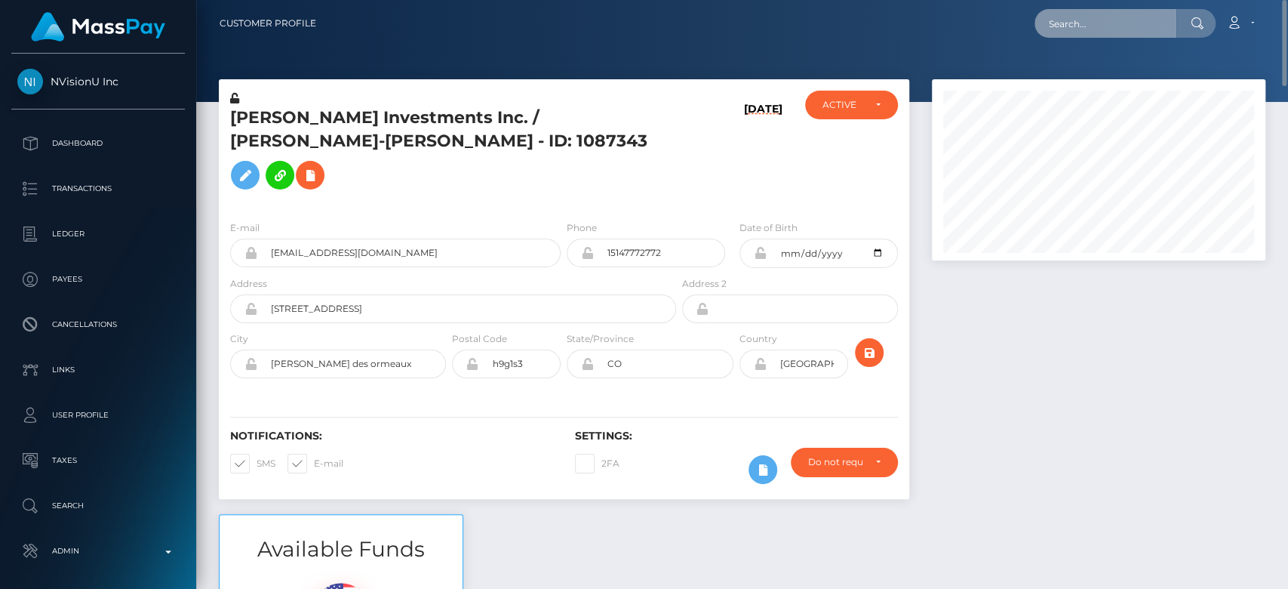
click at [1092, 20] on input "text" at bounding box center [1106, 23] width 142 height 29
paste input "mohammedwardah7@gmail.com"
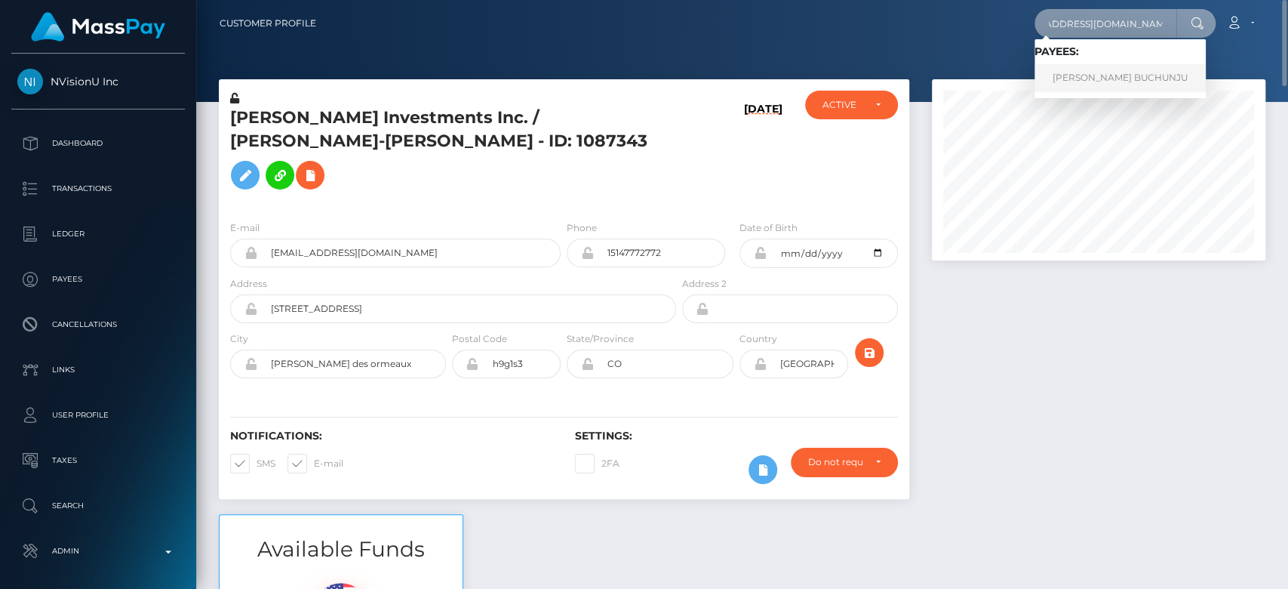
type input "mohammedwardah7@gmail.com"
click at [1096, 75] on link "RACHEAL BUCHUNJU" at bounding box center [1120, 78] width 171 height 28
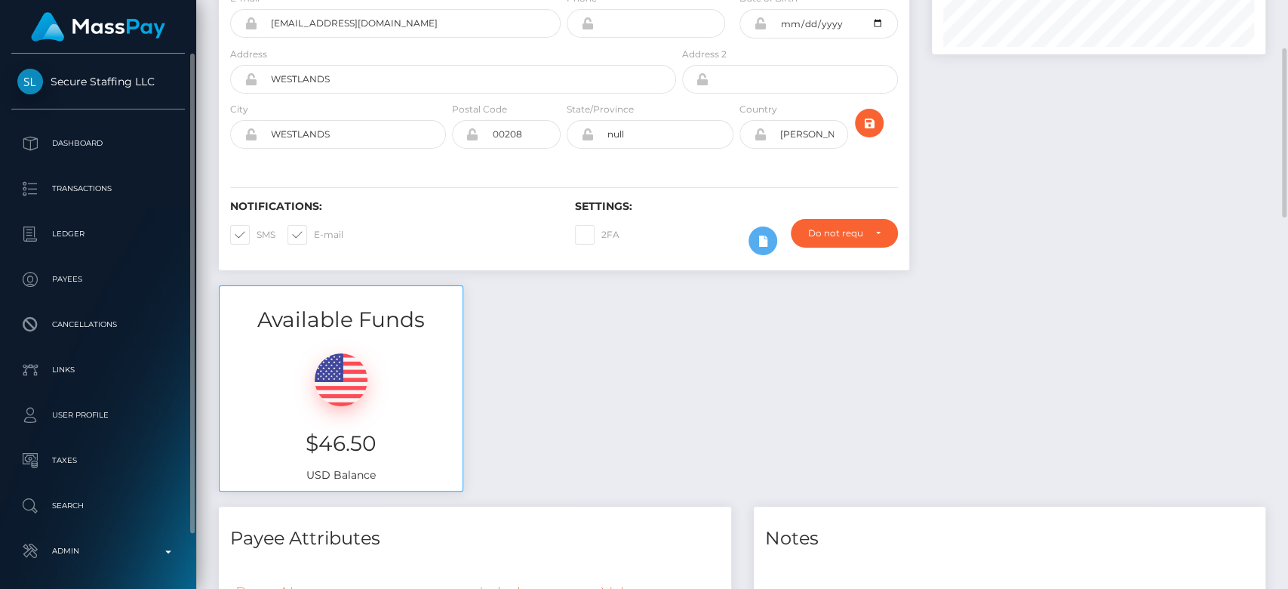
scroll to position [198, 0]
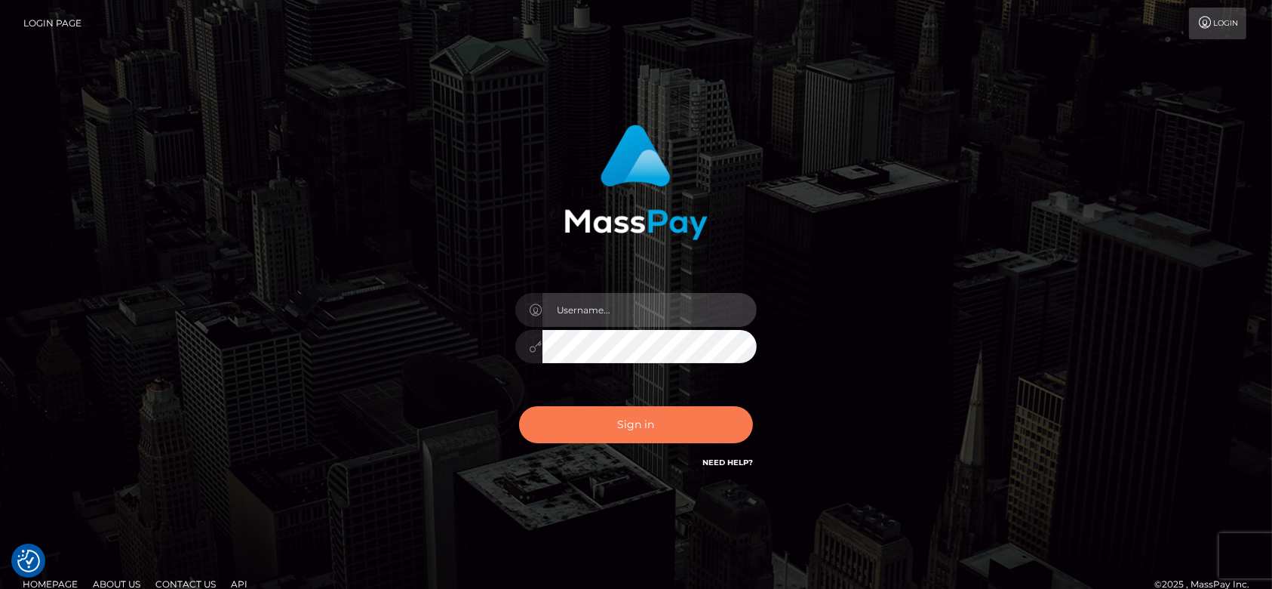
type input "fr.es"
click at [682, 428] on button "Sign in" at bounding box center [636, 424] width 234 height 37
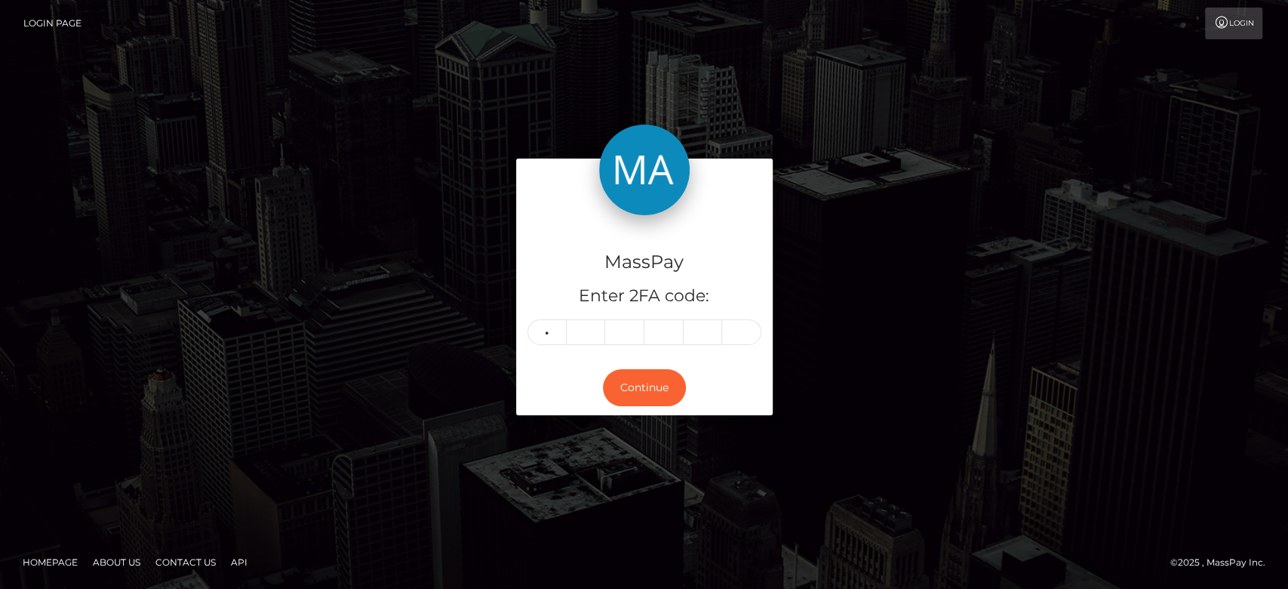
type input "2"
type input "0"
type input "9"
type input "3"
type input "1"
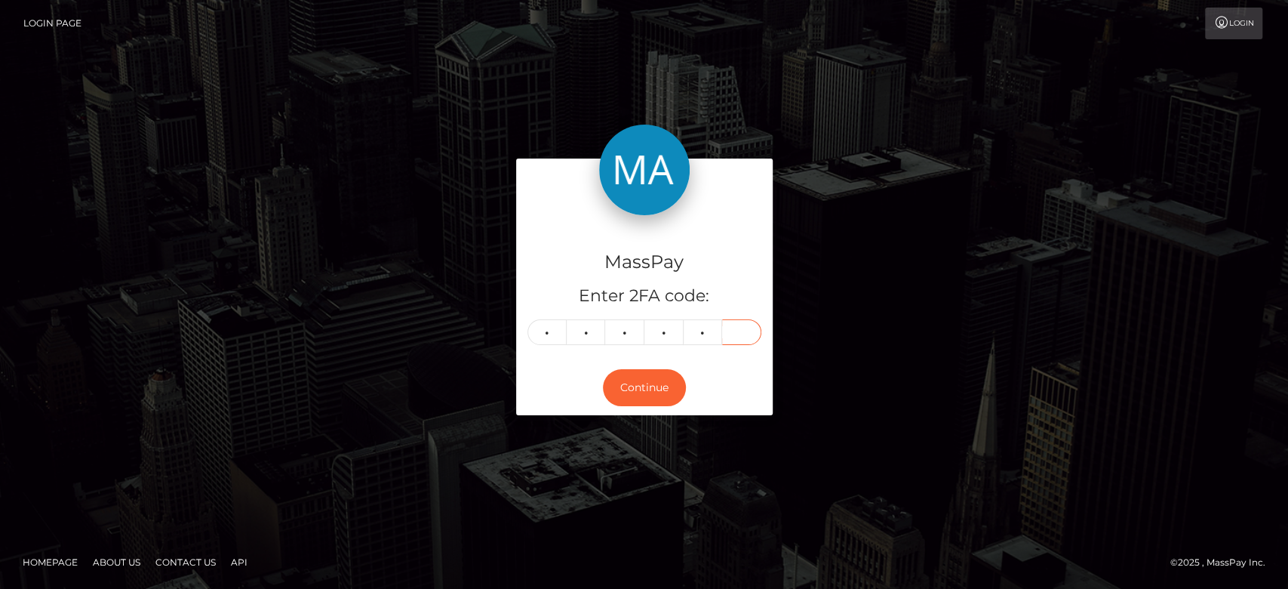
type input "0"
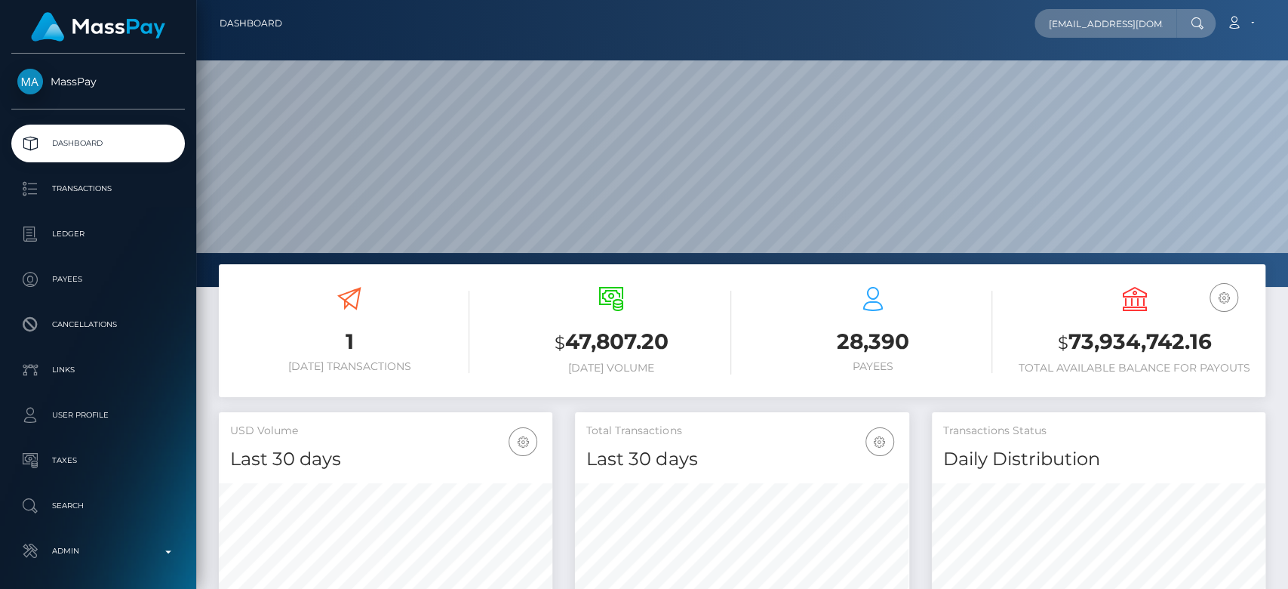
scroll to position [266, 334]
type input "[EMAIL_ADDRESS][DOMAIN_NAME]"
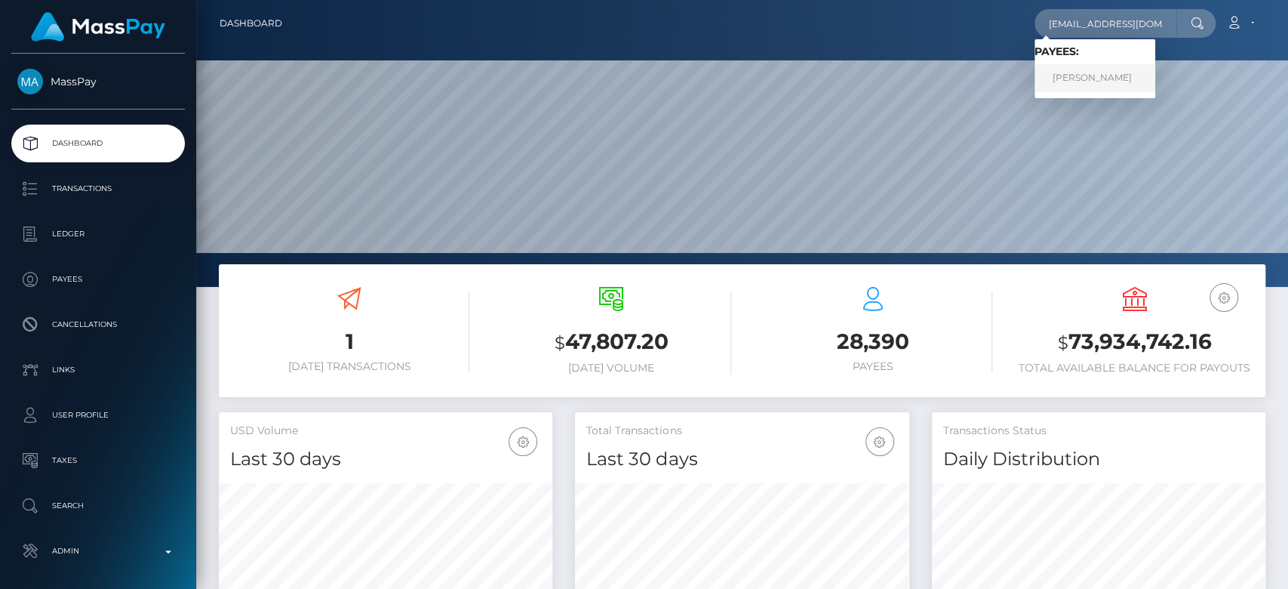
click at [1121, 78] on link "ALINA ROVCHAK" at bounding box center [1095, 78] width 121 height 28
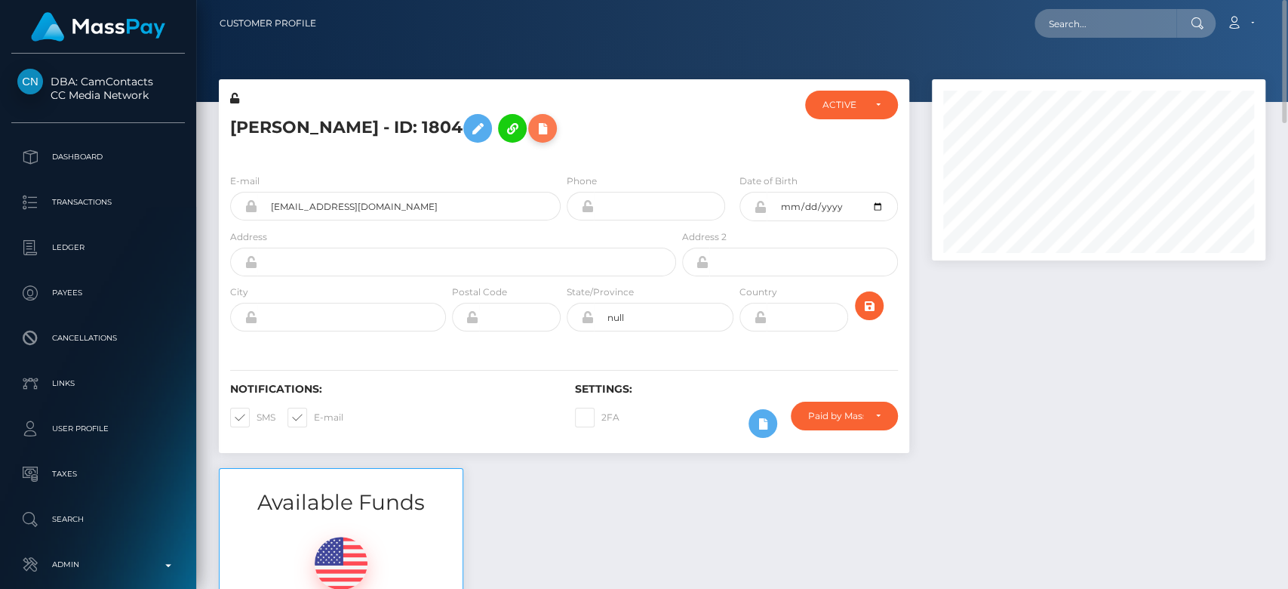
click at [543, 134] on icon at bounding box center [542, 128] width 18 height 19
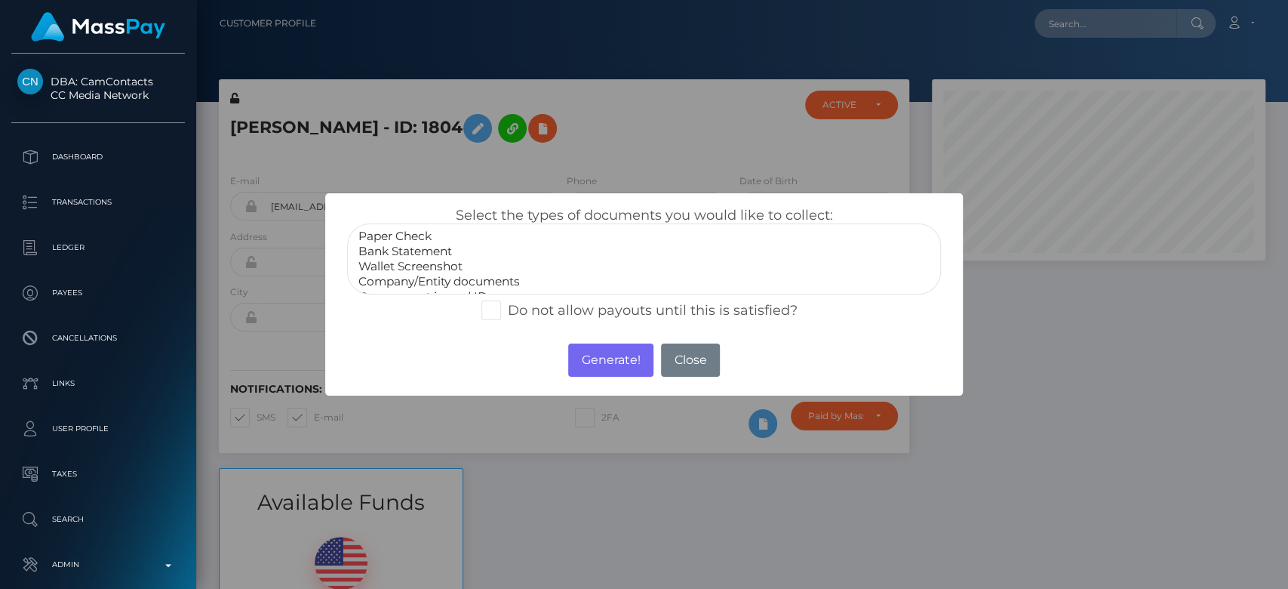
scroll to position [29, 0]
select select "Government issued ID"
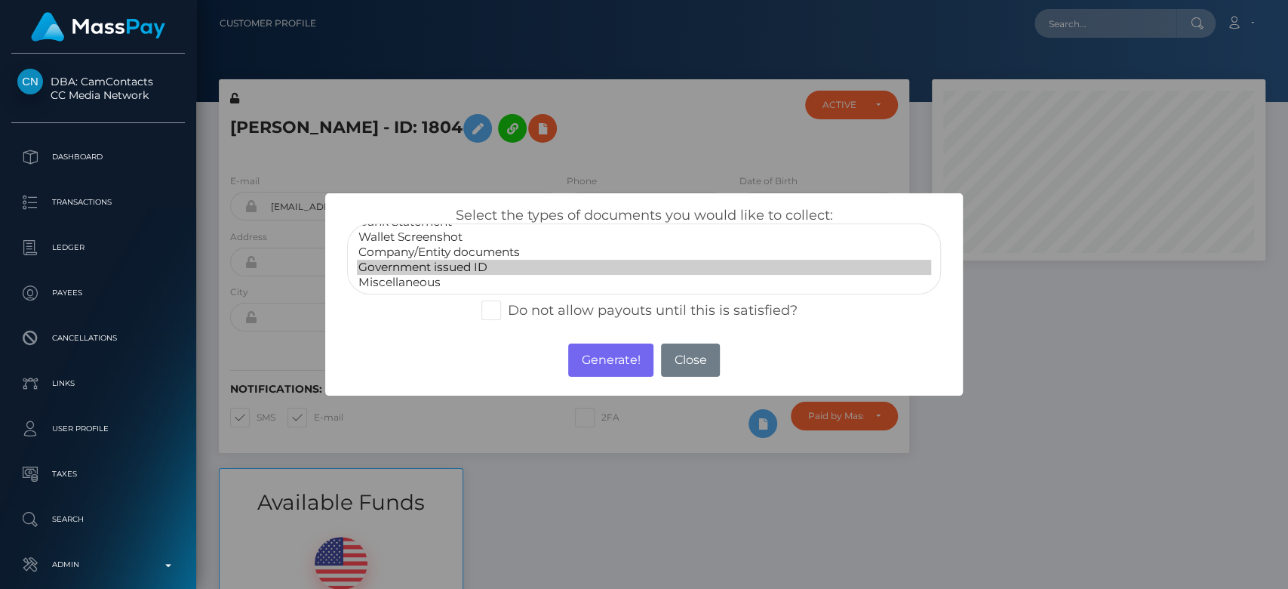
click at [429, 269] on option "Government issued ID" at bounding box center [644, 267] width 574 height 15
click at [608, 356] on button "Generate!" at bounding box center [610, 359] width 85 height 33
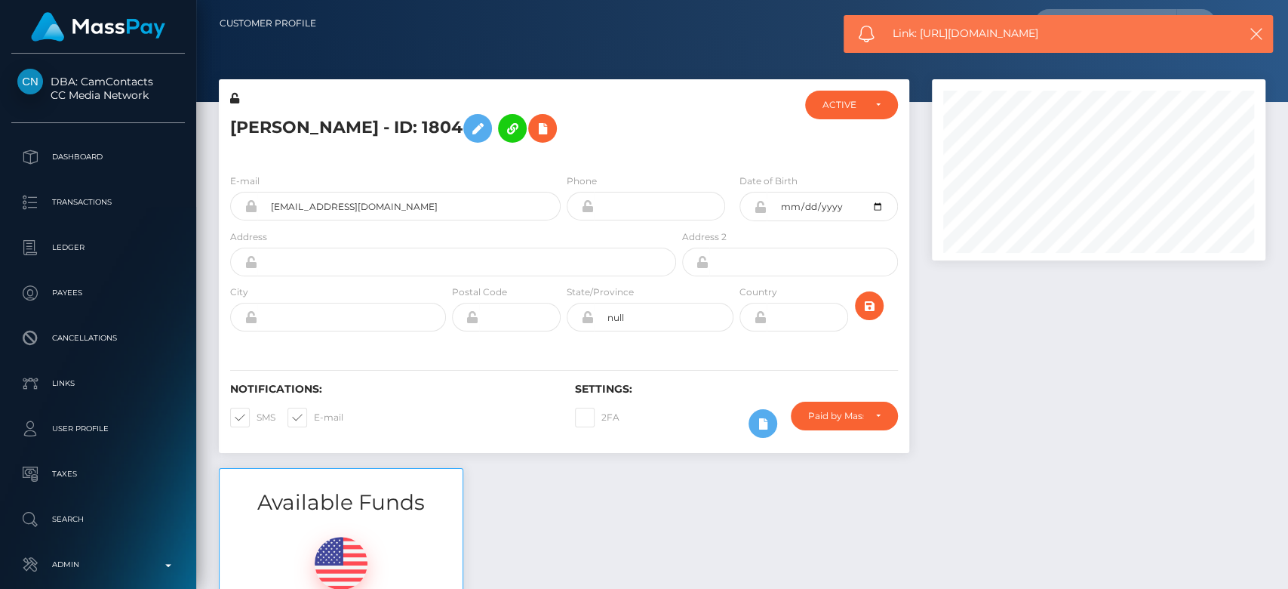
drag, startPoint x: 1059, startPoint y: 33, endPoint x: 924, endPoint y: 47, distance: 136.5
click at [924, 47] on div "Link: https://l.maspay.io/vjwlL" at bounding box center [1058, 34] width 429 height 38
copy span "https://l.maspay.io/vjwlL"
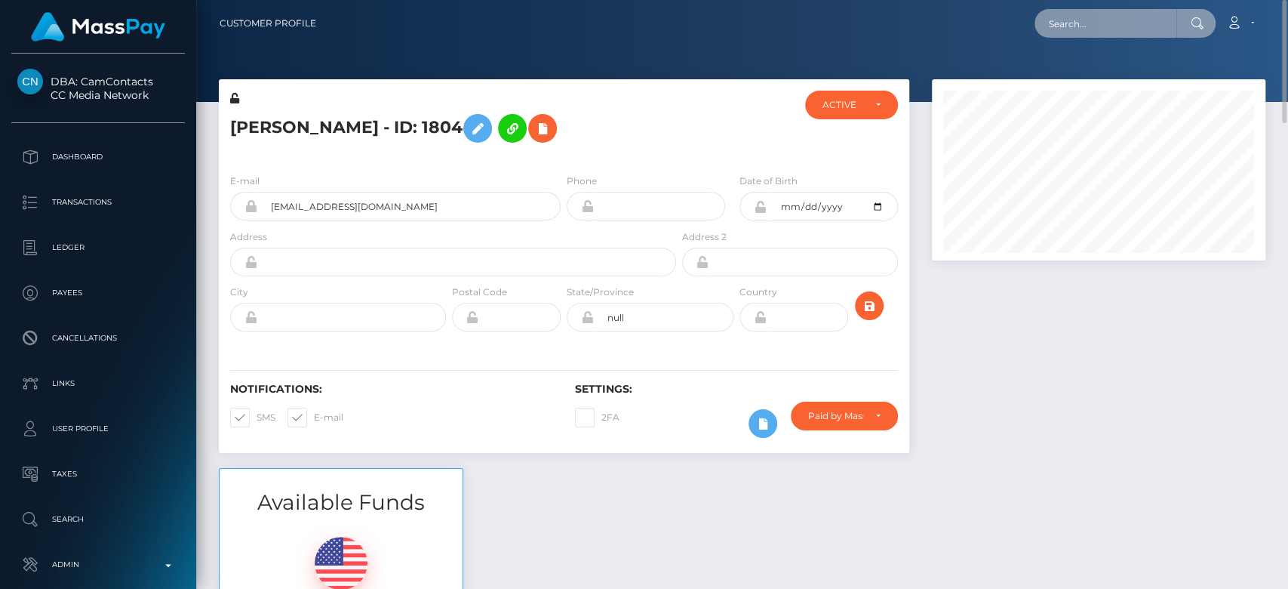
click at [1137, 27] on input "text" at bounding box center [1106, 23] width 142 height 29
paste input "findom5995@gmail.com"
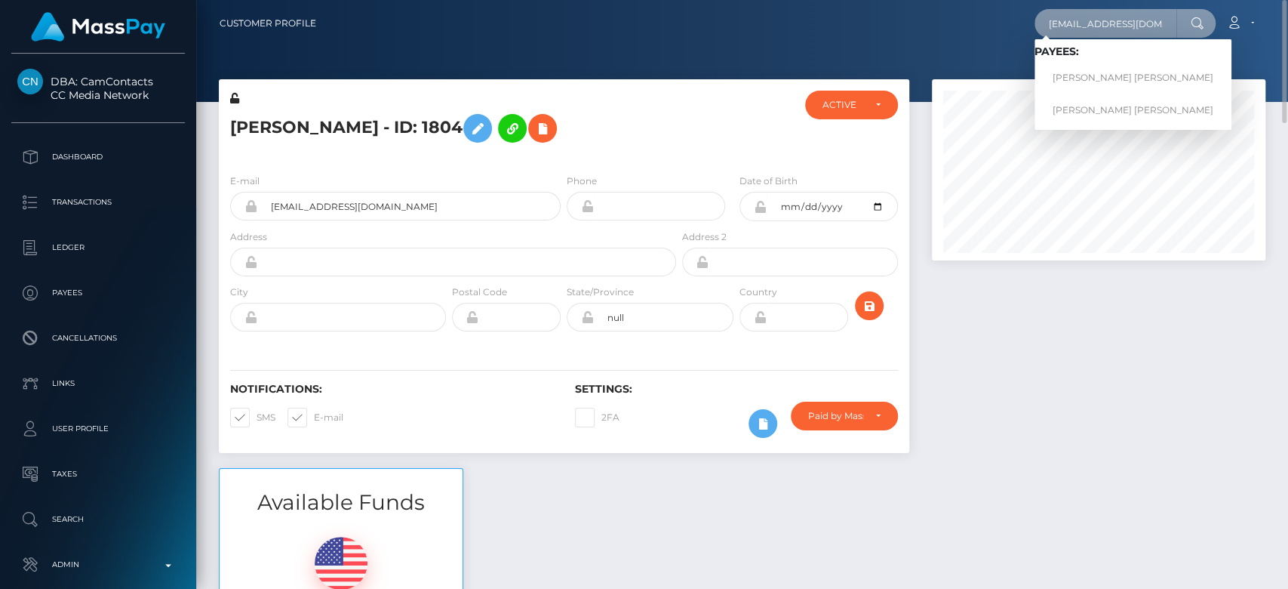
type input "findom5995@gmail.com"
click at [1107, 72] on link "CYRIL PIERRE CLAUDE LANNOY" at bounding box center [1133, 78] width 197 height 28
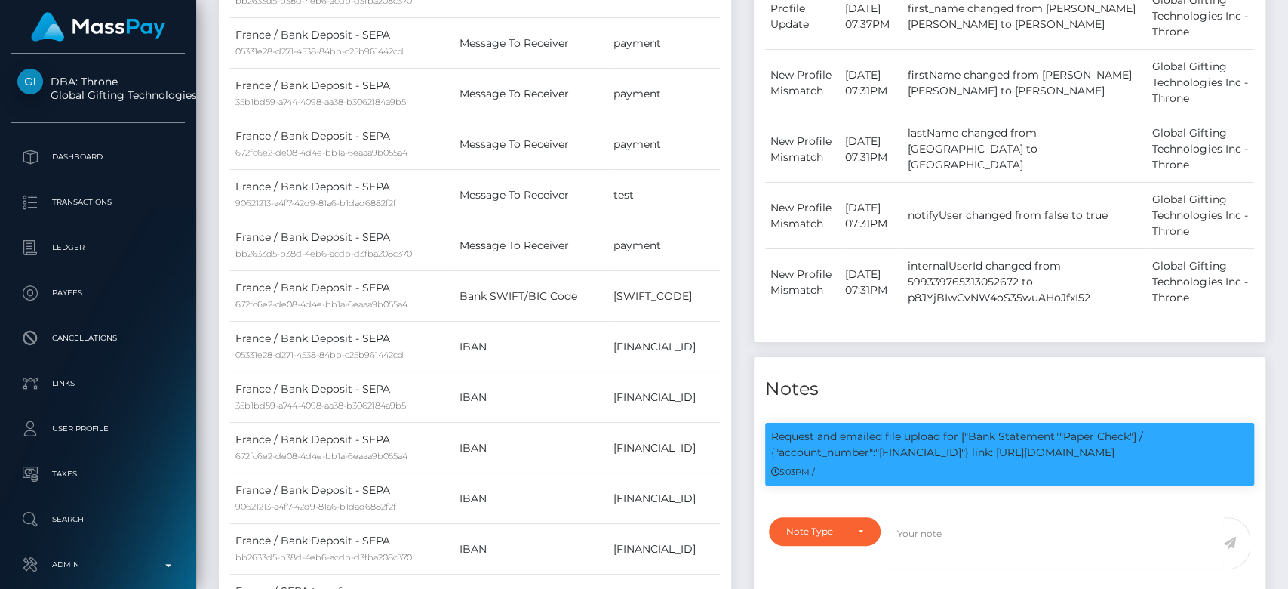
scroll to position [911, 0]
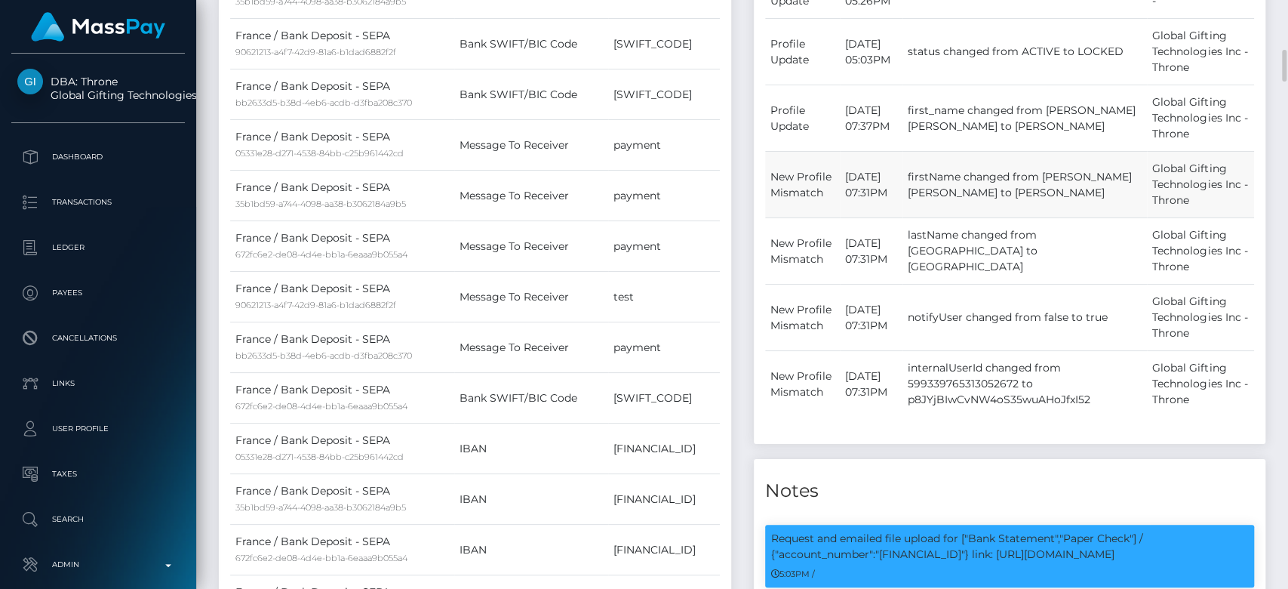
drag, startPoint x: 1088, startPoint y: 160, endPoint x: 1201, endPoint y: 194, distance: 118.2
click at [1201, 194] on td "Global Gifting Technologies Inc - Throne" at bounding box center [1200, 185] width 107 height 66
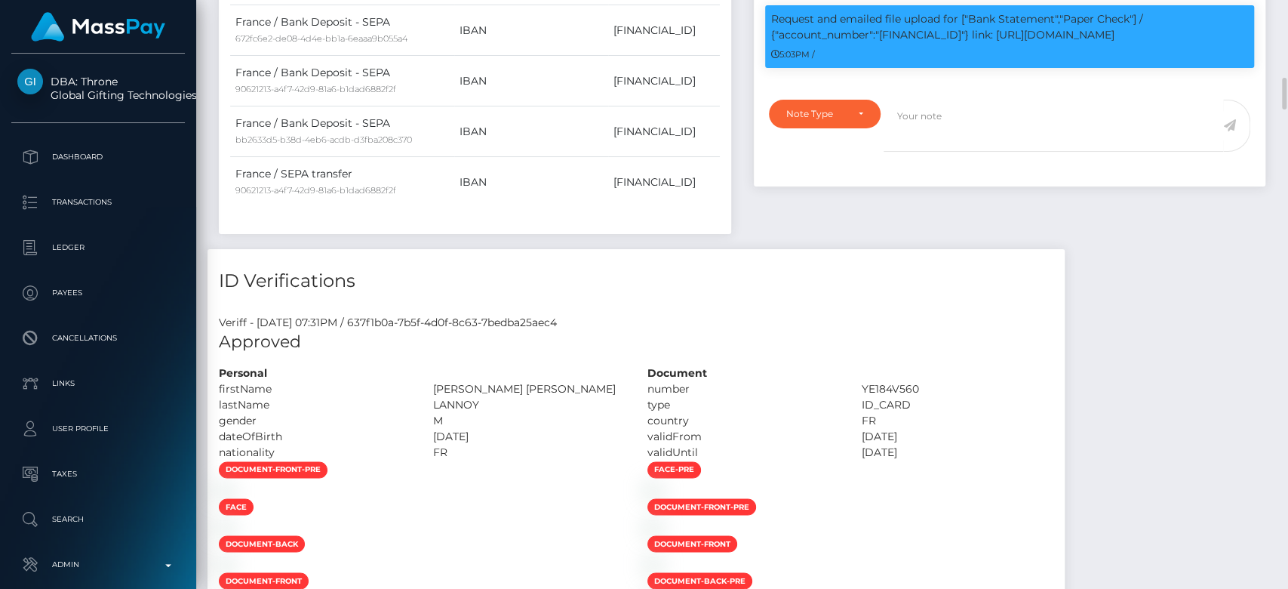
scroll to position [181, 334]
click at [959, 186] on div "Note Type Compliance Clear Compliance General Note Type" at bounding box center [1010, 139] width 512 height 96
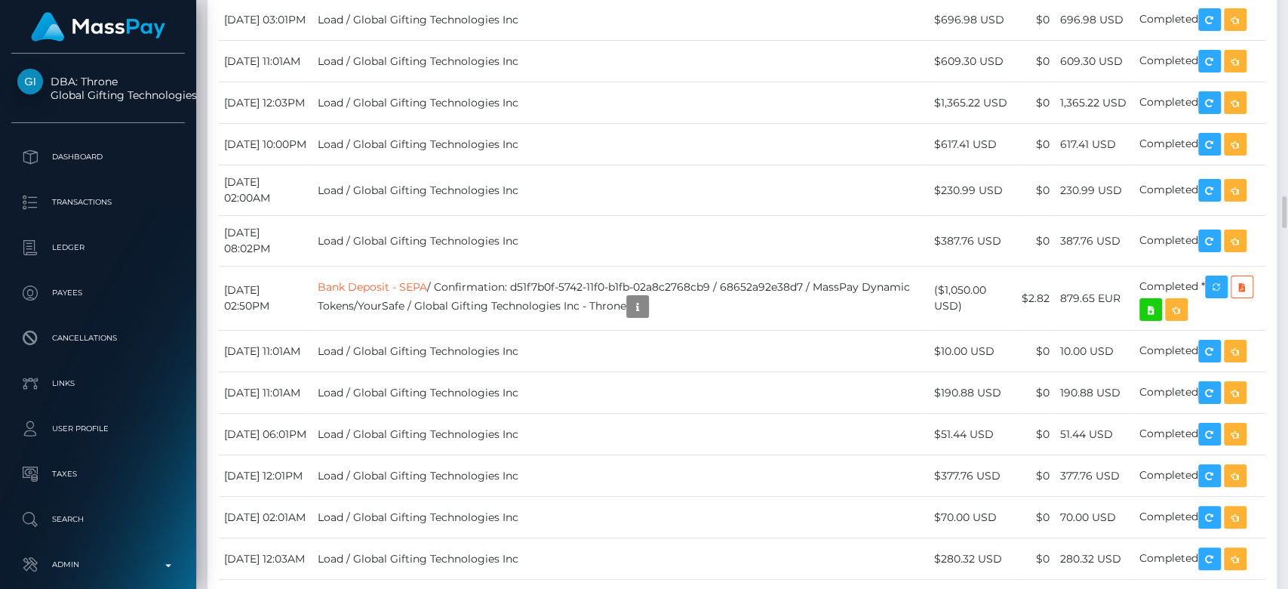
scroll to position [3821, 0]
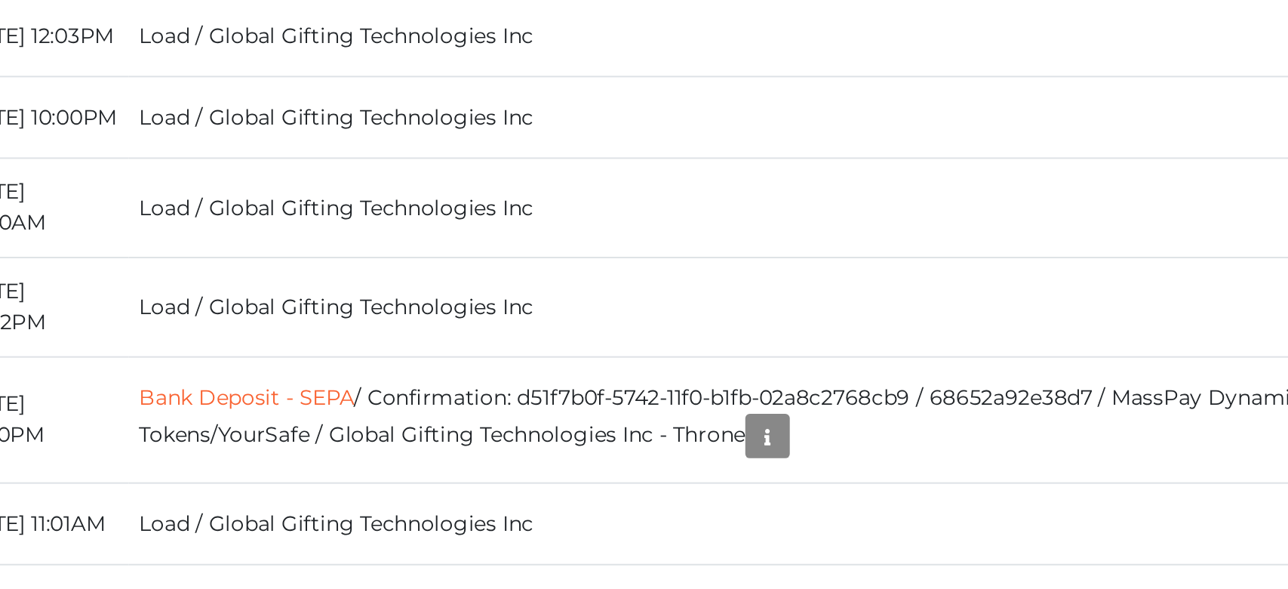
scroll to position [3773, 0]
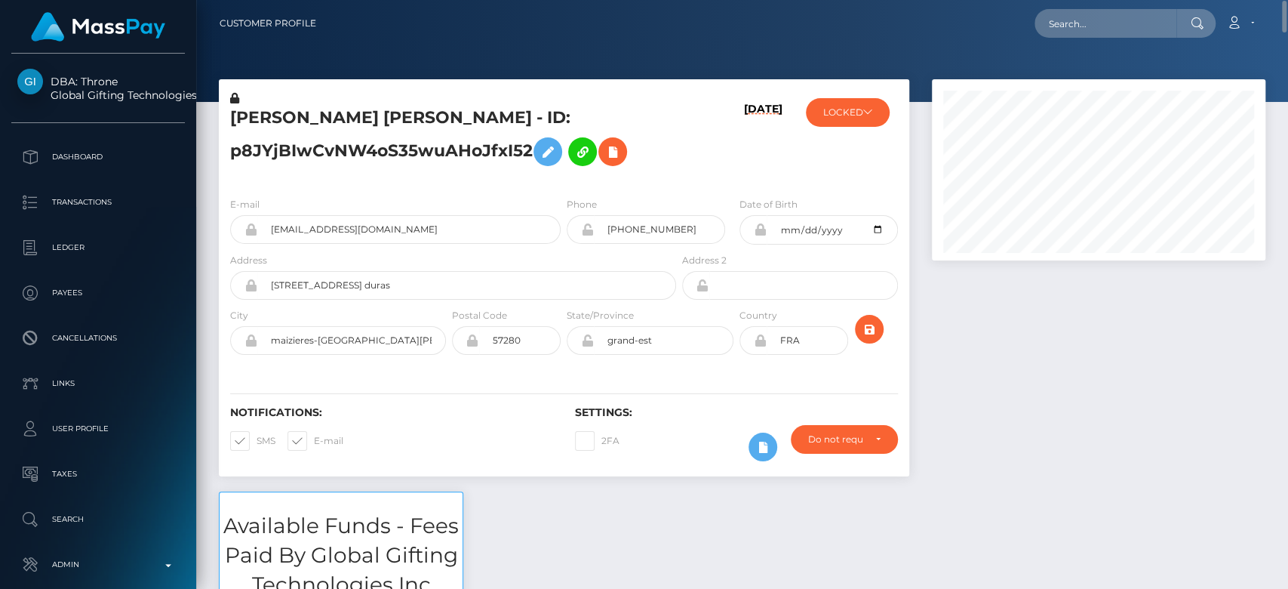
scroll to position [1, 0]
click at [1127, 27] on input "text" at bounding box center [1106, 22] width 142 height 29
paste input "janyowy69@gmail.com"
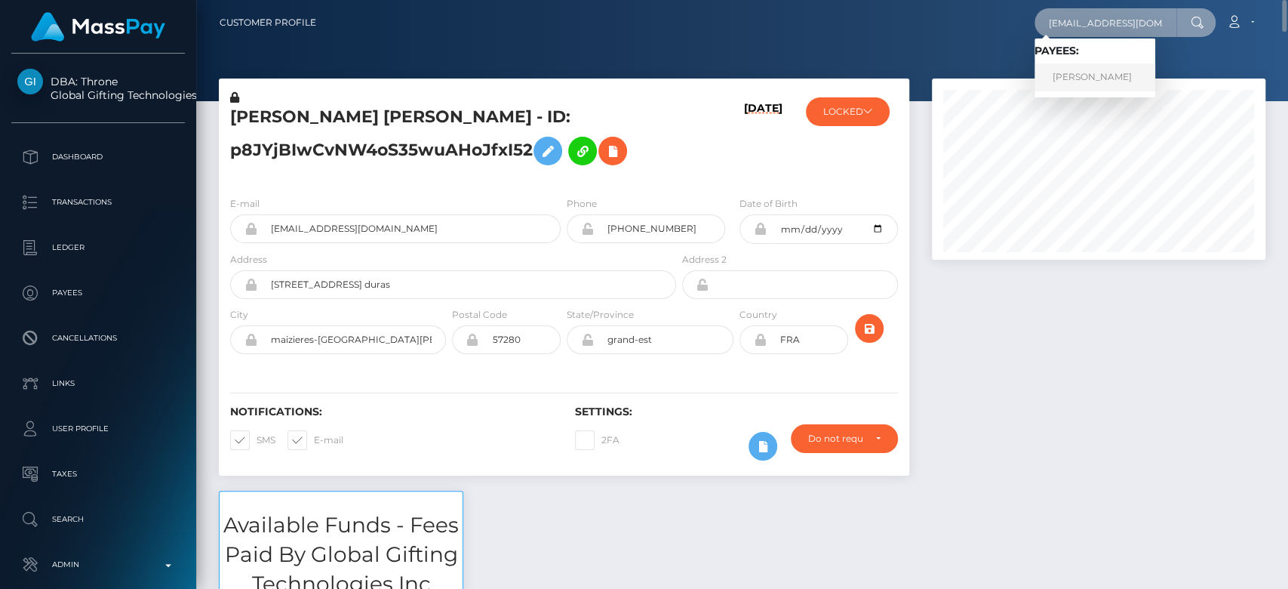
type input "janyowy69@gmail.com"
click at [1105, 71] on link "Jane Achieng" at bounding box center [1095, 77] width 121 height 28
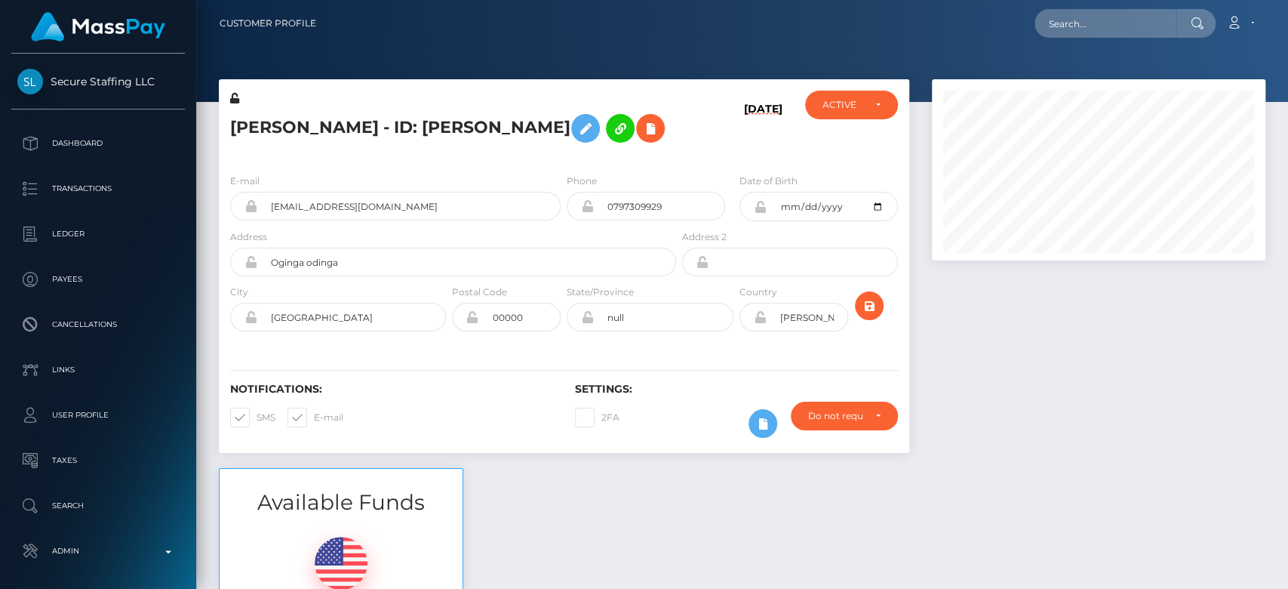
scroll to position [181, 334]
click at [1090, 16] on input "text" at bounding box center [1106, 23] width 142 height 29
paste input "[EMAIL_ADDRESS][DOMAIN_NAME]"
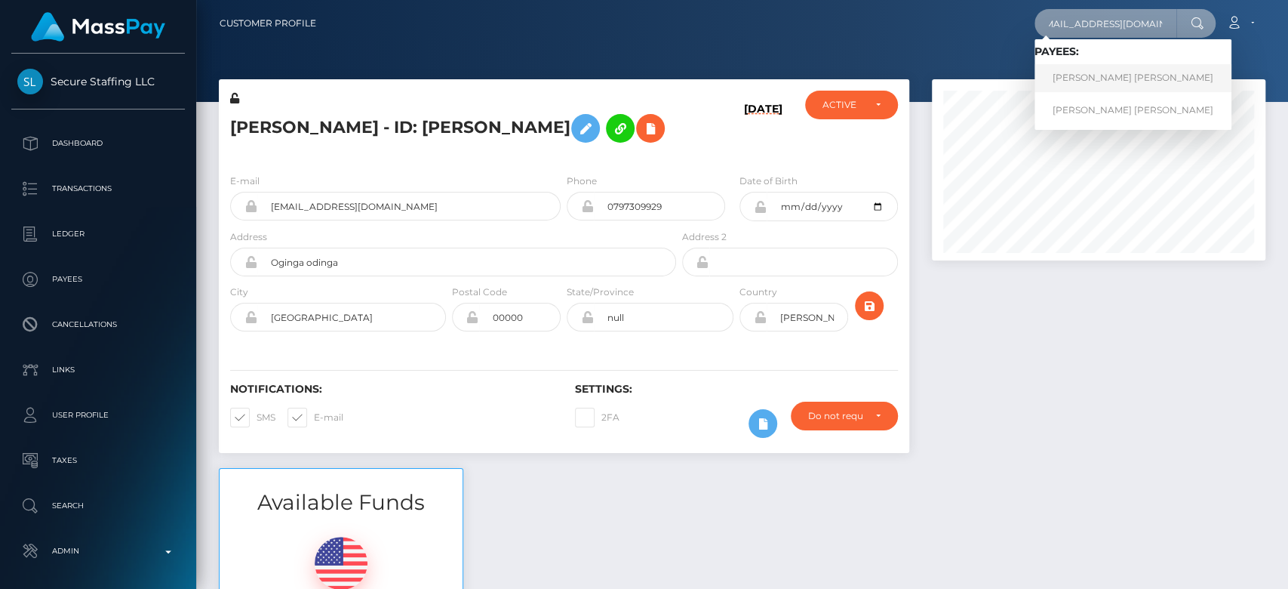
type input "[EMAIL_ADDRESS][DOMAIN_NAME]"
click at [1060, 78] on link "[PERSON_NAME] [PERSON_NAME]" at bounding box center [1133, 78] width 197 height 28
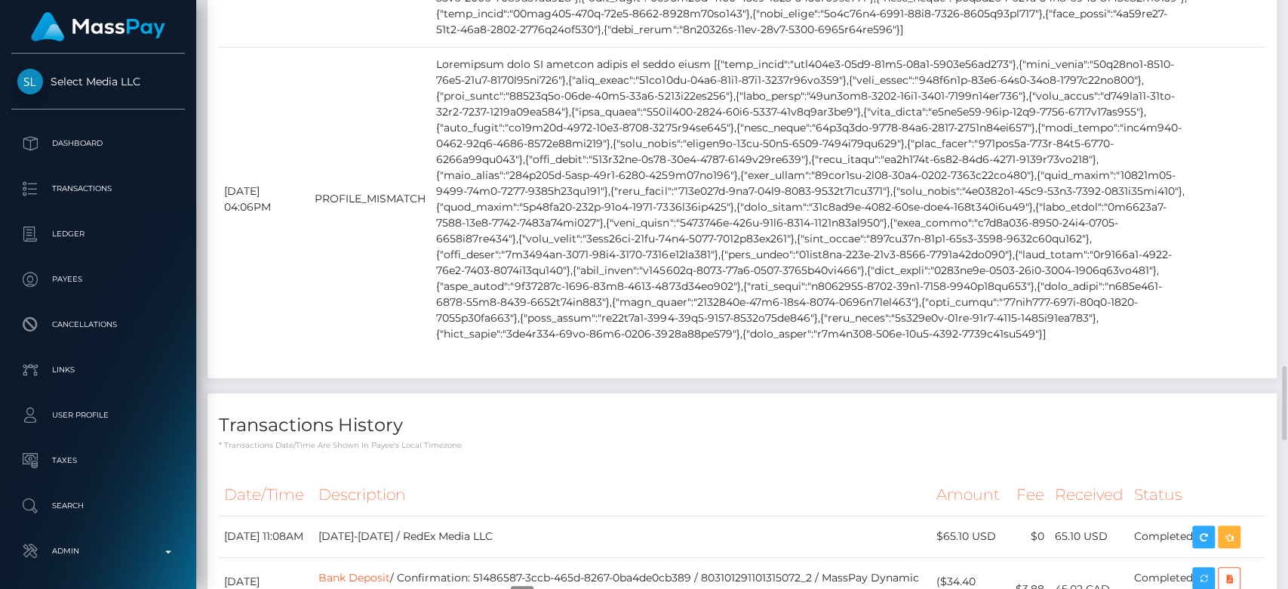
scroll to position [2781, 0]
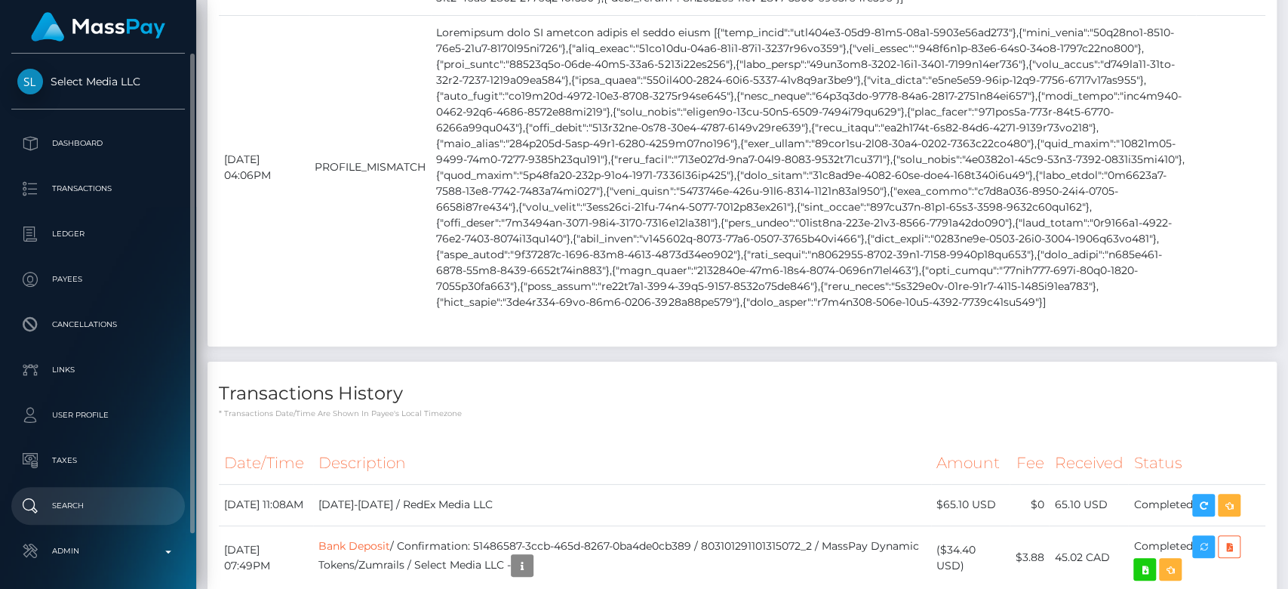
click at [88, 506] on p "Search" at bounding box center [97, 505] width 161 height 23
click at [100, 507] on p "Search" at bounding box center [97, 505] width 161 height 23
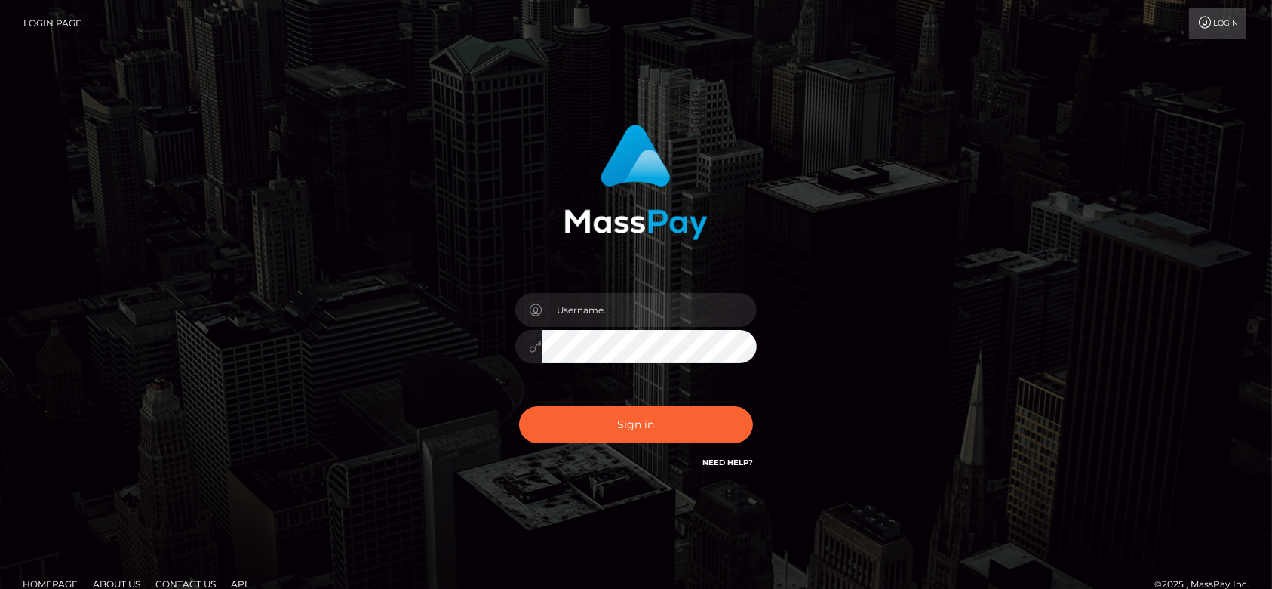
type input "fr.es"
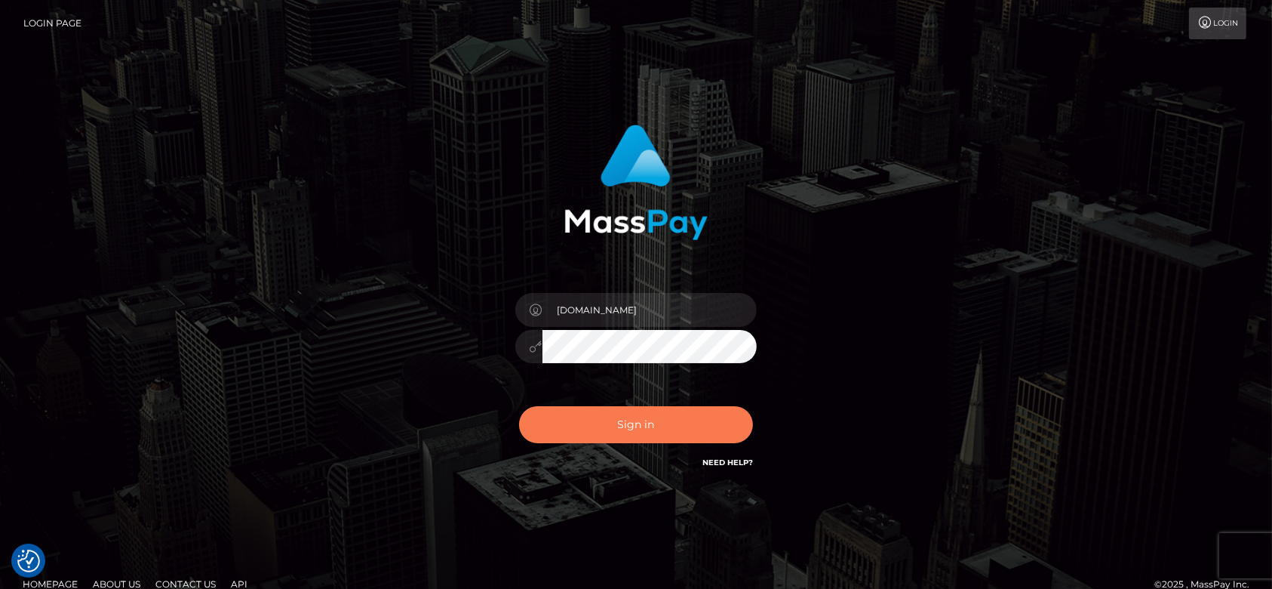
click at [636, 415] on button "Sign in" at bounding box center [636, 424] width 234 height 37
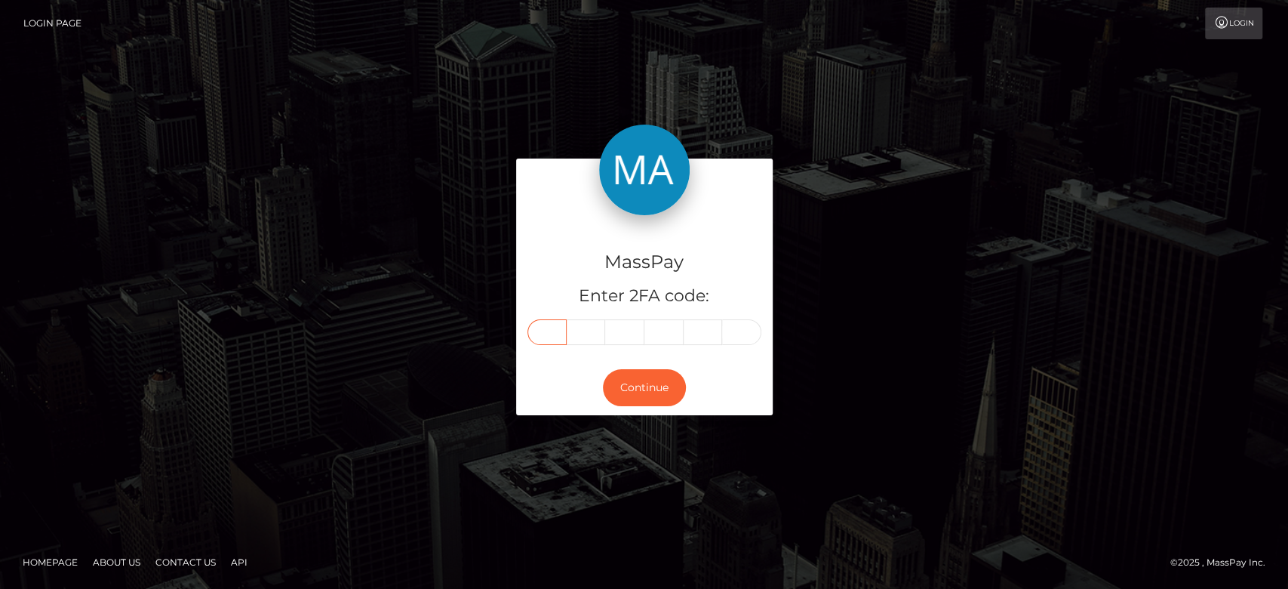
click at [554, 321] on input "text" at bounding box center [546, 332] width 39 height 26
type input "6"
type input "1"
type input "0"
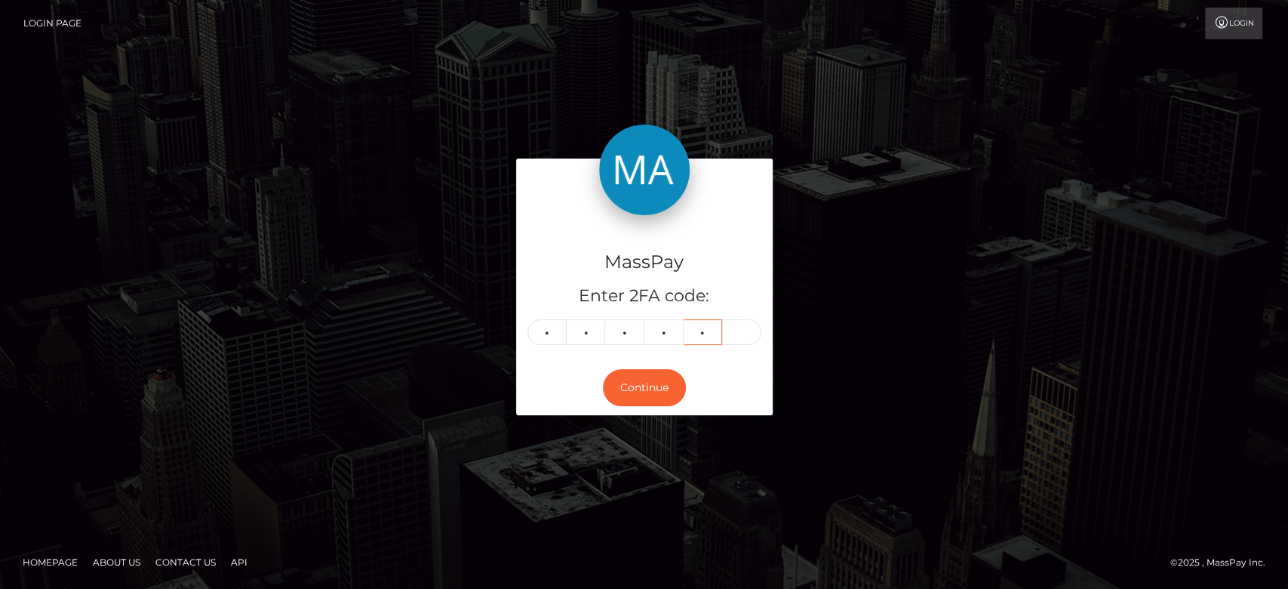
type input "2"
type input "9"
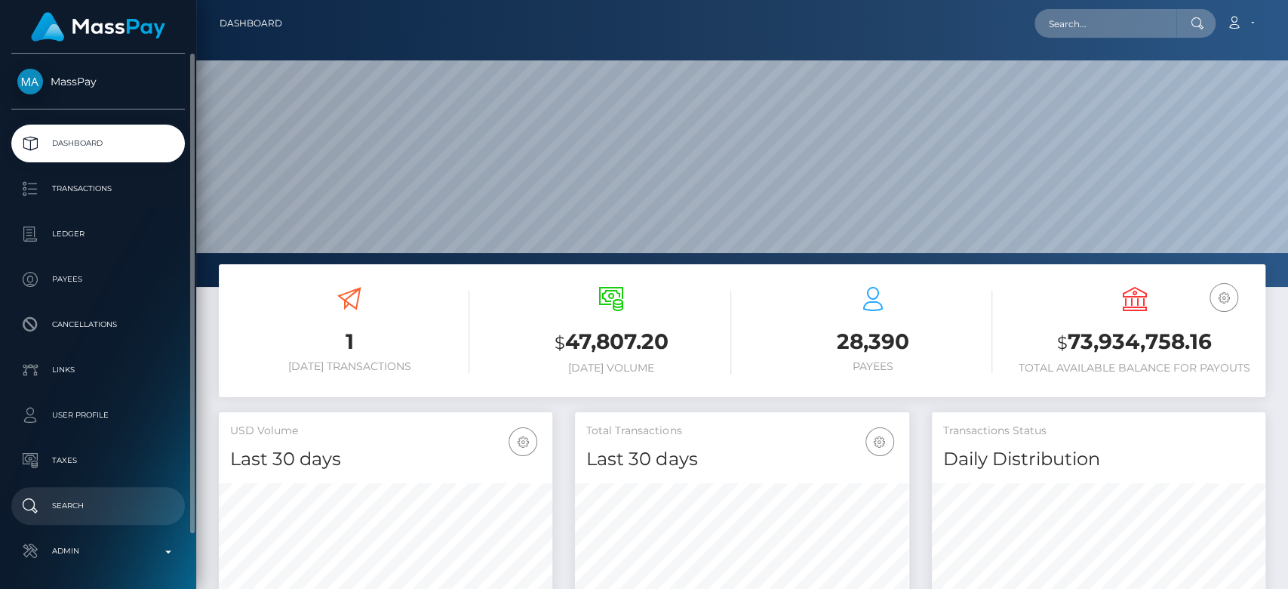
scroll to position [266, 334]
click at [71, 512] on p "Search" at bounding box center [97, 505] width 161 height 23
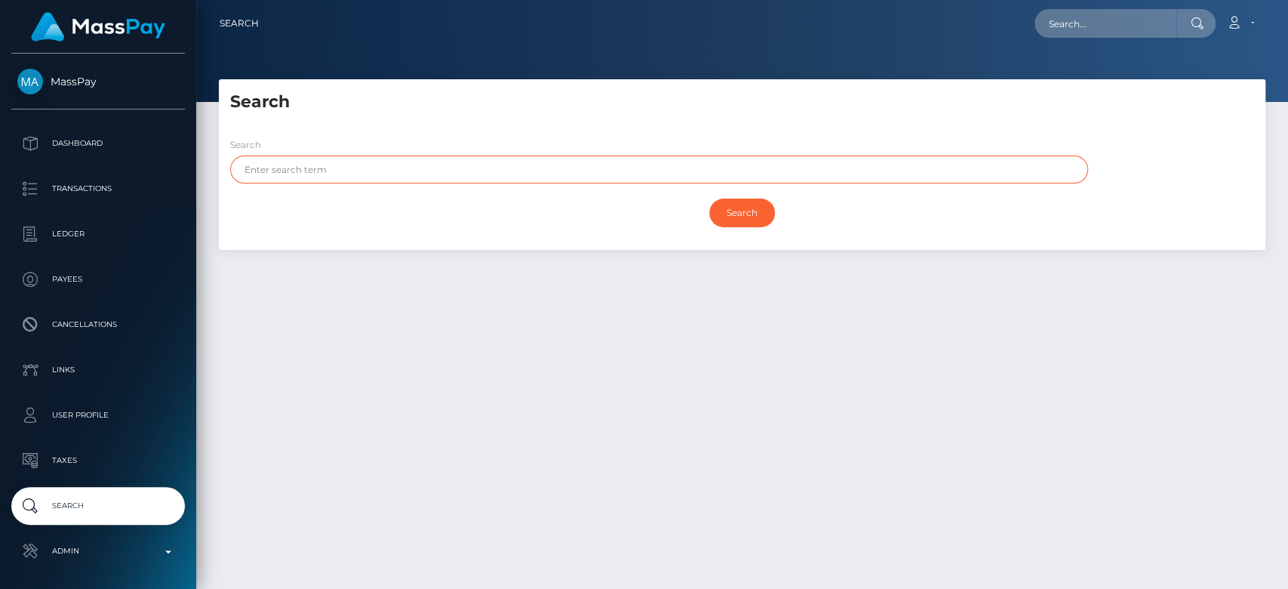
click at [451, 172] on input "text" at bounding box center [659, 169] width 858 height 28
type input "[PERSON_NAME]"
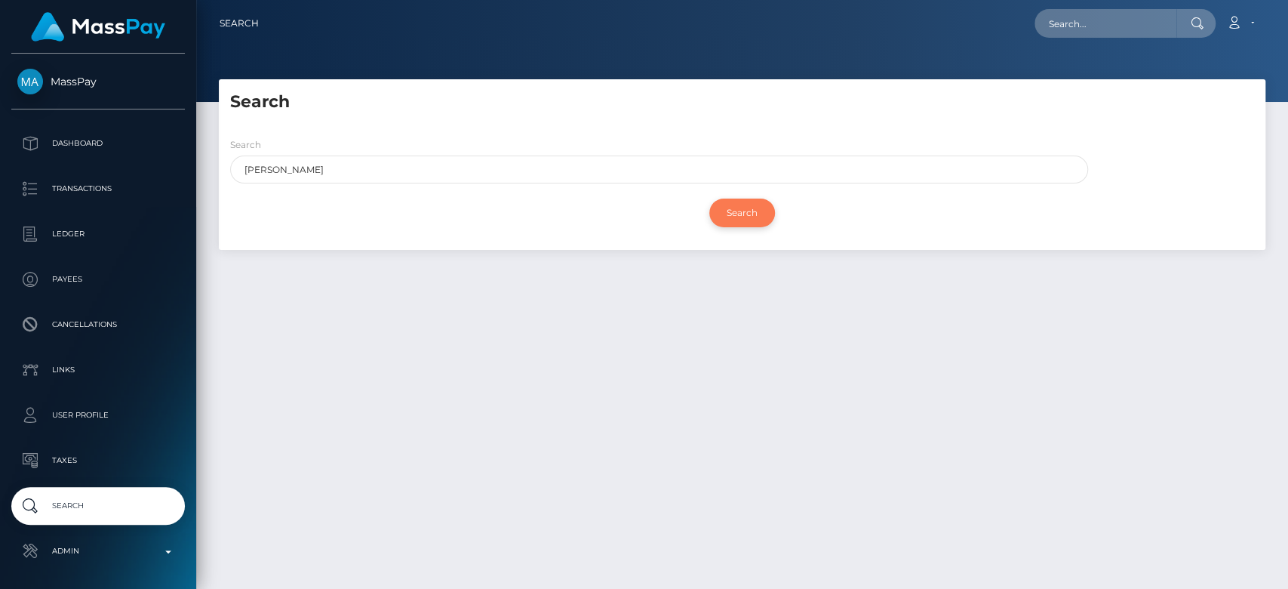
click at [731, 221] on input "Search" at bounding box center [742, 212] width 66 height 29
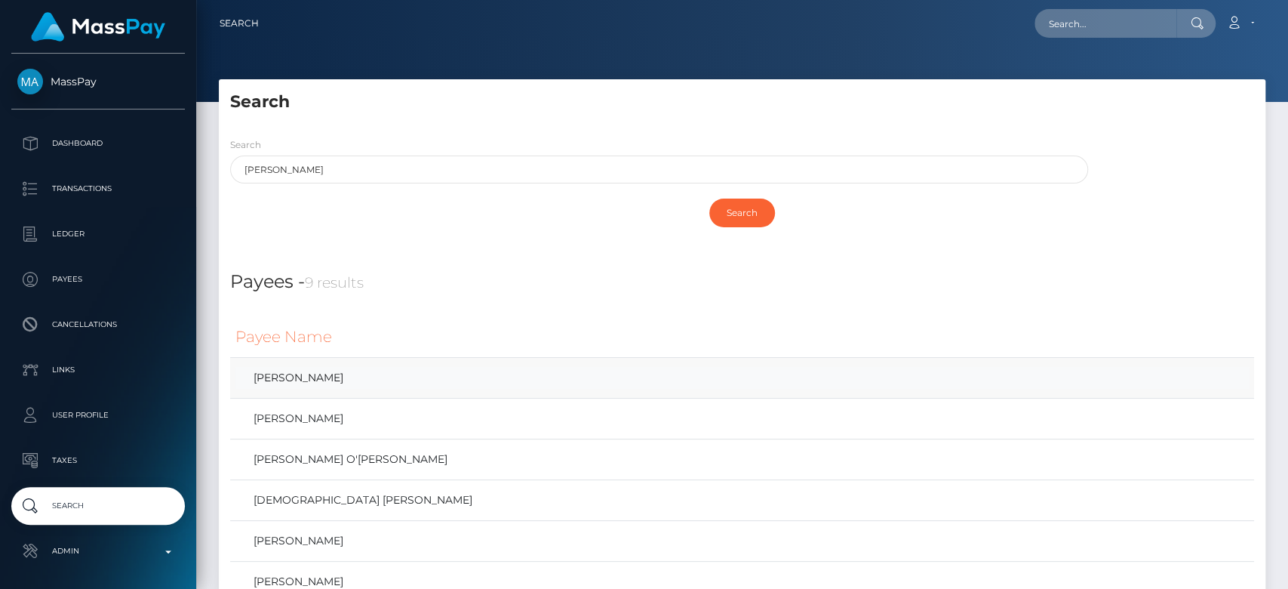
click at [397, 379] on link "[PERSON_NAME]" at bounding box center [741, 378] width 1013 height 22
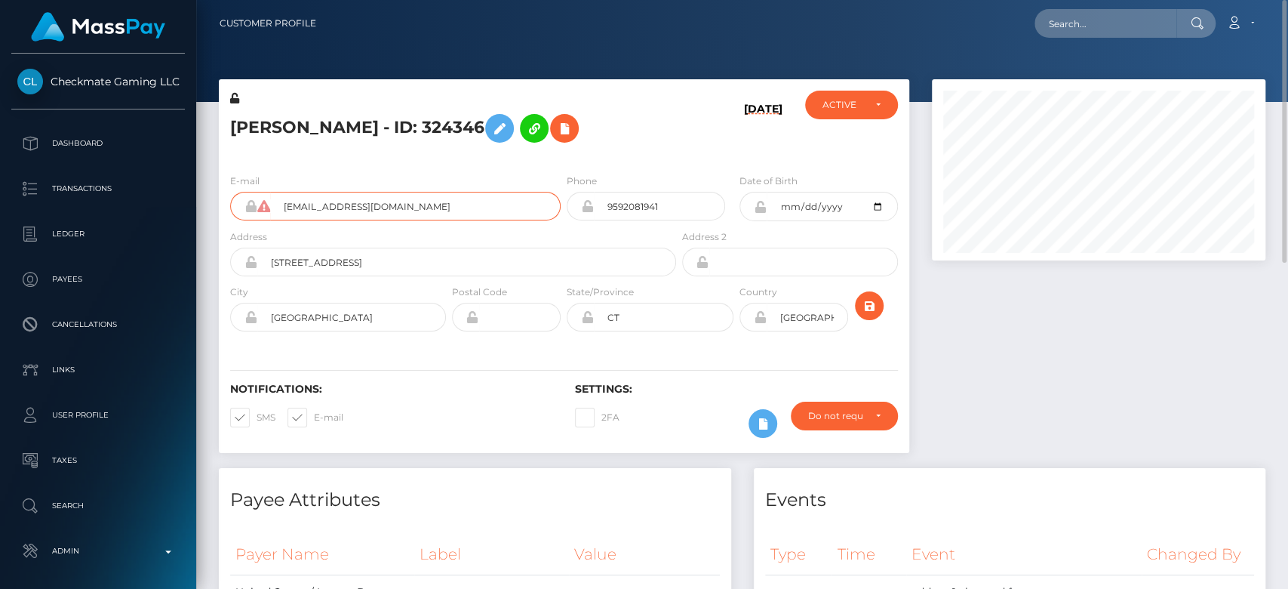
drag, startPoint x: 385, startPoint y: 213, endPoint x: 269, endPoint y: 217, distance: 116.3
click at [269, 217] on div "andrewrolon7@gmail.com" at bounding box center [395, 206] width 331 height 29
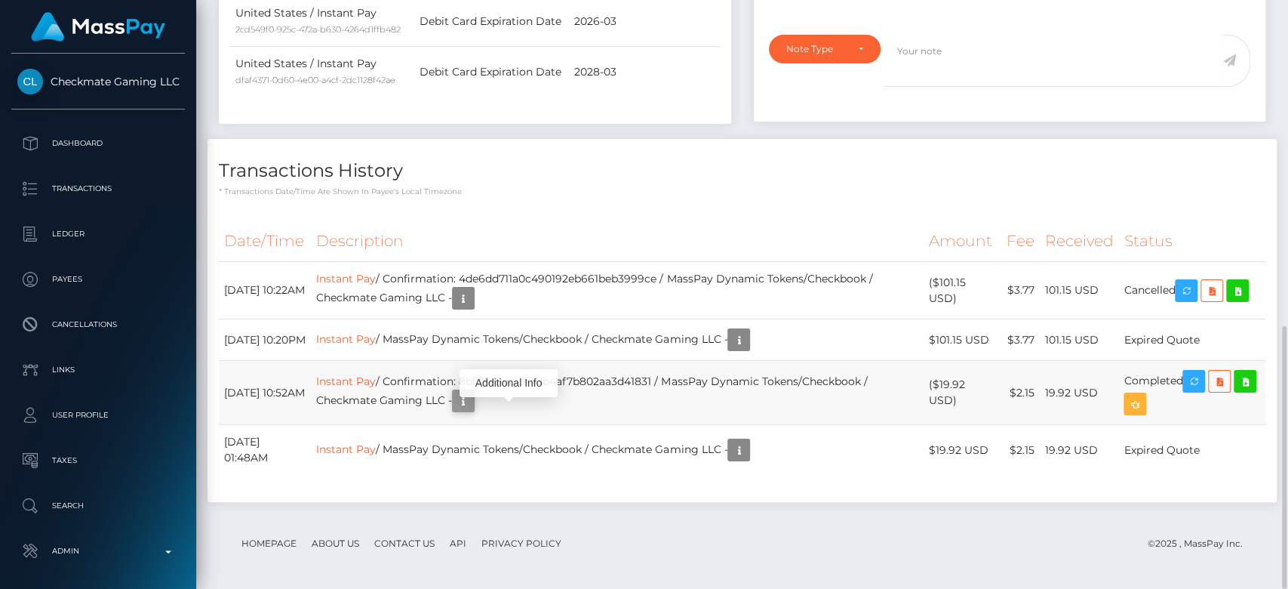
scroll to position [181, 334]
click at [472, 408] on icon "button" at bounding box center [463, 401] width 18 height 19
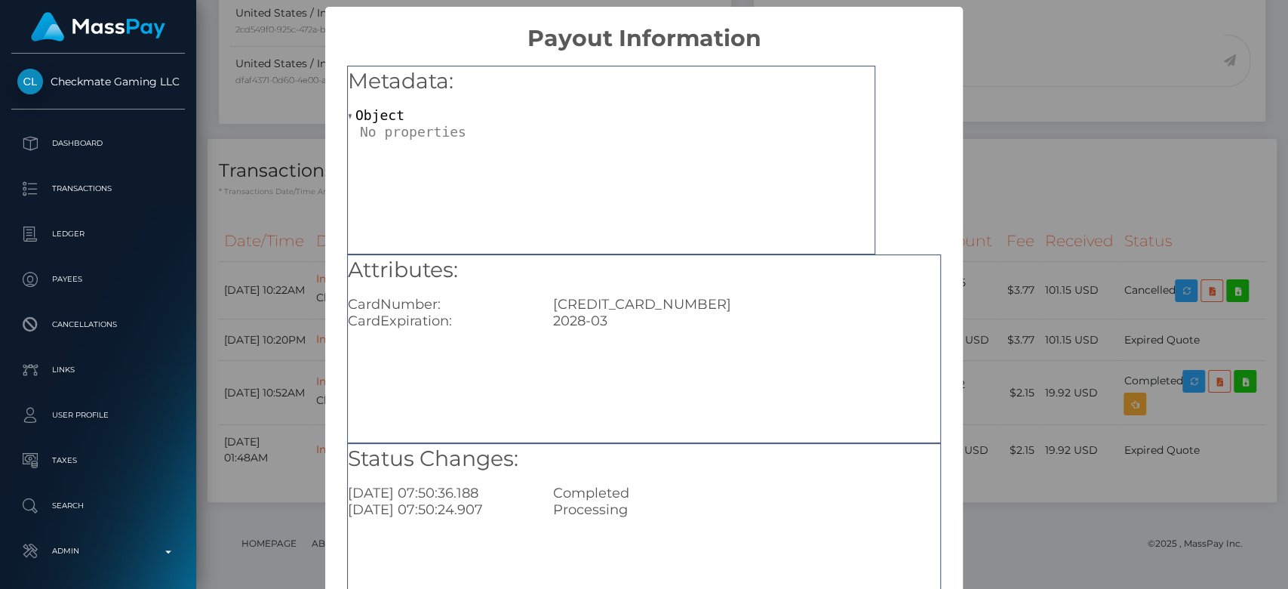
click at [1059, 380] on div "× Payout Information Metadata: Object Attributes: CardNumber: 4403931795222430 …" at bounding box center [644, 294] width 1288 height 589
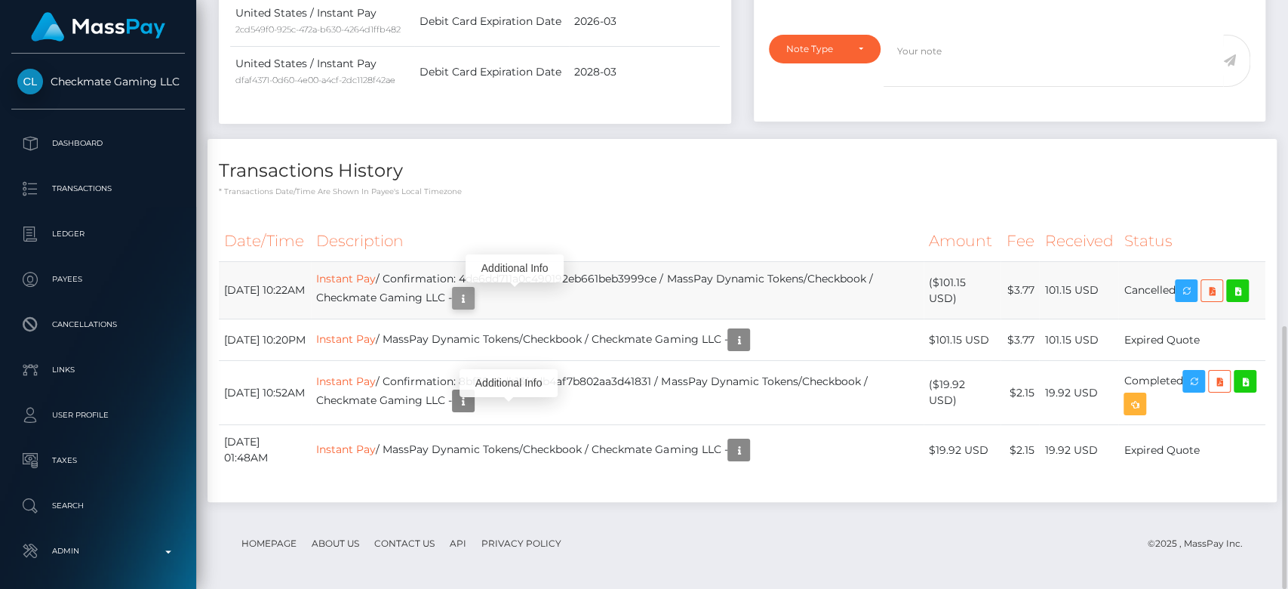
click at [472, 293] on icon "button" at bounding box center [463, 298] width 18 height 19
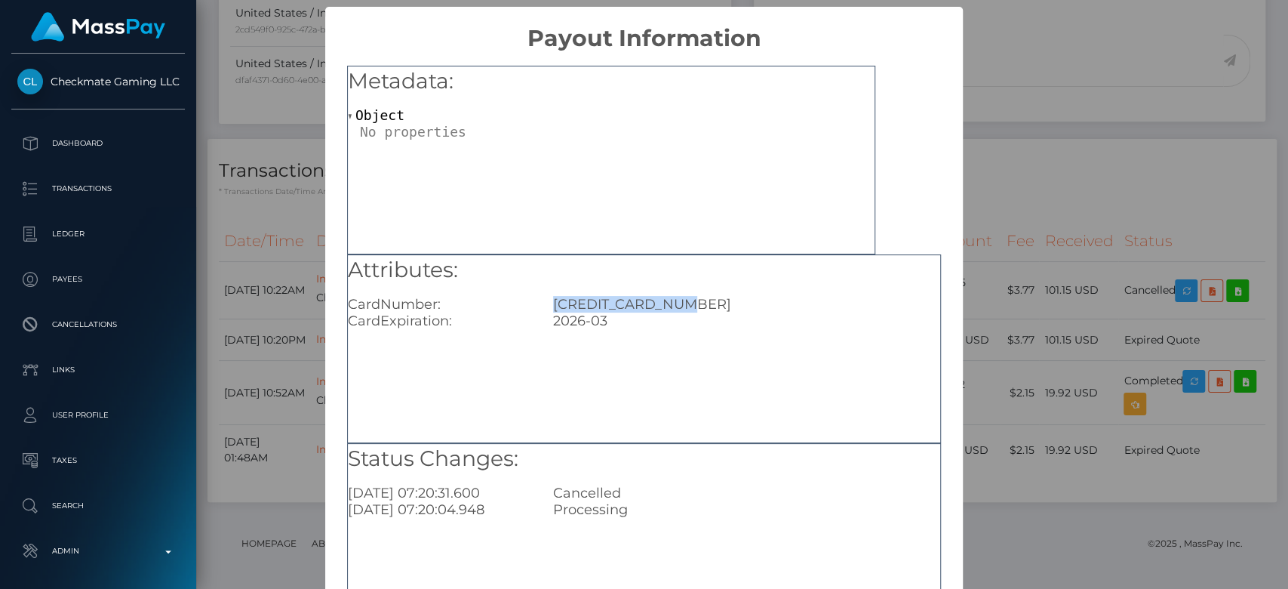
drag, startPoint x: 690, startPoint y: 306, endPoint x: 546, endPoint y: 307, distance: 144.1
click at [546, 307] on div "4403931795222430" at bounding box center [747, 304] width 410 height 17
copy div "4403931795222430"
click at [291, 353] on div "× Payout Information Metadata: Object Attributes: CardNumber: 4403931795222430 …" at bounding box center [644, 294] width 1288 height 589
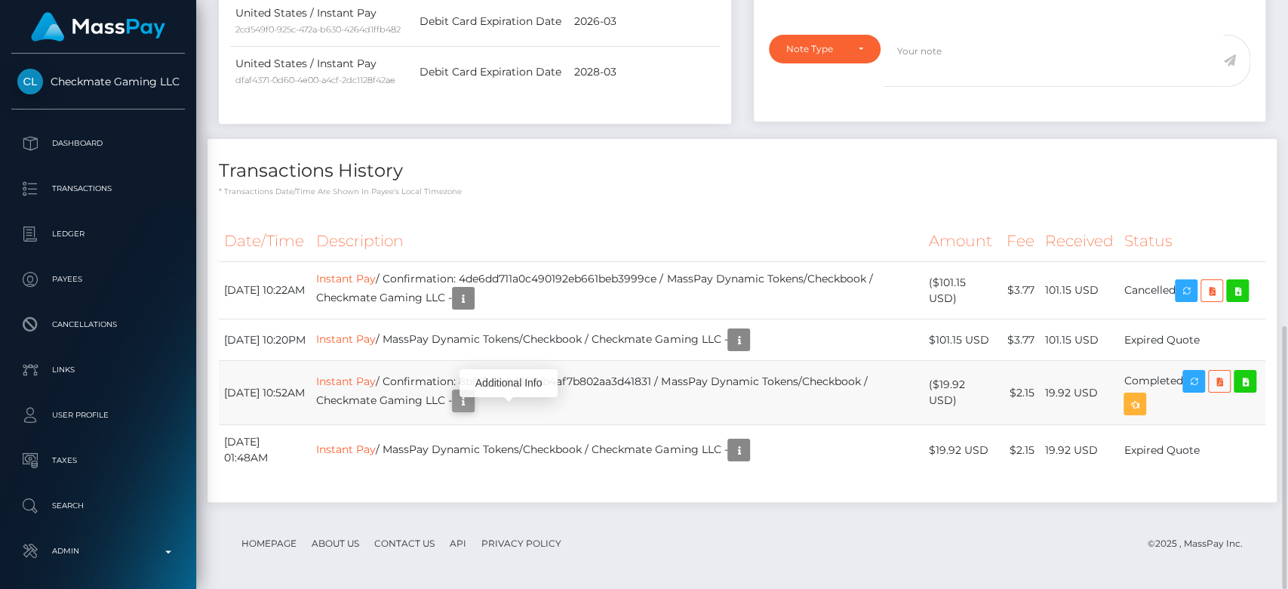
click at [472, 410] on icon "button" at bounding box center [463, 401] width 18 height 19
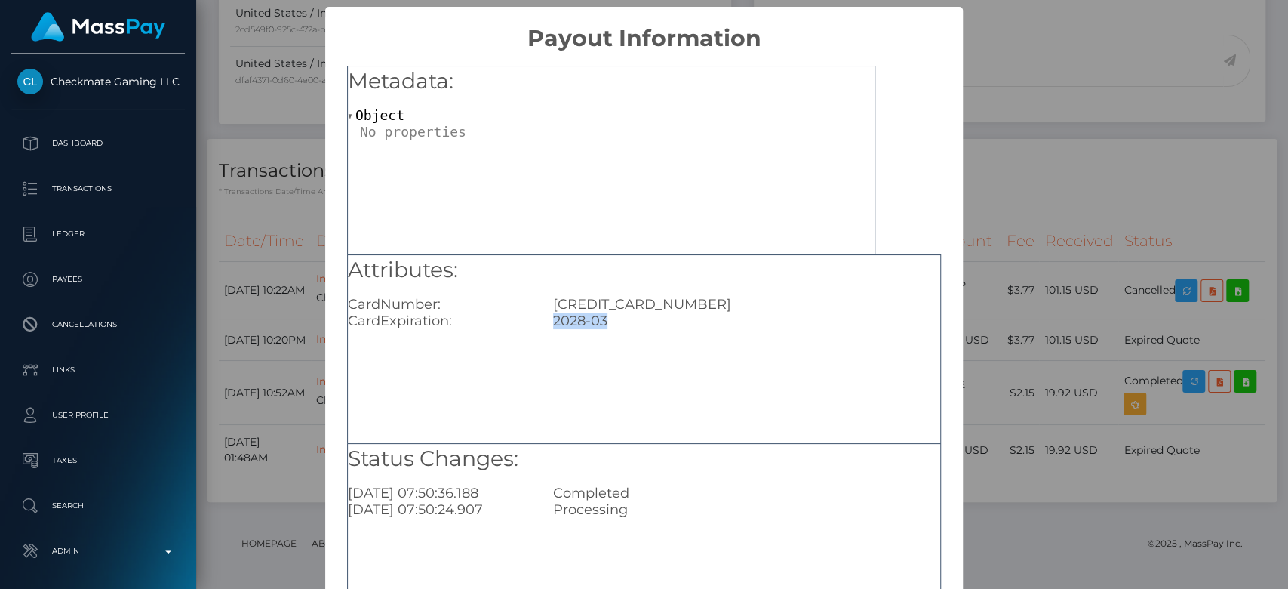
drag, startPoint x: 610, startPoint y: 321, endPoint x: 533, endPoint y: 327, distance: 76.4
click at [533, 327] on div "CardExpiration: 2028-03" at bounding box center [644, 320] width 615 height 17
copy div "2028-03"
click at [303, 319] on div "× Payout Information Metadata: Object Attributes: CardNumber: 4403931795222430 …" at bounding box center [644, 294] width 1288 height 589
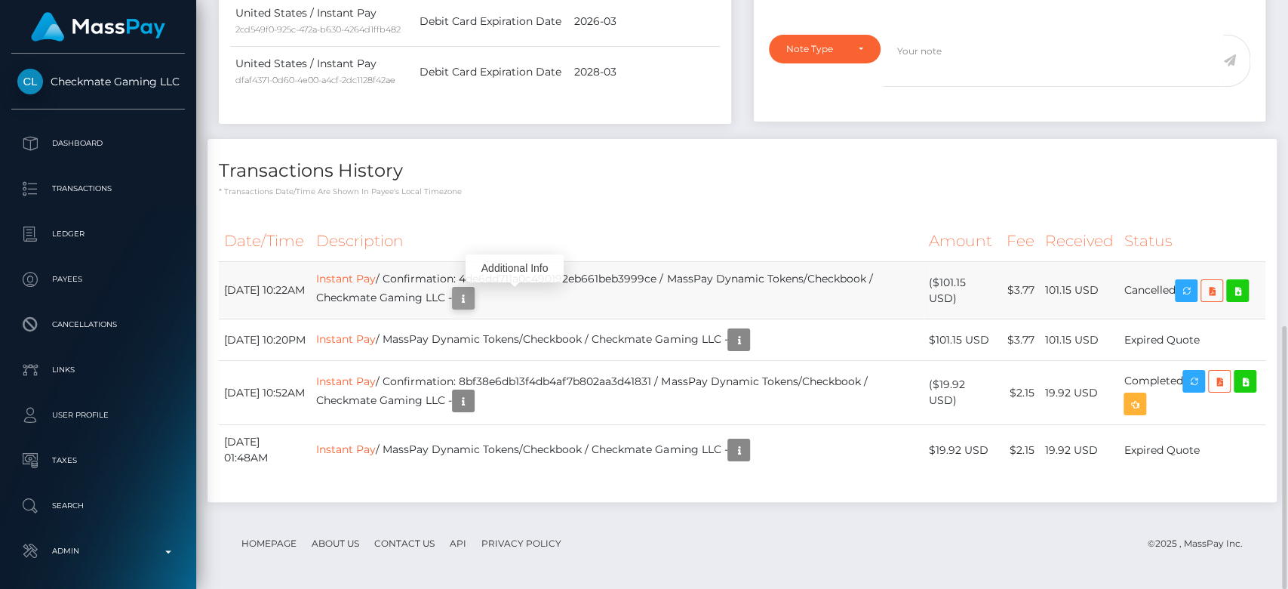
click at [472, 295] on icon "button" at bounding box center [463, 298] width 18 height 19
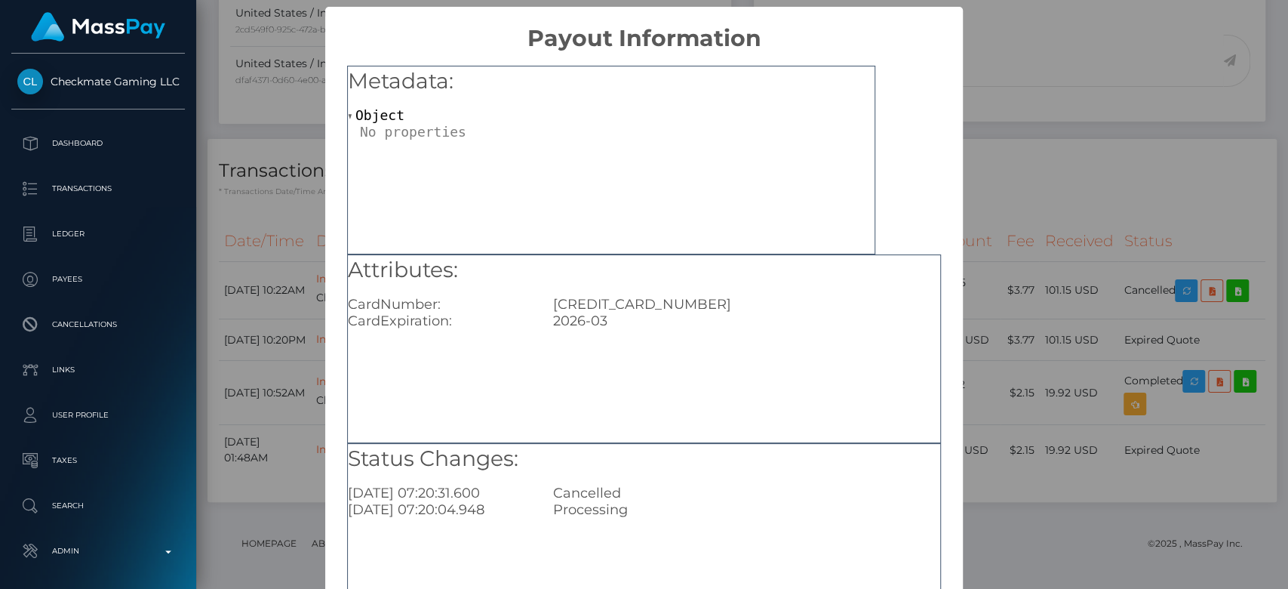
click at [1153, 94] on div "× Payout Information Metadata: Object Attributes: CardNumber: 4403931795222430 …" at bounding box center [644, 294] width 1288 height 589
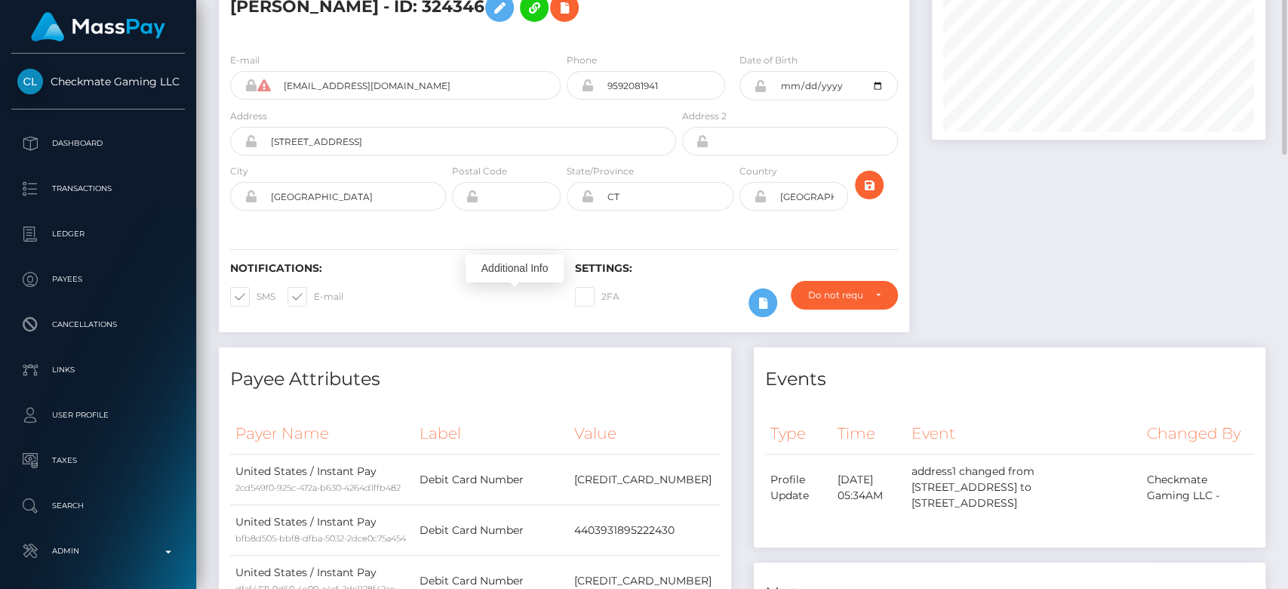
scroll to position [0, 0]
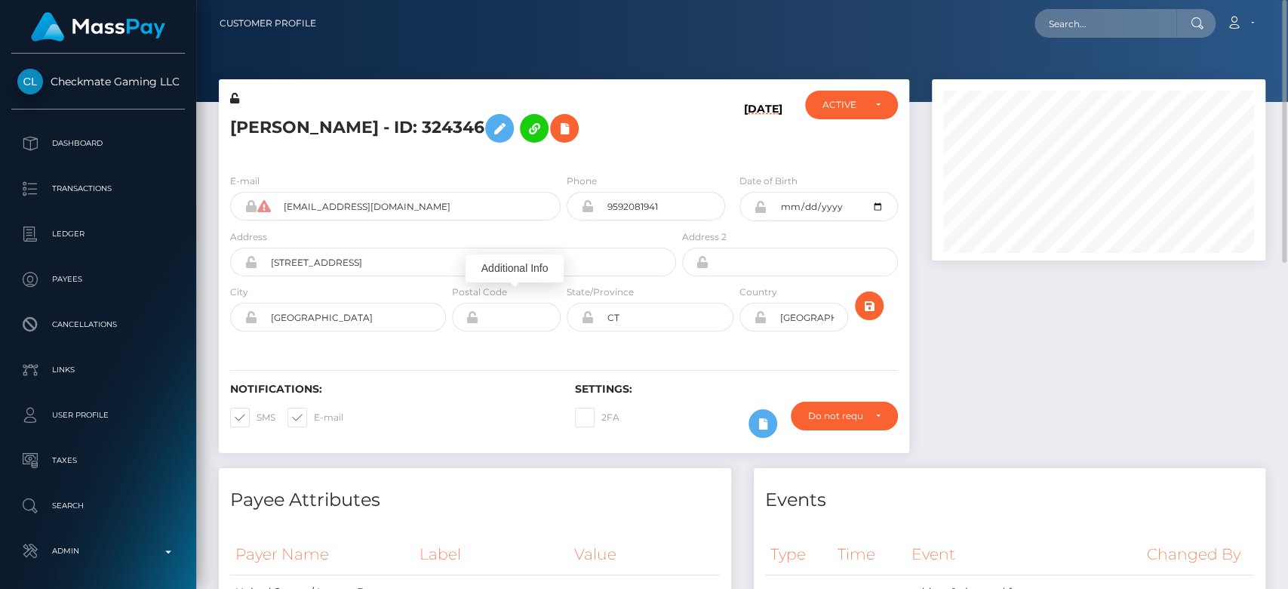
click at [1116, 8] on div "Loading... Loading... Account Edit Profile Logout" at bounding box center [796, 24] width 936 height 32
click at [1105, 16] on input "text" at bounding box center [1106, 23] width 142 height 29
paste input "coastalbloominc@gmail.com"
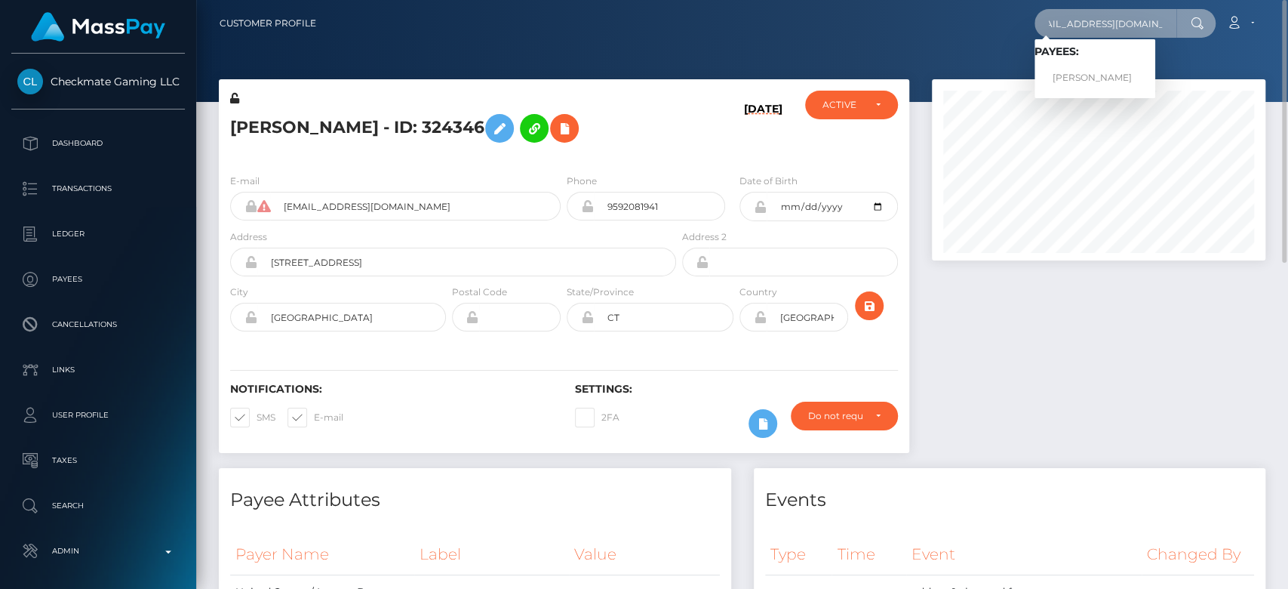
type input "coastalbloominc@gmail.com"
click at [1118, 71] on link "Sheena George" at bounding box center [1095, 78] width 121 height 28
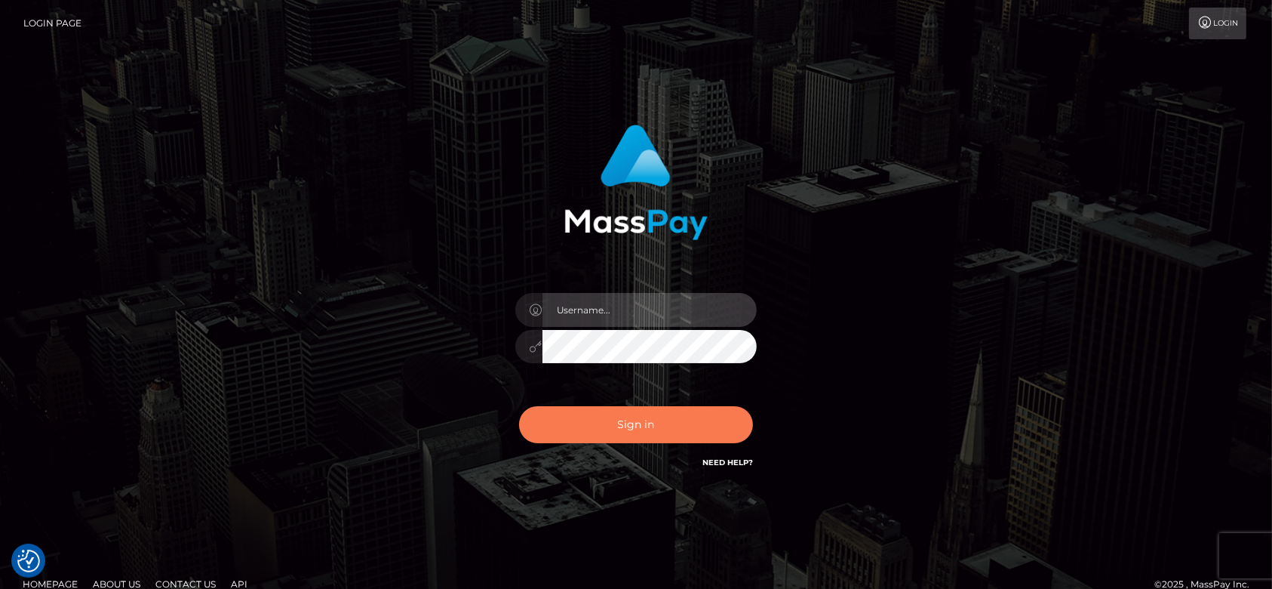
type input "[DOMAIN_NAME]"
click at [646, 421] on button "Sign in" at bounding box center [636, 424] width 234 height 37
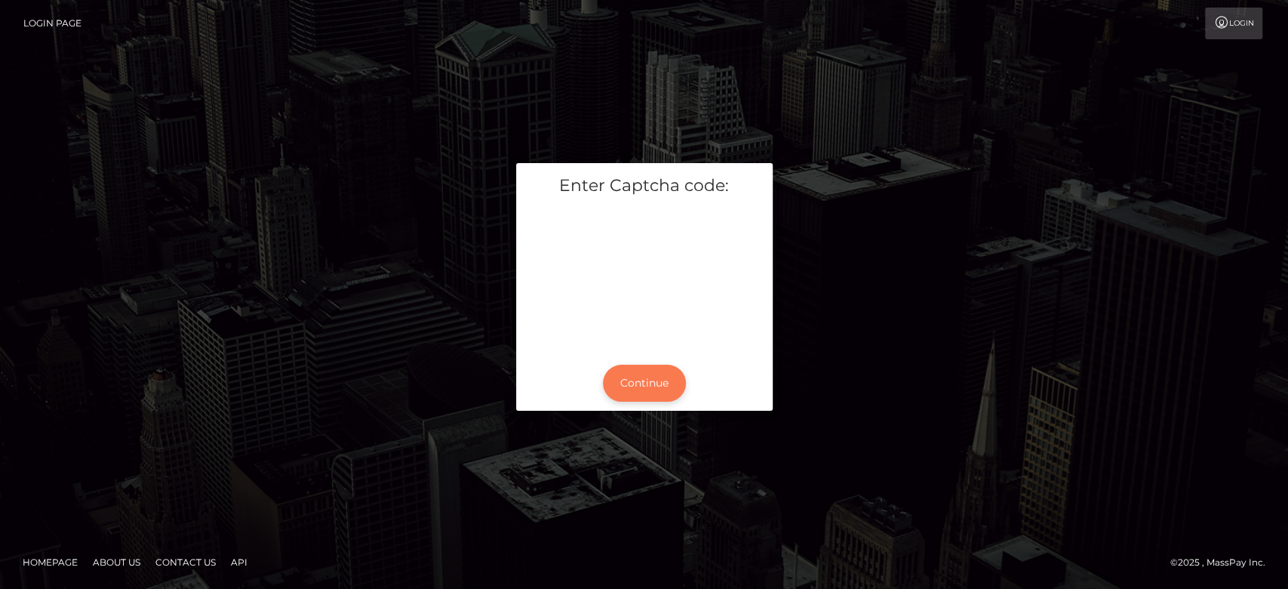
click at [629, 371] on button "Continue" at bounding box center [644, 382] width 83 height 37
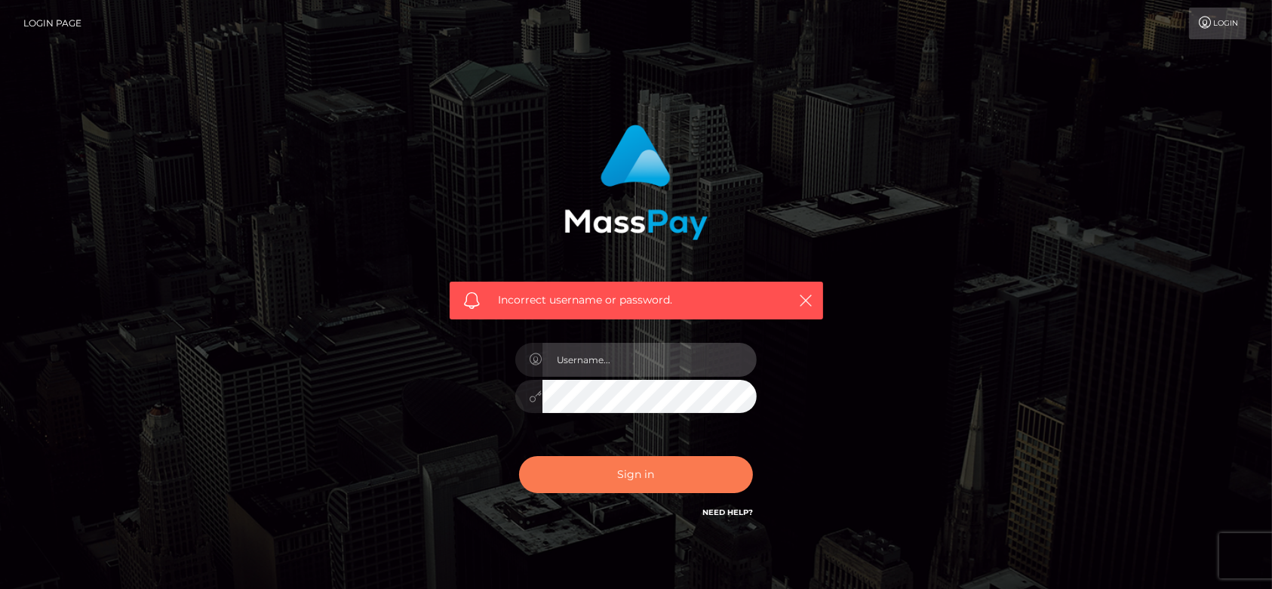
type input "fr.es"
click at [690, 466] on button "Sign in" at bounding box center [636, 474] width 234 height 37
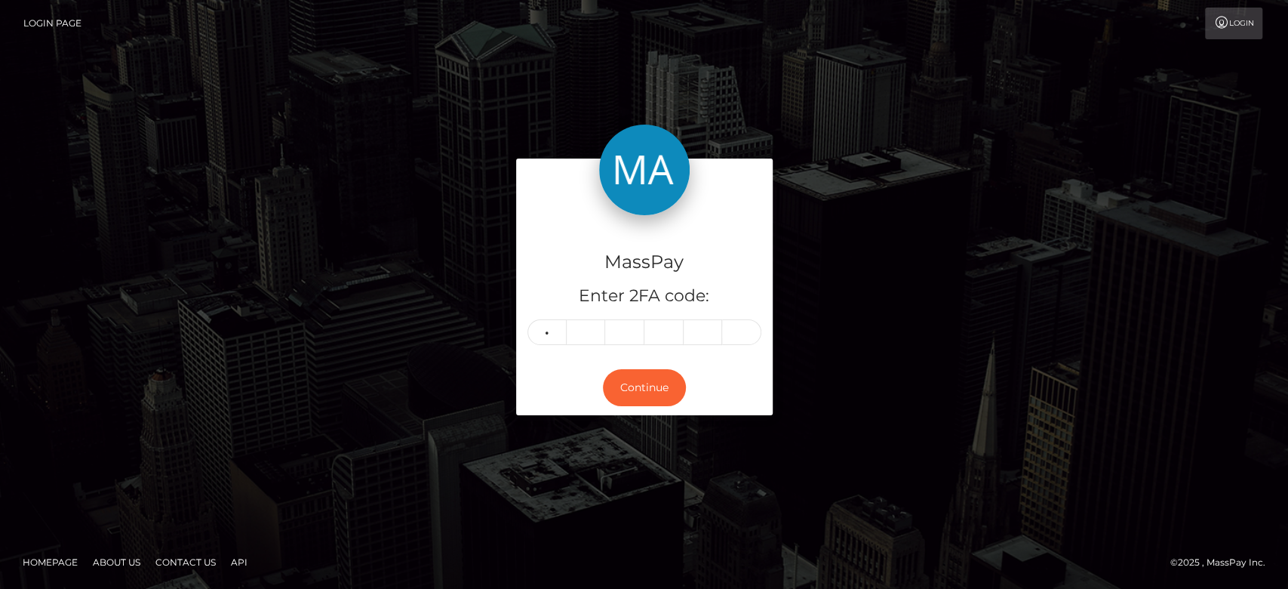
type input "2"
type input "3"
type input "6"
type input "0"
type input "9"
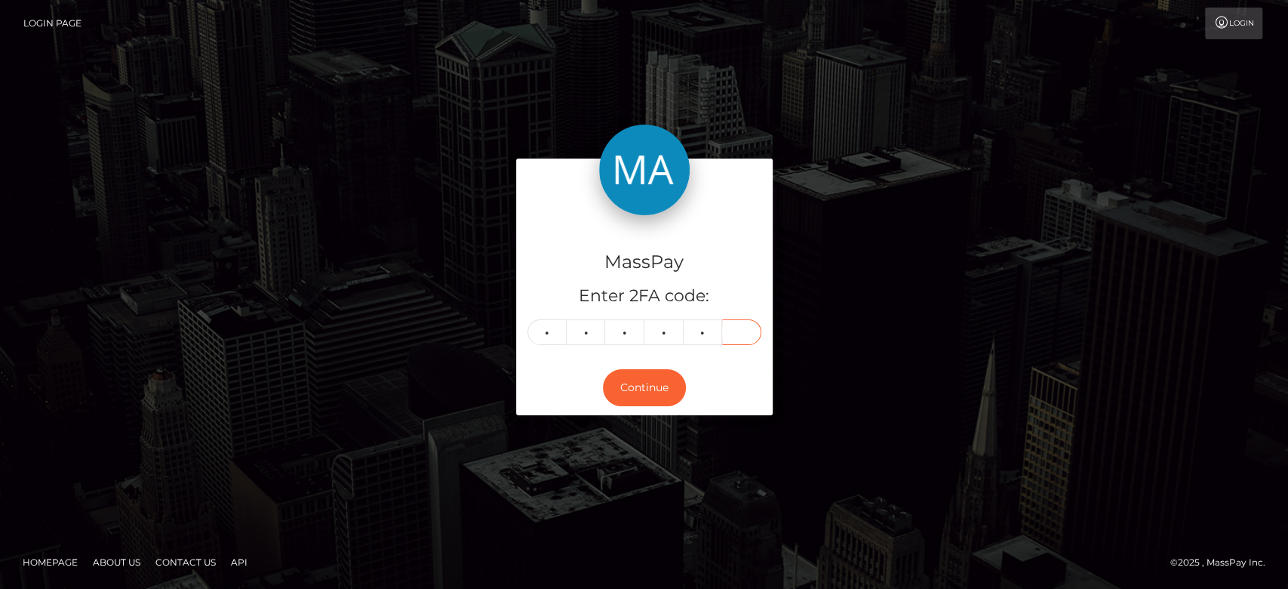
type input "1"
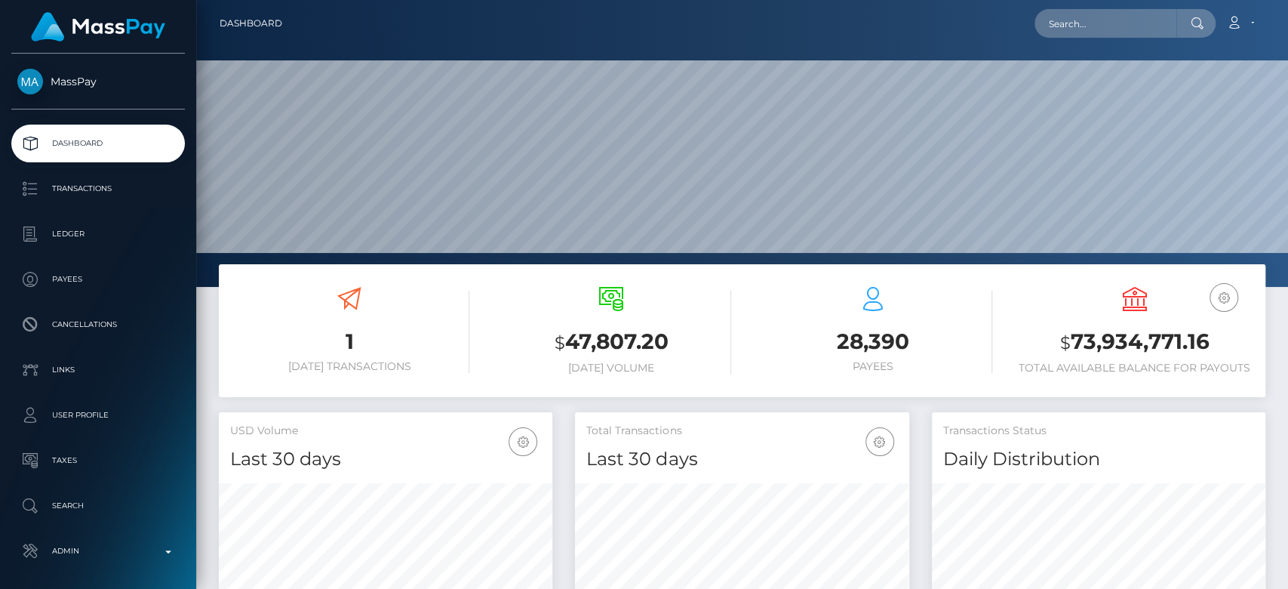
scroll to position [266, 334]
click at [1078, 30] on input "text" at bounding box center [1106, 23] width 142 height 29
paste input "[EMAIL_ADDRESS][DOMAIN_NAME]"
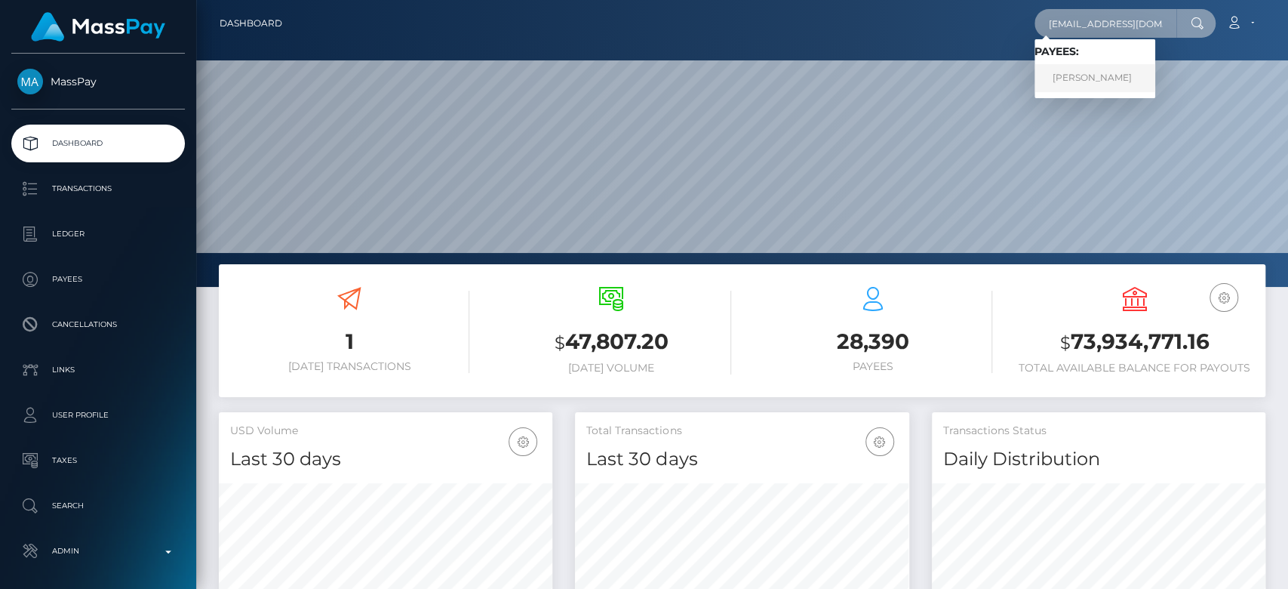
type input "[EMAIL_ADDRESS][DOMAIN_NAME]"
click at [1094, 78] on link "MAXIMILIAN GEORG TEUFEL" at bounding box center [1095, 78] width 121 height 28
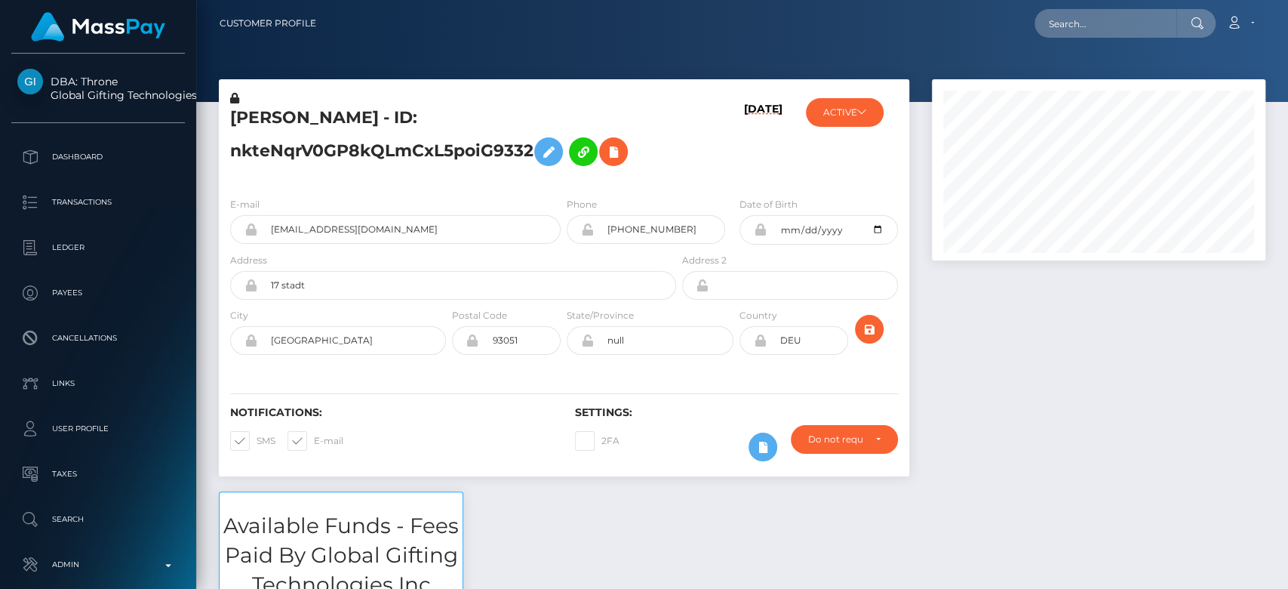
scroll to position [181, 334]
drag, startPoint x: 342, startPoint y: 115, endPoint x: 223, endPoint y: 111, distance: 118.5
click at [223, 111] on div "MAXIMILIAN GEORG TEUFEL - ID: nkteNqrV0GP8kQLmCxL5poiG9332" at bounding box center [449, 138] width 460 height 94
copy h5 "MAXIMILIAN"
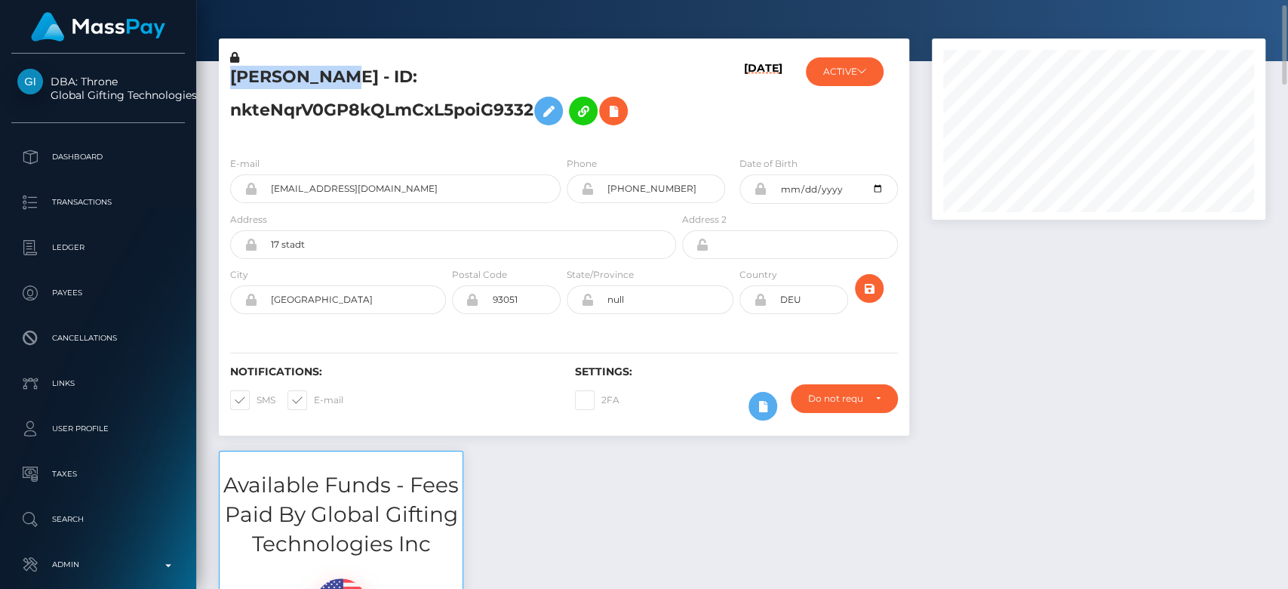
scroll to position [0, 0]
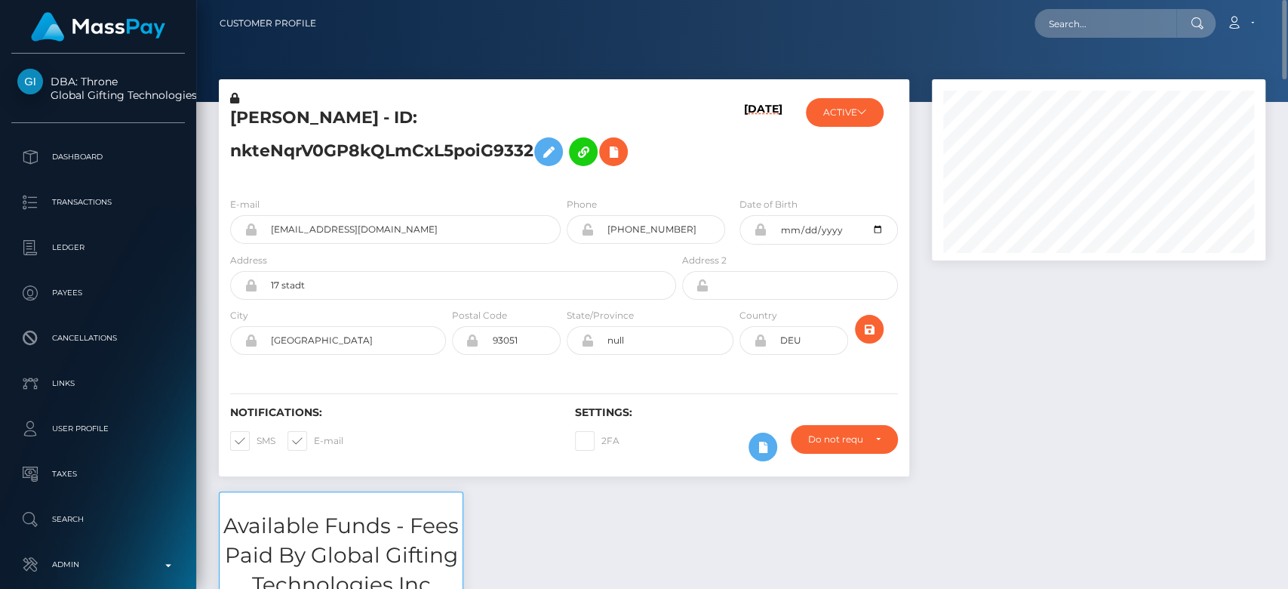
click at [1101, 8] on div "Loading... Loading... Account Edit Profile Logout" at bounding box center [796, 24] width 936 height 32
click at [1099, 20] on input "text" at bounding box center [1106, 23] width 142 height 29
paste input "marissapeachrosen@gmail.com"
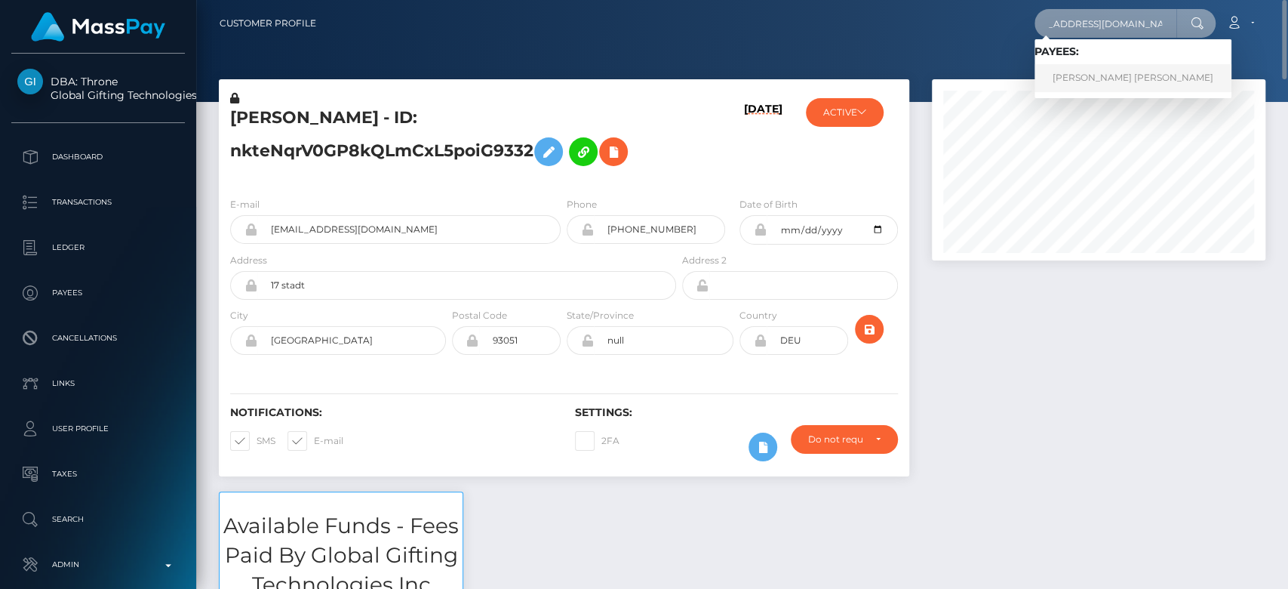
type input "marissapeachrosen@gmail.com"
click at [1093, 70] on link "Leighanna Hiu Tong Yip" at bounding box center [1133, 78] width 197 height 28
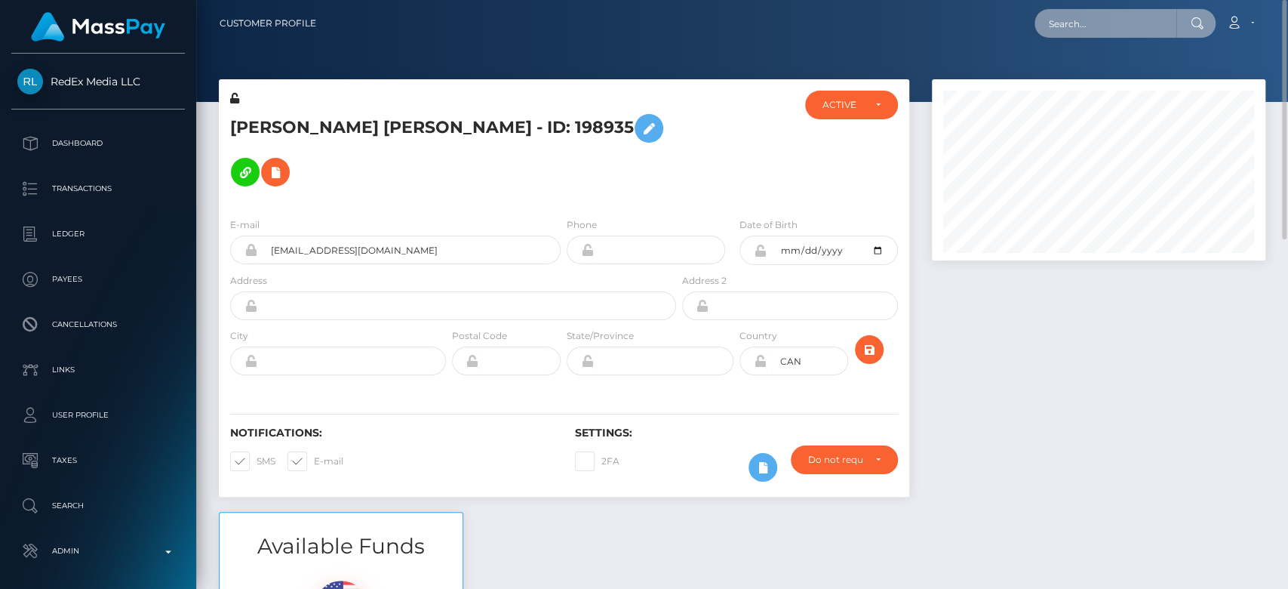
click at [1069, 32] on input "text" at bounding box center [1106, 23] width 142 height 29
paste input "[EMAIL_ADDRESS][DOMAIN_NAME]"
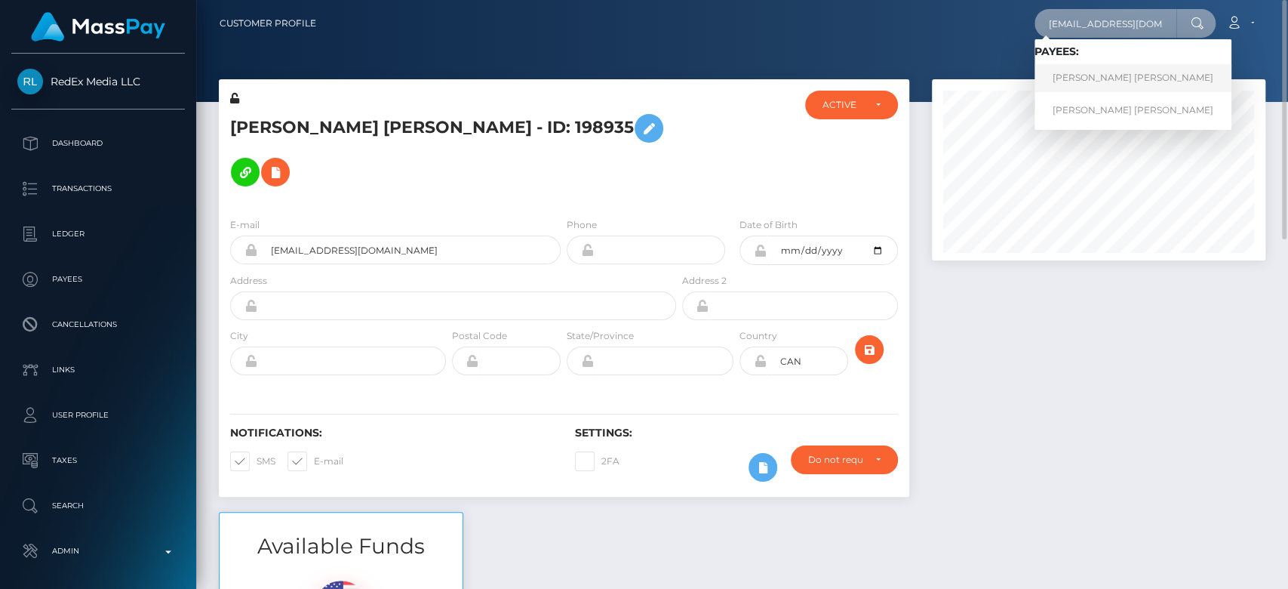
type input "[EMAIL_ADDRESS][DOMAIN_NAME]"
click at [1094, 72] on link "Angelica Deniz Darias" at bounding box center [1133, 78] width 197 height 28
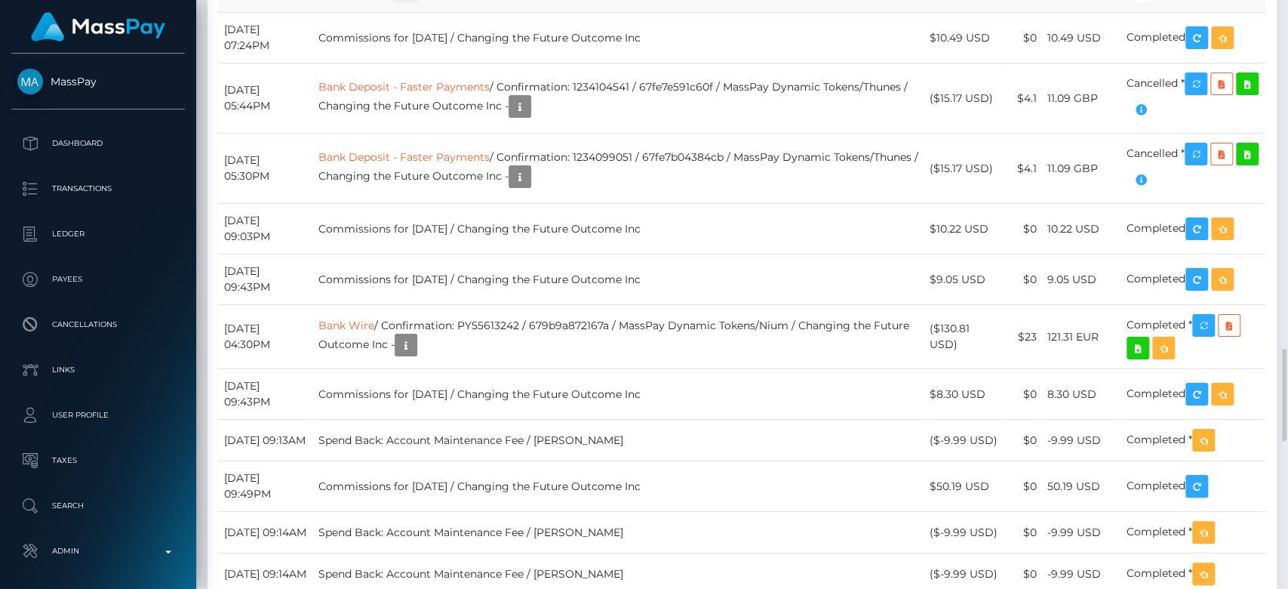
scroll to position [181, 334]
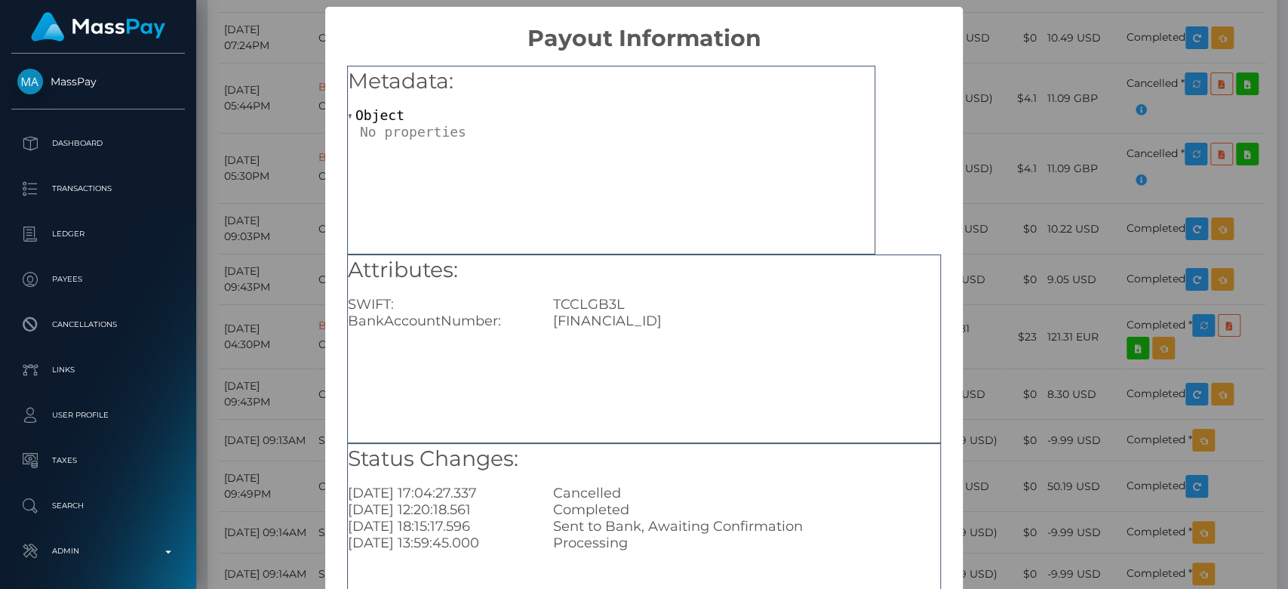
click at [314, 219] on div "× Payout Information Metadata: Object Attributes: SWIFT: TCCLGB3L BankAccountNu…" at bounding box center [644, 294] width 1288 height 589
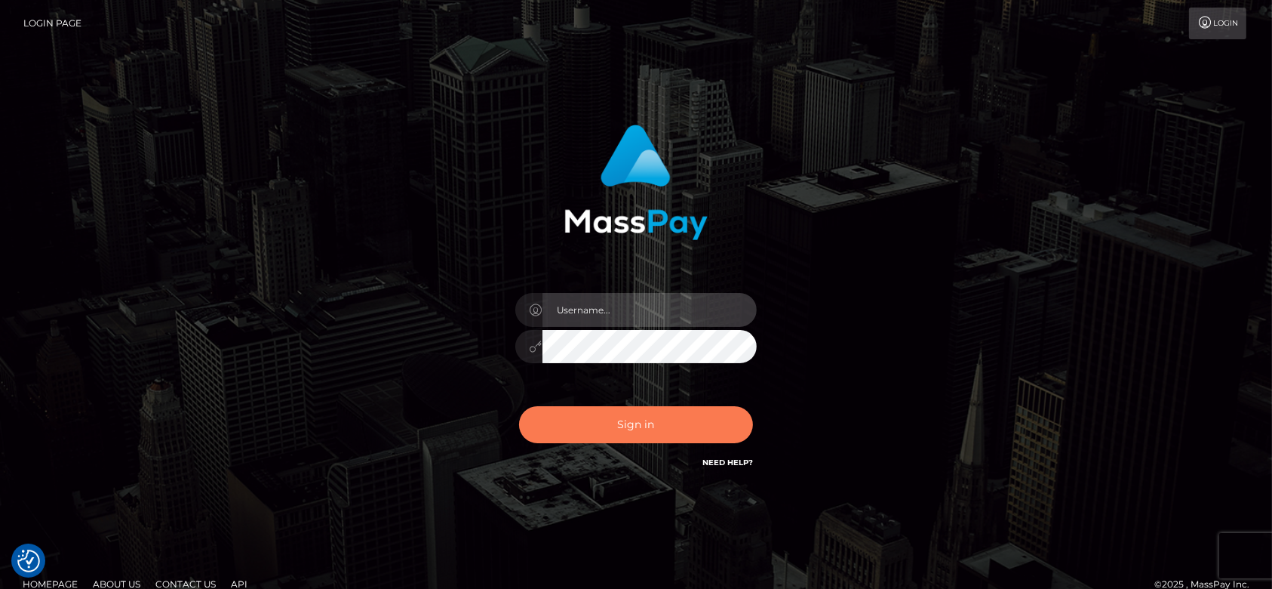
type input "fr.es"
click at [666, 414] on button "Sign in" at bounding box center [636, 424] width 234 height 37
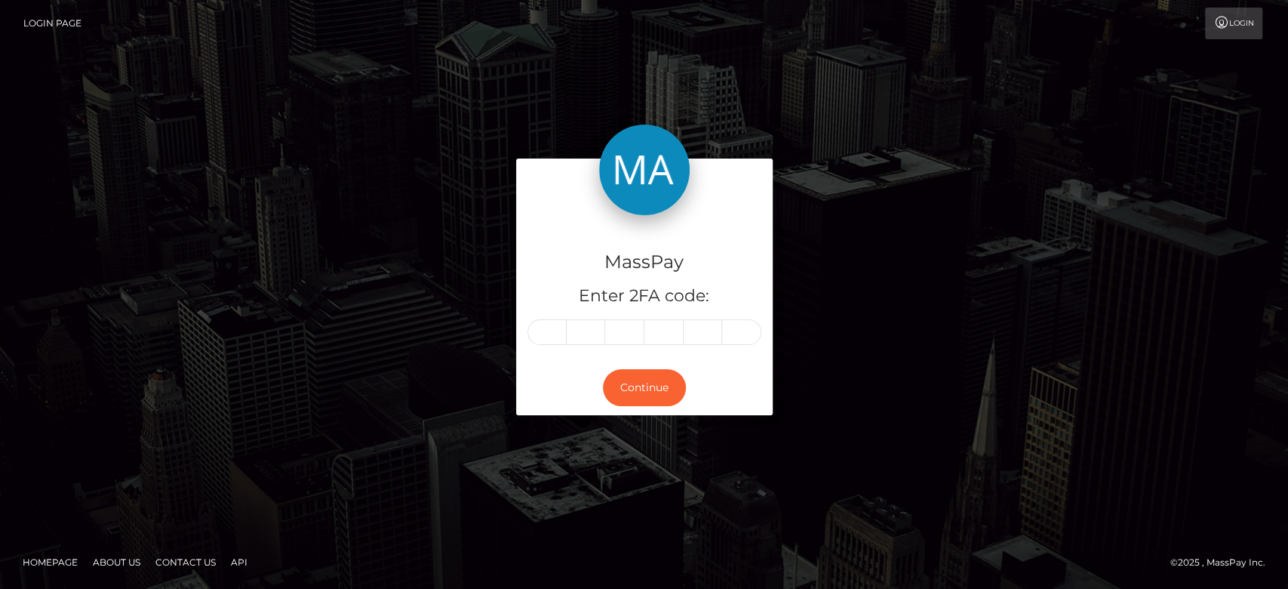
click at [559, 334] on input "text" at bounding box center [546, 332] width 39 height 26
type input "7"
type input "3"
type input "0"
type input "6"
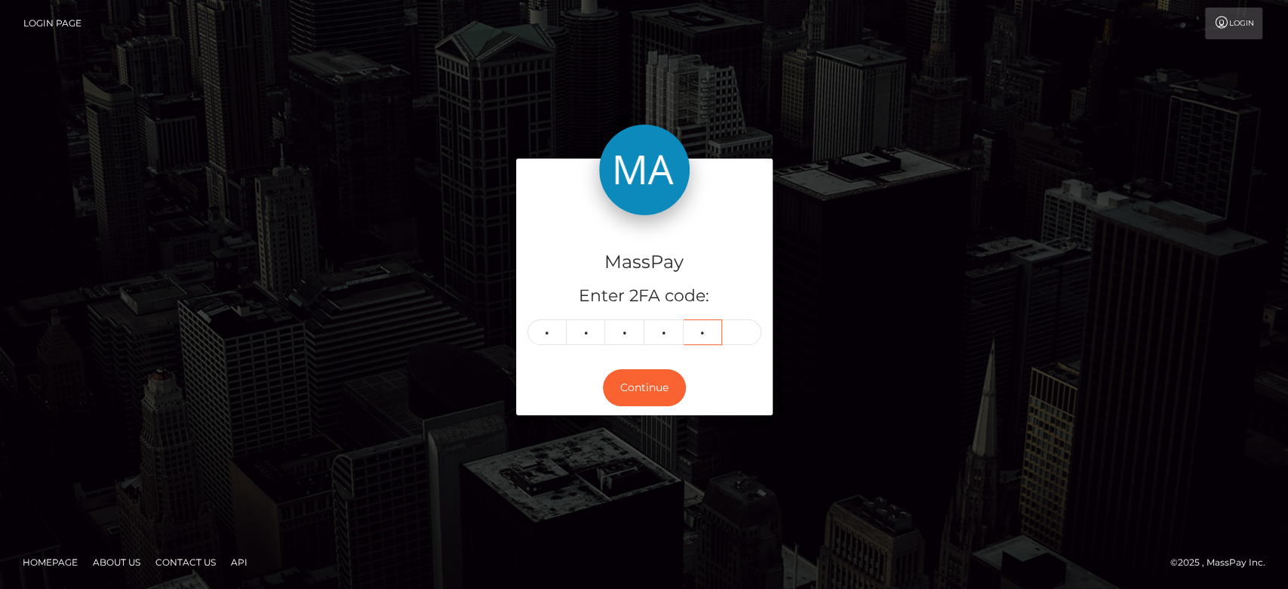
type input "2"
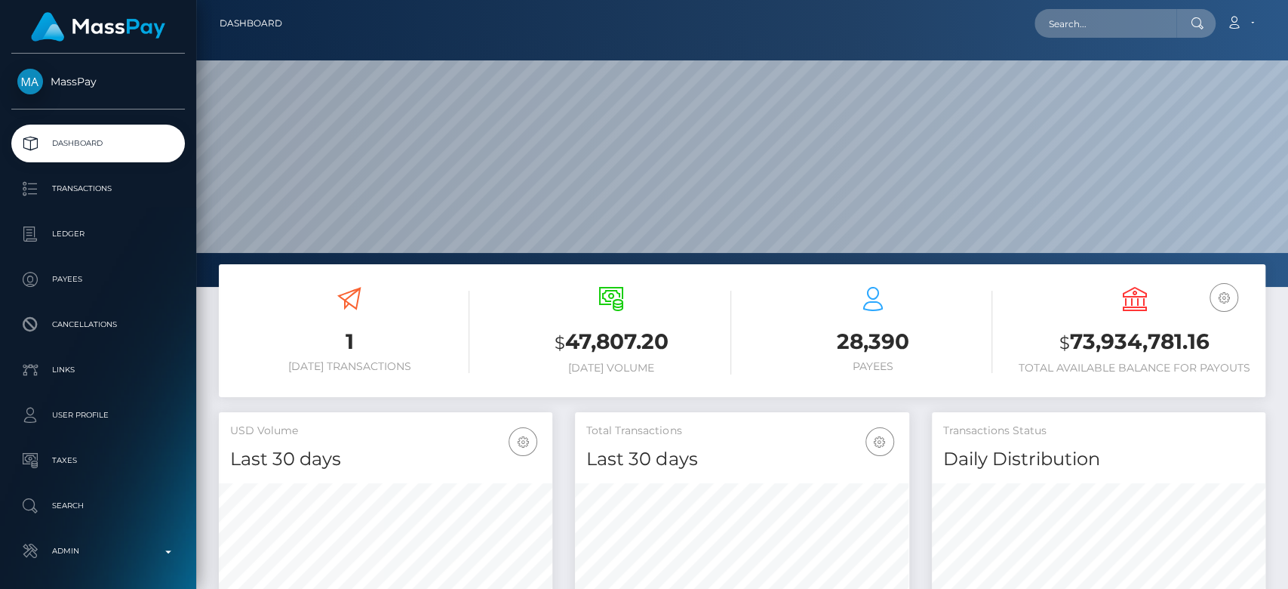
scroll to position [266, 334]
click at [1092, 12] on input "text" at bounding box center [1106, 23] width 142 height 29
paste input "thelylamariposa@gmail.com"
type input "thelylamariposa@gmail.com"
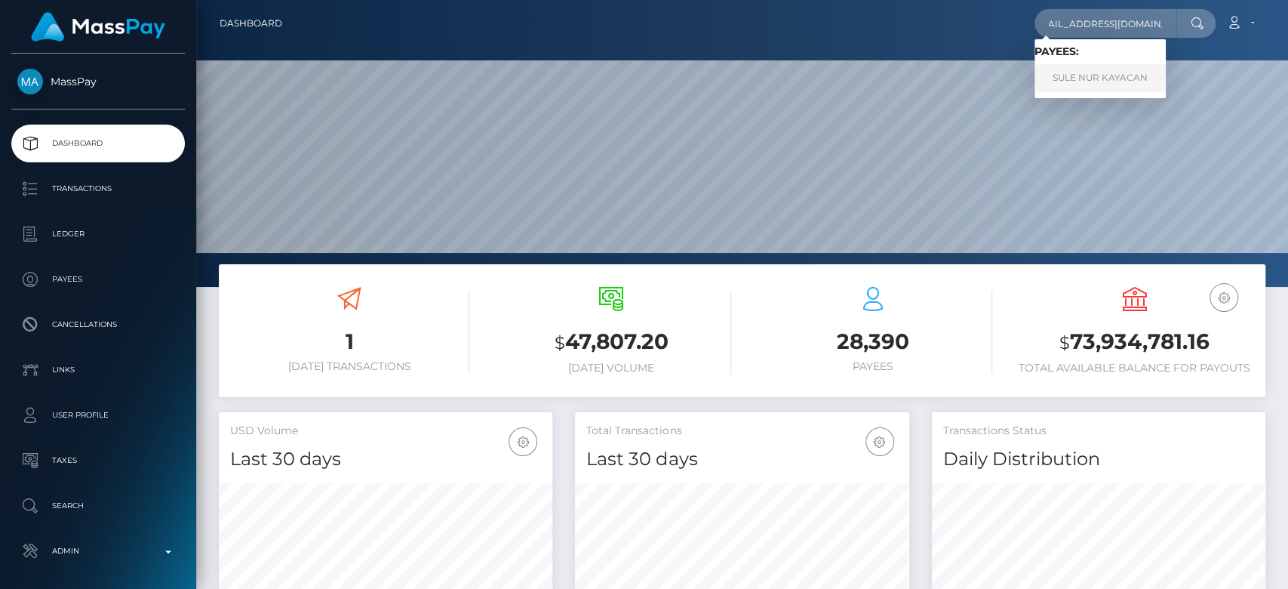
scroll to position [0, 0]
click at [1078, 85] on link "SULE NUR KAYACAN" at bounding box center [1100, 78] width 131 height 28
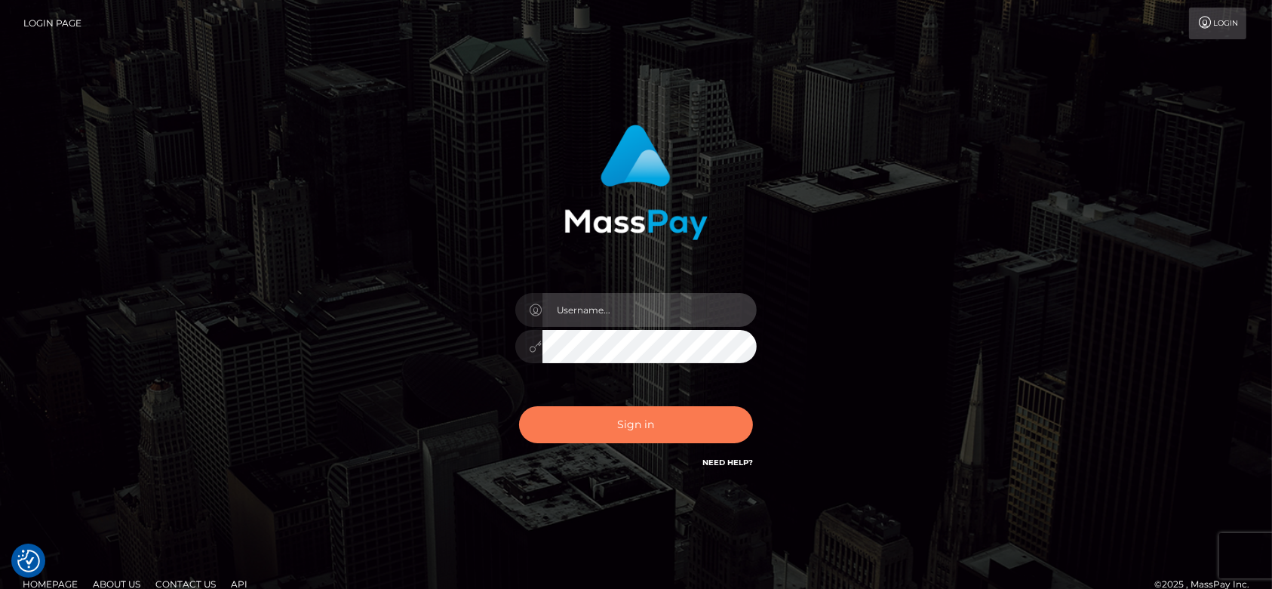
type input "fr.es"
click at [693, 425] on button "Sign in" at bounding box center [636, 424] width 234 height 37
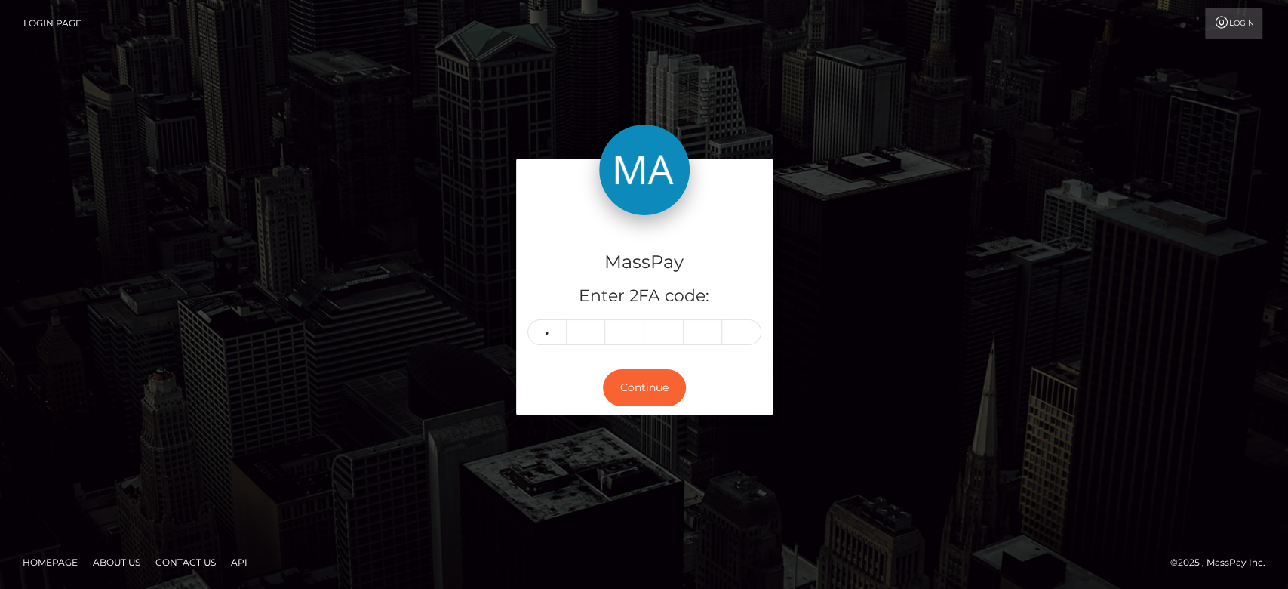
type input "8"
type input "9"
type input "3"
type input "8"
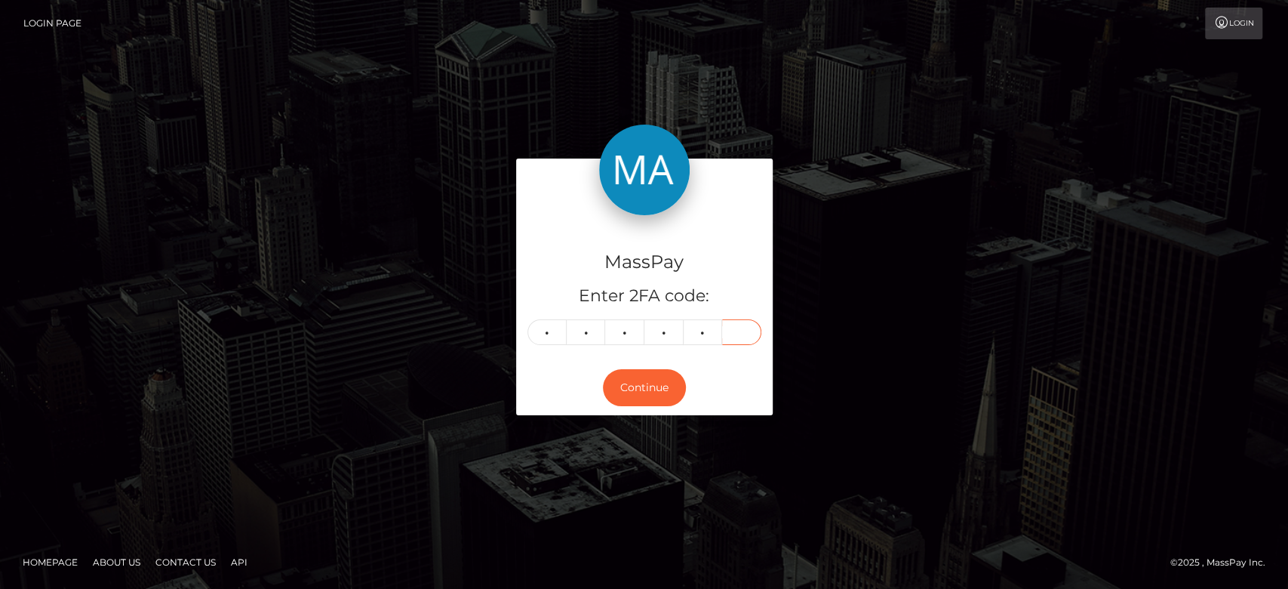
type input "4"
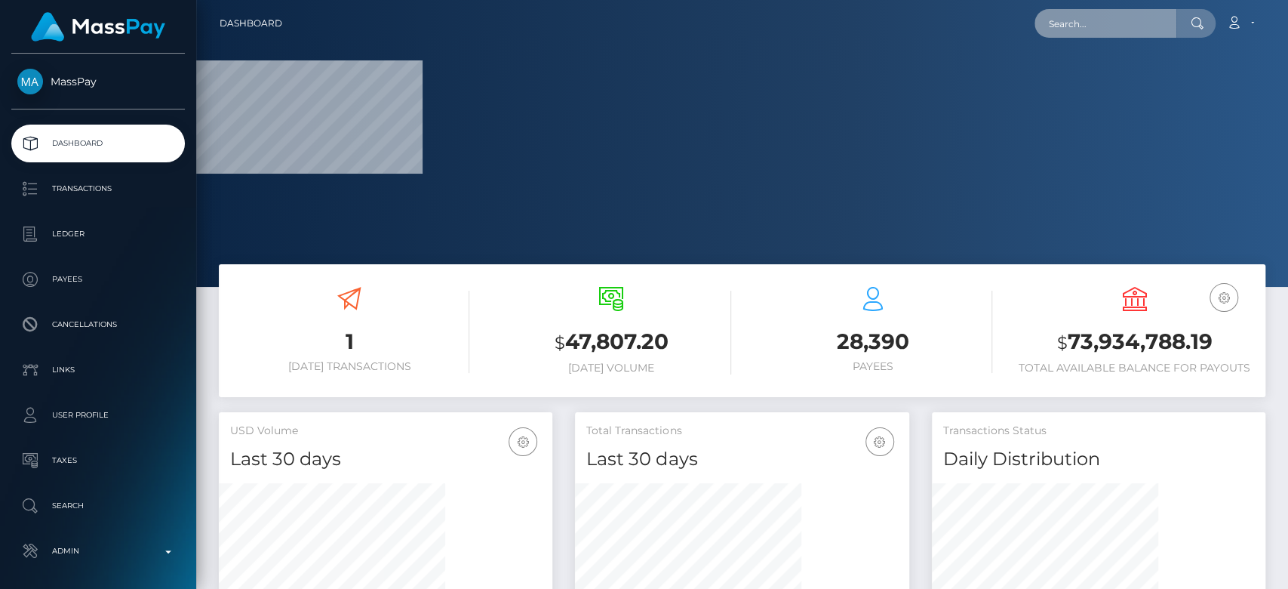
click at [1087, 21] on input "text" at bounding box center [1106, 23] width 142 height 29
paste input "ale.sangar.24@gmail.com"
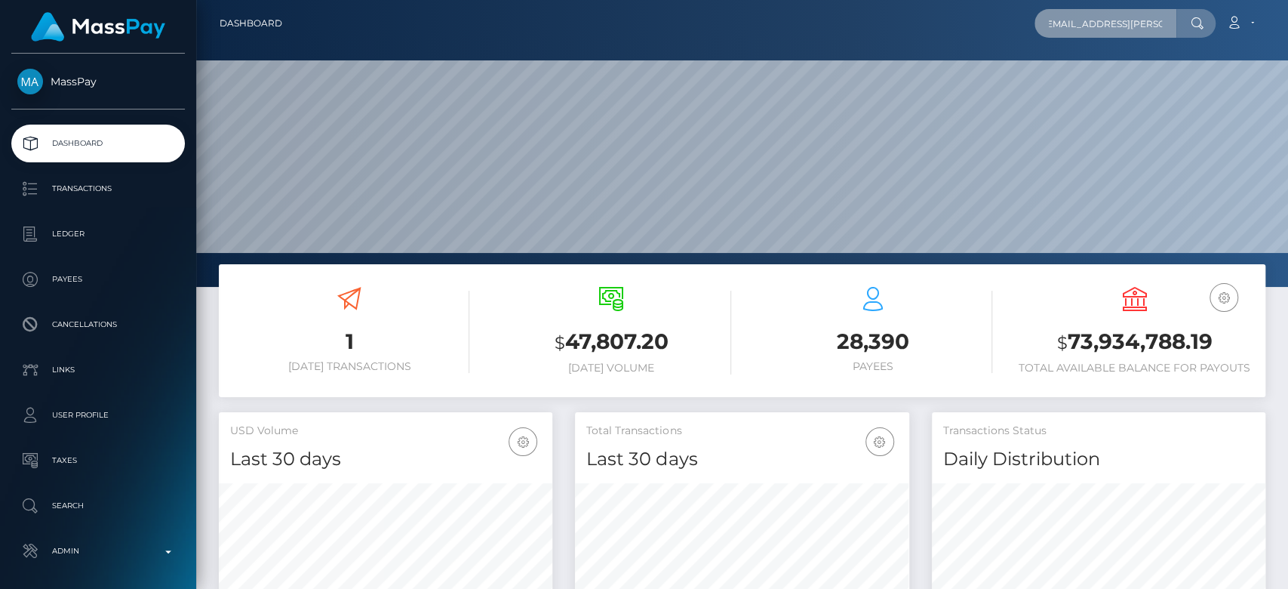
scroll to position [266, 334]
type input "[EMAIL_ADDRESS][PERSON_NAME][DOMAIN_NAME]"
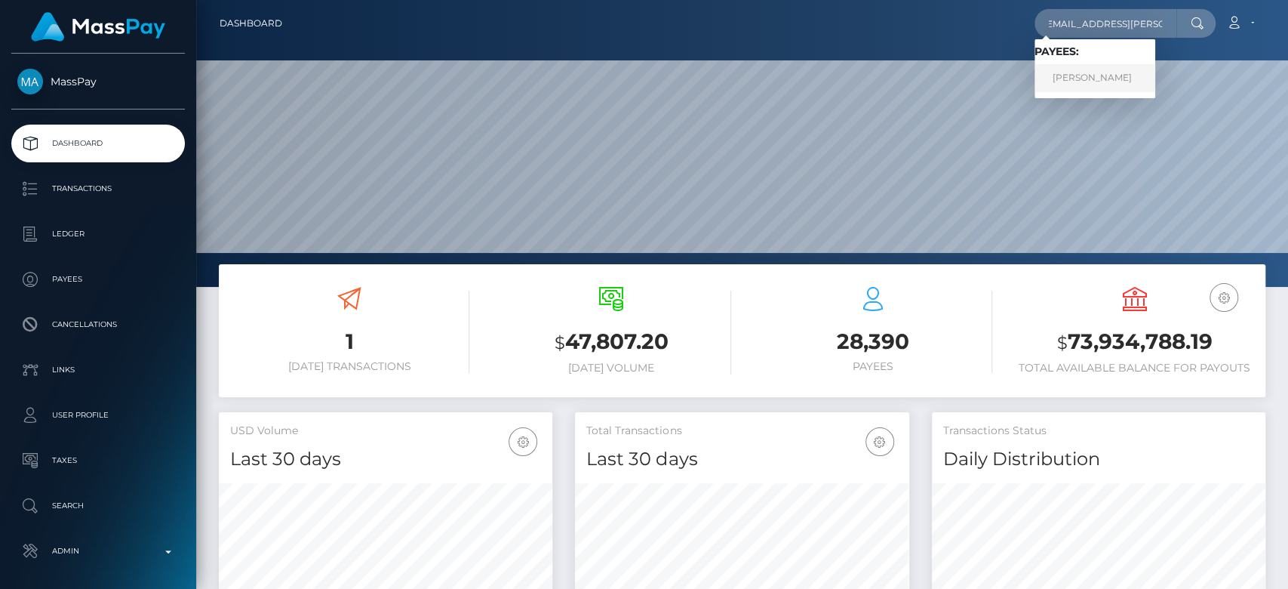
scroll to position [0, 0]
click at [1103, 70] on link "Alejandra Sanchez" at bounding box center [1095, 78] width 121 height 28
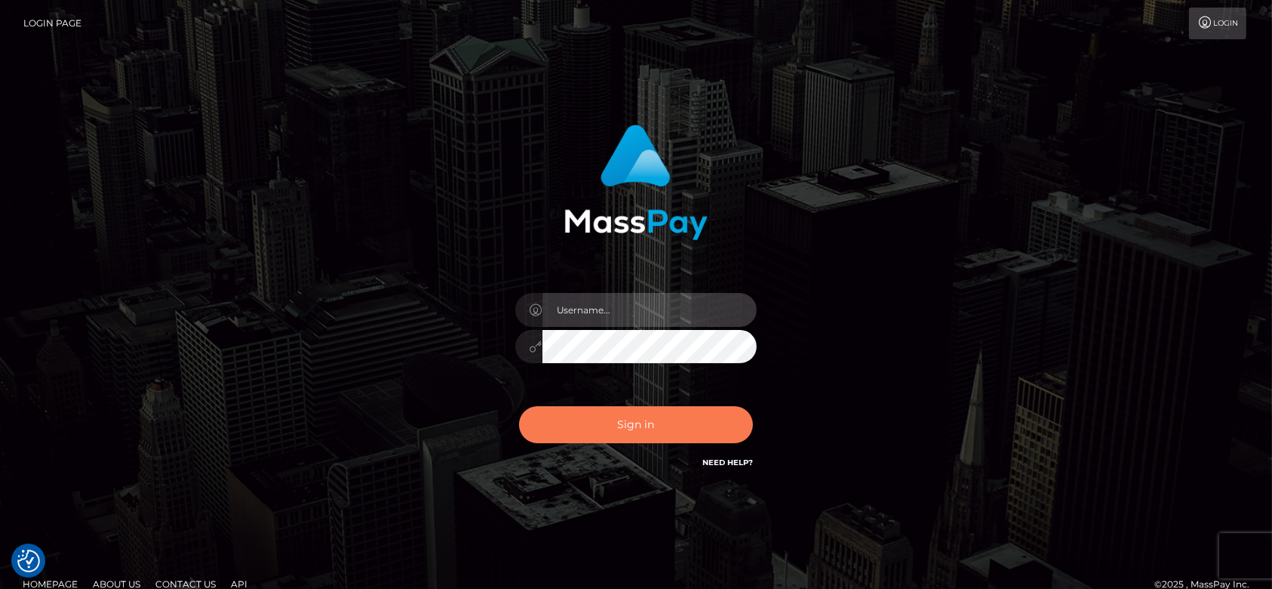
type input "[DOMAIN_NAME]"
click at [633, 419] on button "Sign in" at bounding box center [636, 424] width 234 height 37
type input "fr.es"
click at [646, 420] on button "Sign in" at bounding box center [636, 424] width 234 height 37
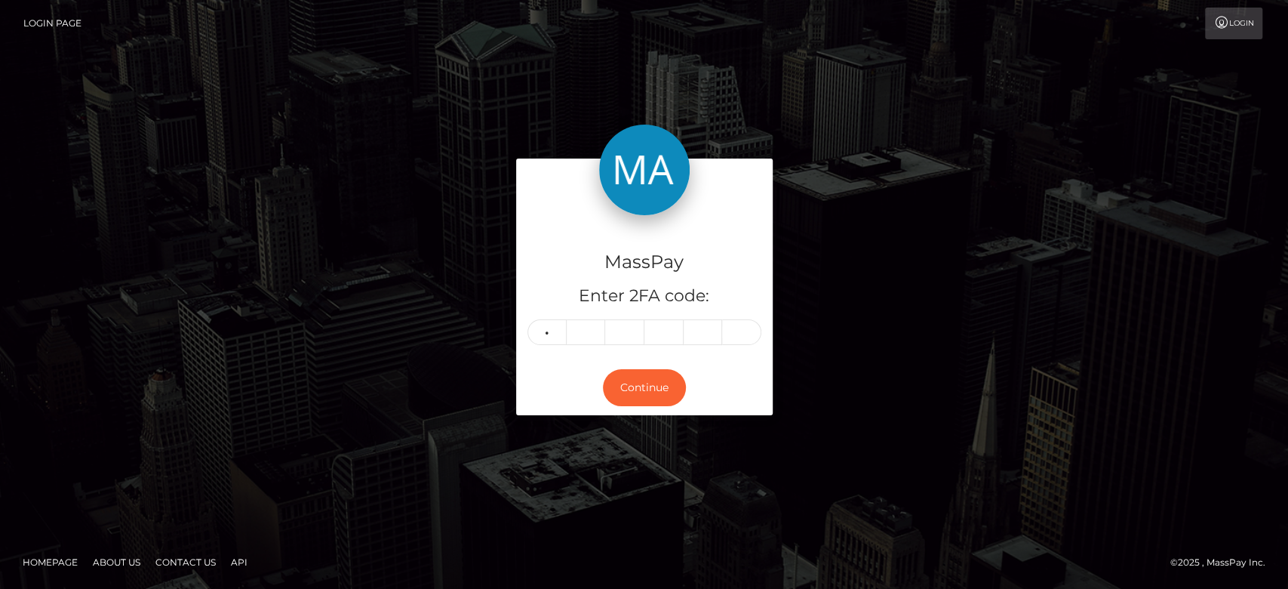
type input "4"
type input "9"
type input "7"
type input "1"
type input "8"
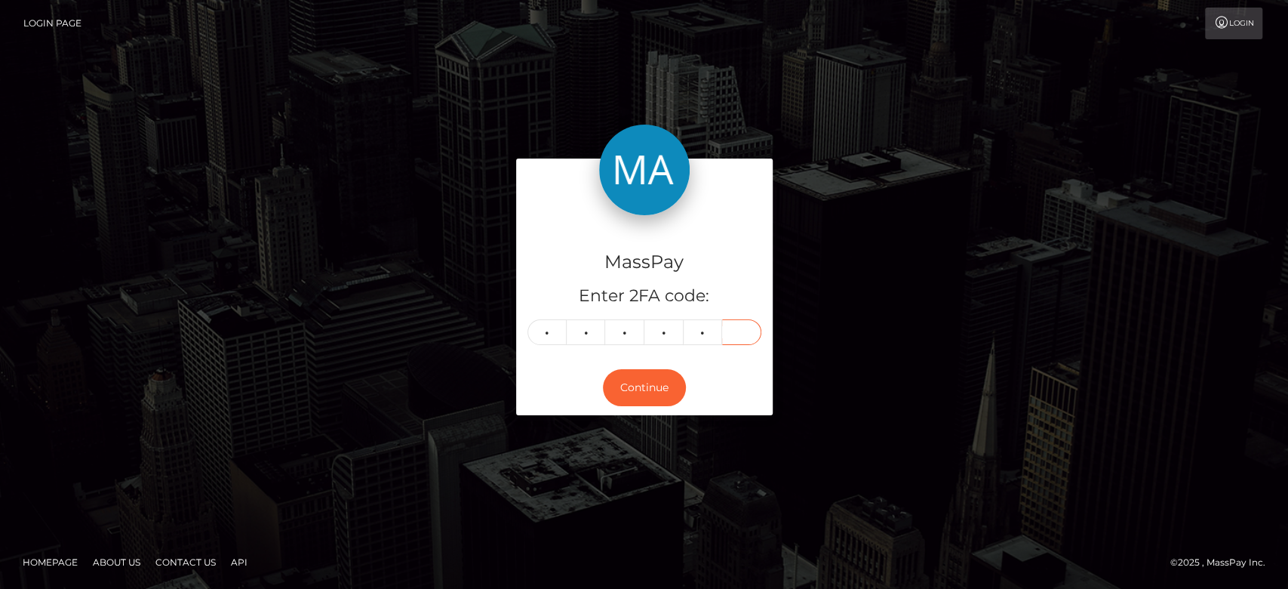
type input "5"
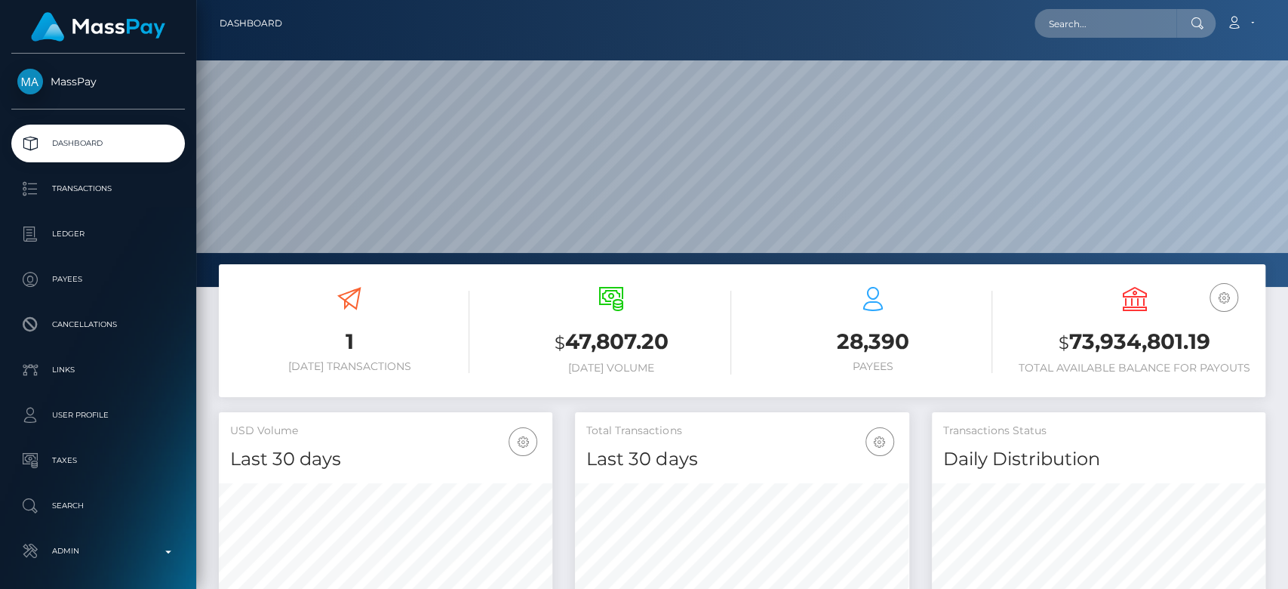
scroll to position [266, 334]
click at [1083, 28] on input "text" at bounding box center [1106, 23] width 142 height 29
paste input "[EMAIL_ADDRESS][DOMAIN_NAME]"
type input "[EMAIL_ADDRESS][DOMAIN_NAME]"
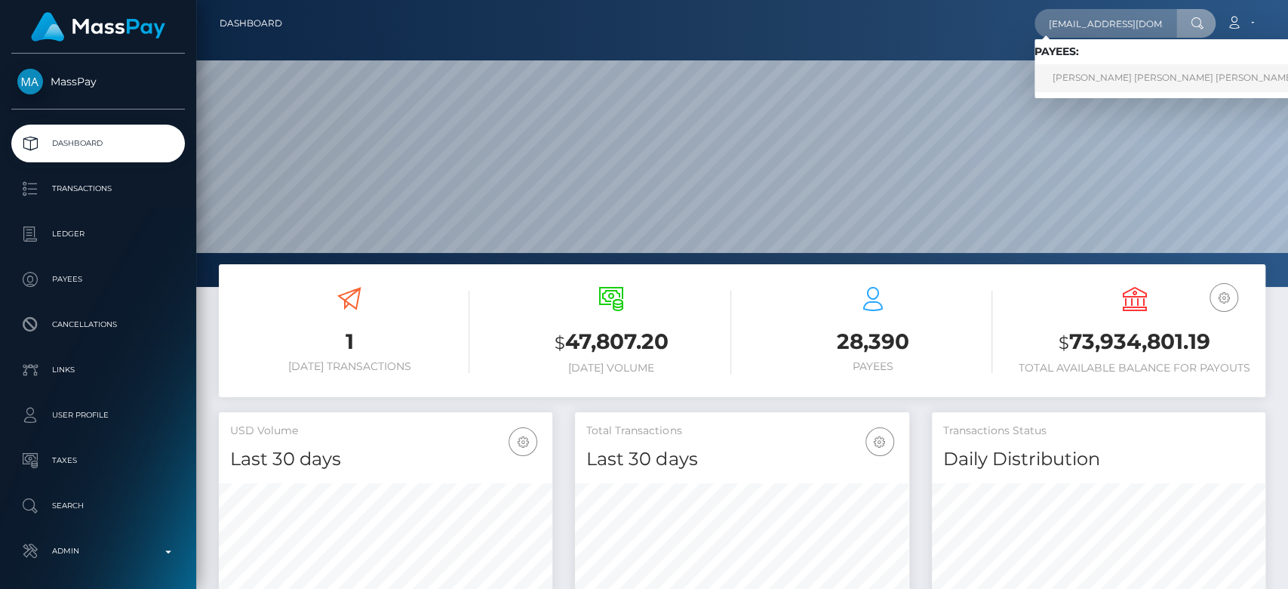
click at [1071, 72] on link "YENNY PAOLA GARCIA VELEZ" at bounding box center [1174, 78] width 278 height 28
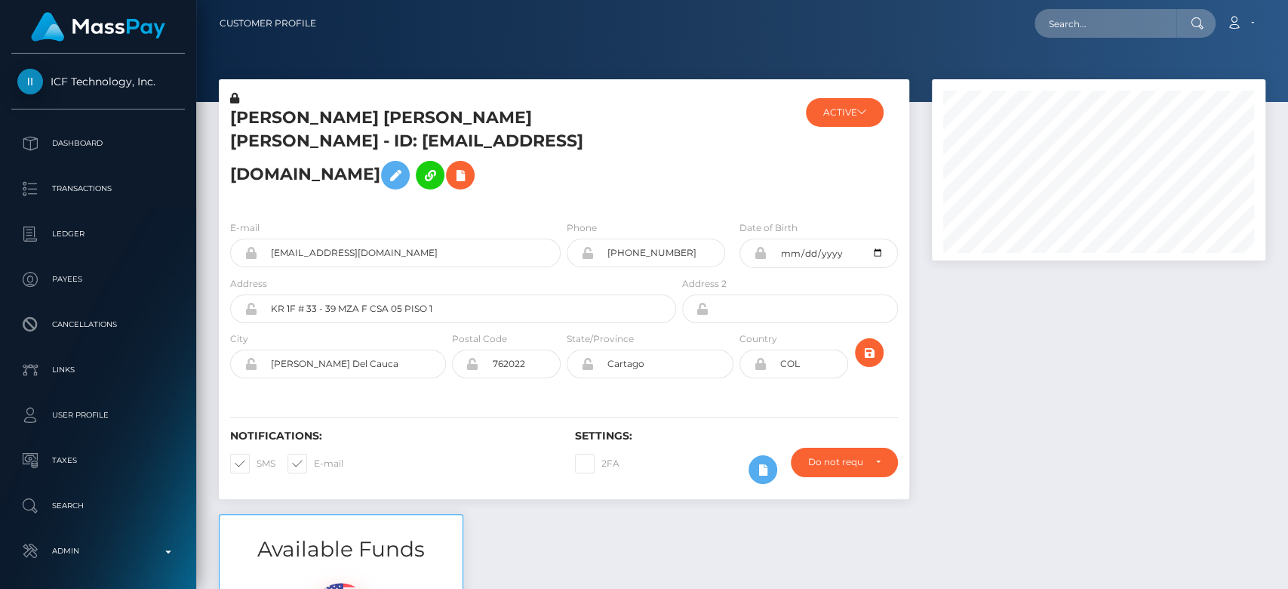
scroll to position [181, 334]
click at [1032, 479] on div at bounding box center [1099, 296] width 356 height 435
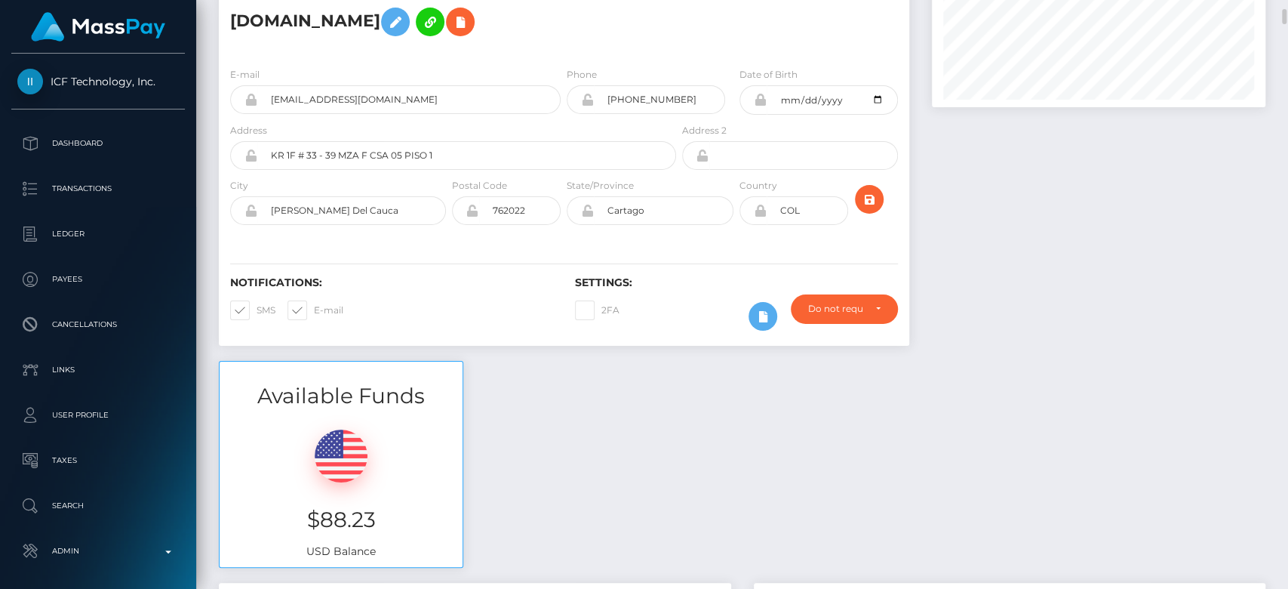
scroll to position [158, 0]
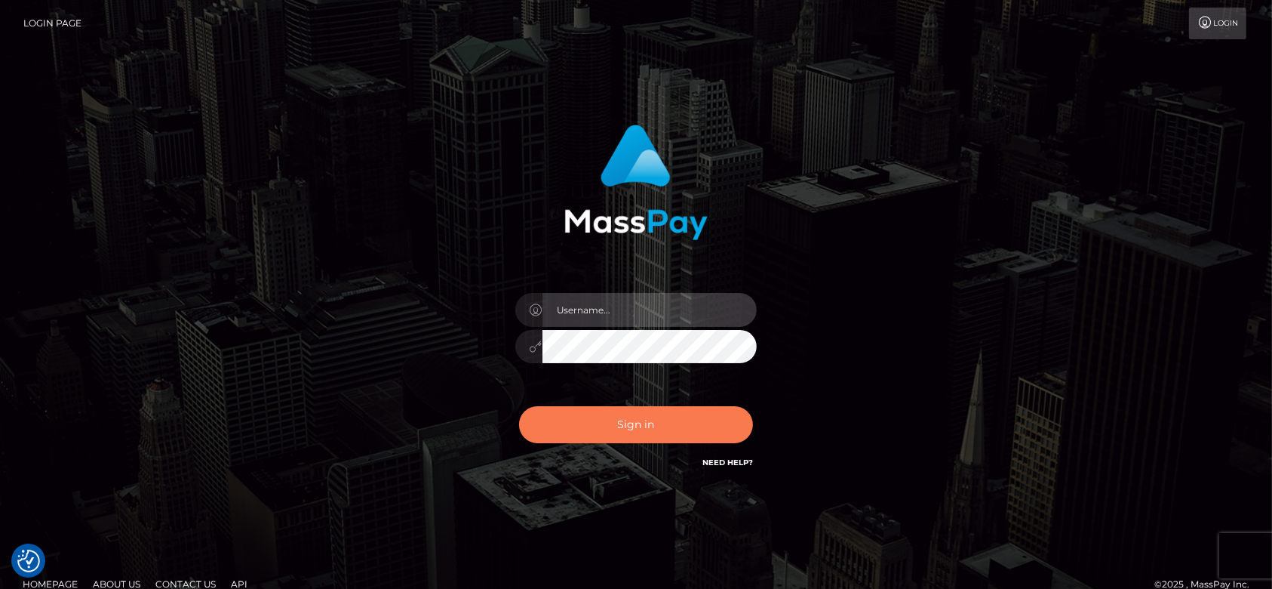
type input "fr.es"
click at [683, 427] on button "Sign in" at bounding box center [636, 424] width 234 height 37
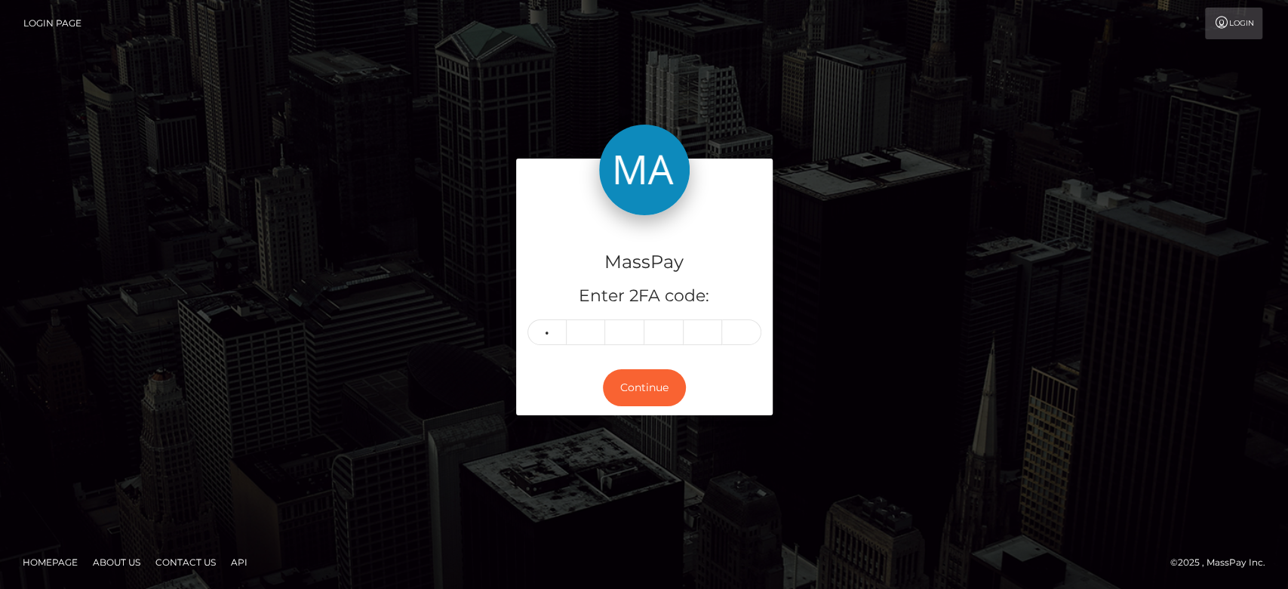
type input "4"
type input "8"
type input "7"
type input "3"
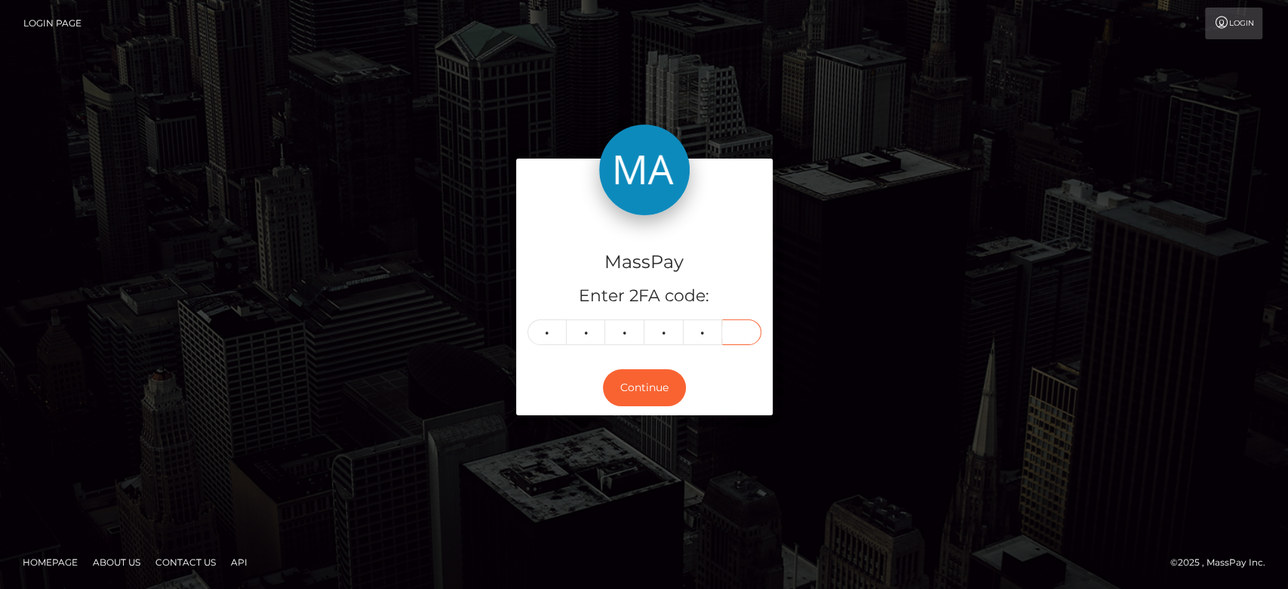
type input "7"
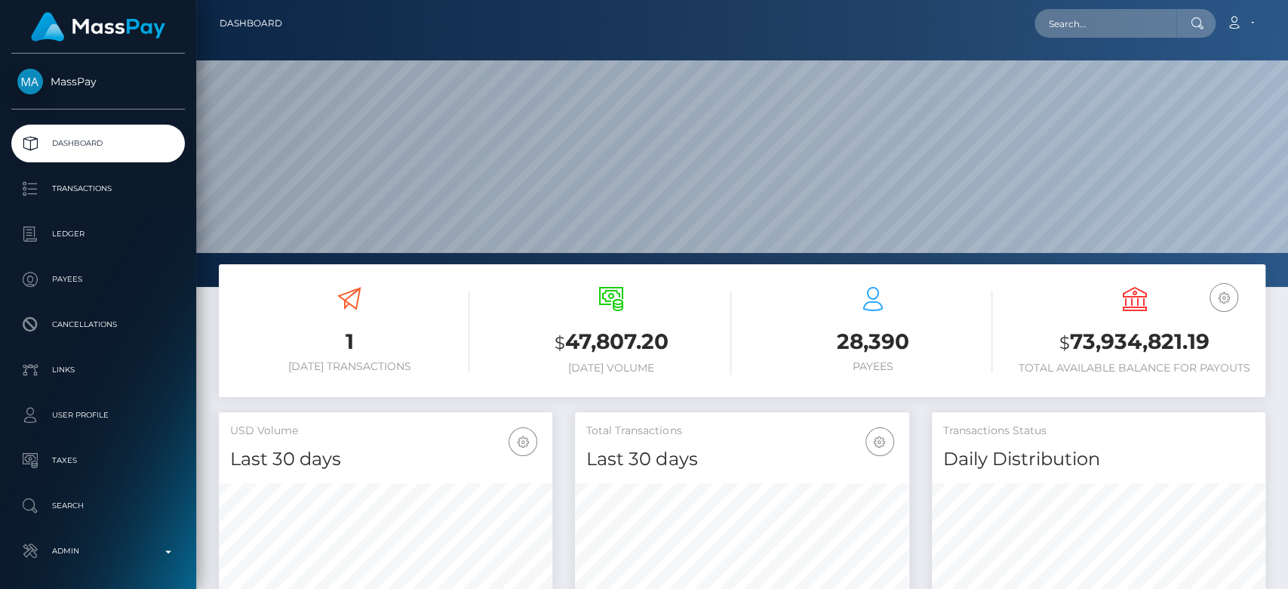
scroll to position [266, 334]
click at [1118, 45] on nav "Dashboard Loading... Loading... Account Edit Profile" at bounding box center [742, 23] width 1092 height 47
click at [1120, 35] on input "text" at bounding box center [1106, 23] width 142 height 29
paste input "ashleys096897@gmail.com"
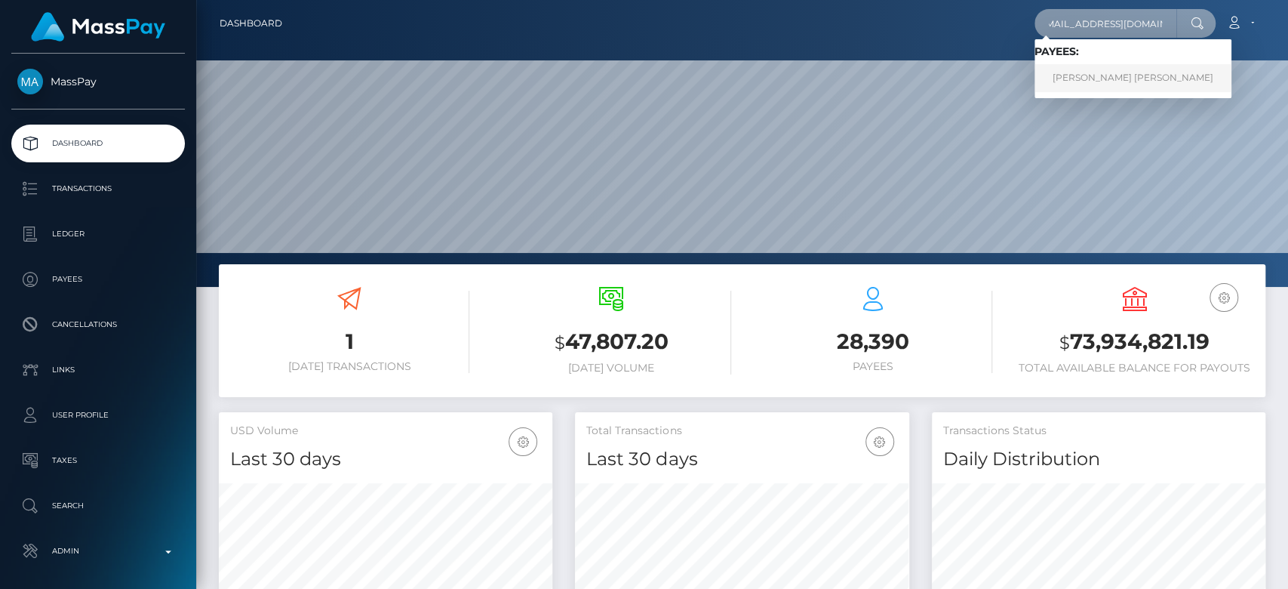
type input "ashleys096897@gmail.com"
click at [1096, 80] on link "KIRSTINE ASHLEY SMITH" at bounding box center [1133, 78] width 197 height 28
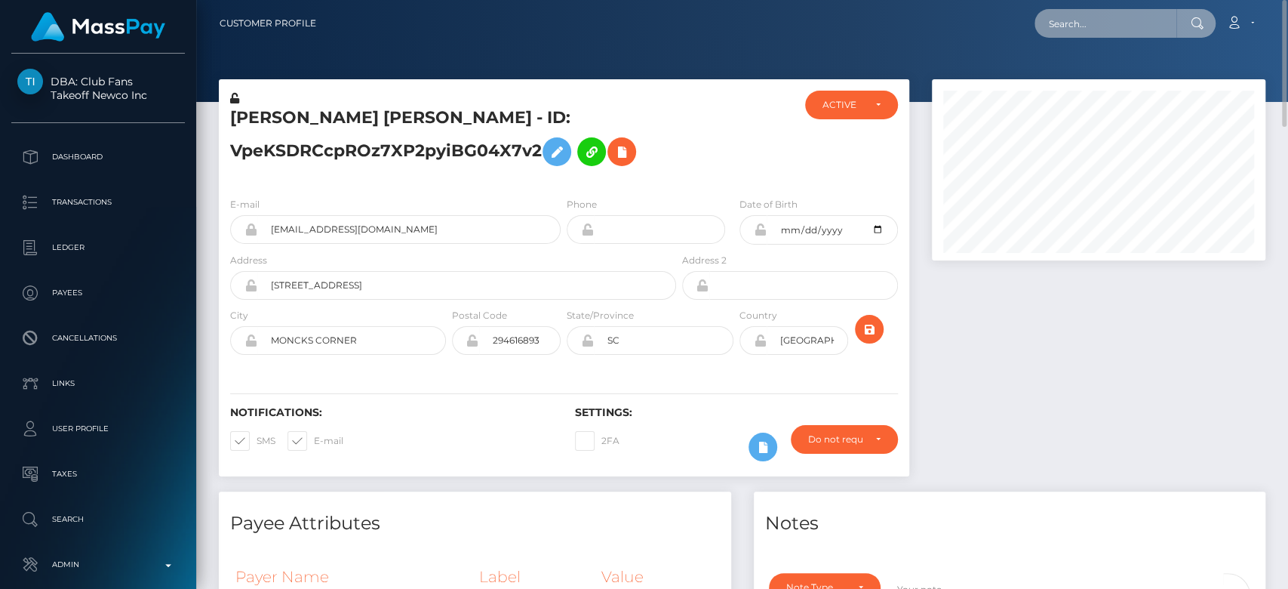
click at [1080, 27] on input "text" at bounding box center [1106, 23] width 142 height 29
paste input "[EMAIL_ADDRESS][DOMAIN_NAME]"
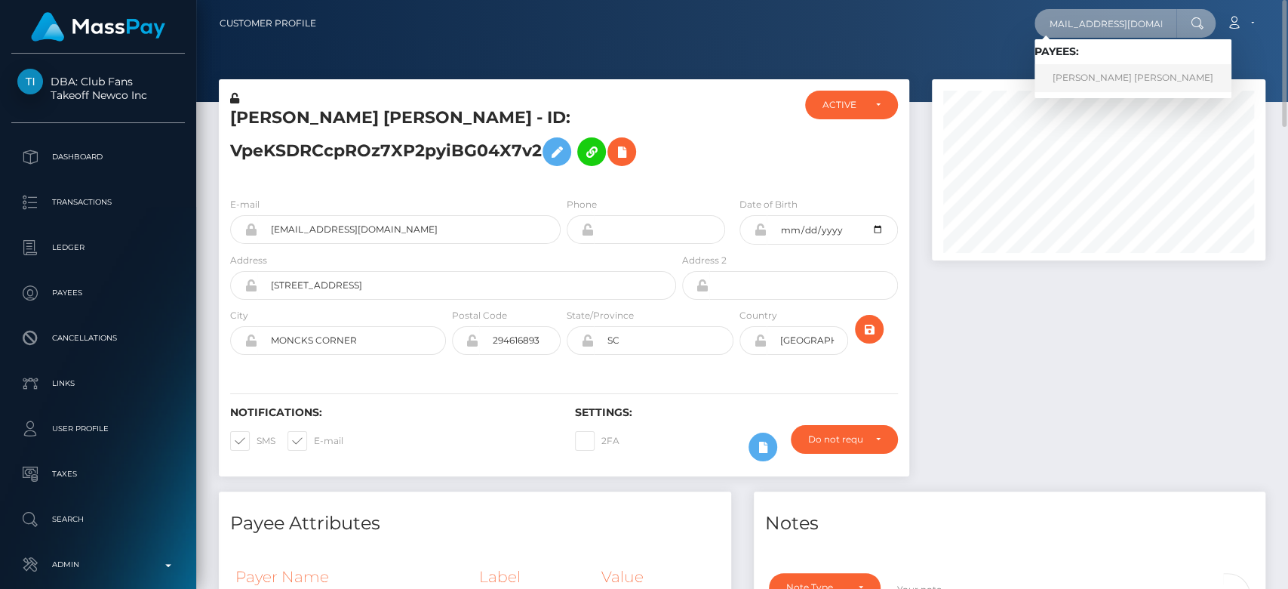
type input "[EMAIL_ADDRESS][DOMAIN_NAME]"
click at [1116, 69] on link "BRITTANY DONNA BOYKO" at bounding box center [1133, 78] width 197 height 28
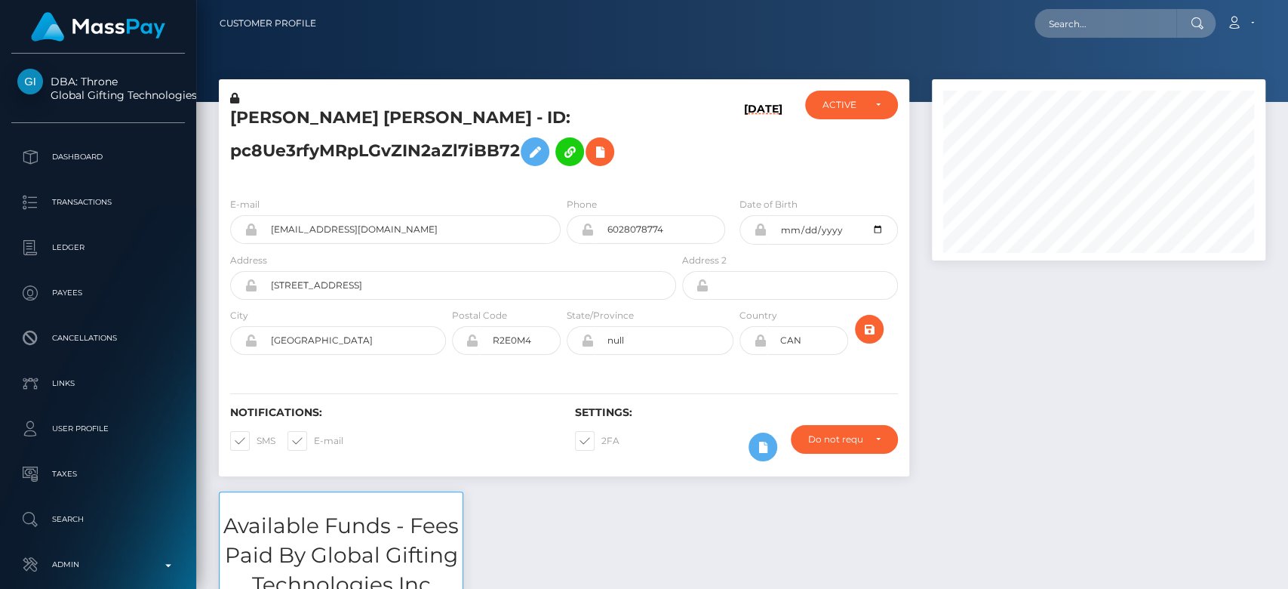
scroll to position [181, 334]
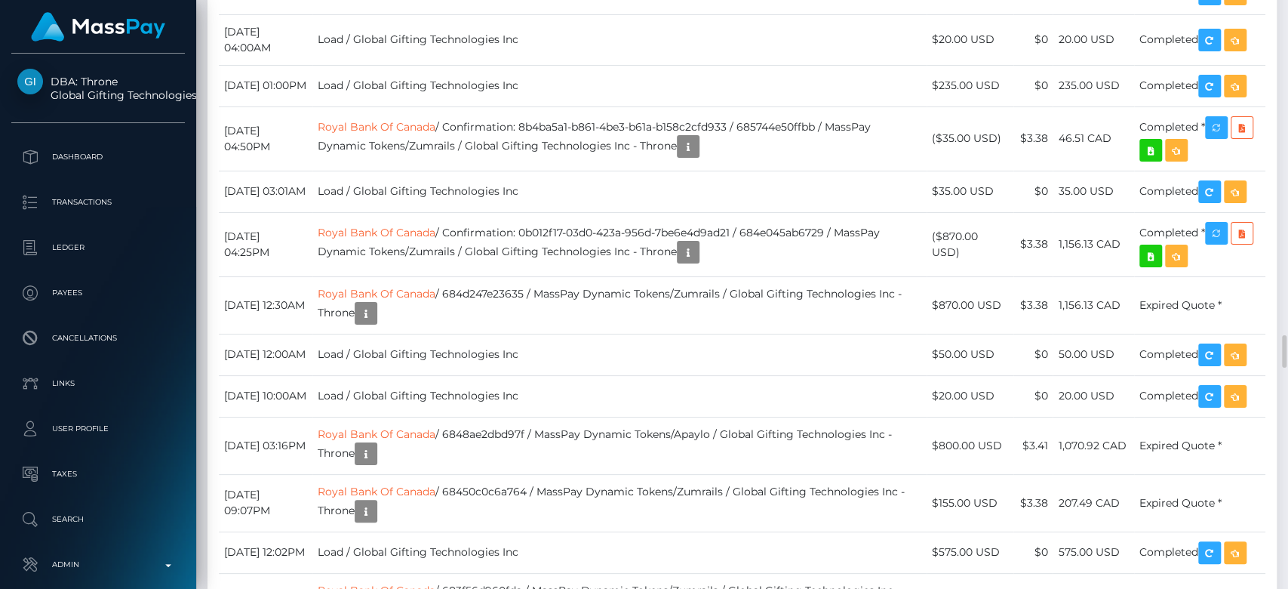
scroll to position [5518, 0]
